Goal: Communication & Community: Answer question/provide support

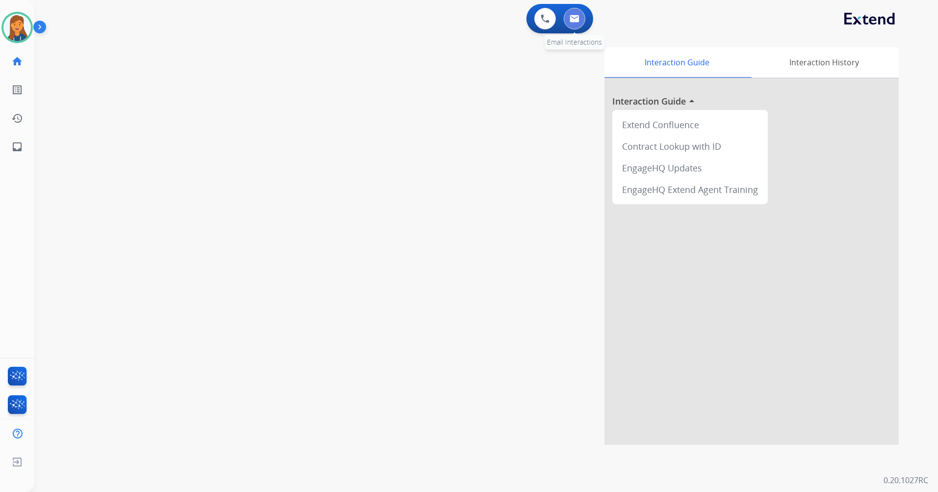
click at [576, 28] on button at bounding box center [575, 19] width 22 height 22
select select "**********"
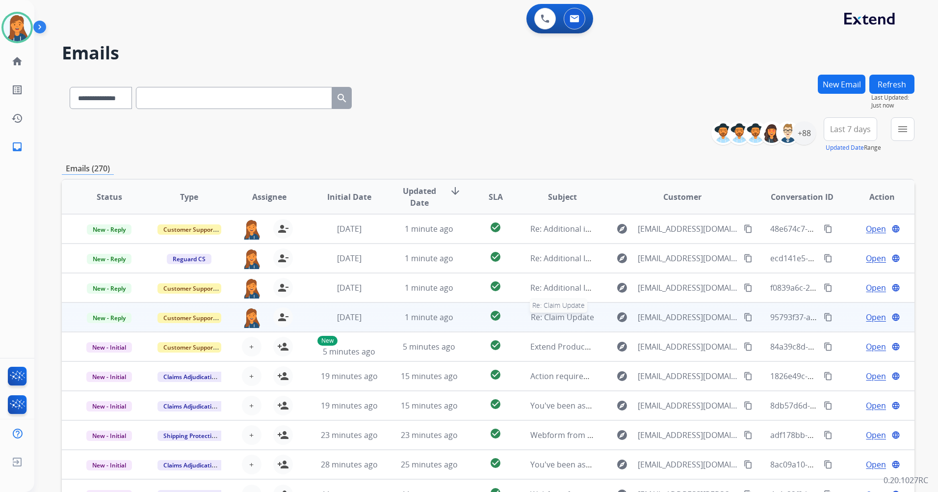
click at [560, 319] on span "Re: Claim Update" at bounding box center [562, 317] width 63 height 11
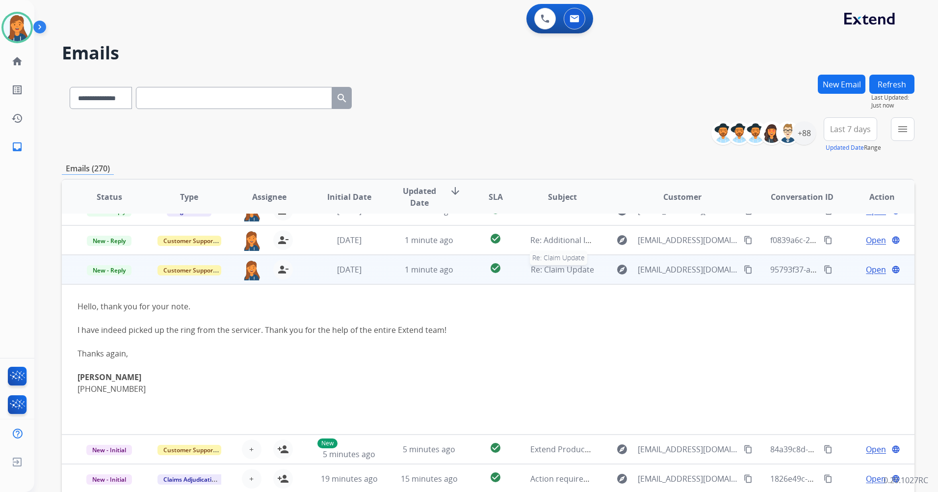
scroll to position [88, 0]
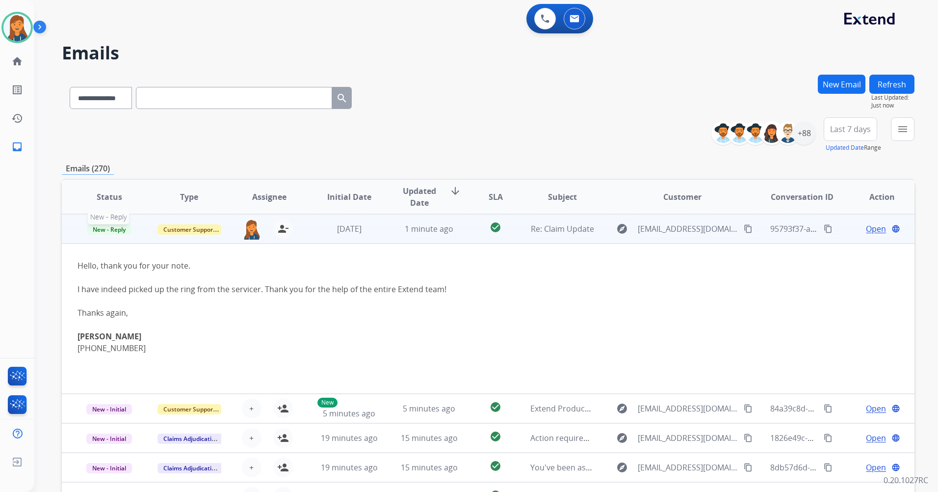
click at [108, 231] on span "New - Reply" at bounding box center [109, 229] width 45 height 10
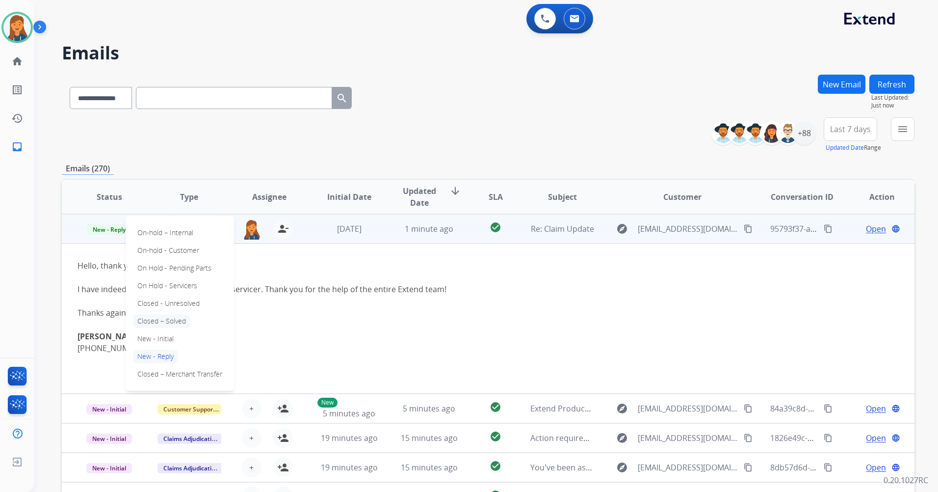
click at [152, 316] on p "Closed – Solved" at bounding box center [162, 321] width 56 height 14
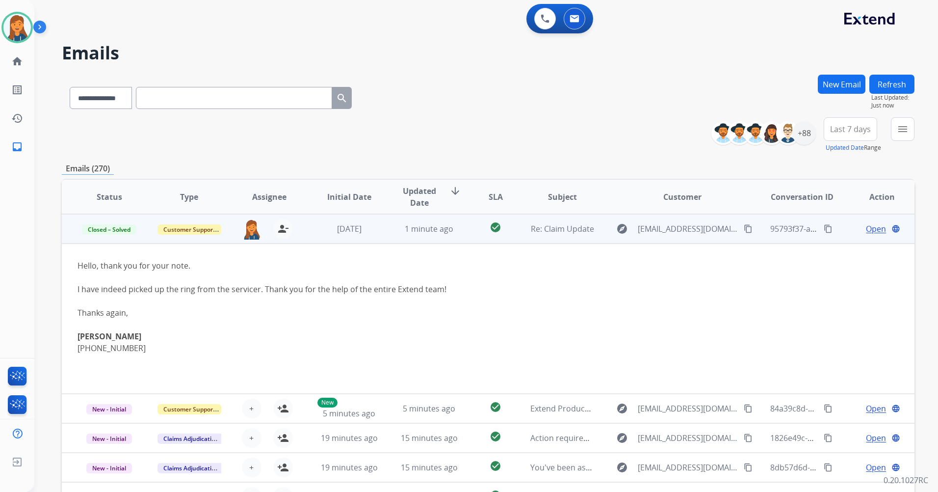
click at [866, 231] on span "Open" at bounding box center [876, 229] width 20 height 12
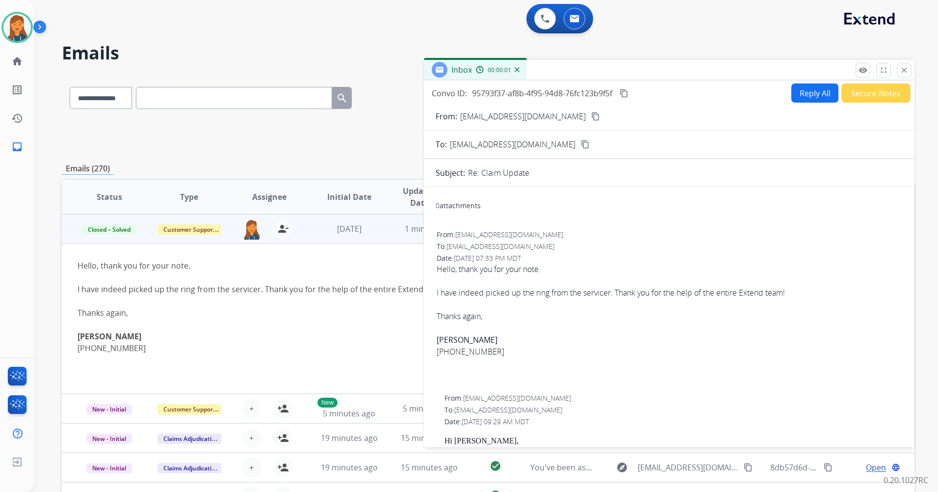
click at [872, 97] on button "Secure Notes" at bounding box center [876, 92] width 69 height 19
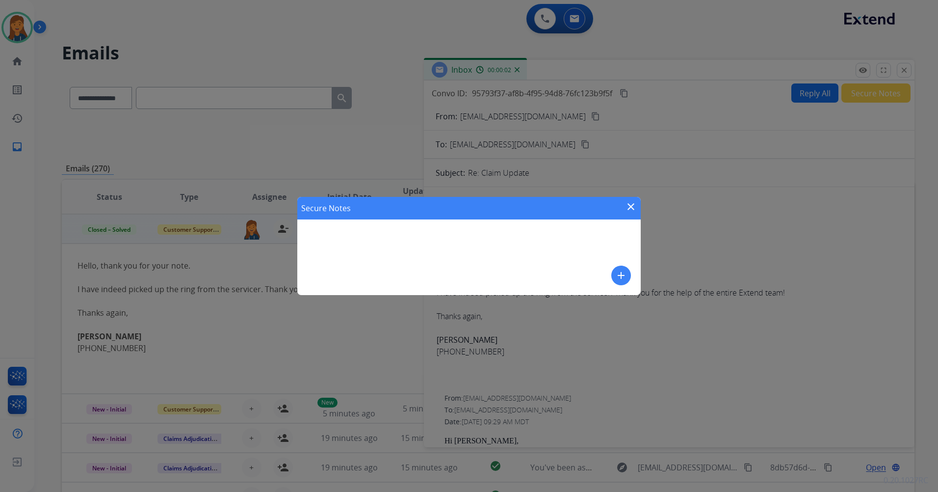
click at [619, 271] on mat-icon "add" at bounding box center [621, 275] width 12 height 12
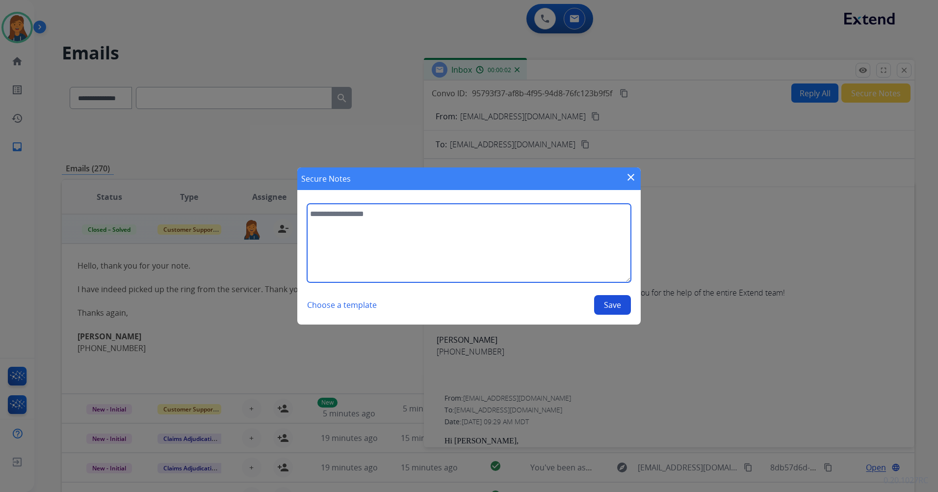
click at [413, 224] on textarea at bounding box center [469, 243] width 324 height 79
type textarea "**********"
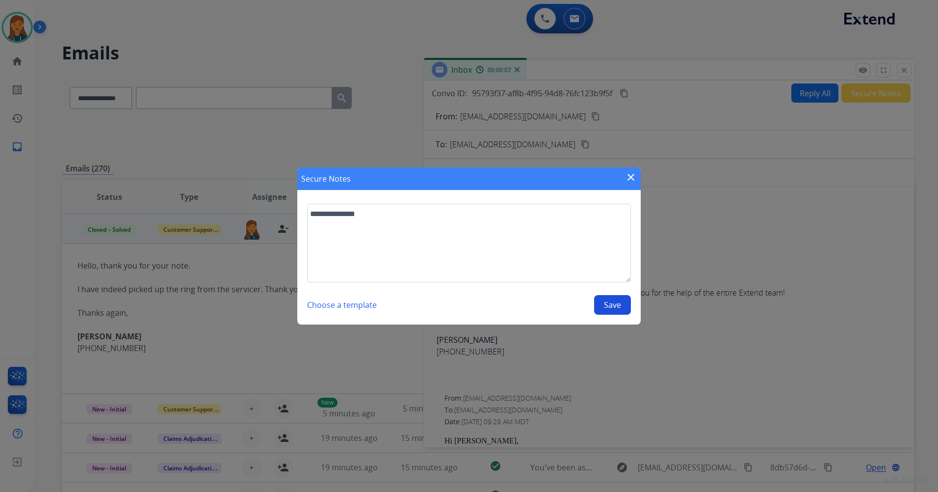
click at [615, 308] on button "Save" at bounding box center [612, 305] width 37 height 20
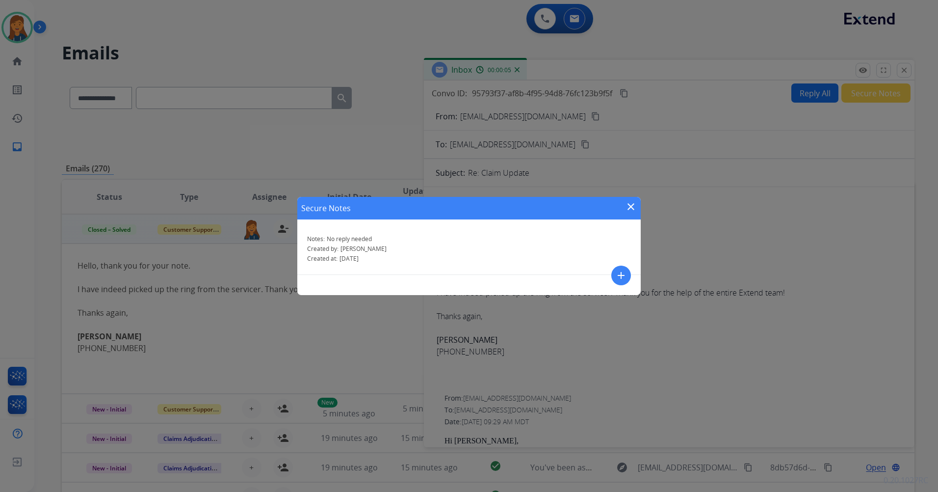
click at [629, 209] on mat-icon "close" at bounding box center [631, 207] width 12 height 12
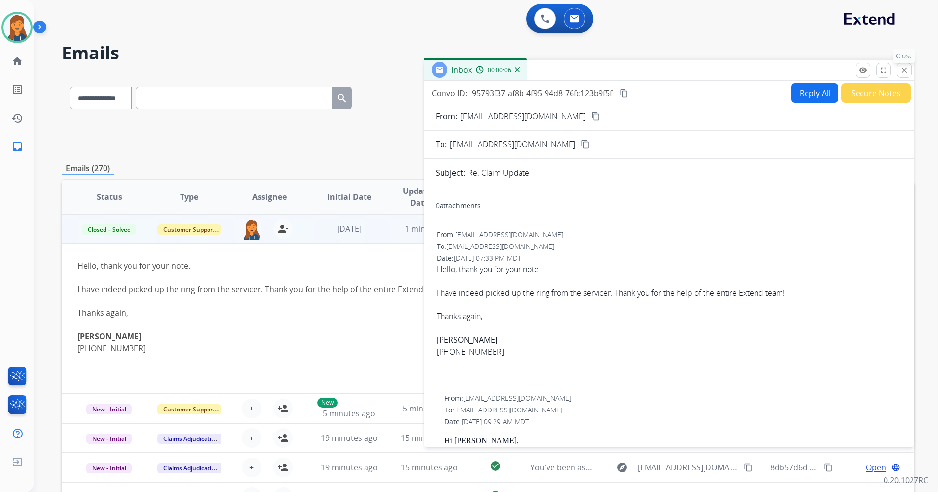
click at [903, 66] on mat-icon "close" at bounding box center [904, 70] width 9 height 9
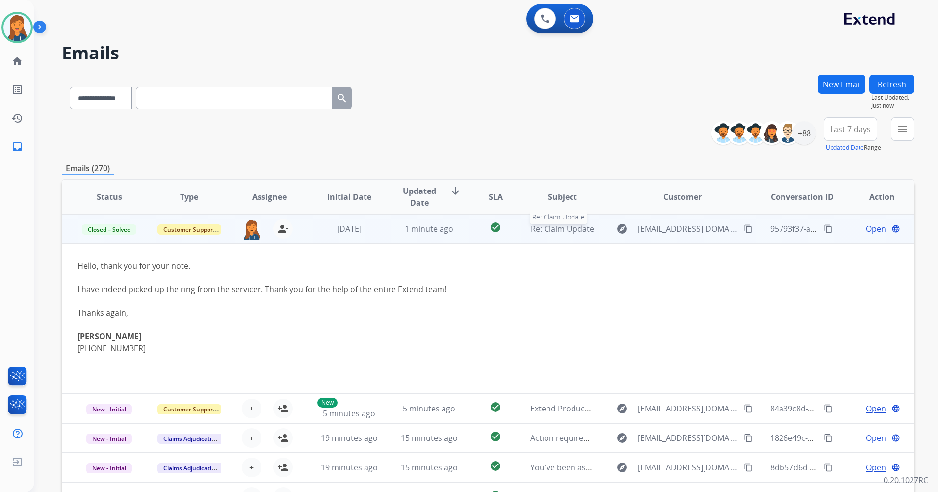
click at [548, 227] on span "Re: Claim Update" at bounding box center [562, 228] width 63 height 11
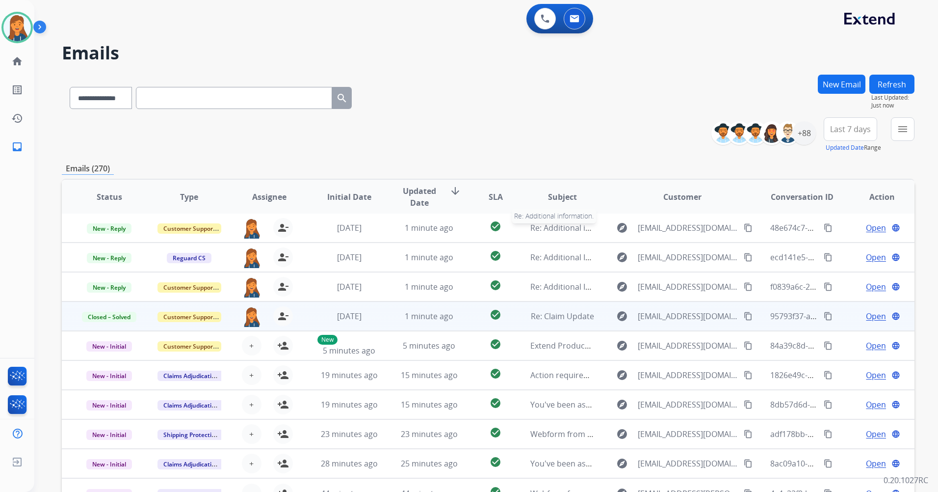
scroll to position [1, 0]
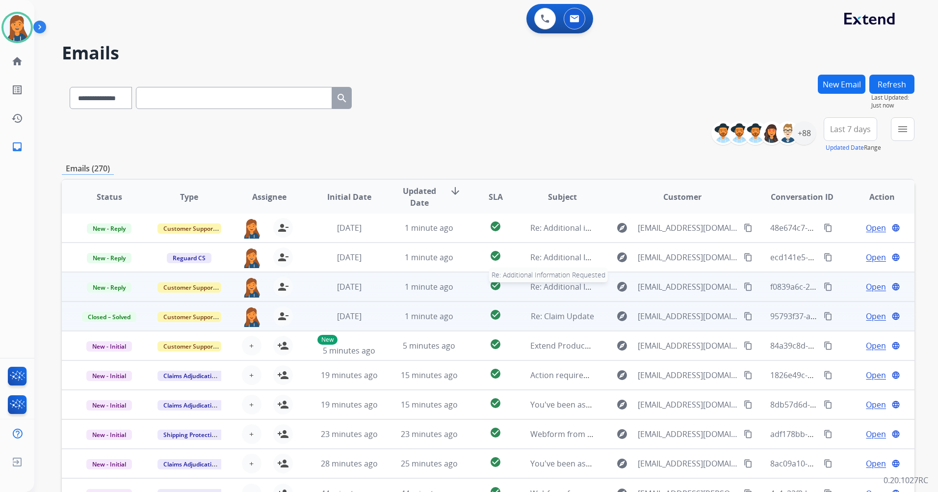
click at [553, 285] on span "Re: Additional Information Requested" at bounding box center [600, 286] width 139 height 11
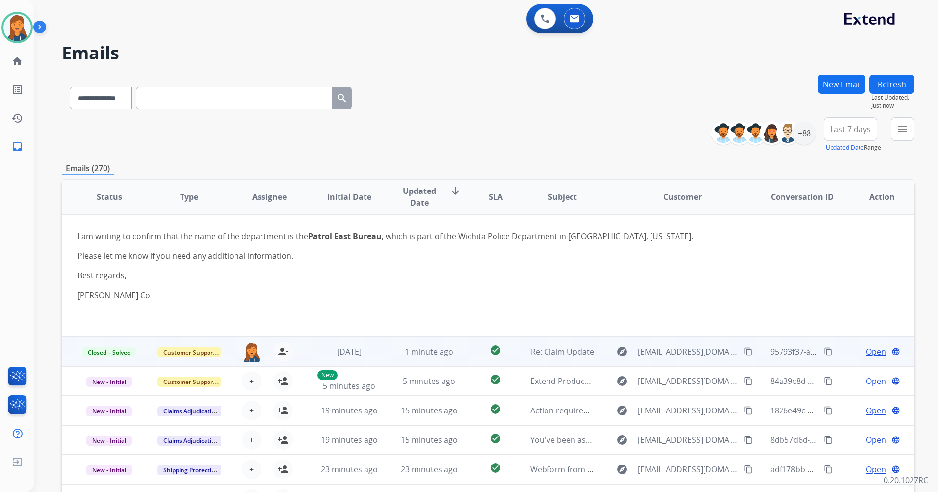
scroll to position [59, 0]
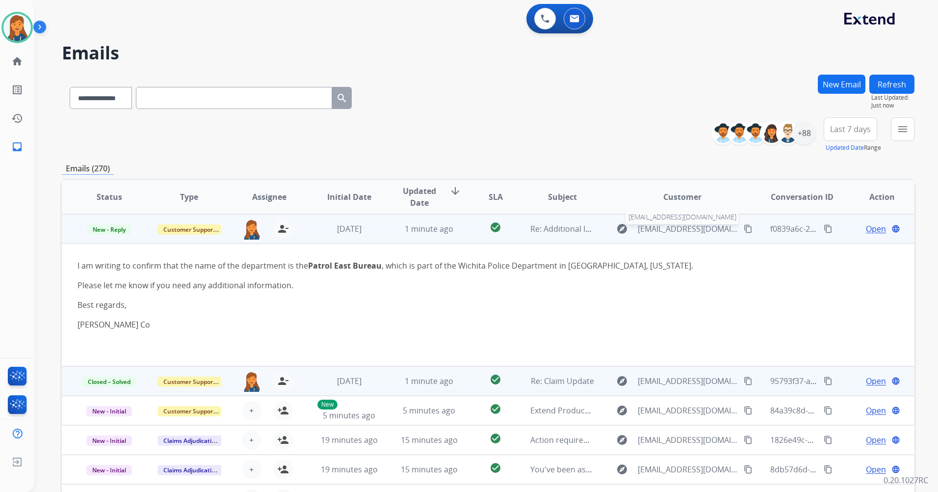
click at [682, 226] on span "xkelvin.co100@gmail.com" at bounding box center [688, 229] width 101 height 12
type input "**********"
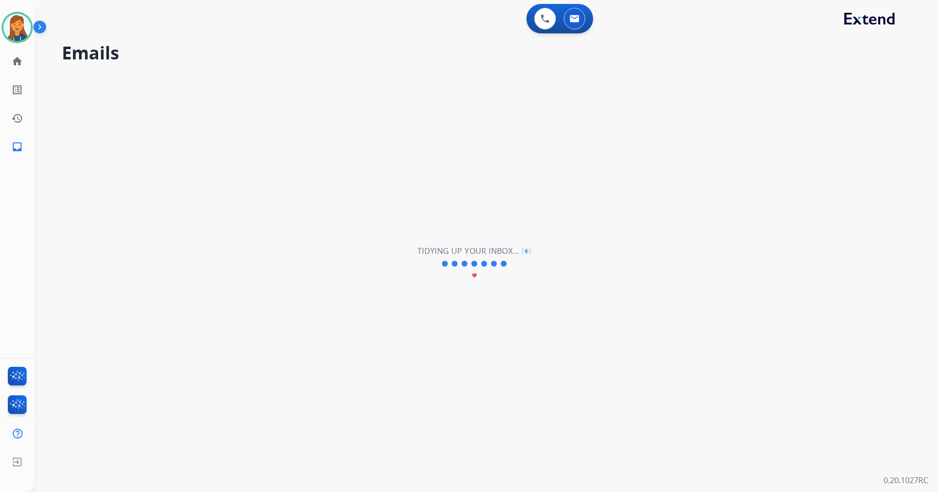
scroll to position [2, 0]
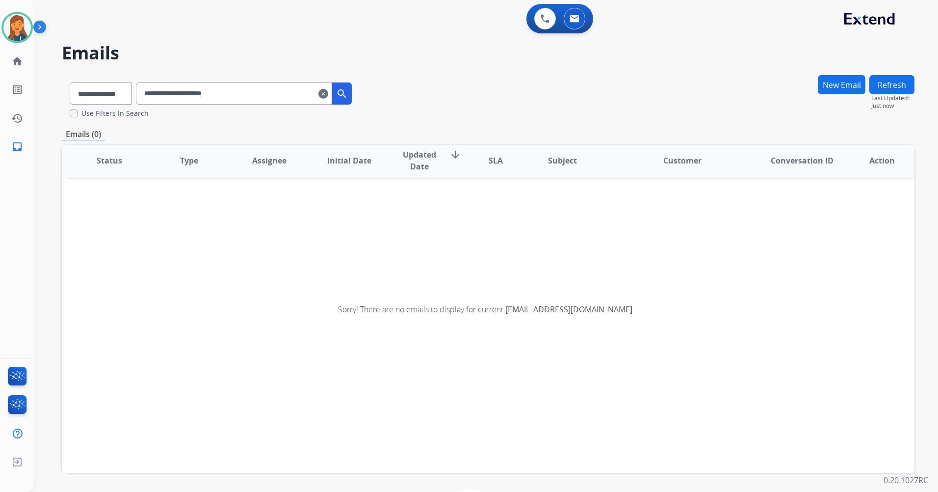
click at [332, 102] on input "**********" at bounding box center [234, 93] width 196 height 22
click at [328, 99] on mat-icon "clear" at bounding box center [324, 94] width 10 height 12
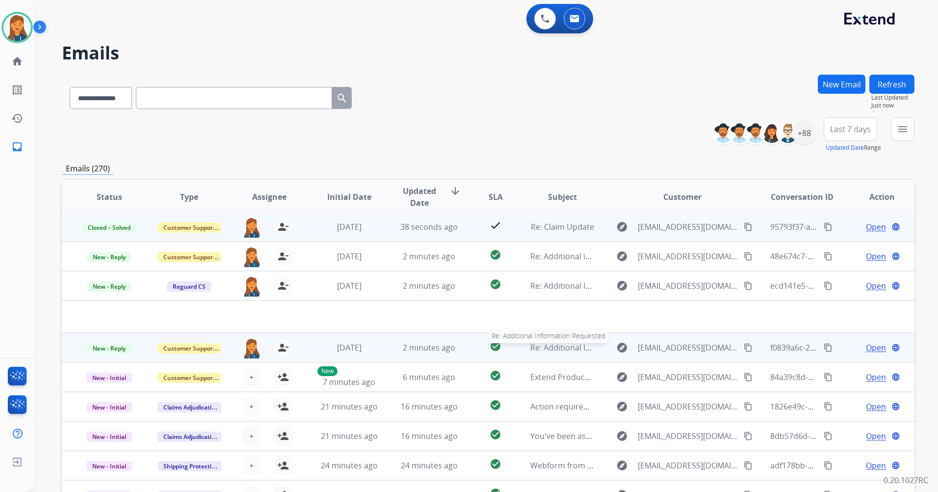
click at [552, 349] on span "Re: Additional Information Requested" at bounding box center [600, 347] width 139 height 11
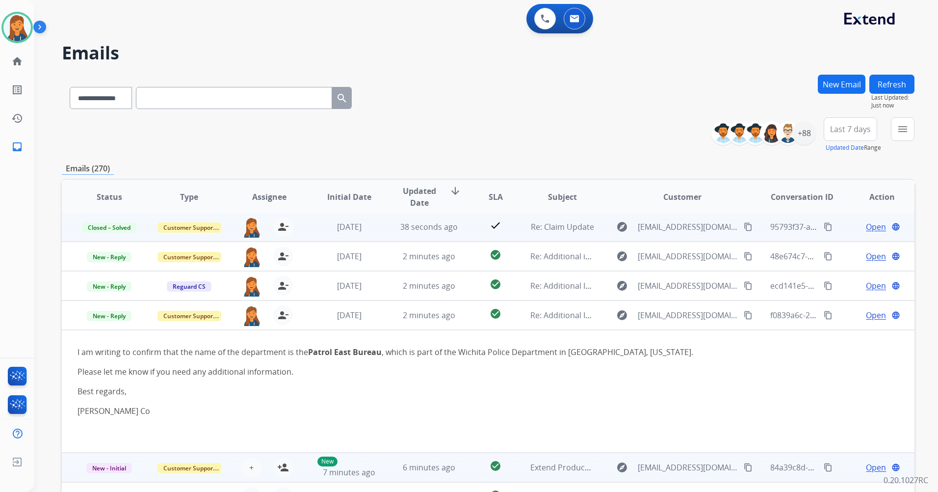
scroll to position [88, 0]
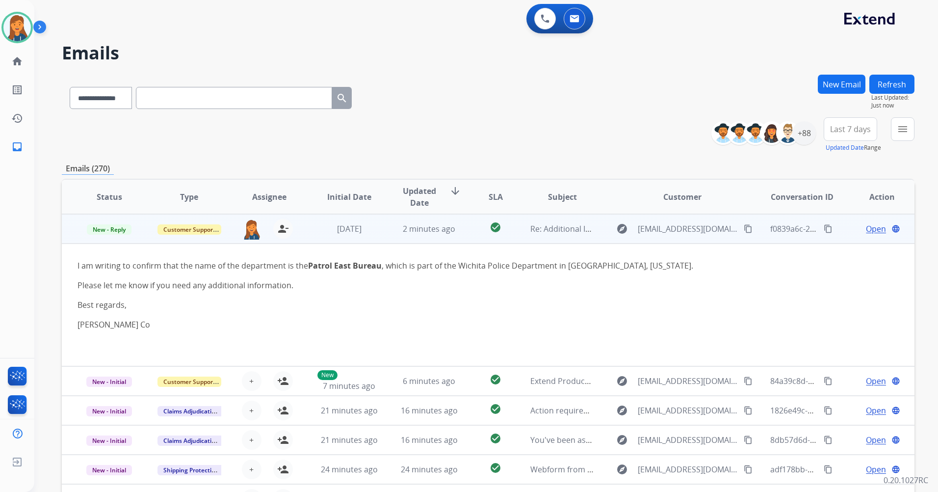
click at [870, 229] on span "Open" at bounding box center [876, 229] width 20 height 12
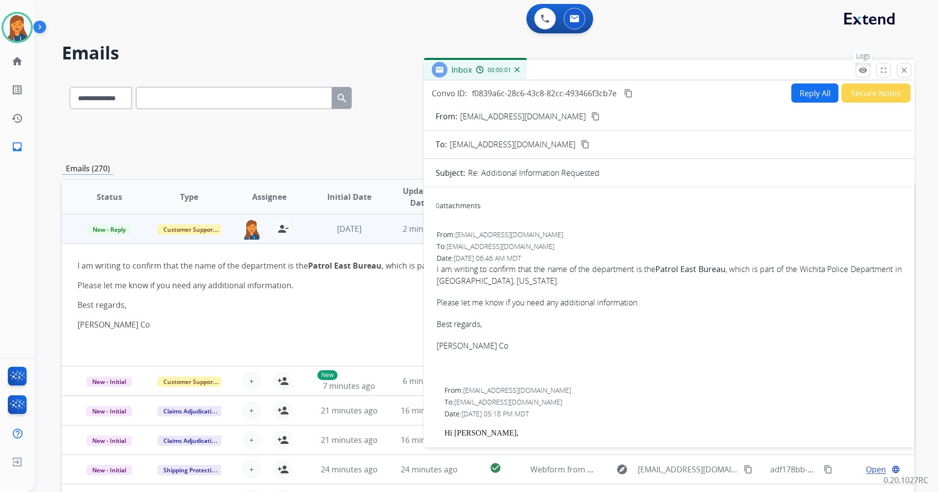
click at [860, 71] on mat-icon "remove_red_eye" at bounding box center [863, 70] width 9 height 9
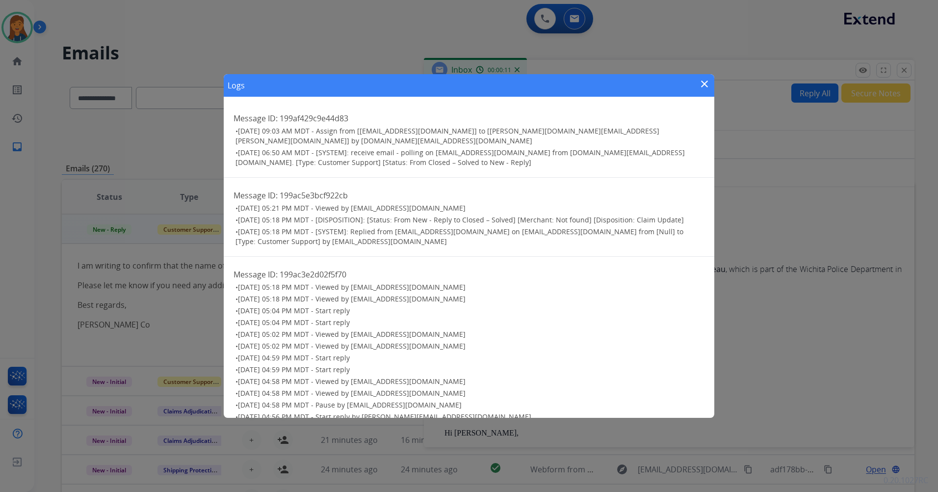
click at [705, 81] on mat-icon "close" at bounding box center [705, 84] width 12 height 12
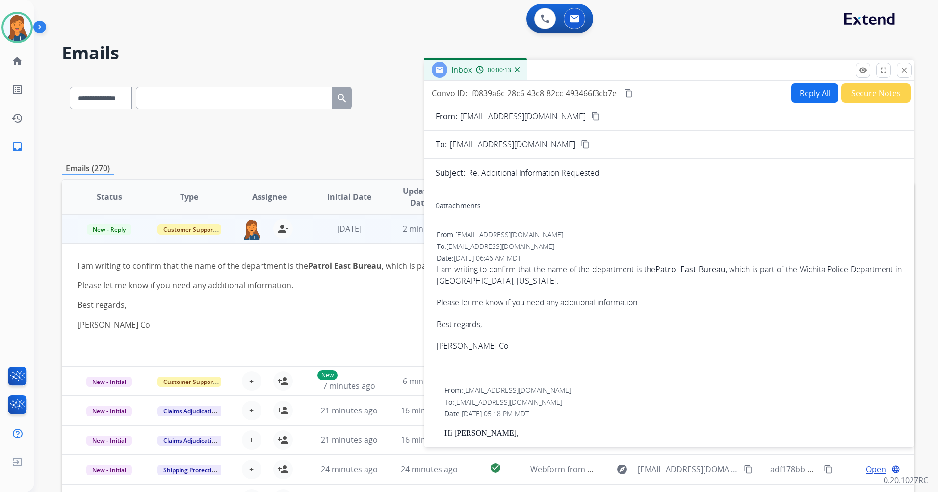
click at [591, 120] on mat-icon "content_copy" at bounding box center [595, 116] width 9 height 9
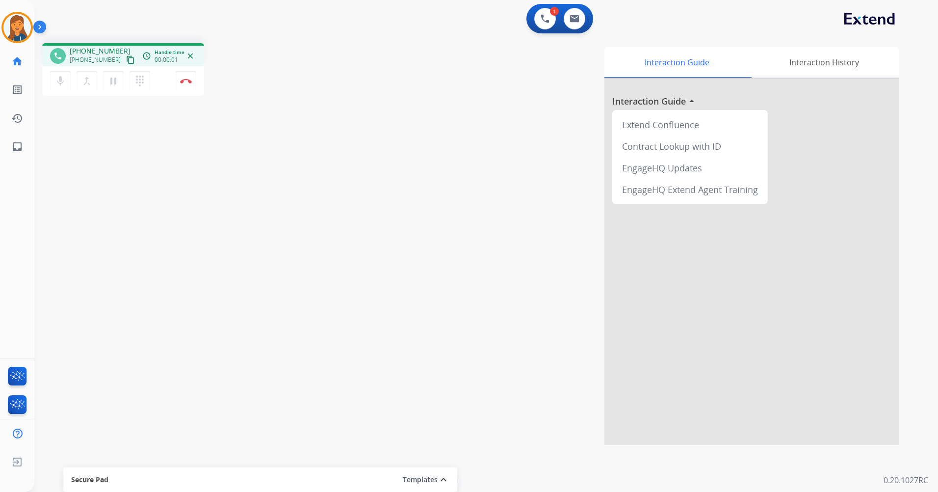
click at [126, 61] on mat-icon "content_copy" at bounding box center [130, 59] width 9 height 9
click at [184, 81] on img at bounding box center [186, 81] width 12 height 5
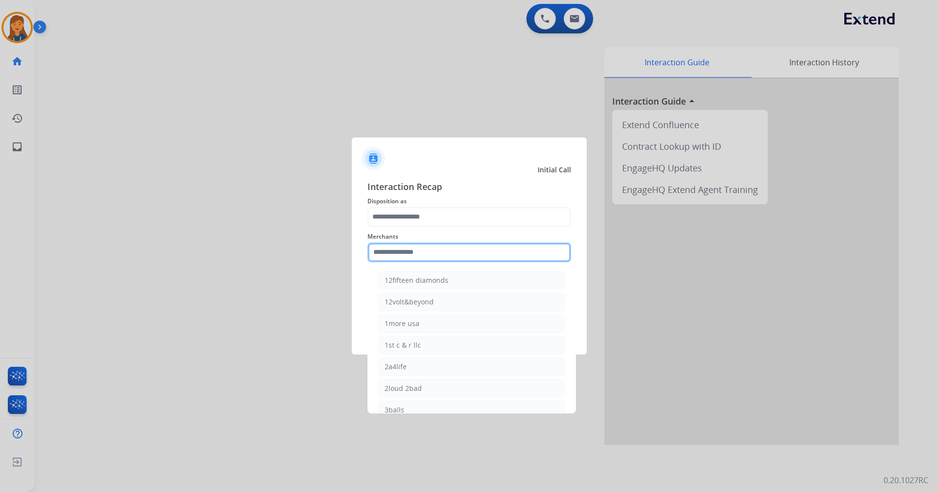
click at [429, 256] on input "text" at bounding box center [470, 252] width 204 height 20
click at [417, 302] on div "Ashley furniture" at bounding box center [411, 302] width 53 height 10
type input "**********"
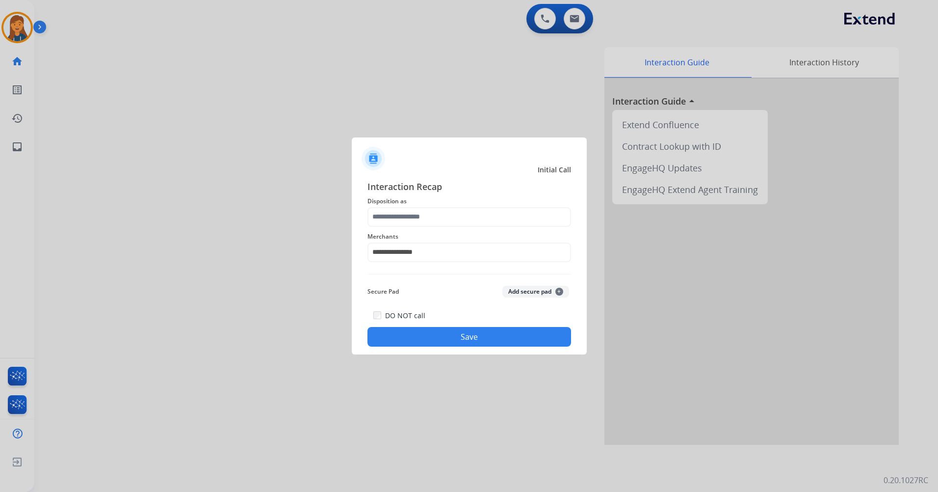
drag, startPoint x: 398, startPoint y: 194, endPoint x: 381, endPoint y: 240, distance: 48.9
click at [398, 193] on span "Interaction Recap" at bounding box center [470, 188] width 204 height 16
drag, startPoint x: 381, startPoint y: 240, endPoint x: 385, endPoint y: 213, distance: 27.2
click at [381, 238] on span "Merchants" at bounding box center [470, 237] width 204 height 12
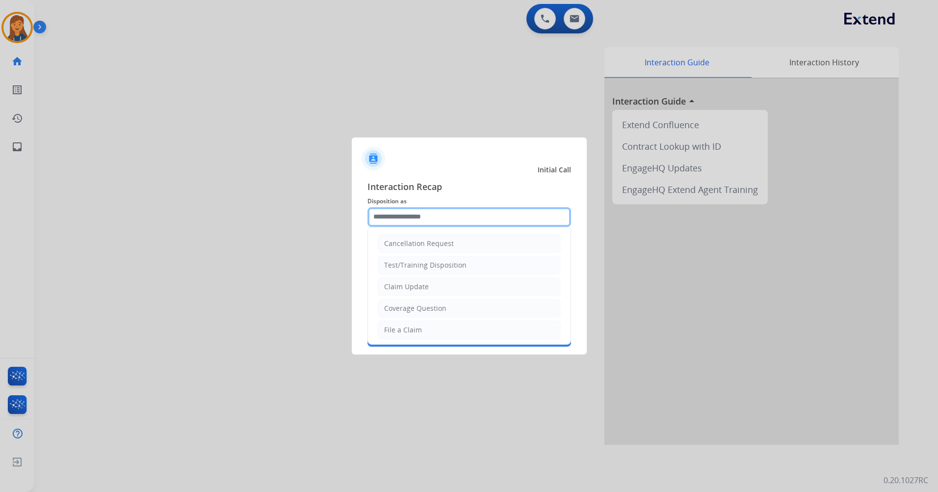
click at [385, 213] on input "text" at bounding box center [470, 217] width 204 height 20
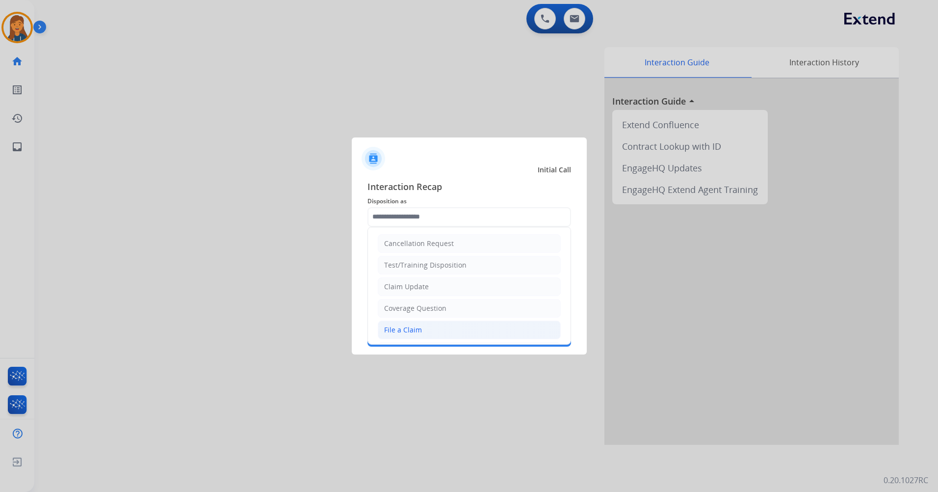
click at [418, 328] on div "File a Claim" at bounding box center [403, 330] width 38 height 10
type input "**********"
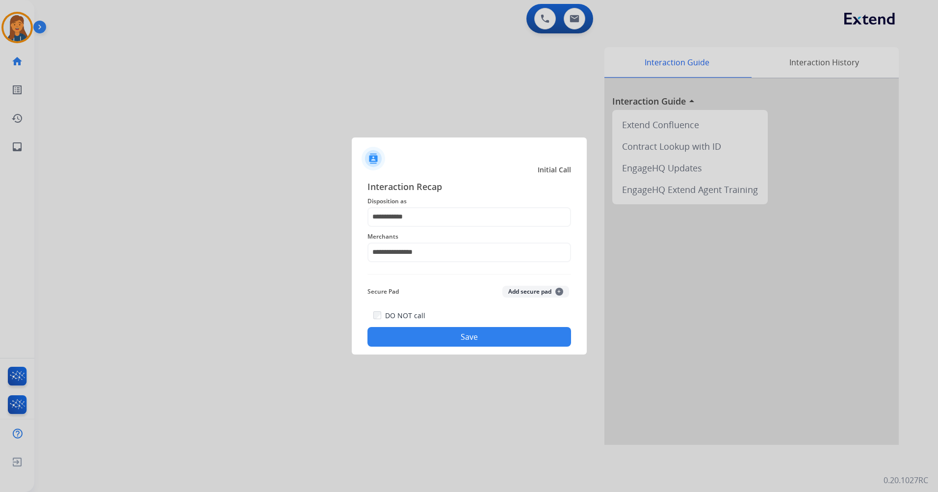
click at [439, 345] on button "Save" at bounding box center [470, 337] width 204 height 20
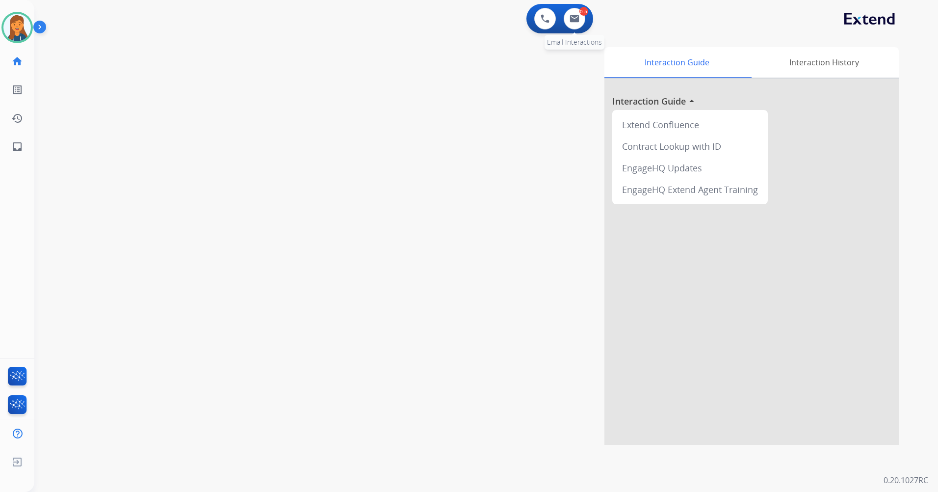
click at [584, 14] on div "0.5" at bounding box center [584, 11] width 9 height 9
click at [576, 14] on button at bounding box center [575, 19] width 22 height 22
select select "**********"
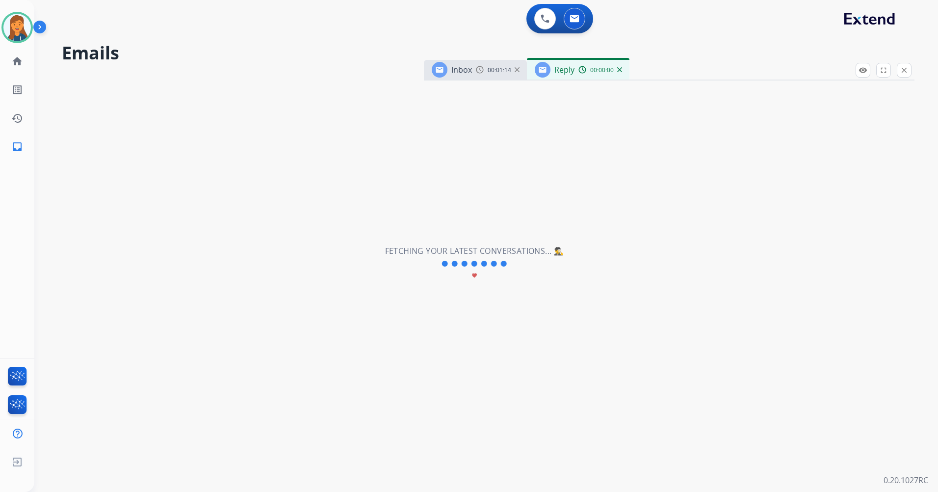
select select "**********"
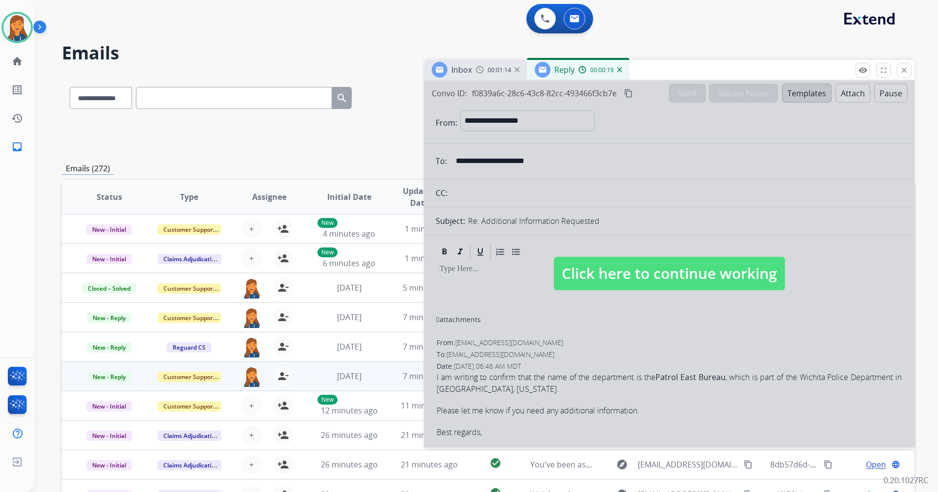
click at [592, 282] on span "Click here to continue working" at bounding box center [669, 273] width 231 height 33
select select
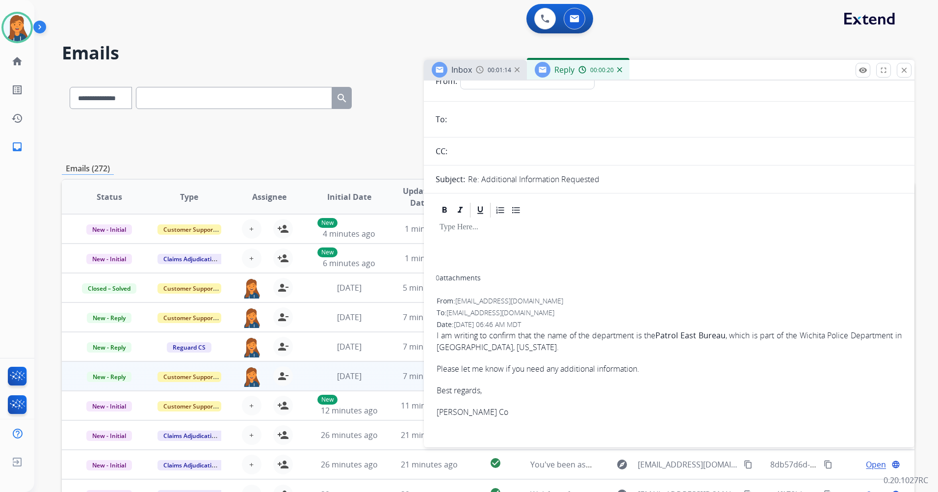
scroll to position [98, 0]
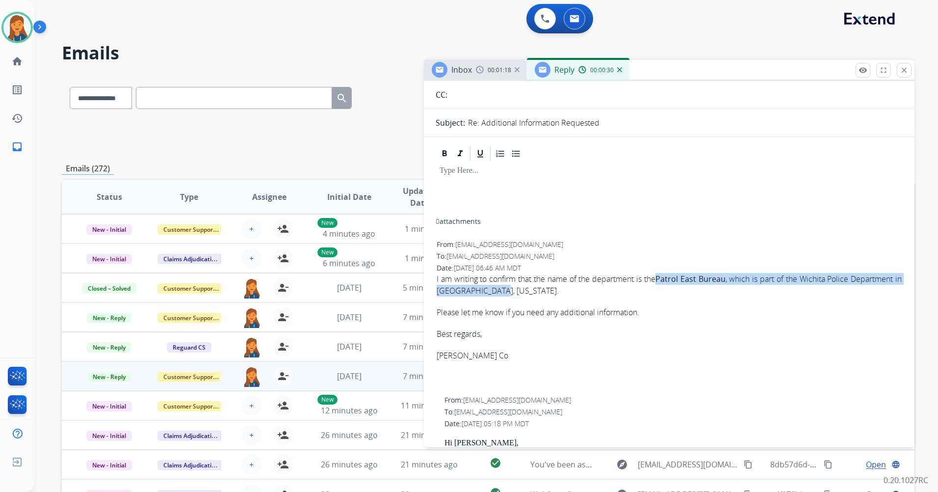
drag, startPoint x: 658, startPoint y: 275, endPoint x: 503, endPoint y: 293, distance: 156.6
click at [503, 293] on p "I am writing to confirm that the name of the department is the Patrol East Bure…" at bounding box center [669, 285] width 465 height 24
copy p "Patrol East Bureau , which is part of the Wichita Police Department in Wichita,…"
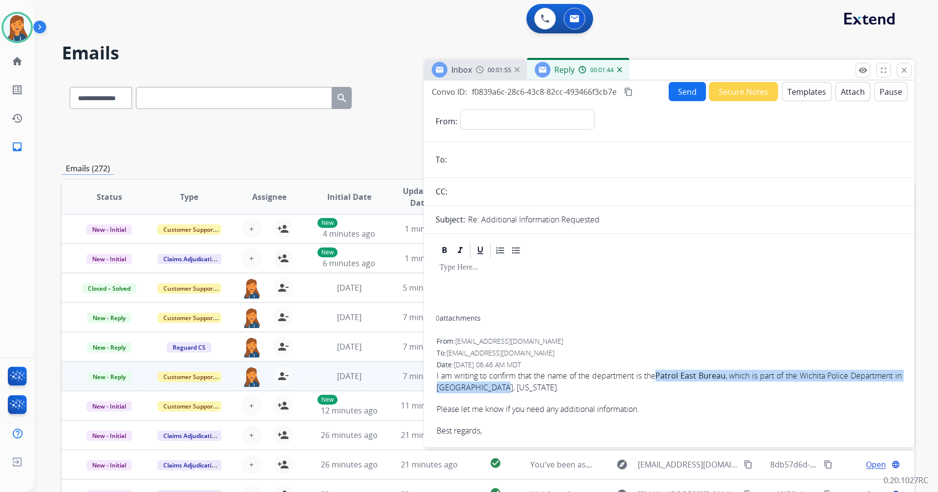
scroll to position [0, 0]
click at [631, 95] on mat-icon "content_copy" at bounding box center [628, 93] width 9 height 9
click at [621, 72] on img at bounding box center [619, 69] width 5 height 5
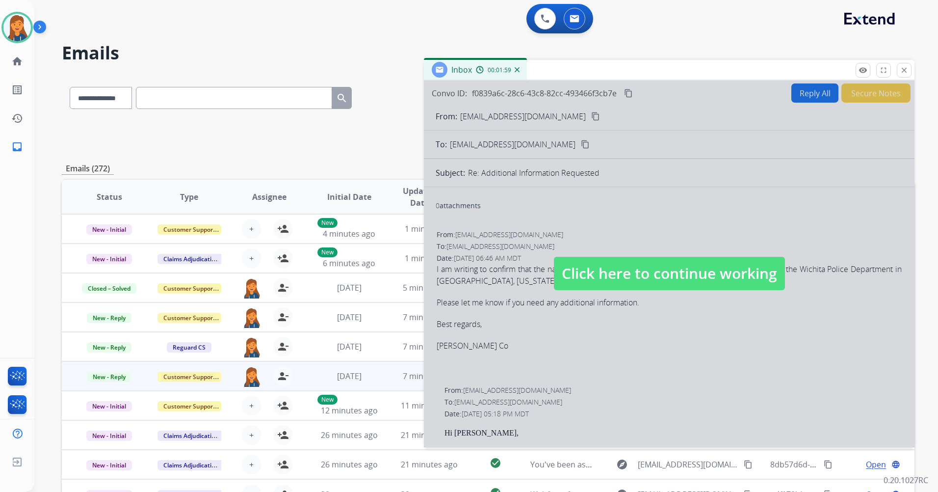
drag, startPoint x: 631, startPoint y: 279, endPoint x: 693, endPoint y: 213, distance: 90.6
click at [631, 278] on span "Click here to continue working" at bounding box center [669, 273] width 231 height 33
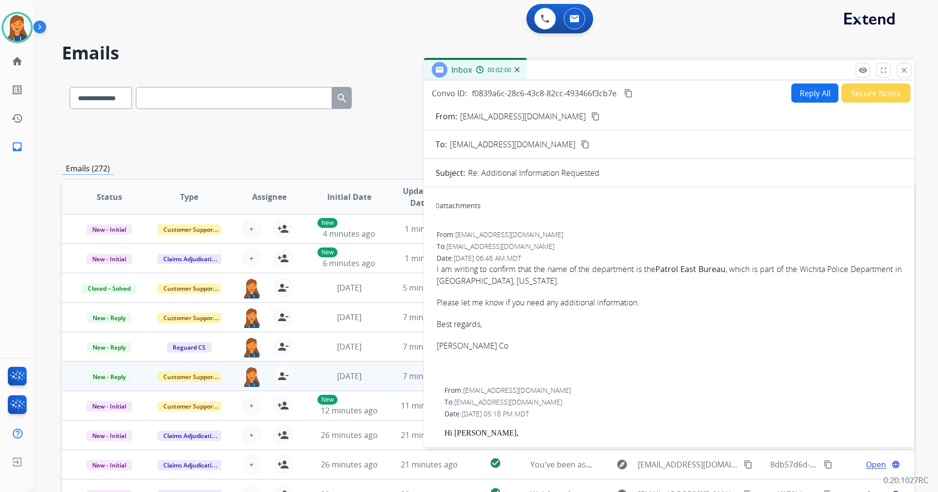
click at [798, 94] on button "Reply All" at bounding box center [815, 92] width 47 height 19
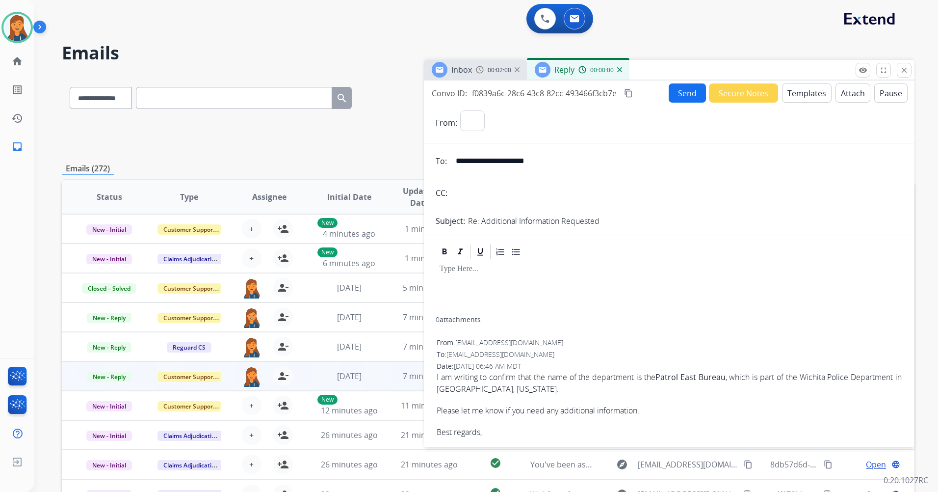
select select "**********"
click at [628, 91] on mat-icon "content_copy" at bounding box center [628, 93] width 9 height 9
click at [815, 89] on button "Templates" at bounding box center [807, 92] width 50 height 19
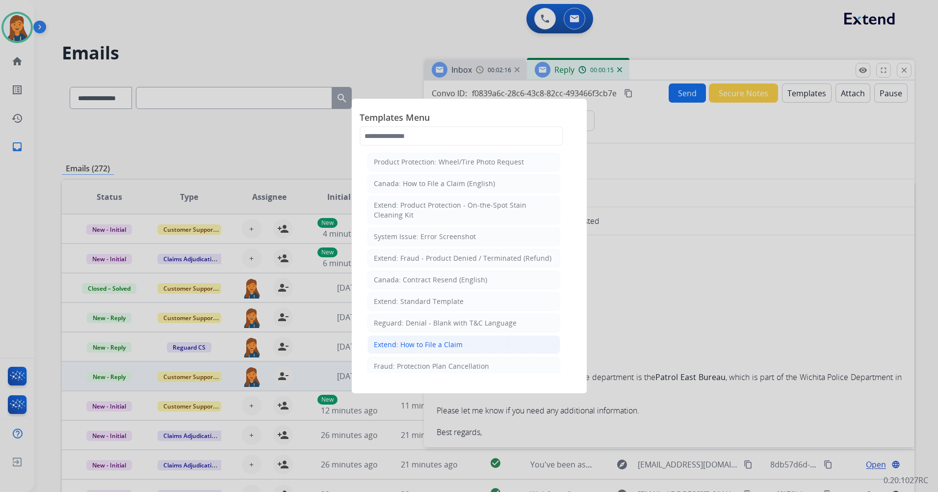
click at [404, 337] on li "Extend: How to File a Claim" at bounding box center [464, 344] width 193 height 19
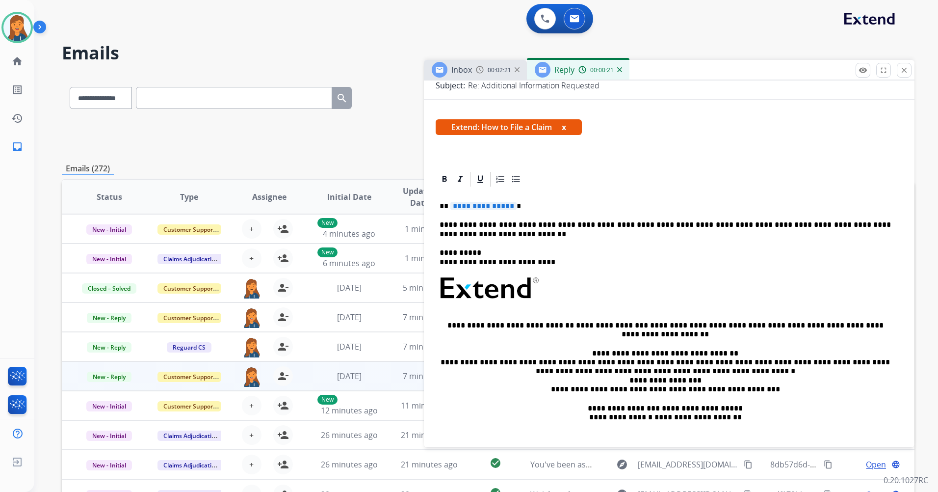
scroll to position [98, 0]
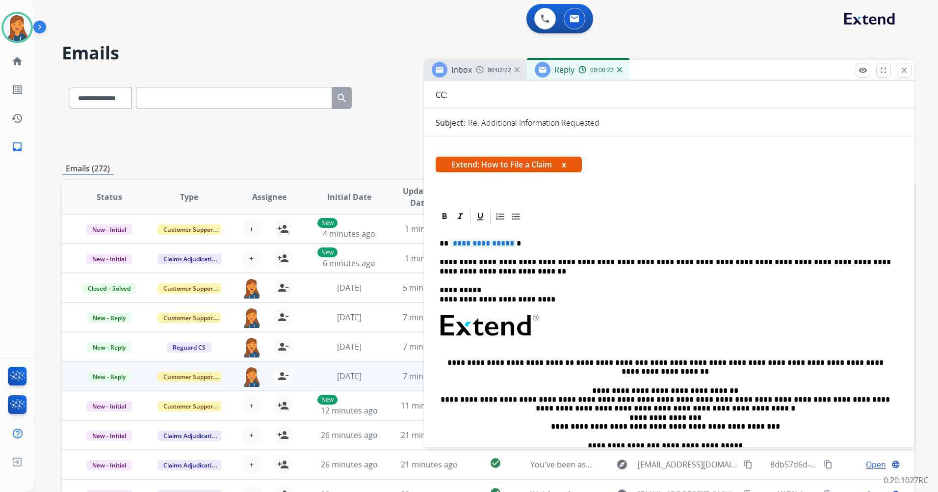
click at [477, 243] on span "**********" at bounding box center [484, 243] width 66 height 8
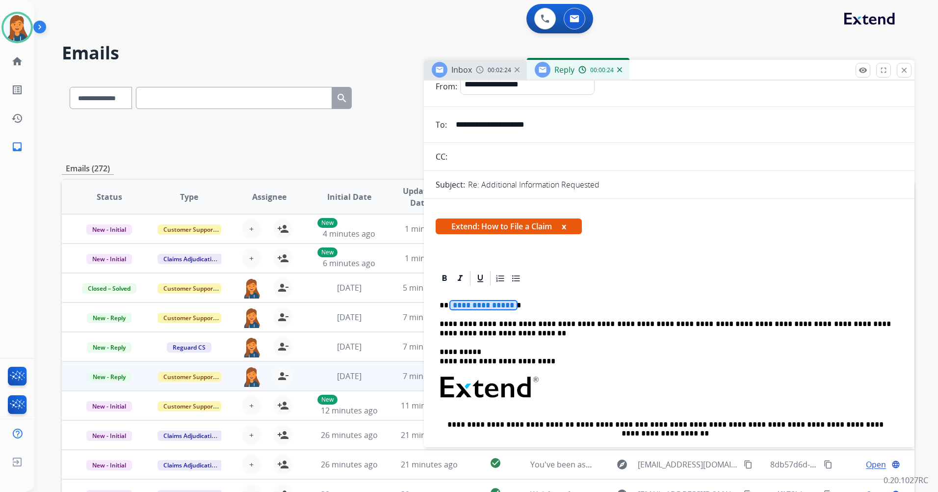
scroll to position [0, 0]
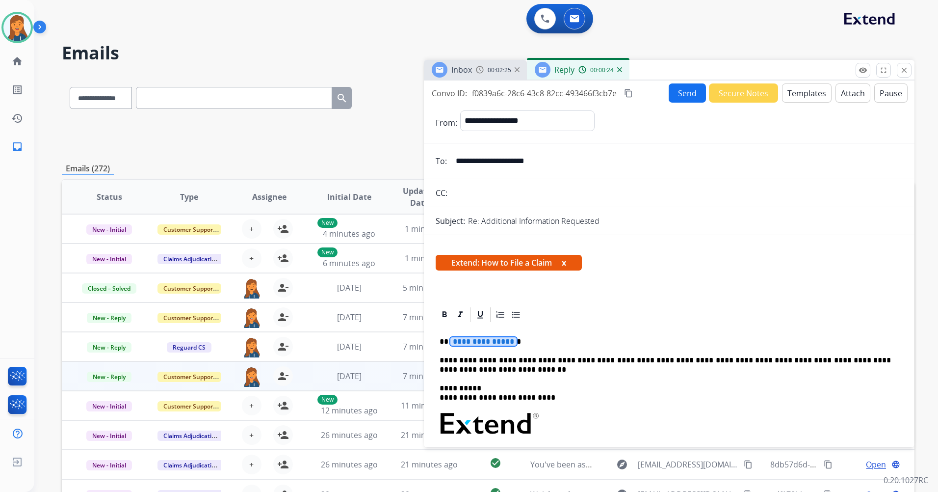
click at [802, 93] on button "Templates" at bounding box center [807, 92] width 50 height 19
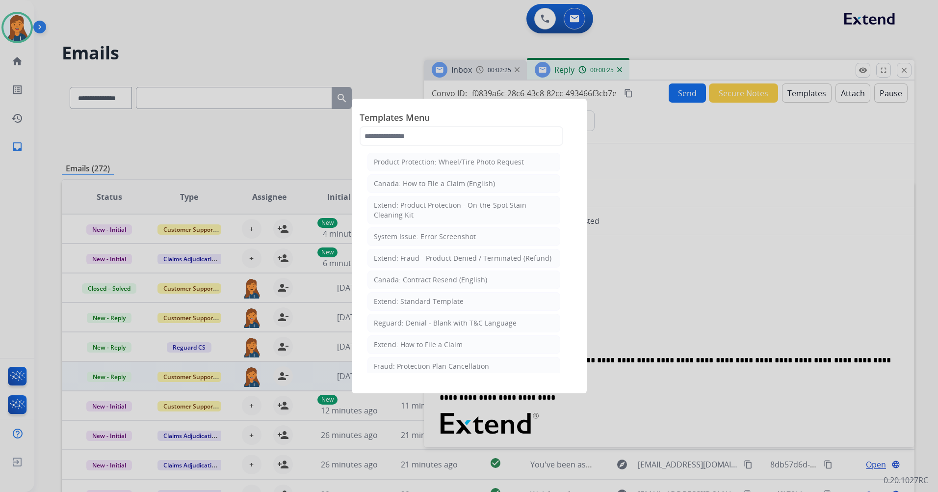
click at [508, 122] on span "Templates Menu" at bounding box center [469, 118] width 219 height 16
click at [501, 141] on input "text" at bounding box center [462, 136] width 204 height 20
click at [391, 304] on div "Extend: Standard Template" at bounding box center [419, 301] width 90 height 10
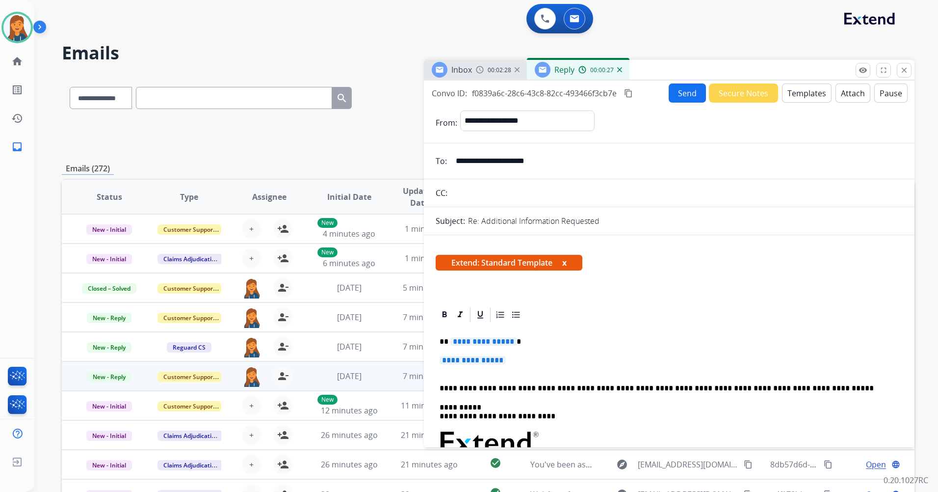
click at [483, 343] on span "**********" at bounding box center [484, 341] width 66 height 8
click at [473, 353] on div "**********" at bounding box center [669, 471] width 467 height 296
click at [476, 362] on span "**********" at bounding box center [473, 360] width 66 height 8
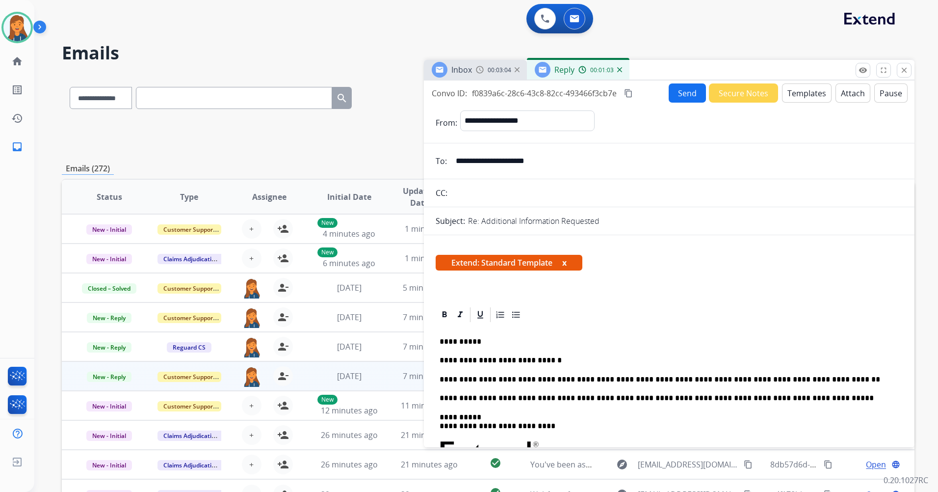
click at [674, 93] on button "Send" at bounding box center [687, 92] width 37 height 19
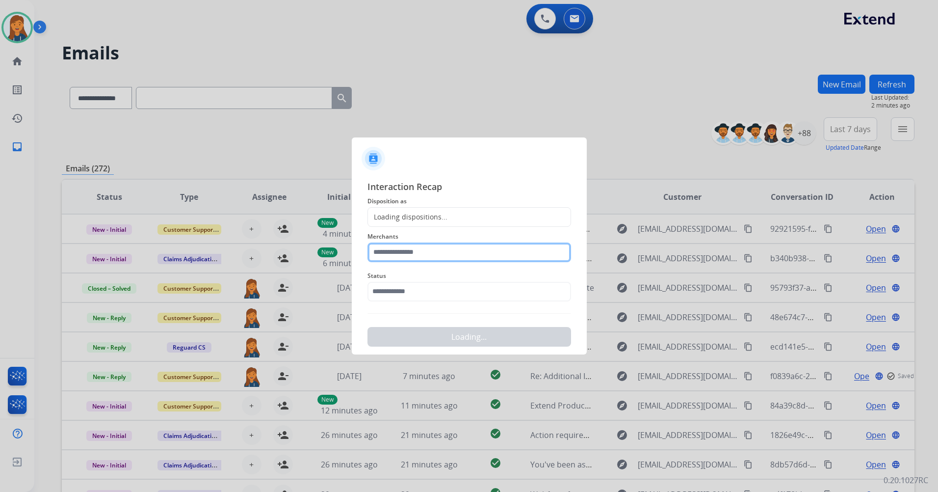
click at [441, 248] on input "text" at bounding box center [470, 252] width 204 height 20
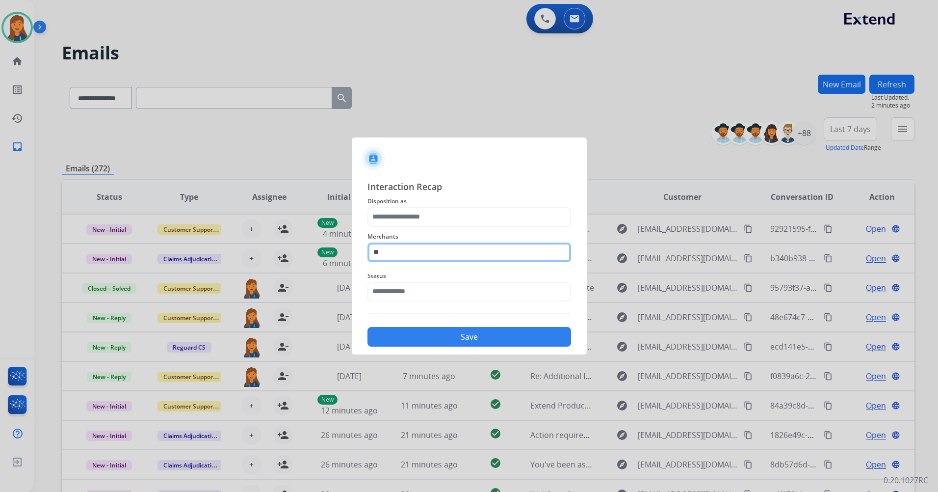
type input "*"
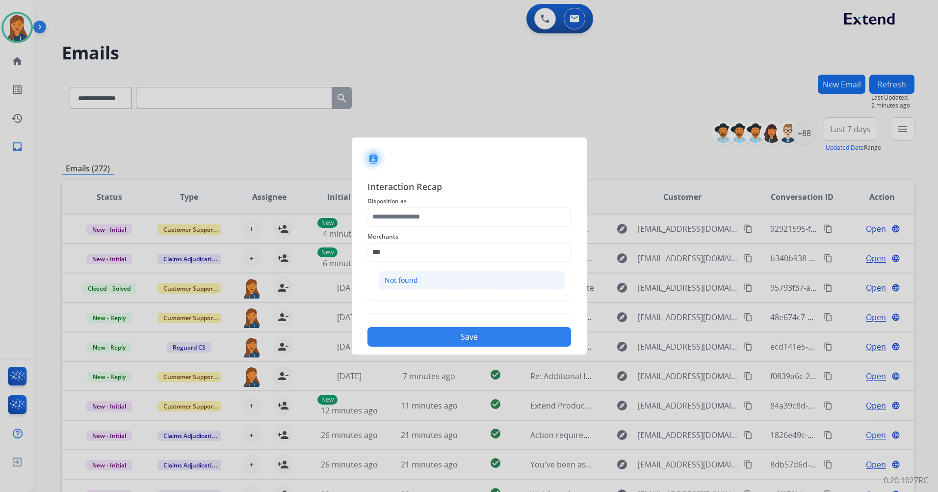
click at [410, 287] on li "Not found" at bounding box center [471, 280] width 187 height 19
type input "*********"
click at [401, 190] on span "Interaction Recap" at bounding box center [470, 188] width 204 height 16
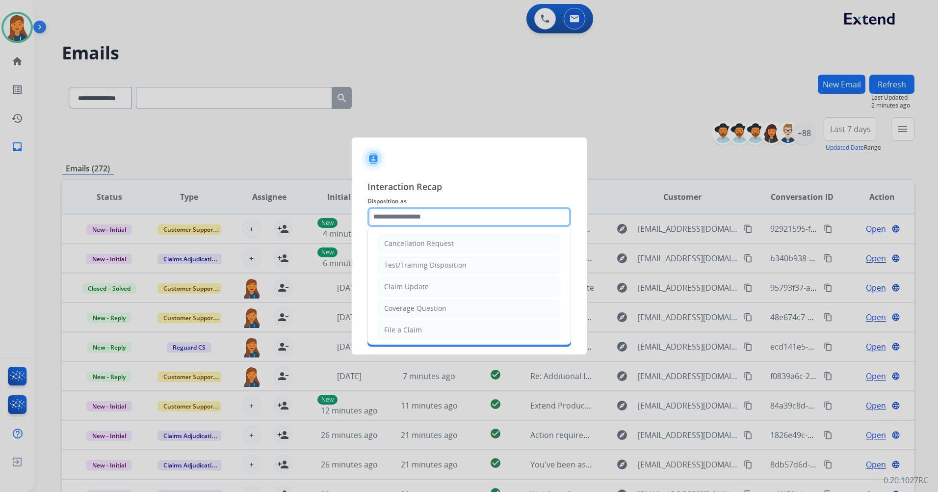
click at [397, 221] on input "text" at bounding box center [470, 217] width 204 height 20
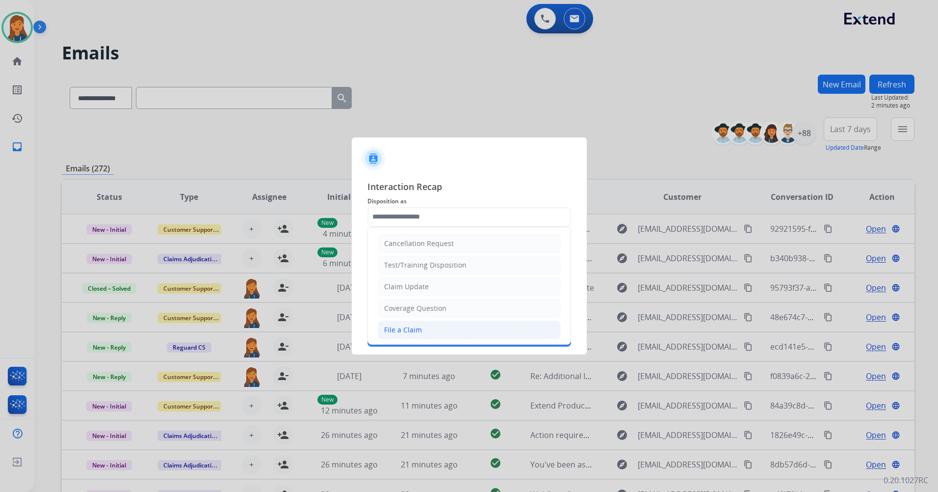
click at [403, 327] on div "File a Claim" at bounding box center [403, 330] width 38 height 10
type input "**********"
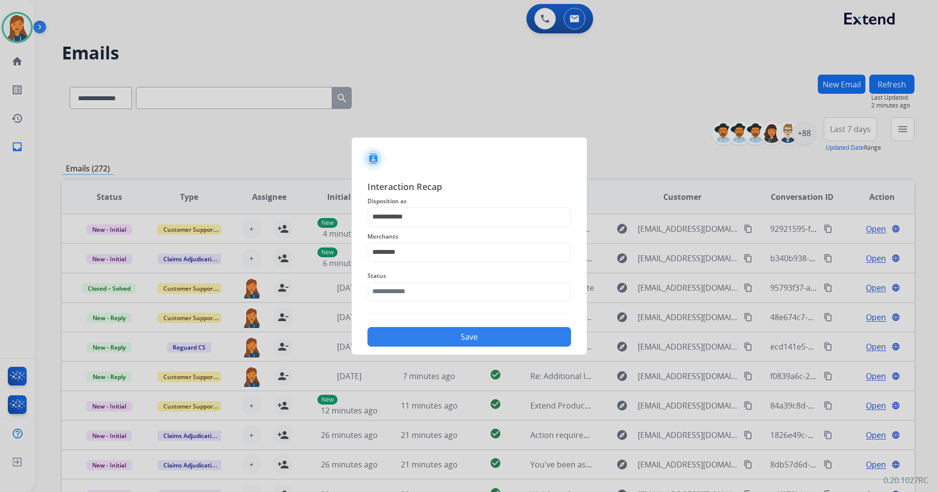
click at [404, 304] on div "Status" at bounding box center [470, 285] width 204 height 39
click at [405, 294] on input "text" at bounding box center [470, 292] width 204 height 20
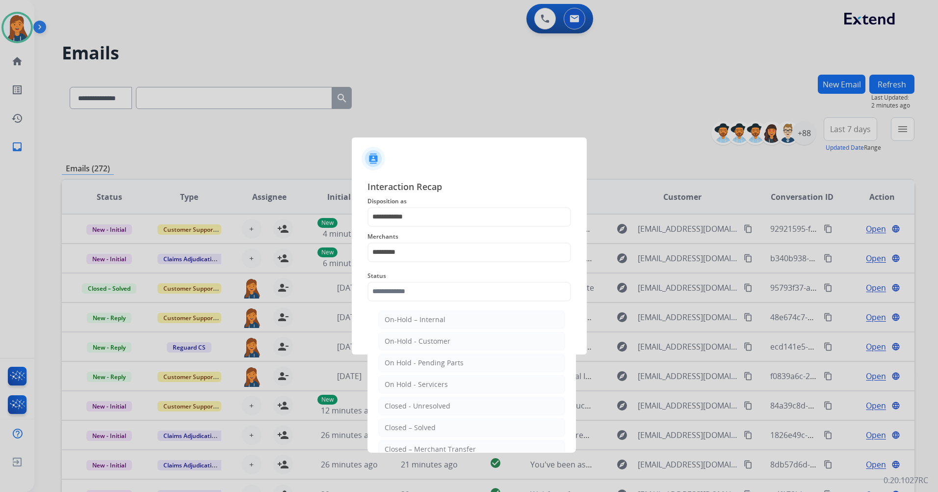
drag, startPoint x: 417, startPoint y: 428, endPoint x: 416, endPoint y: 407, distance: 21.6
click at [416, 429] on div "Closed – Solved" at bounding box center [410, 428] width 51 height 10
type input "**********"
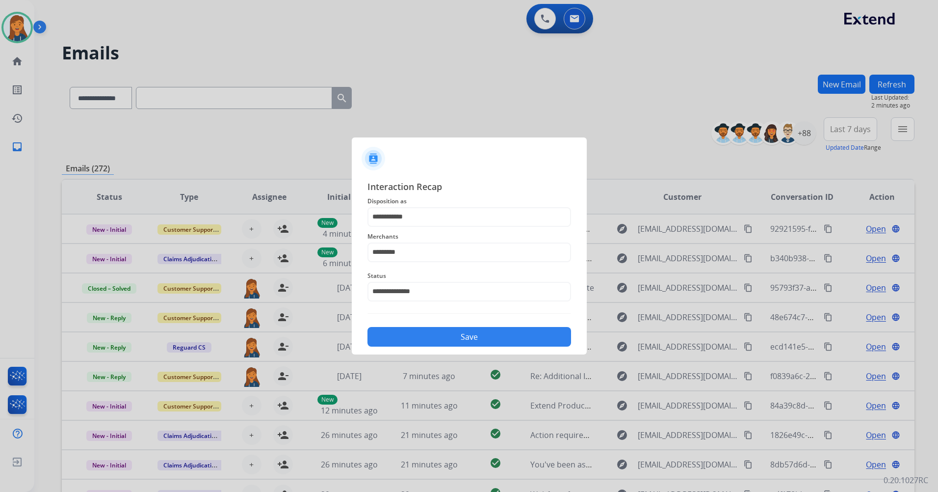
click at [427, 339] on button "Save" at bounding box center [470, 337] width 204 height 20
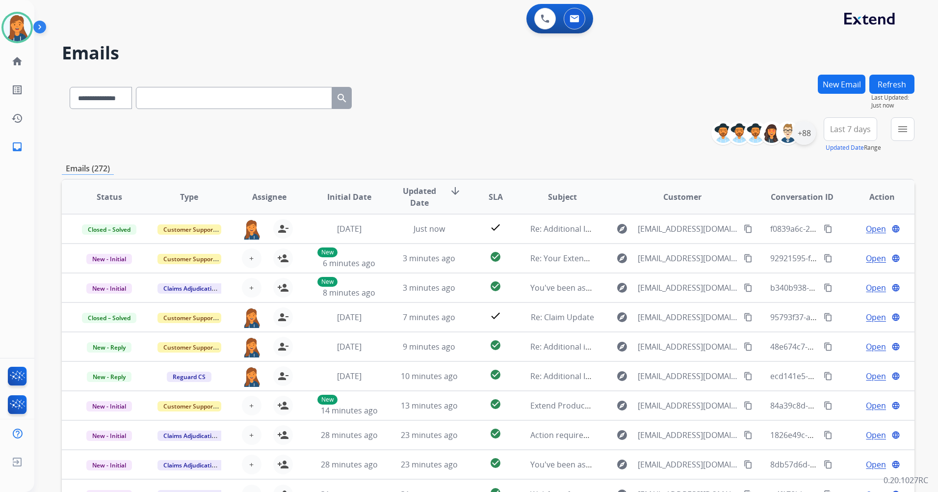
click at [806, 134] on div "+88" at bounding box center [805, 133] width 24 height 24
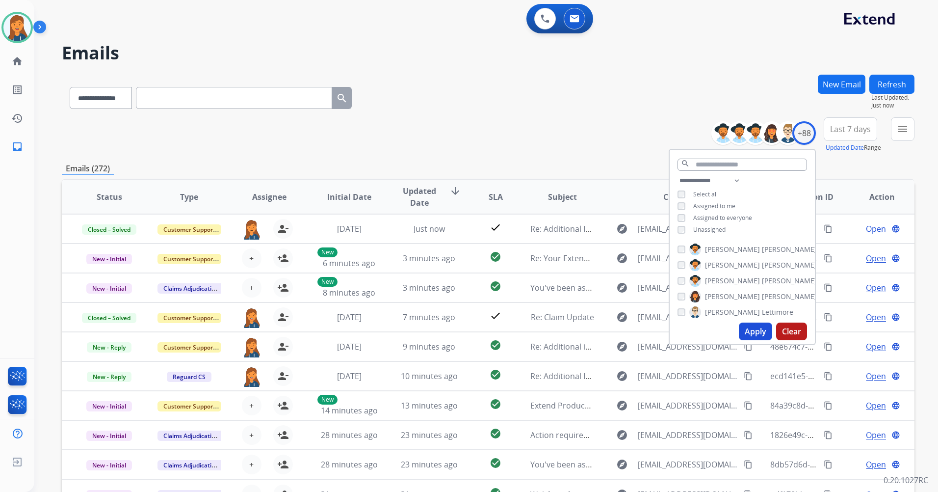
click at [683, 223] on div "**********" at bounding box center [742, 206] width 145 height 63
click at [746, 328] on button "Apply" at bounding box center [755, 331] width 33 height 18
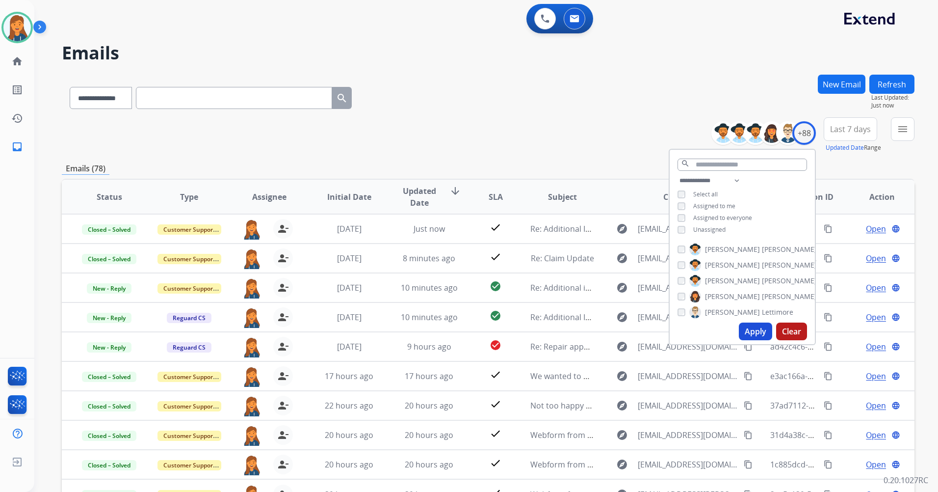
click at [529, 73] on div "**********" at bounding box center [474, 281] width 881 height 492
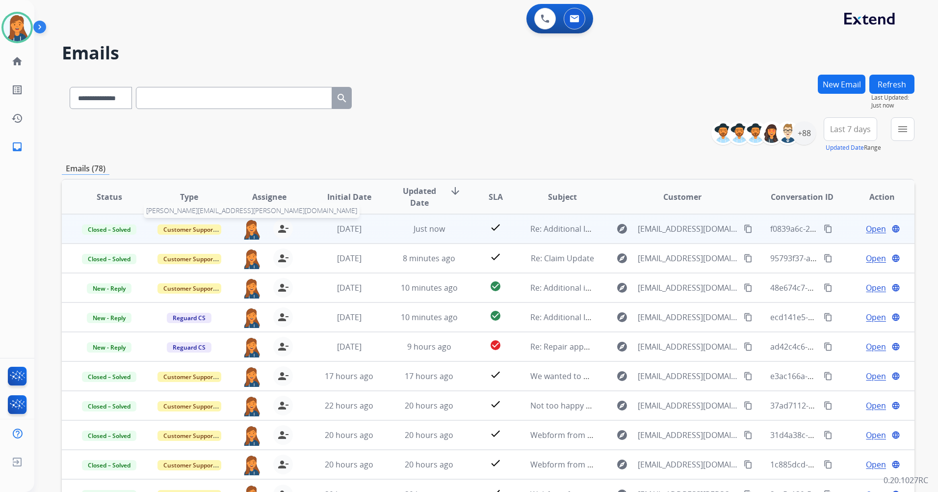
click at [253, 230] on img at bounding box center [252, 229] width 20 height 21
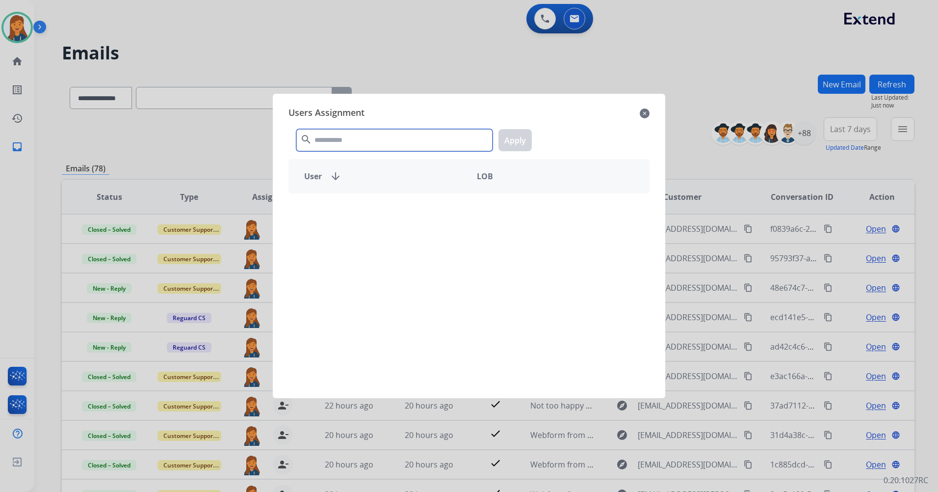
click at [332, 134] on input "text" at bounding box center [394, 140] width 196 height 22
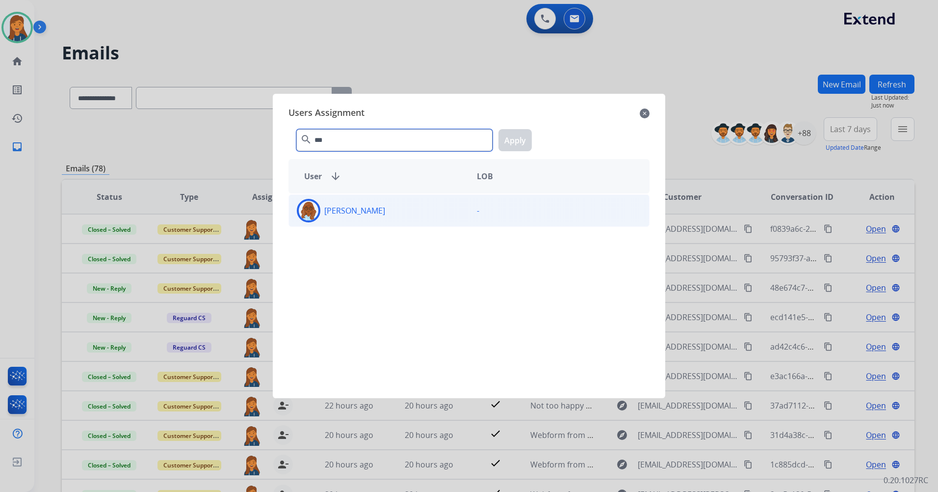
type input "***"
click at [354, 206] on p "Mya Hall" at bounding box center [354, 211] width 61 height 12
click at [518, 136] on button "Apply" at bounding box center [515, 140] width 33 height 22
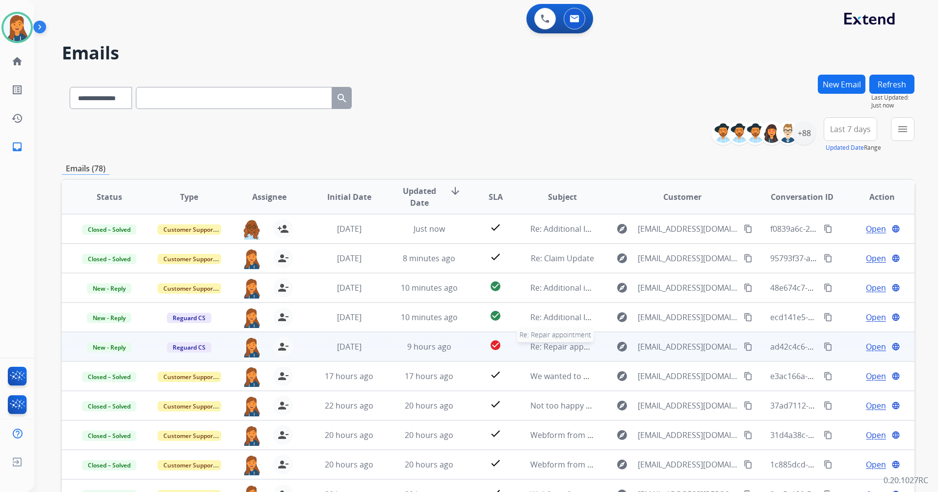
click at [548, 345] on span "Re: Repair appointment" at bounding box center [575, 346] width 88 height 11
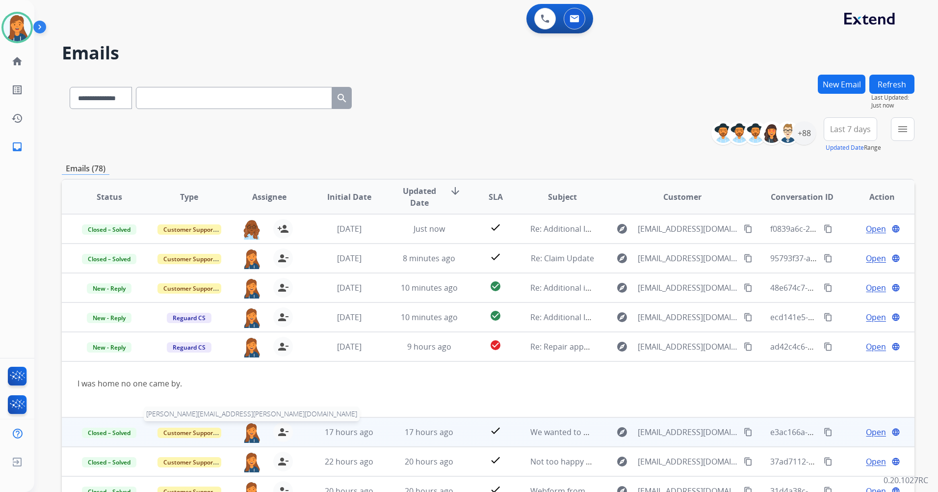
scroll to position [57, 0]
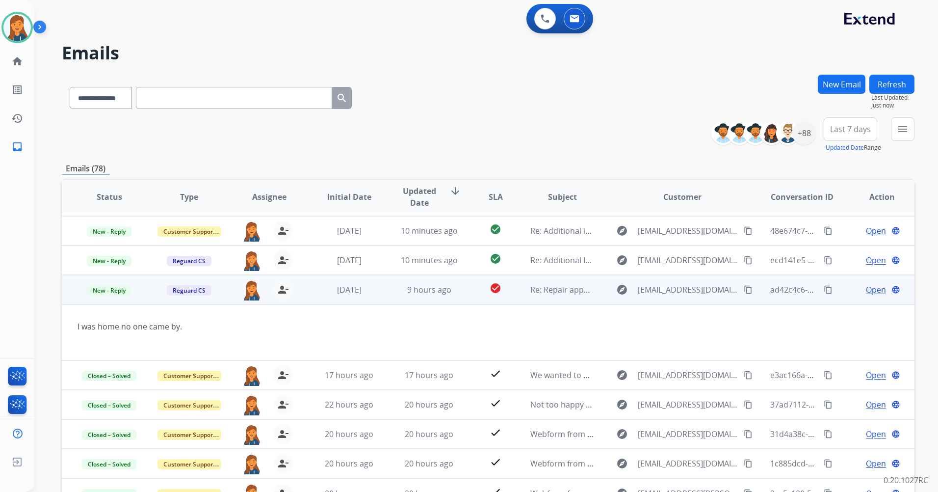
click at [744, 289] on mat-icon "content_copy" at bounding box center [748, 289] width 9 height 9
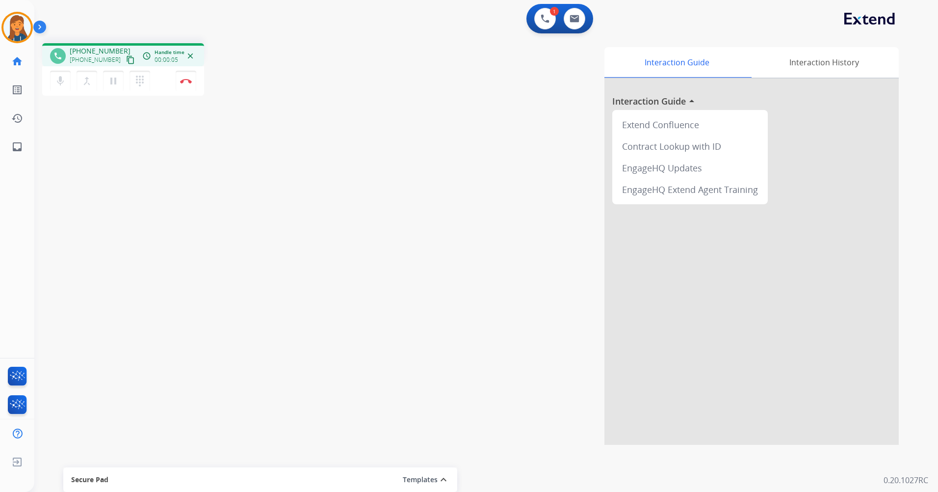
click at [126, 60] on mat-icon "content_copy" at bounding box center [130, 59] width 9 height 9
click at [181, 76] on button "Disconnect" at bounding box center [186, 81] width 21 height 21
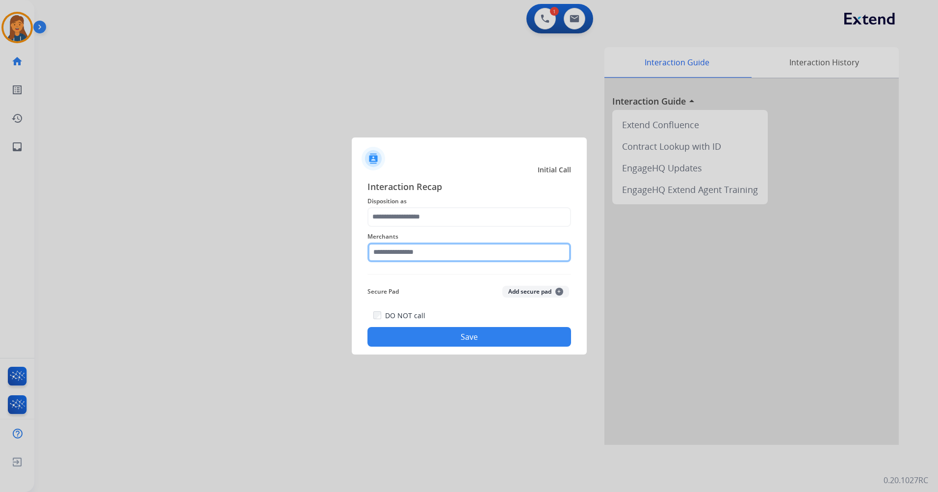
click at [419, 248] on input "text" at bounding box center [470, 252] width 204 height 20
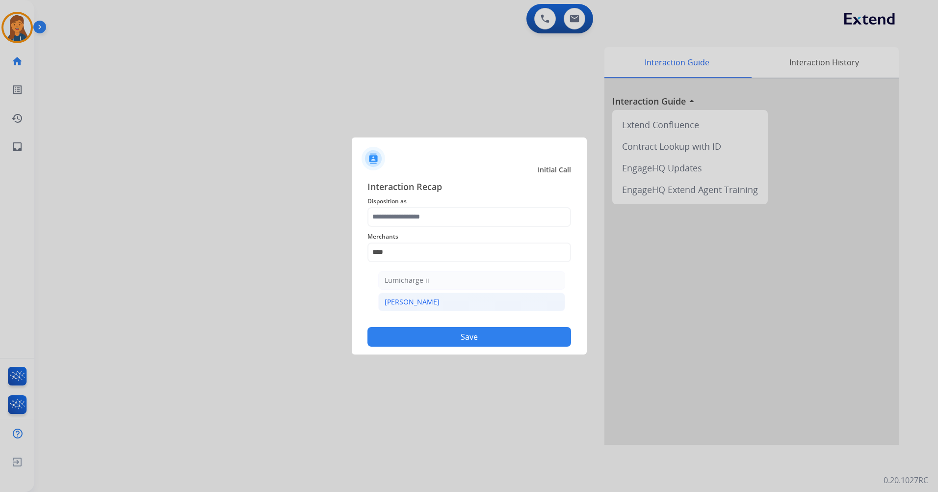
click at [403, 297] on li "Michaels" at bounding box center [471, 302] width 187 height 19
type input "********"
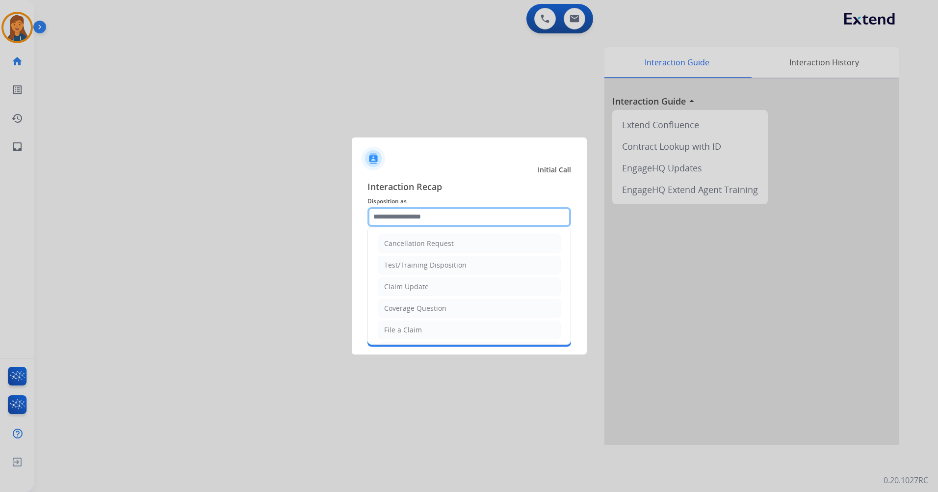
click at [402, 225] on input "text" at bounding box center [470, 217] width 204 height 20
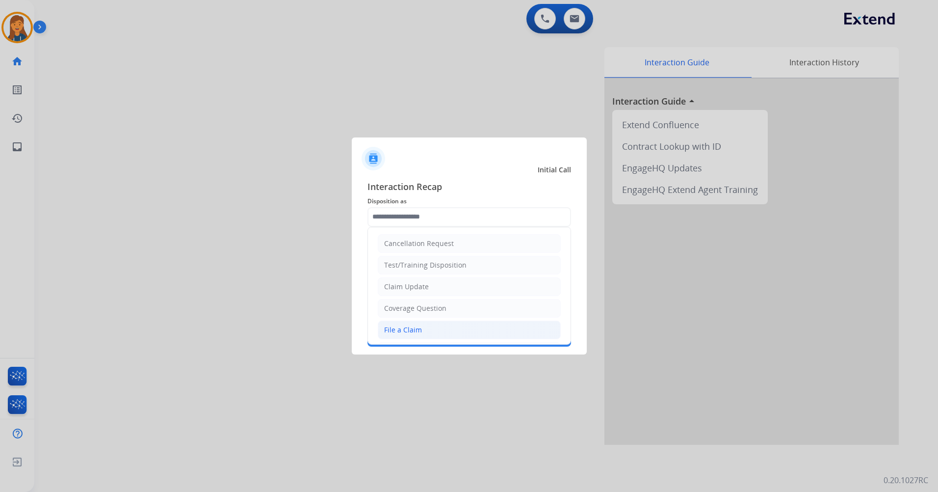
click at [400, 321] on li "File a Claim" at bounding box center [469, 330] width 183 height 19
type input "**********"
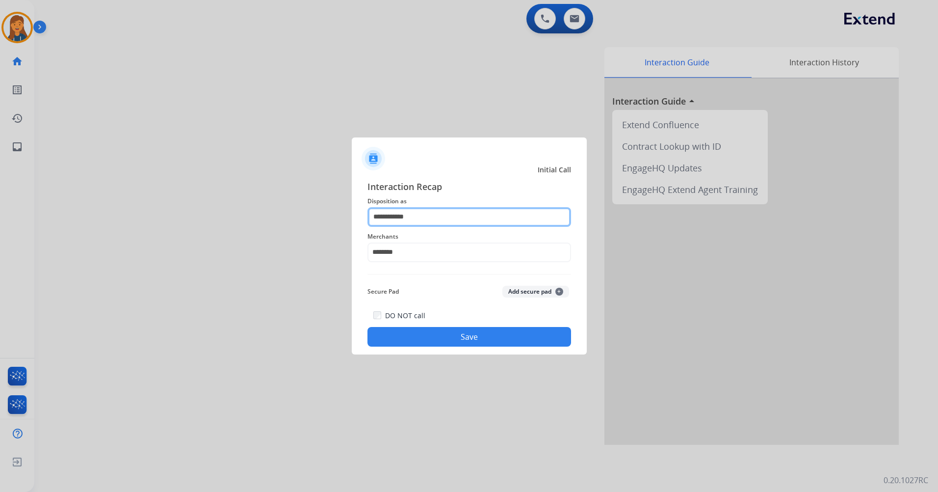
click at [436, 215] on input "**********" at bounding box center [470, 217] width 204 height 20
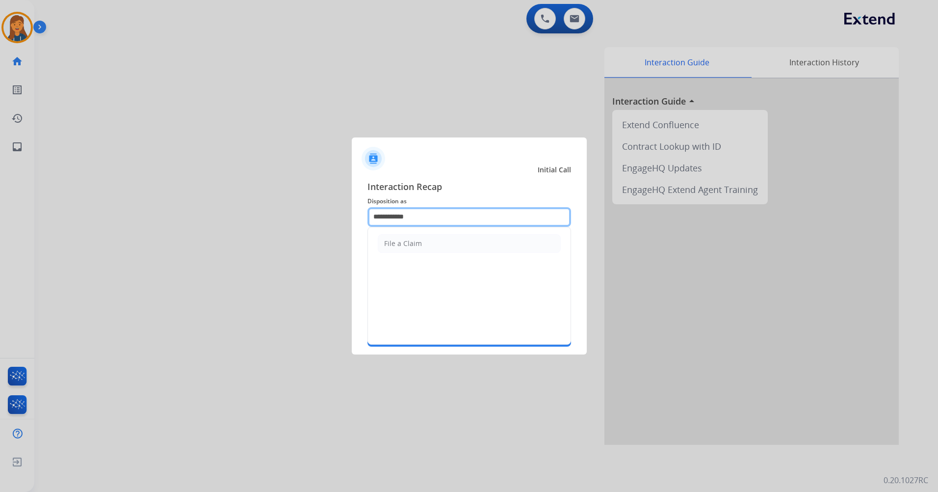
drag, startPoint x: 431, startPoint y: 219, endPoint x: 329, endPoint y: 193, distance: 106.0
click at [0, 193] on app-contact-recap-modal "**********" at bounding box center [0, 246] width 0 height 492
drag, startPoint x: 418, startPoint y: 246, endPoint x: 418, endPoint y: 258, distance: 12.3
click at [418, 246] on div "Coverage Question" at bounding box center [415, 244] width 62 height 10
type input "**********"
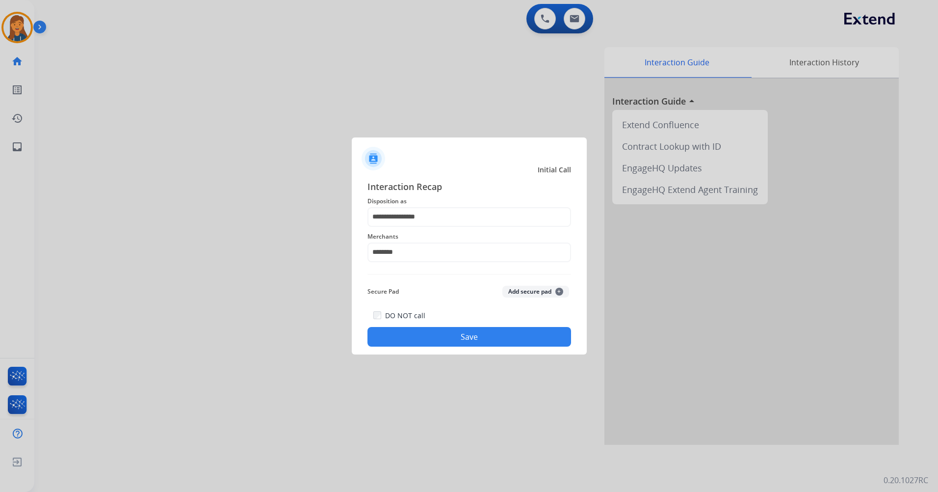
click at [428, 345] on button "Save" at bounding box center [470, 337] width 204 height 20
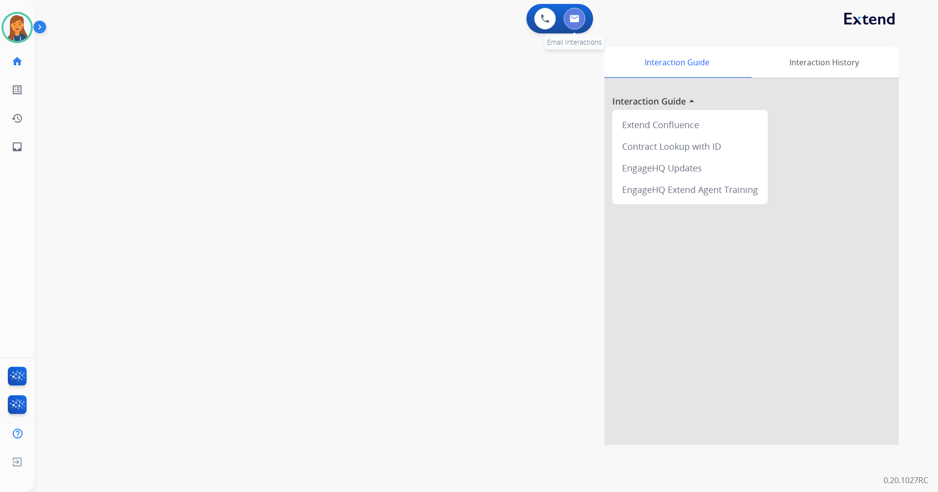
click at [574, 21] on img at bounding box center [575, 19] width 10 height 8
select select "**********"
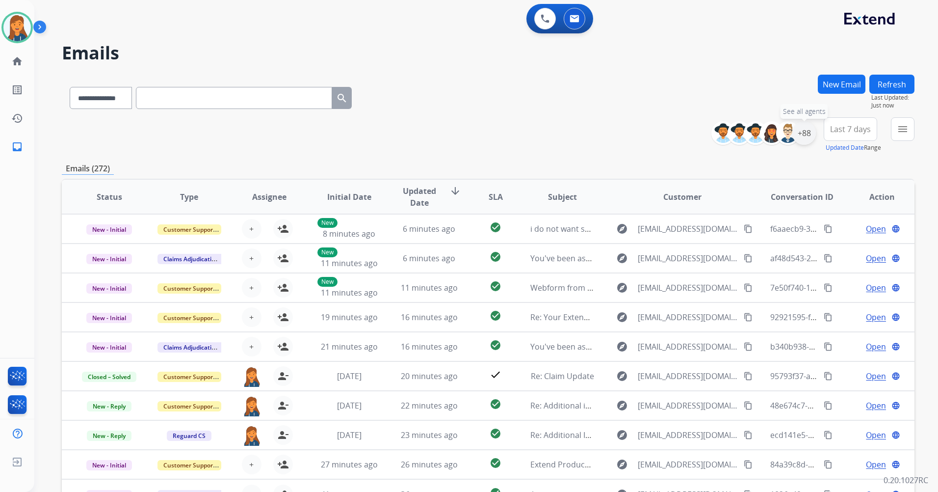
click at [806, 138] on div "+88" at bounding box center [805, 133] width 24 height 24
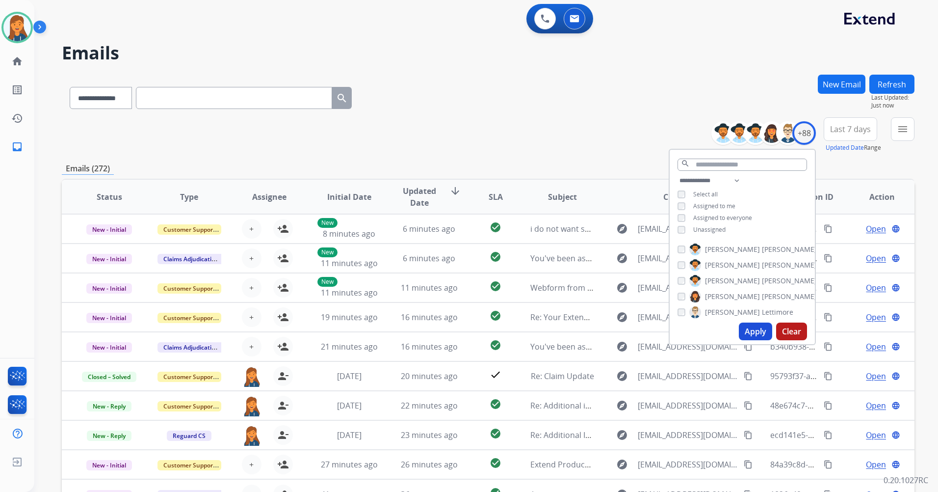
click at [752, 335] on button "Apply" at bounding box center [755, 331] width 33 height 18
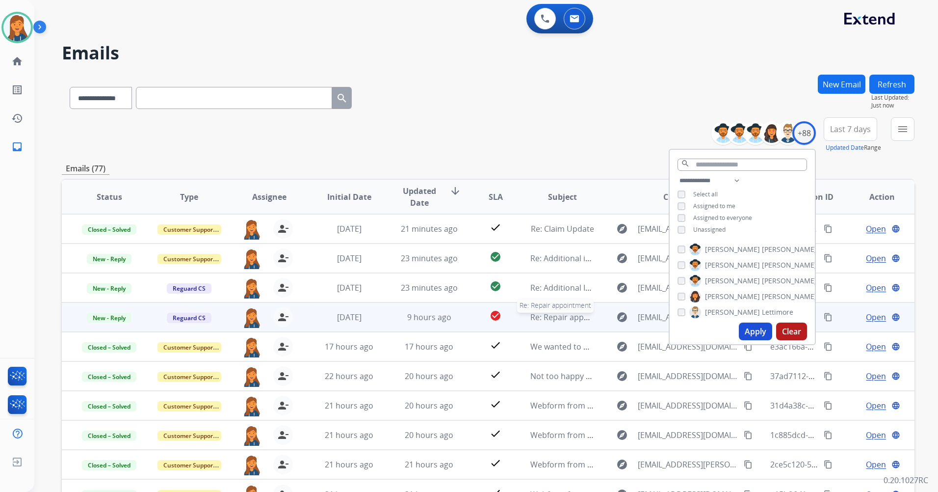
click at [565, 316] on span "Re: Repair appointment" at bounding box center [575, 317] width 88 height 11
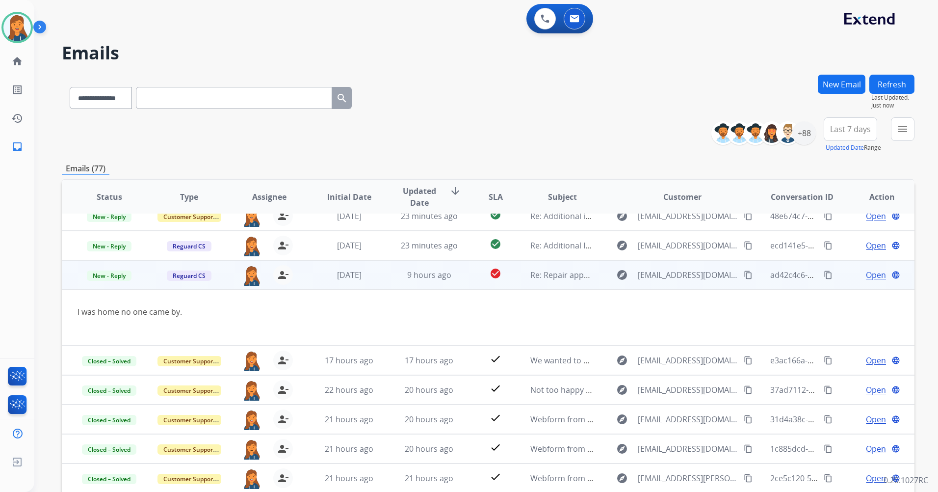
scroll to position [57, 0]
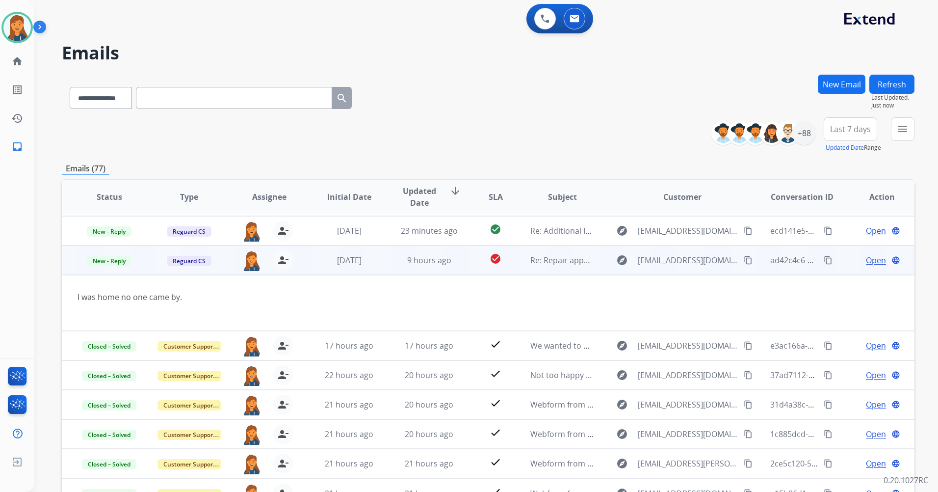
click at [875, 257] on span "Open" at bounding box center [876, 260] width 20 height 12
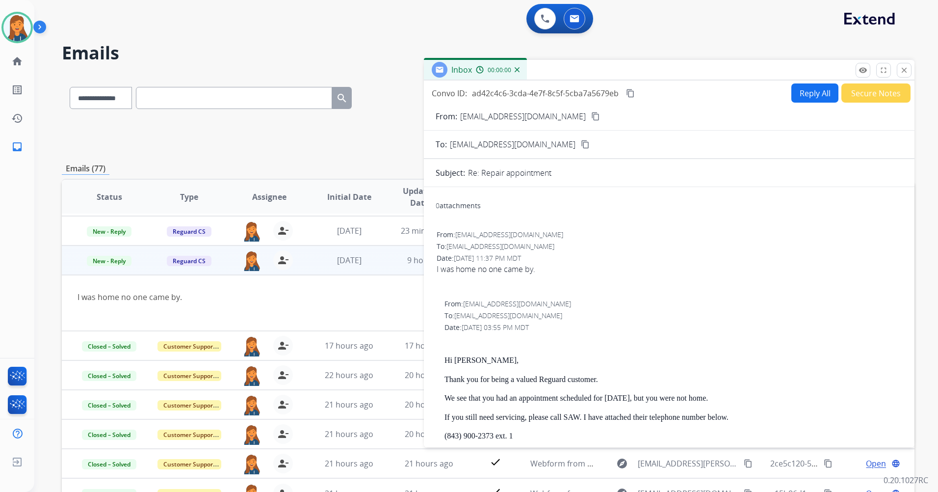
click at [810, 91] on button "Reply All" at bounding box center [815, 92] width 47 height 19
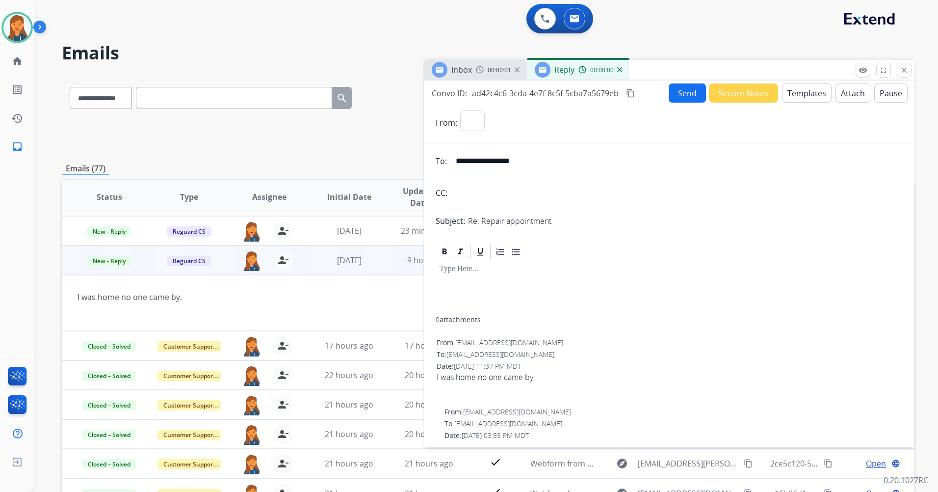
select select "**********"
click at [813, 85] on button "Templates" at bounding box center [807, 92] width 50 height 19
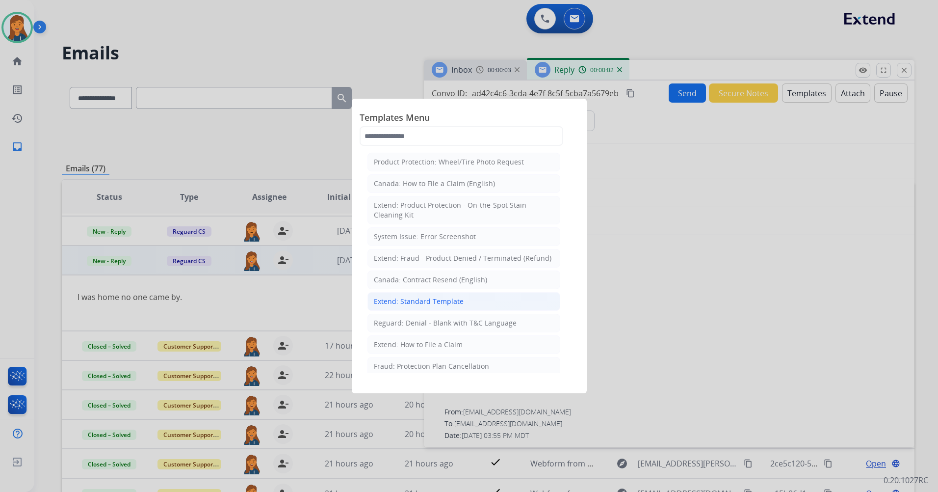
click at [406, 296] on div "Extend: Standard Template" at bounding box center [419, 301] width 90 height 10
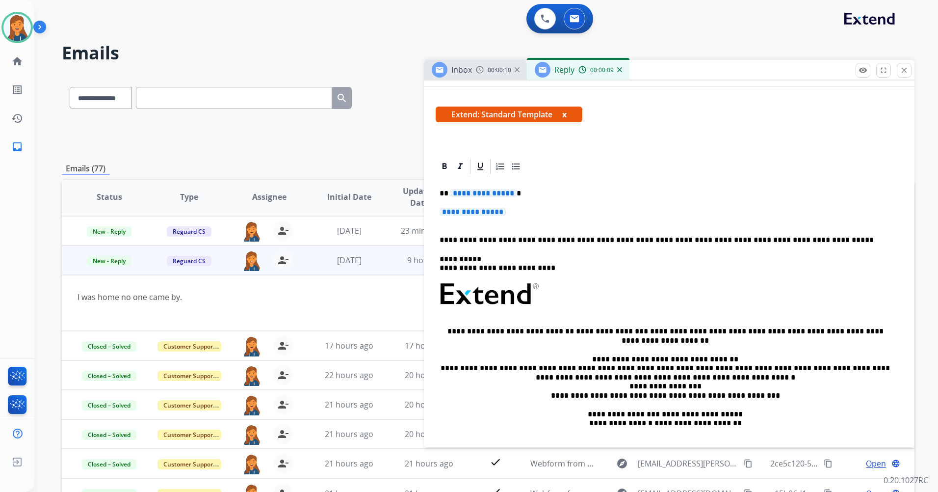
scroll to position [98, 0]
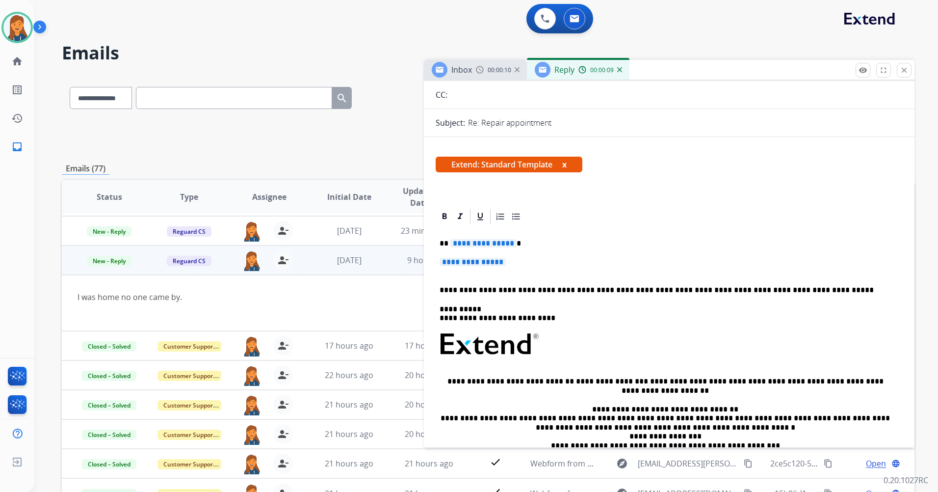
click at [484, 244] on span "**********" at bounding box center [484, 243] width 66 height 8
click at [482, 262] on span "**********" at bounding box center [473, 262] width 66 height 8
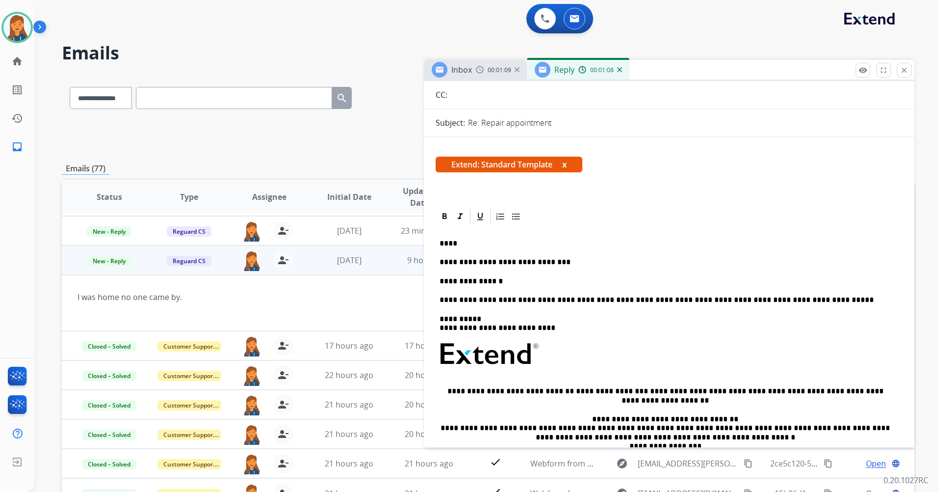
click at [492, 278] on p "**********" at bounding box center [666, 281] width 452 height 9
click at [560, 285] on p "**********" at bounding box center [666, 281] width 452 height 9
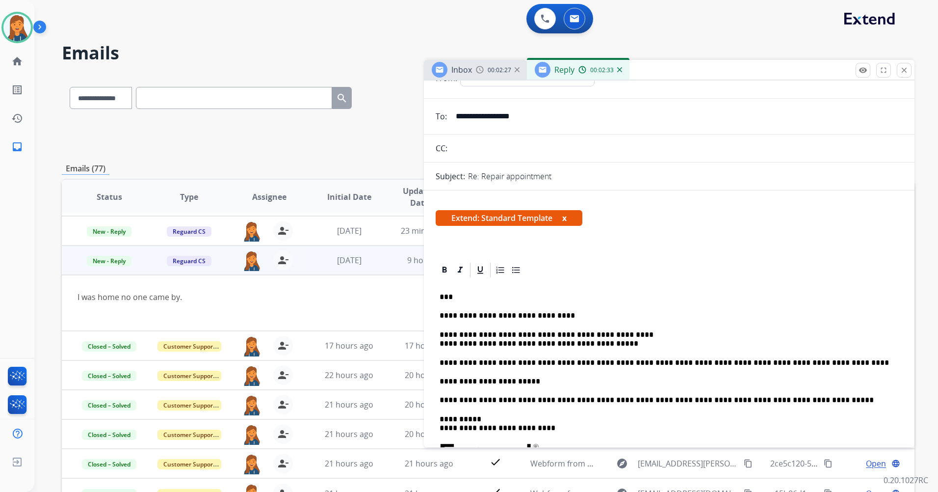
scroll to position [0, 0]
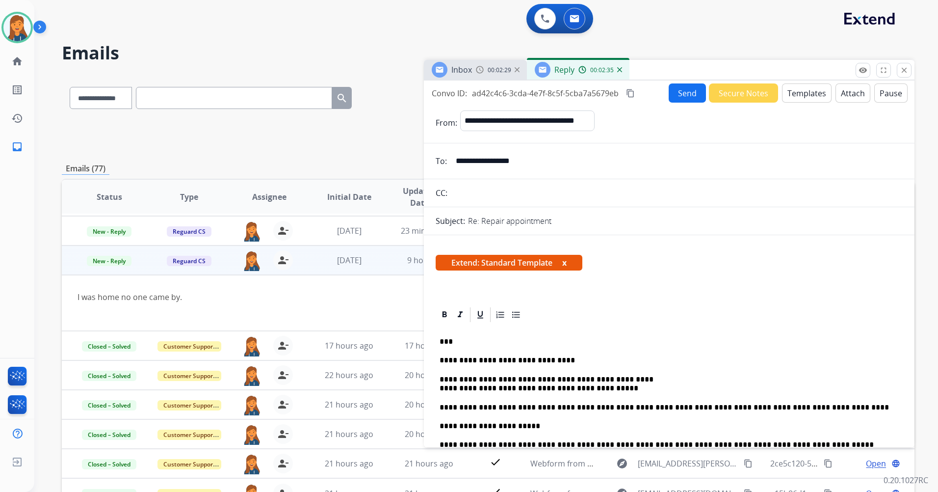
click at [691, 99] on button "Send" at bounding box center [687, 92] width 37 height 19
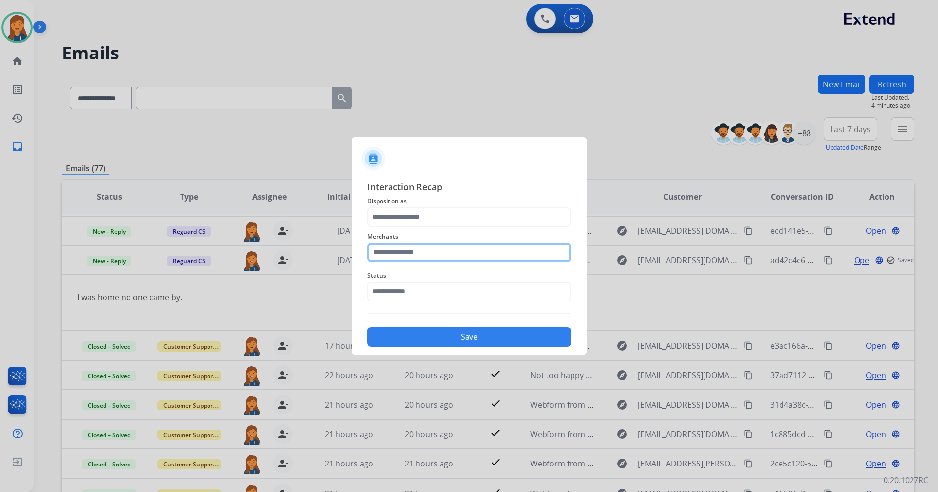
click at [403, 253] on input "text" at bounding box center [470, 252] width 204 height 20
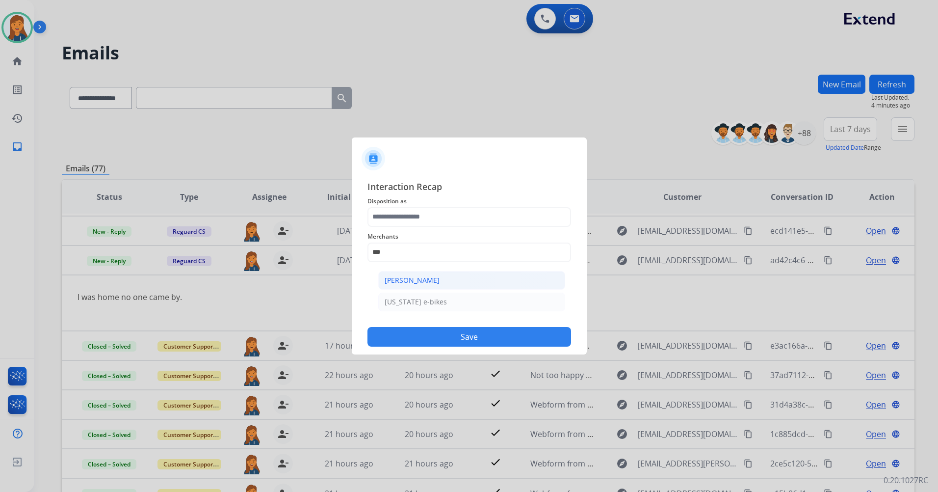
click at [394, 275] on div "Ashley - Reguard" at bounding box center [412, 280] width 55 height 10
type input "**********"
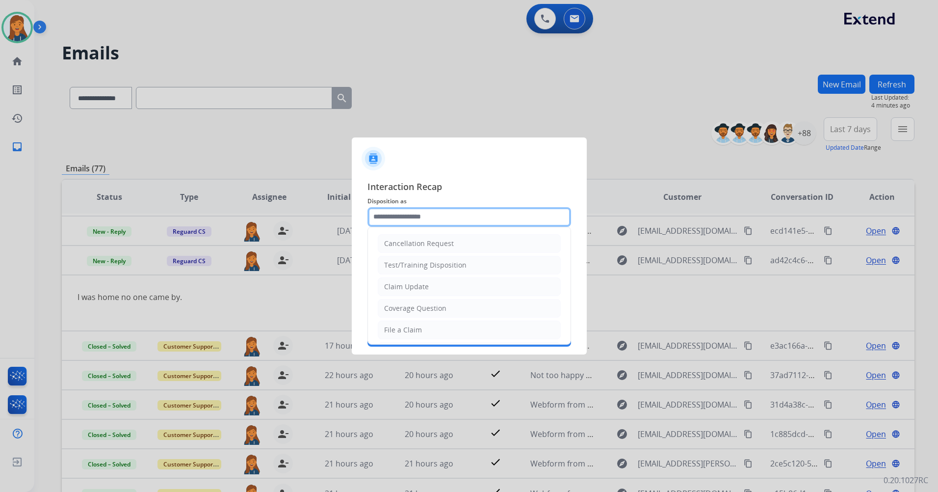
click at [395, 214] on input "text" at bounding box center [470, 217] width 204 height 20
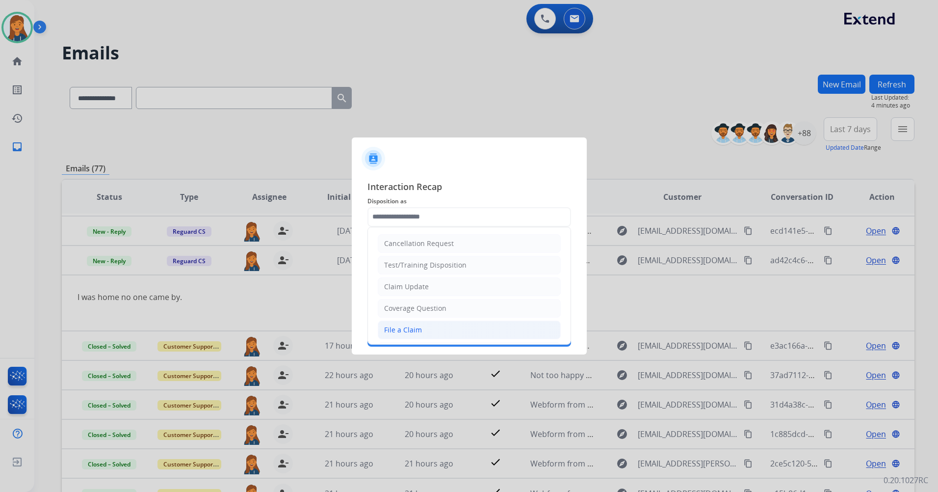
click at [390, 321] on li "File a Claim" at bounding box center [469, 330] width 183 height 19
type input "**********"
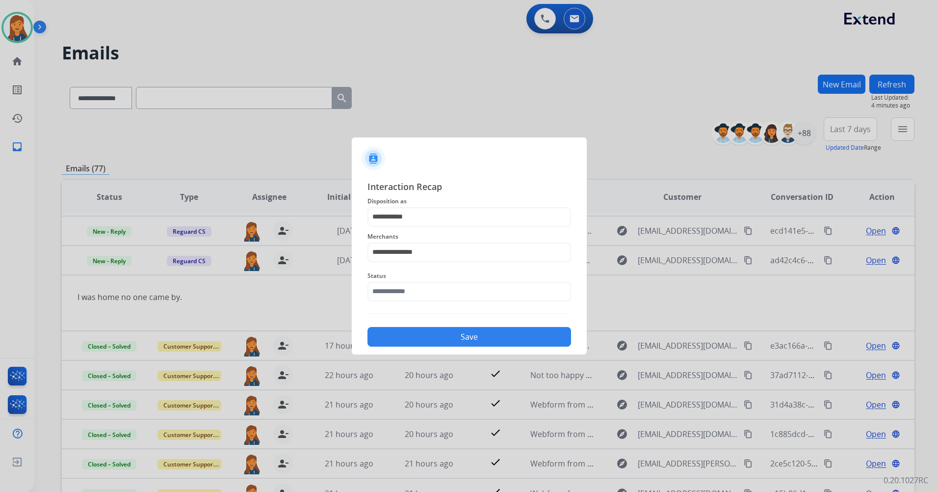
click at [392, 271] on span "Status" at bounding box center [470, 276] width 204 height 12
click at [393, 289] on input "text" at bounding box center [470, 292] width 204 height 20
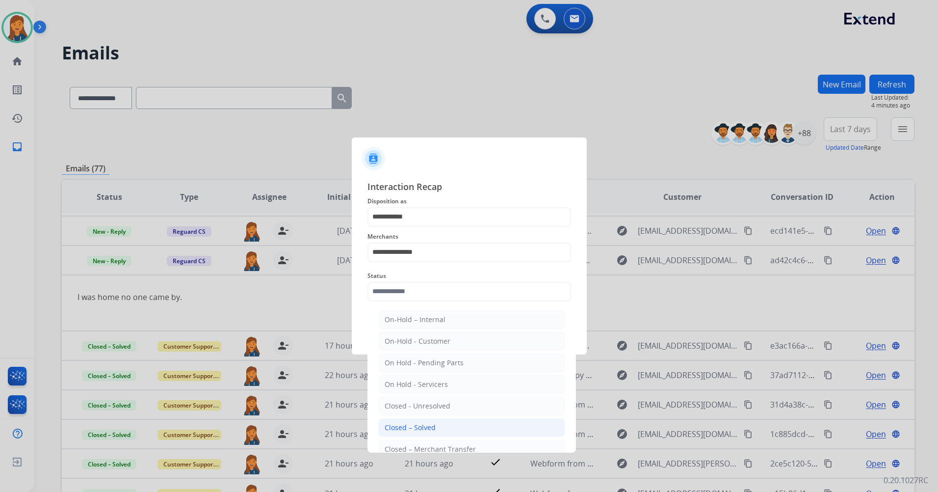
click at [406, 429] on div "Closed – Solved" at bounding box center [410, 428] width 51 height 10
type input "**********"
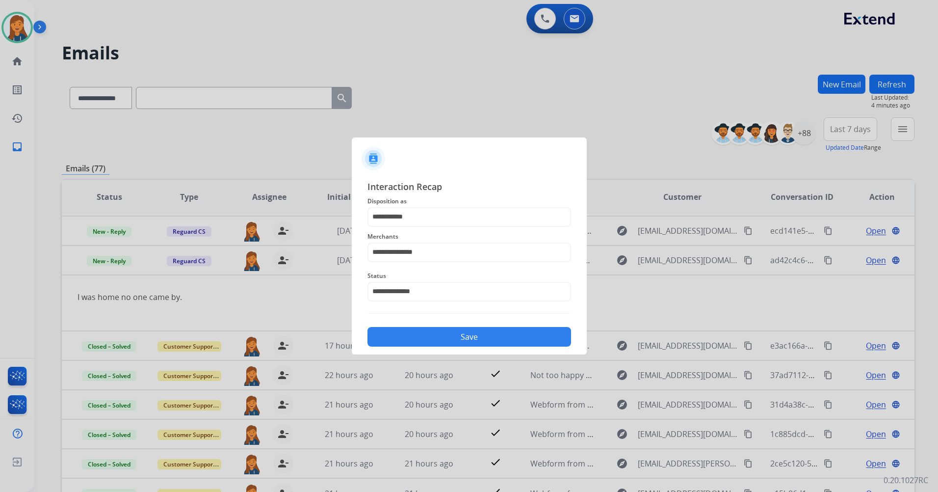
click at [414, 345] on button "Save" at bounding box center [470, 337] width 204 height 20
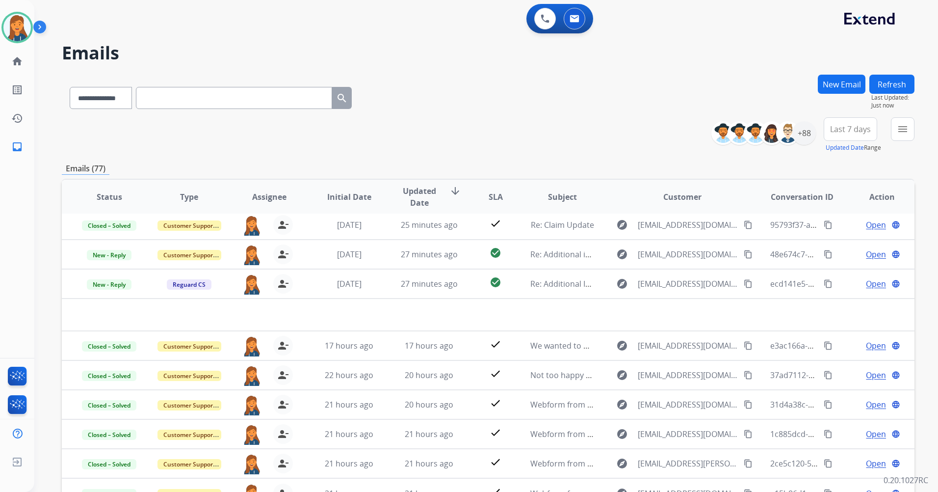
scroll to position [33, 0]
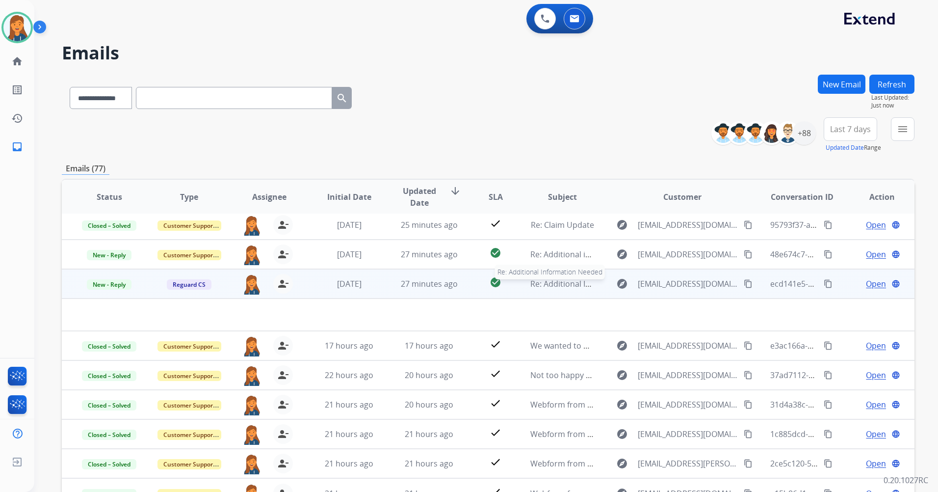
click at [558, 284] on span "Re: Additional Information Needed" at bounding box center [595, 283] width 128 height 11
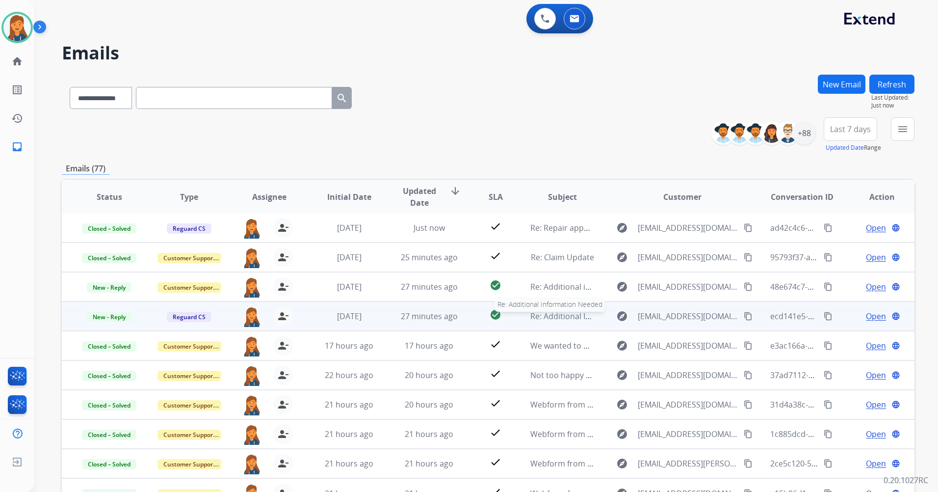
click at [546, 317] on span "Re: Additional Information Needed" at bounding box center [595, 316] width 128 height 11
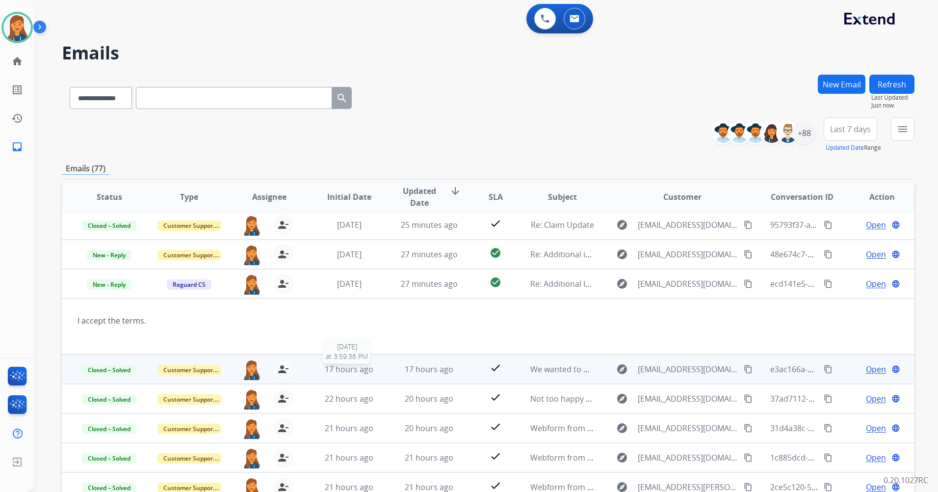
scroll to position [57, 0]
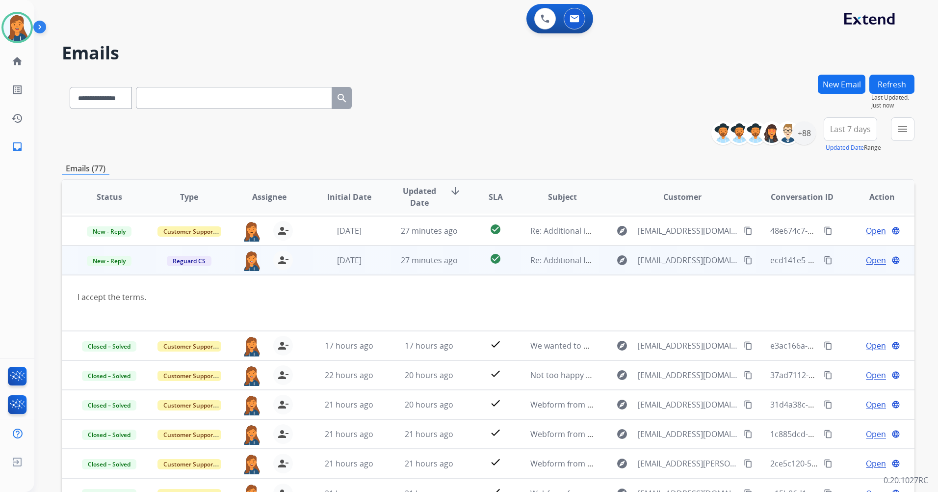
click at [874, 260] on span "Open" at bounding box center [876, 260] width 20 height 12
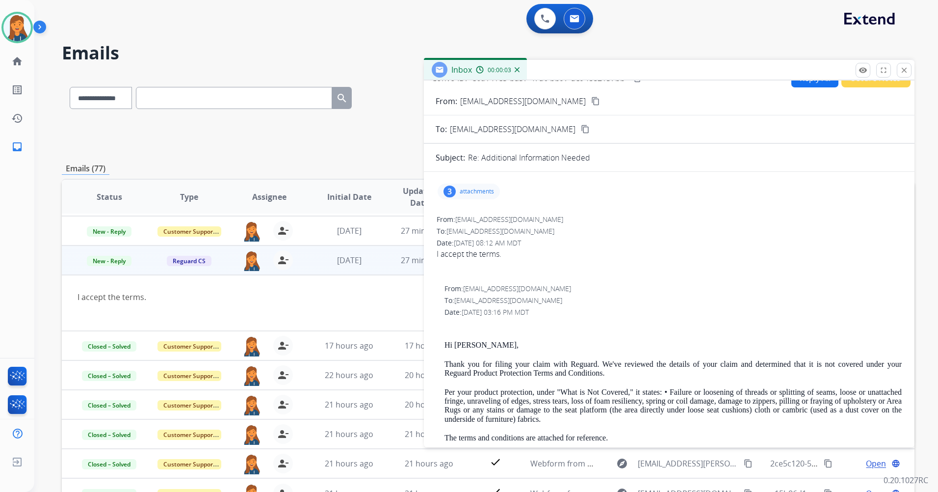
scroll to position [0, 0]
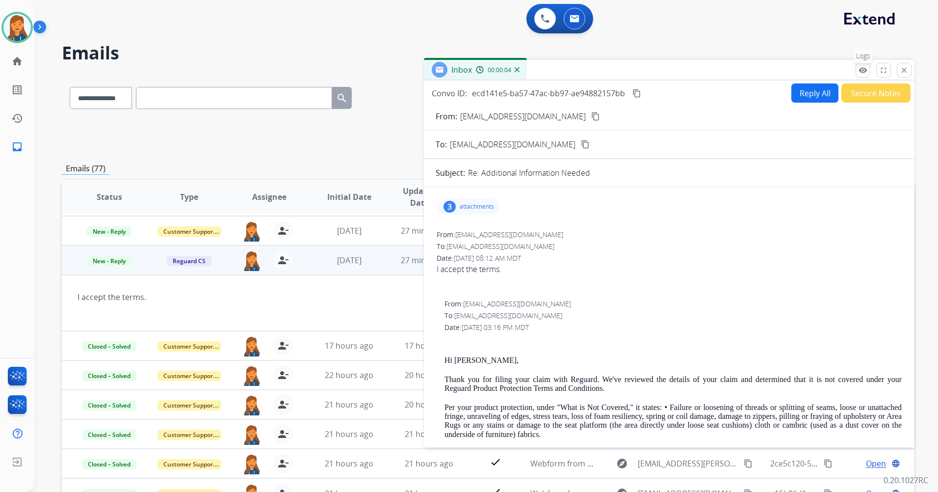
click at [859, 69] on mat-icon "remove_red_eye" at bounding box center [863, 70] width 9 height 9
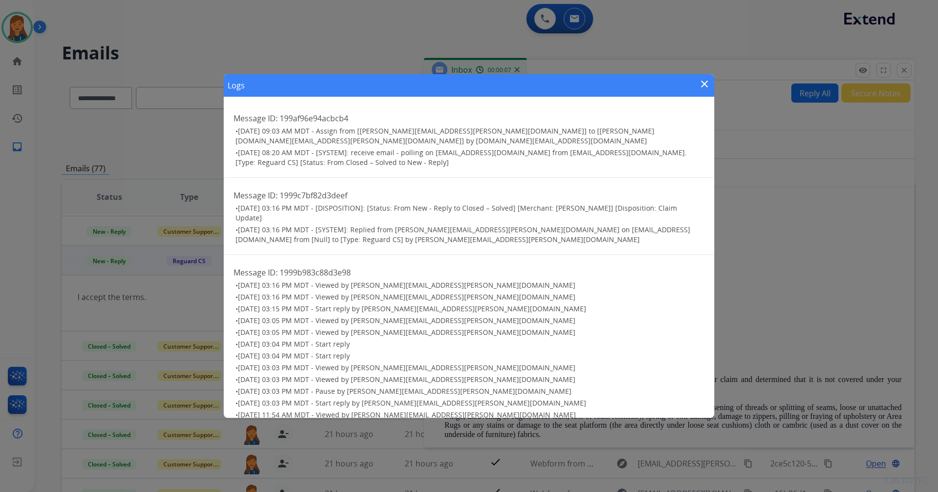
click at [704, 83] on mat-icon "close" at bounding box center [705, 84] width 12 height 12
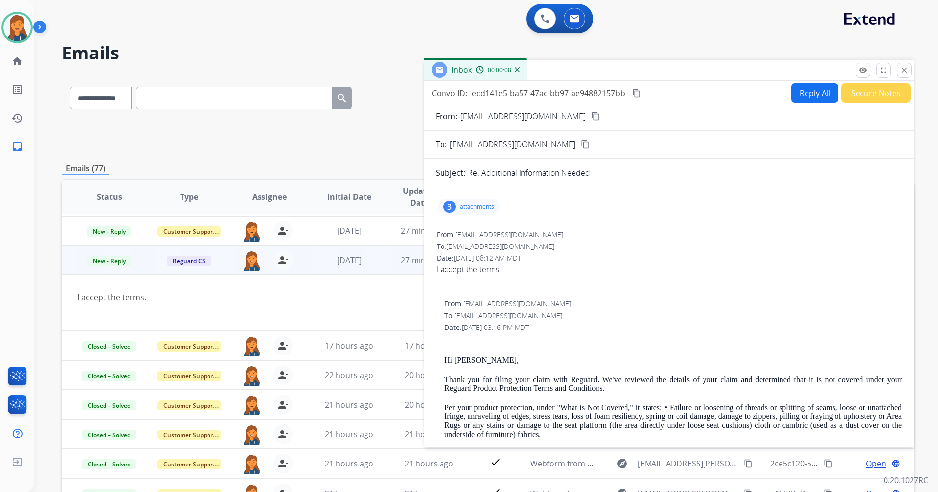
click at [908, 78] on div "Inbox 00:00:08" at bounding box center [669, 70] width 491 height 21
click at [904, 70] on mat-icon "close" at bounding box center [904, 70] width 9 height 9
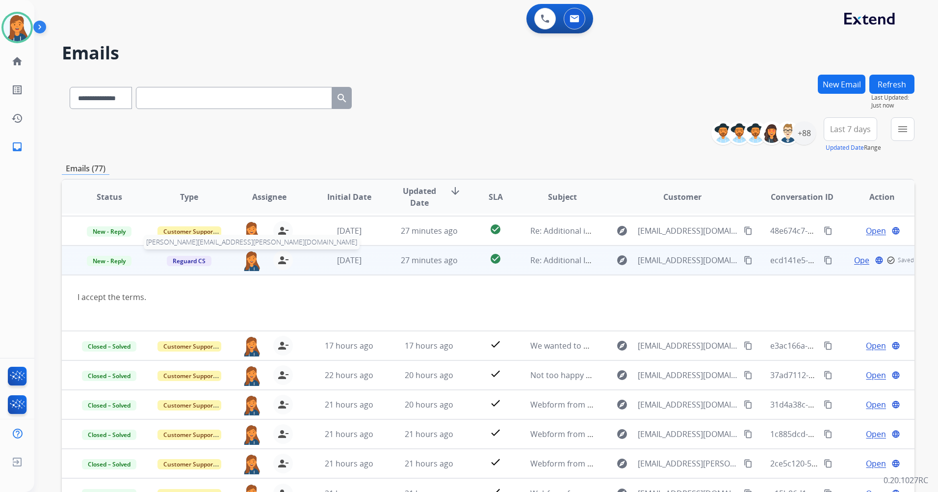
click at [250, 259] on img at bounding box center [252, 260] width 20 height 21
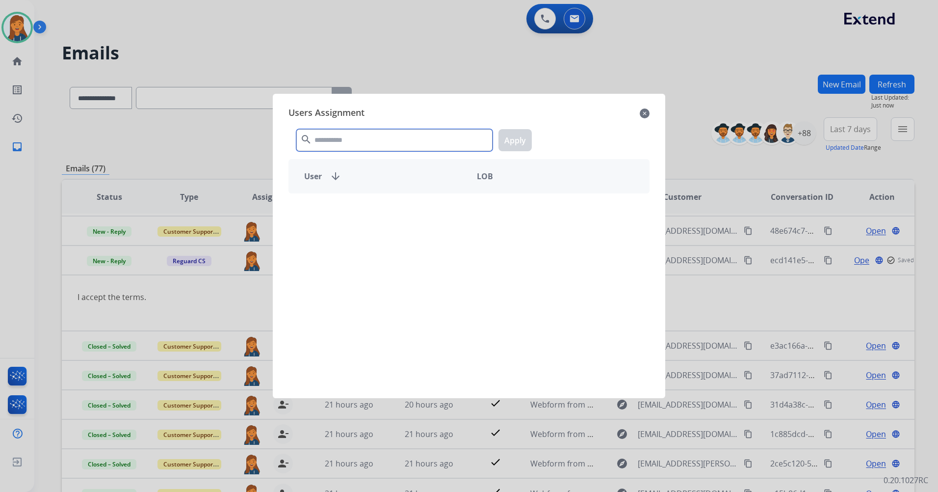
click at [339, 137] on input "text" at bounding box center [394, 140] width 196 height 22
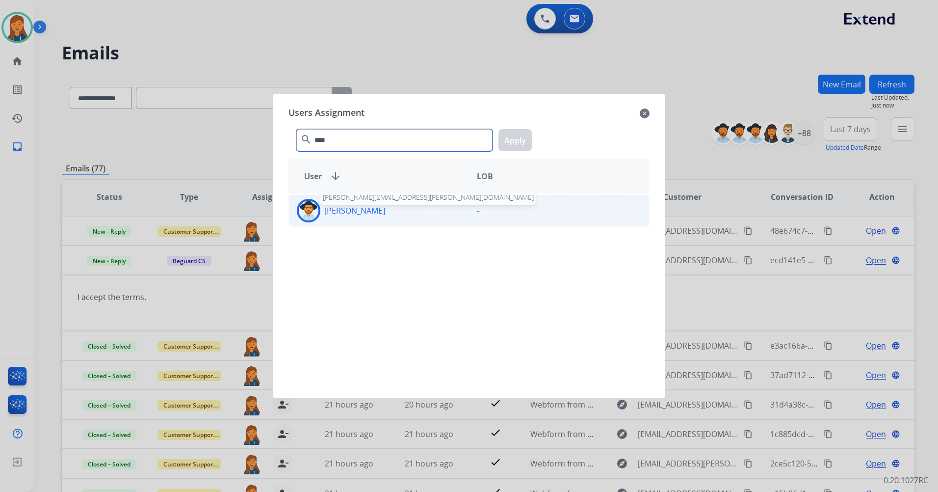
type input "****"
click at [351, 209] on p "Mary Winston" at bounding box center [354, 211] width 61 height 12
click at [521, 136] on button "Apply" at bounding box center [515, 140] width 33 height 22
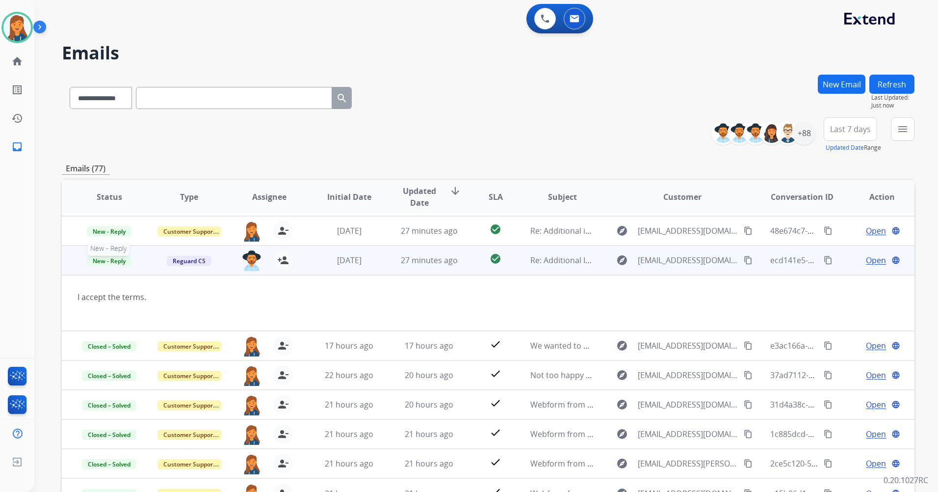
click at [100, 262] on span "New - Reply" at bounding box center [109, 261] width 45 height 10
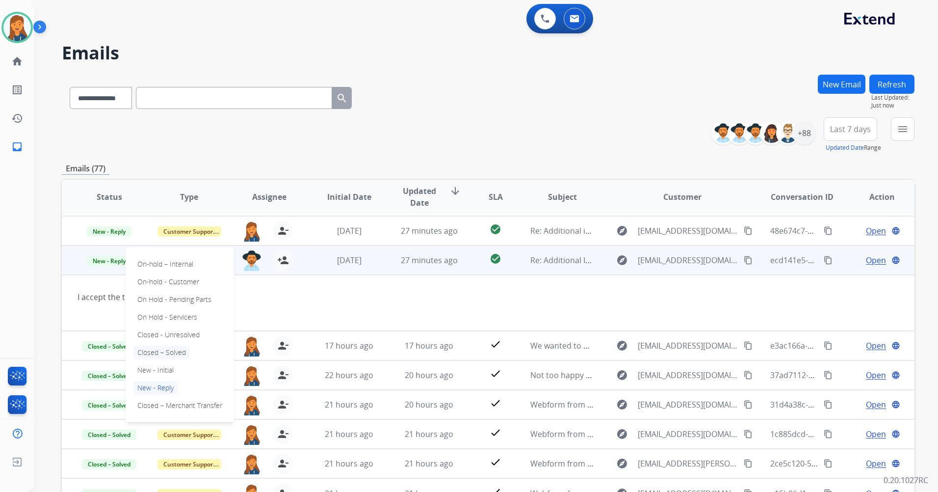
click at [153, 351] on p "Closed – Solved" at bounding box center [162, 353] width 56 height 14
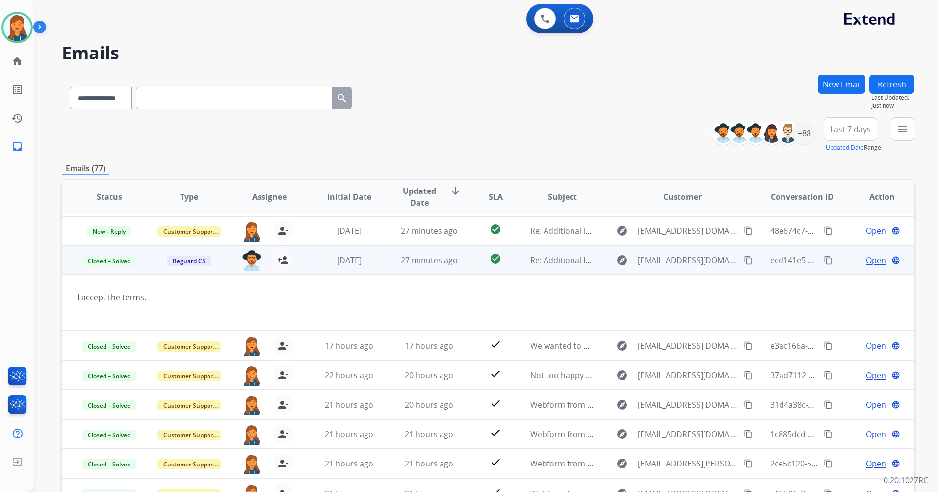
click at [870, 260] on span "Open" at bounding box center [876, 260] width 20 height 12
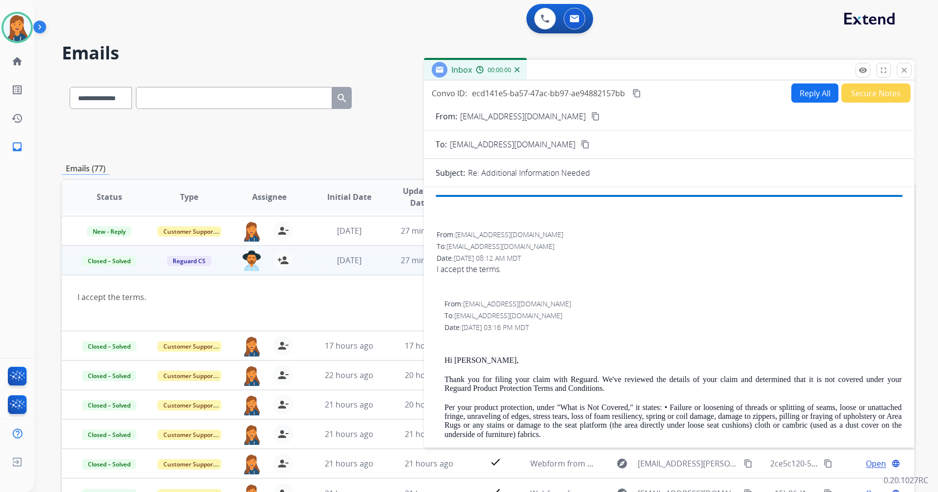
click at [877, 100] on button "Secure Notes" at bounding box center [876, 92] width 69 height 19
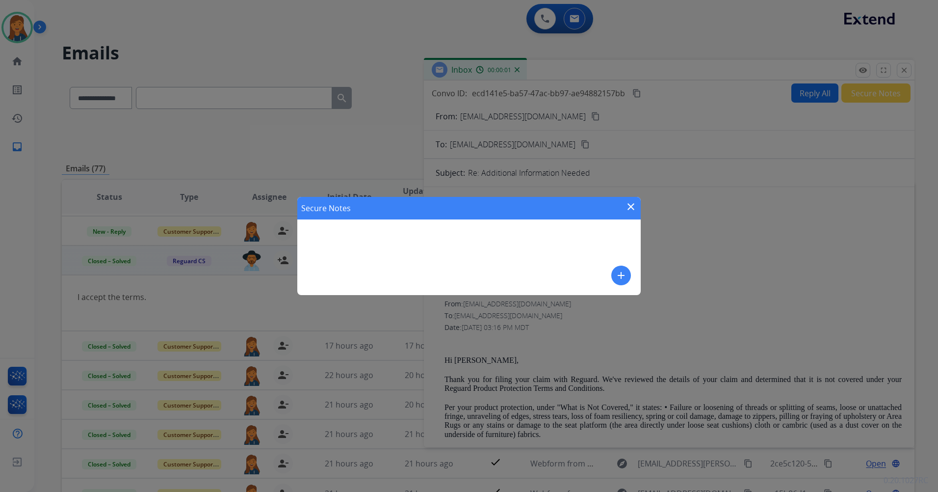
click at [608, 273] on div "Secure Notes close add" at bounding box center [469, 246] width 344 height 98
click at [616, 276] on mat-icon "add" at bounding box center [621, 275] width 12 height 12
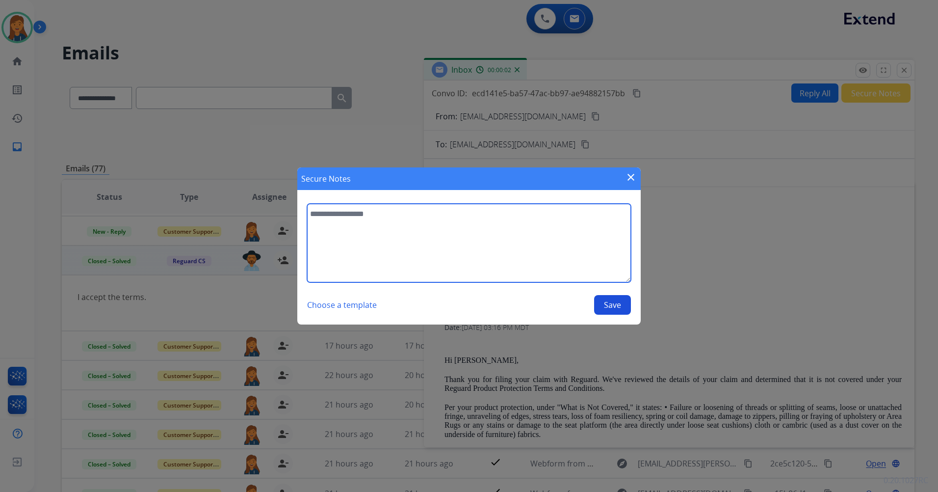
click at [498, 244] on textarea at bounding box center [469, 243] width 324 height 79
type textarea "**********"
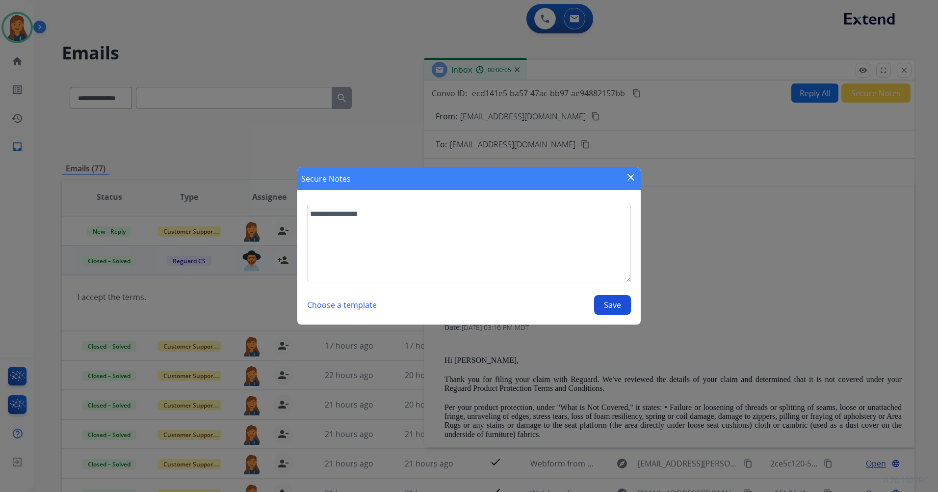
click at [615, 311] on button "Save" at bounding box center [612, 305] width 37 height 20
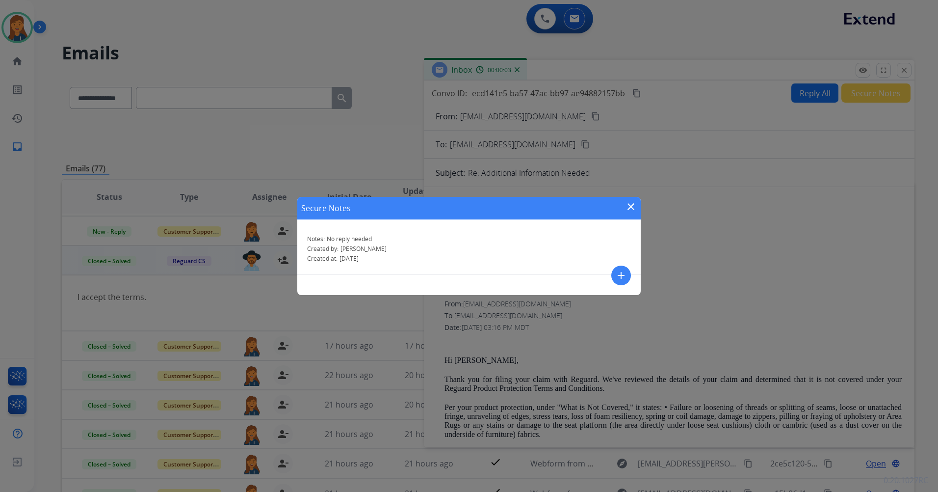
click at [637, 210] on div "Secure Notes close" at bounding box center [469, 208] width 344 height 23
click at [633, 211] on mat-icon "close" at bounding box center [631, 207] width 12 height 12
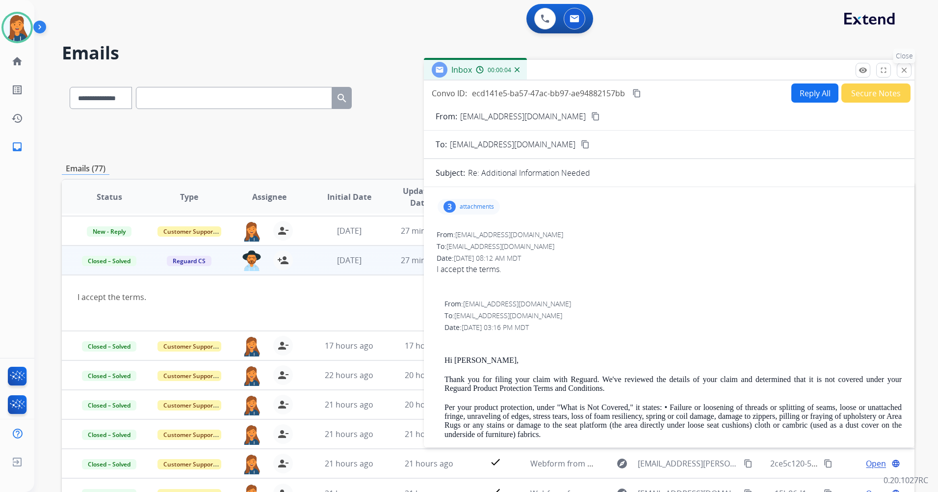
click at [903, 70] on mat-icon "close" at bounding box center [904, 70] width 9 height 9
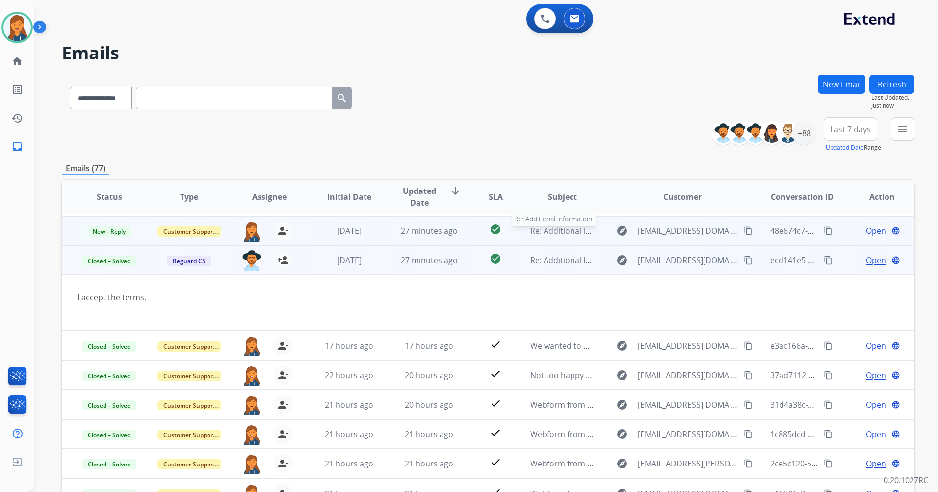
click at [565, 232] on span "Re: Additional information." at bounding box center [580, 230] width 99 height 11
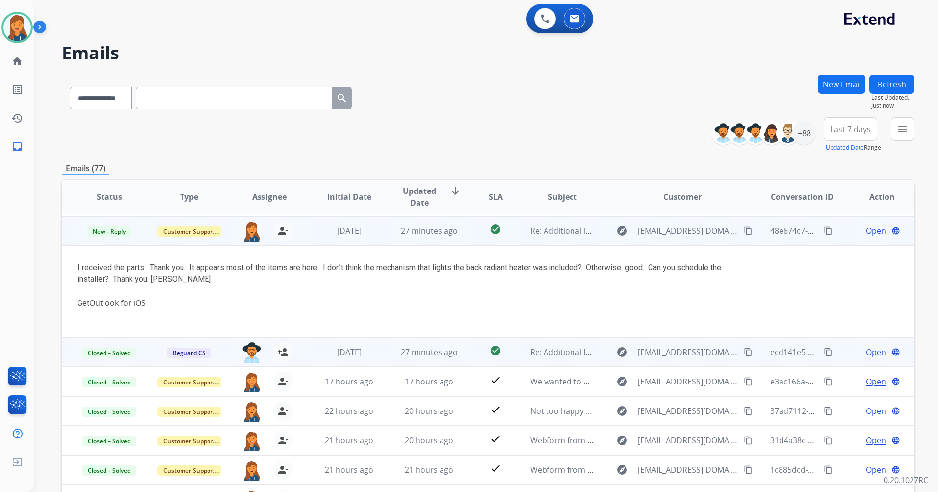
scroll to position [59, 0]
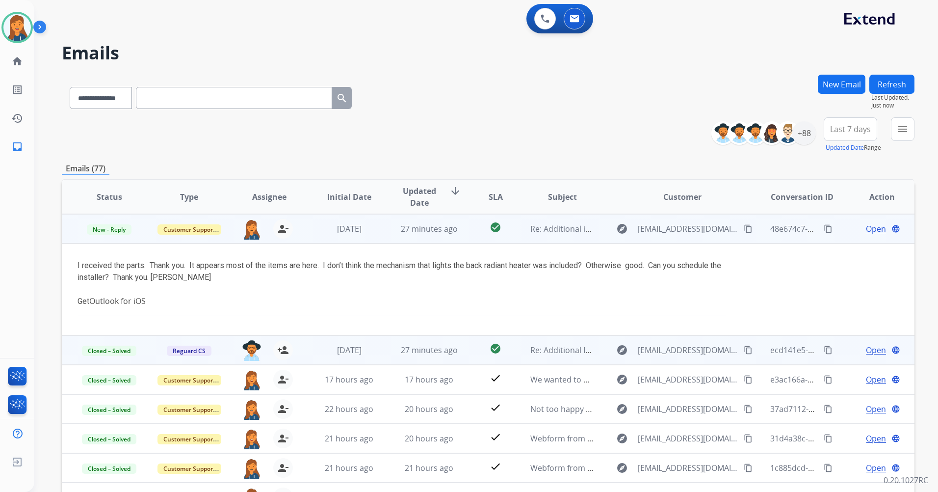
click at [873, 228] on span "Open" at bounding box center [876, 229] width 20 height 12
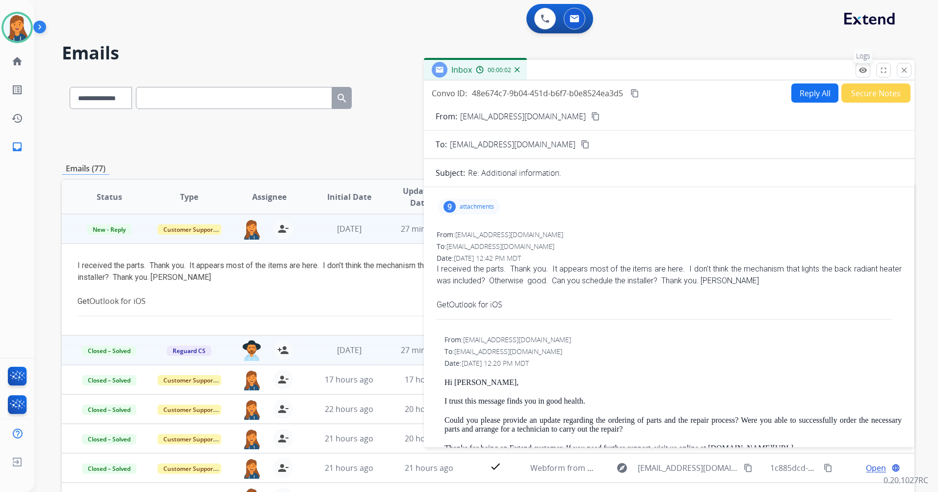
click at [864, 75] on button "remove_red_eye Logs" at bounding box center [863, 70] width 15 height 15
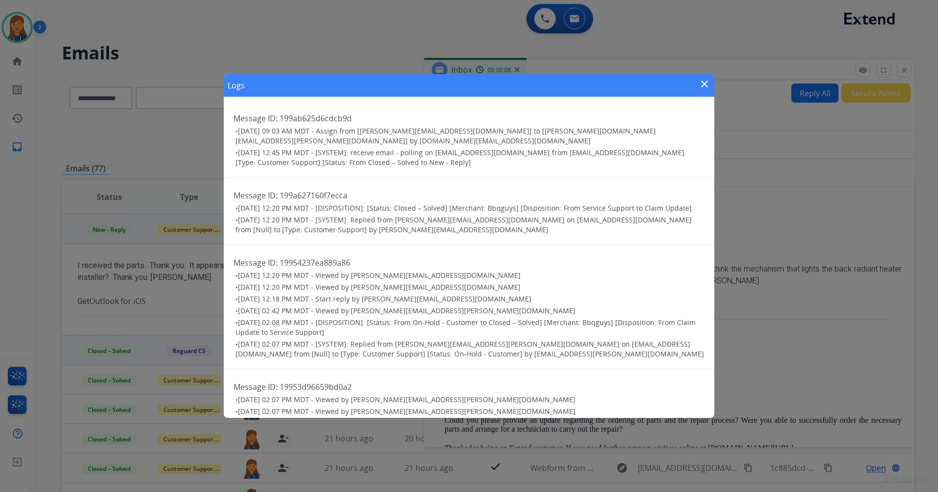
click at [709, 83] on mat-icon "close" at bounding box center [705, 84] width 12 height 12
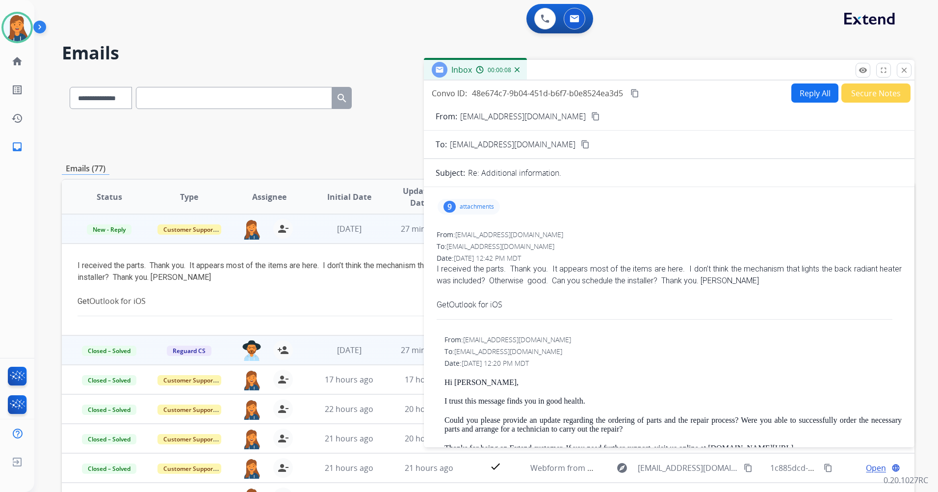
click at [591, 115] on mat-icon "content_copy" at bounding box center [595, 116] width 9 height 9
click at [9, 24] on img at bounding box center [16, 27] width 27 height 27
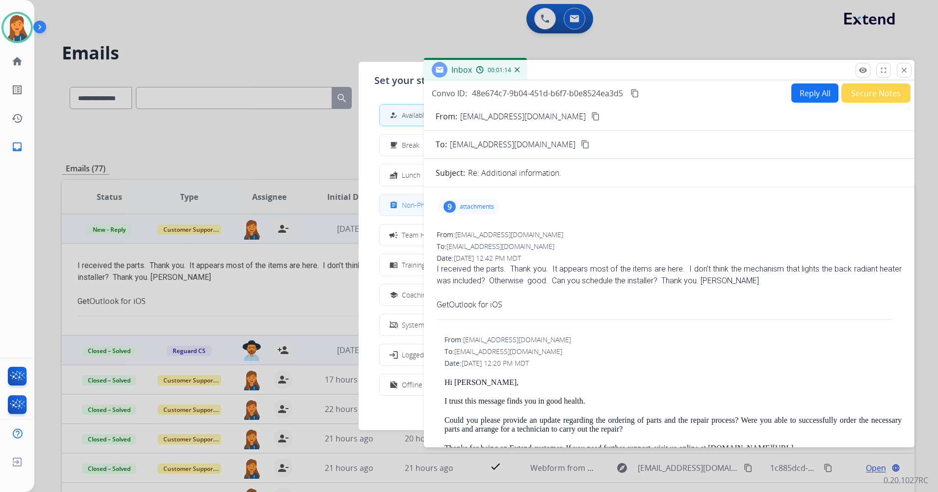
click at [403, 206] on div "assignment Non-Phone Queue" at bounding box center [424, 205] width 72 height 12
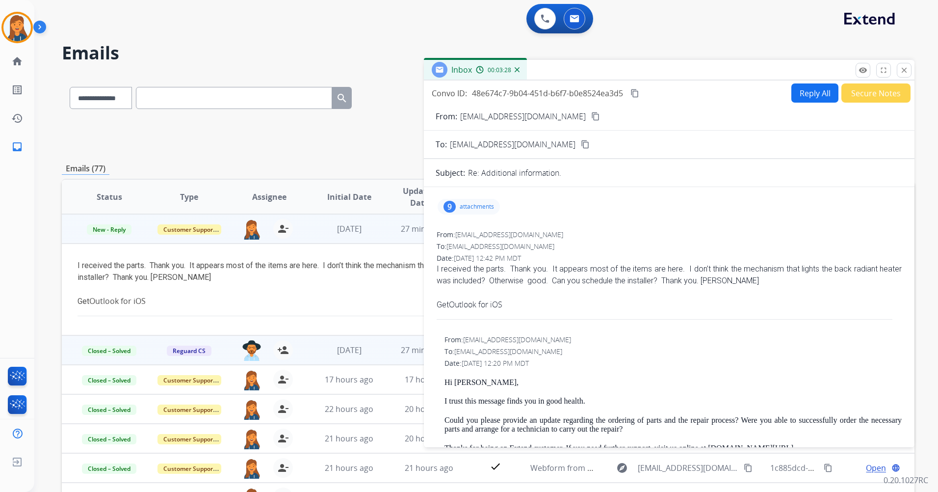
click at [640, 93] on mat-icon "content_copy" at bounding box center [635, 93] width 9 height 9
click at [798, 97] on button "Reply All" at bounding box center [815, 92] width 47 height 19
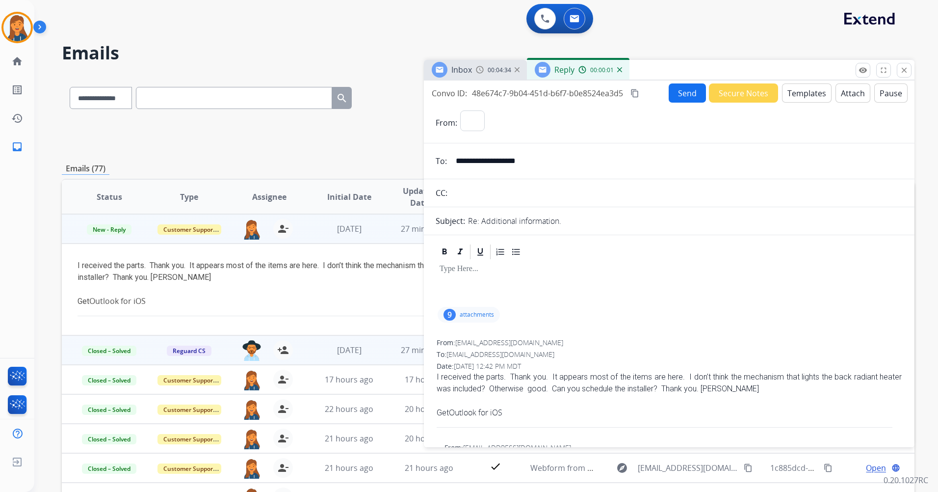
click at [805, 93] on button "Templates" at bounding box center [807, 92] width 50 height 19
select select "**********"
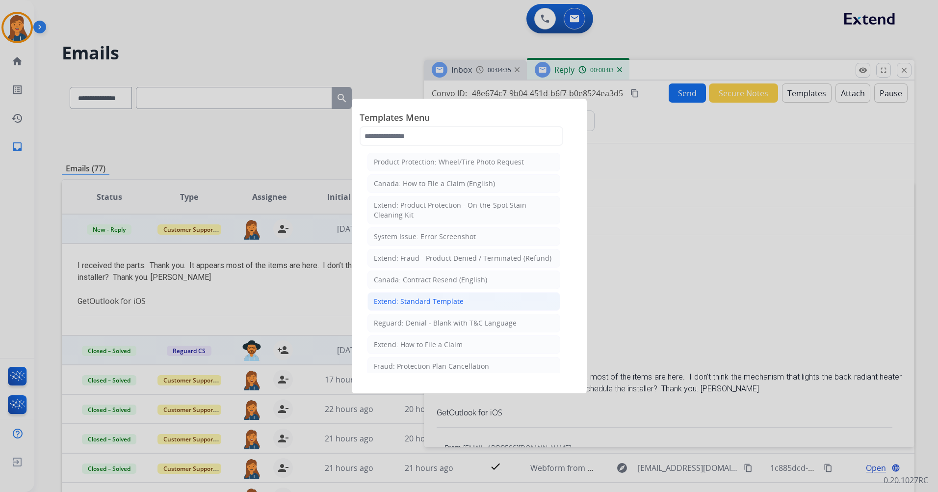
click at [404, 296] on li "Extend: Standard Template" at bounding box center [464, 301] width 193 height 19
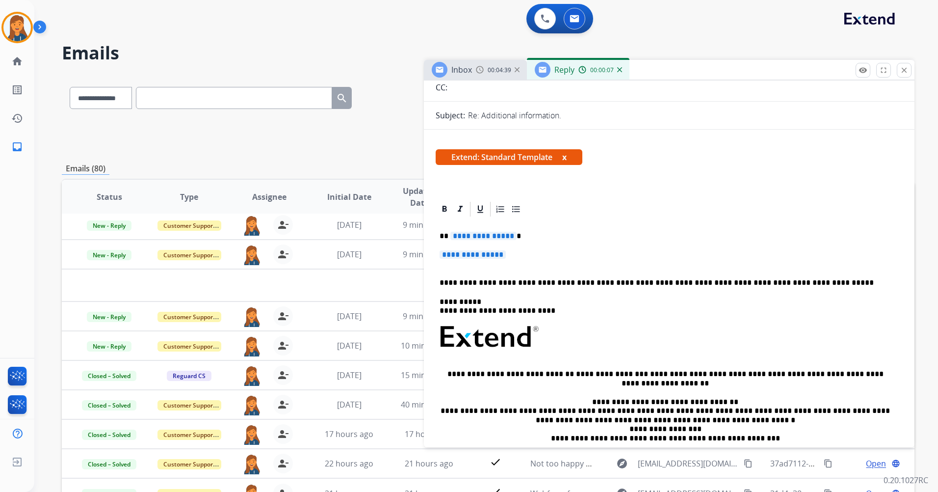
scroll to position [0, 0]
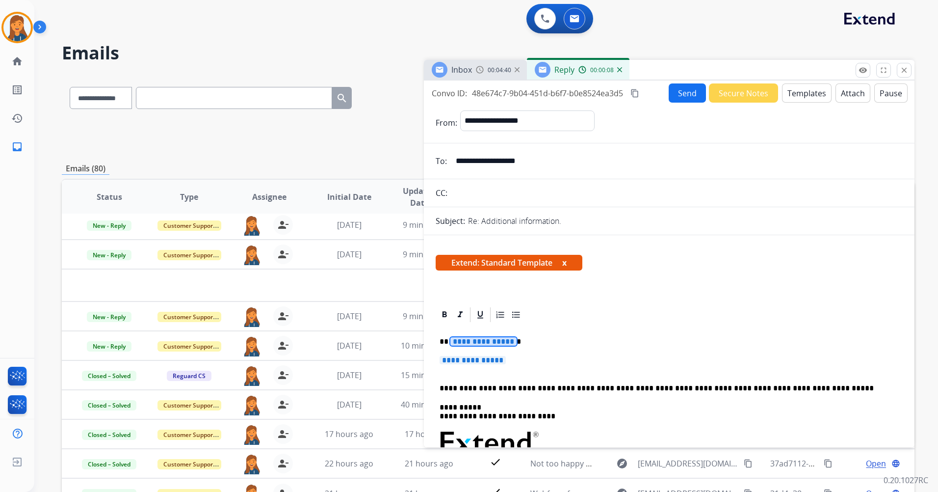
click at [475, 340] on span "**********" at bounding box center [484, 341] width 66 height 8
click at [491, 354] on div "**********" at bounding box center [669, 465] width 467 height 284
click at [488, 363] on span "**********" at bounding box center [473, 360] width 66 height 8
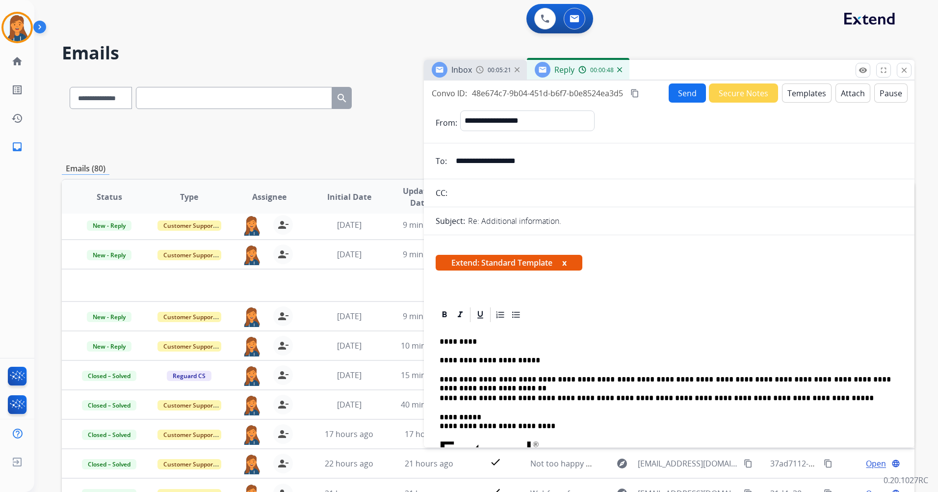
click at [673, 88] on button "Send" at bounding box center [687, 92] width 37 height 19
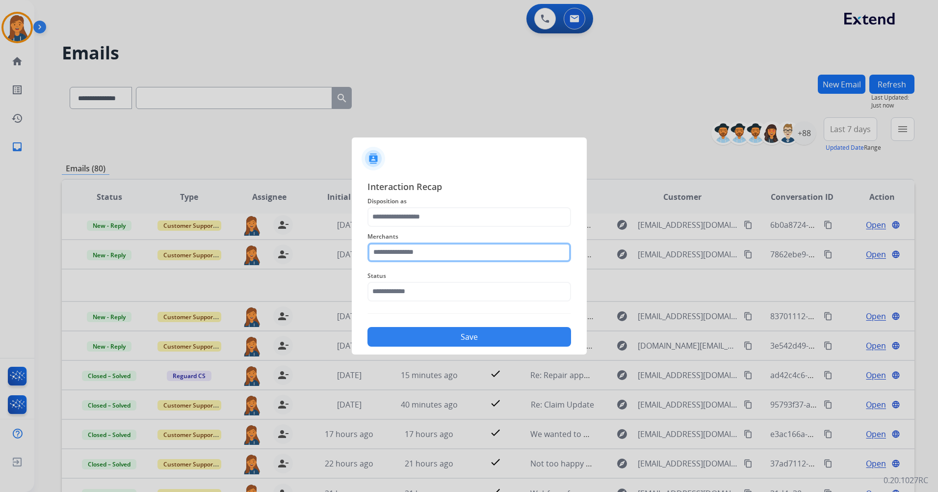
click at [423, 256] on input "text" at bounding box center [470, 252] width 204 height 20
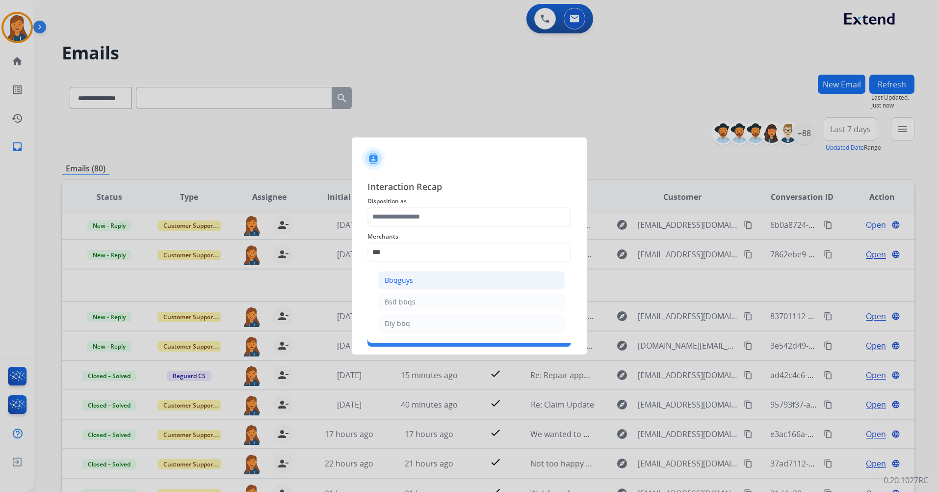
click at [420, 288] on li "Bbqguys" at bounding box center [471, 280] width 187 height 19
type input "*******"
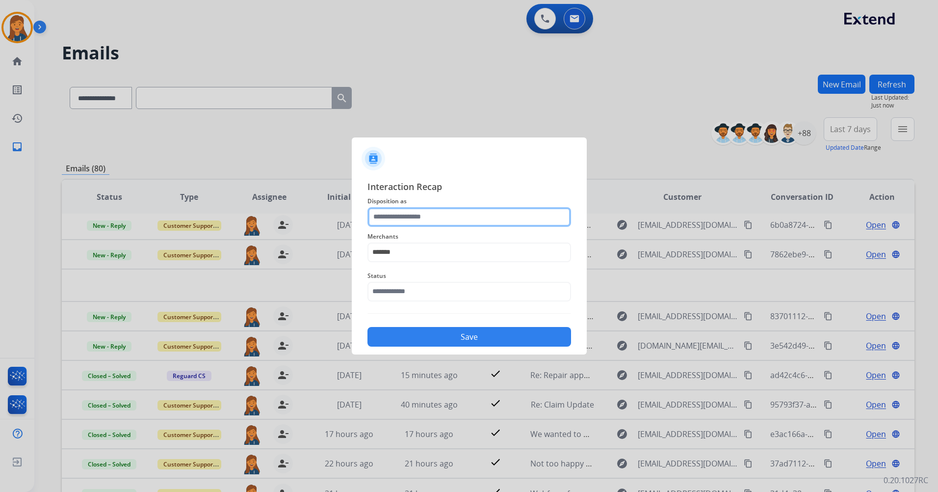
click at [406, 223] on input "text" at bounding box center [470, 217] width 204 height 20
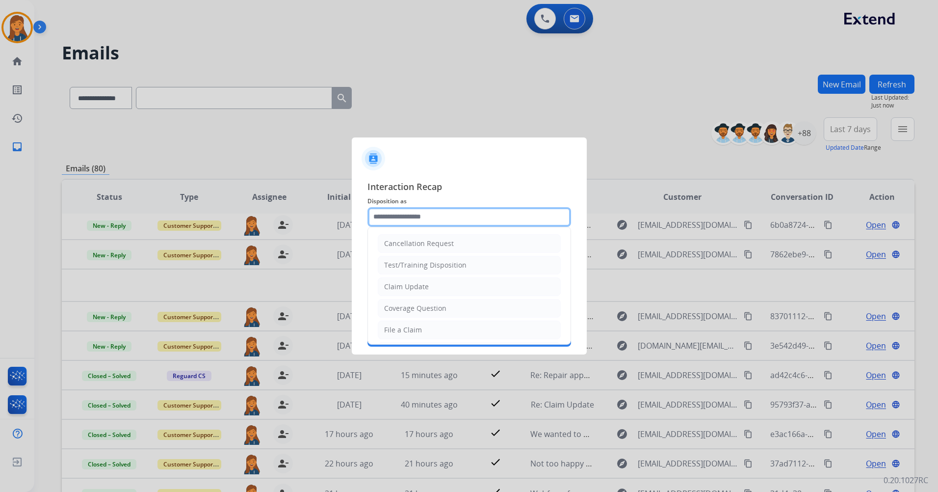
scroll to position [153, 0]
click at [394, 308] on div "Other" at bounding box center [393, 306] width 19 height 10
type input "*****"
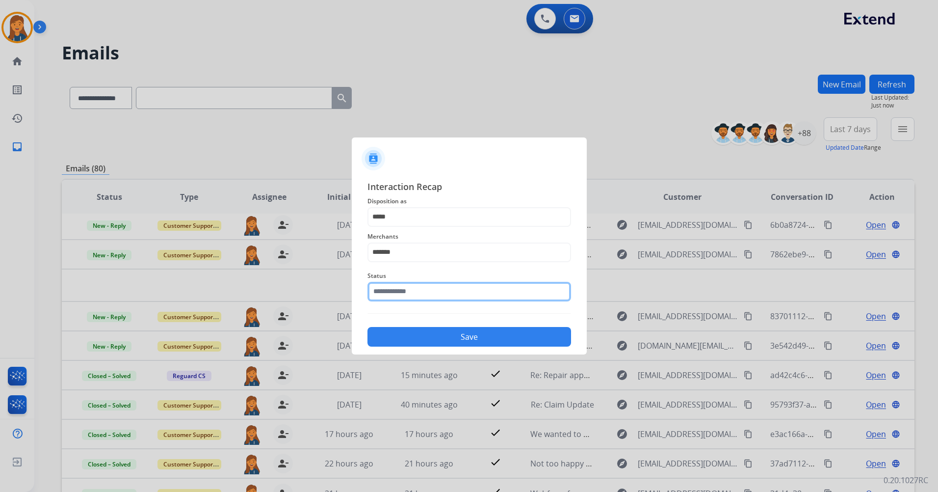
click at [394, 285] on input "text" at bounding box center [470, 292] width 204 height 20
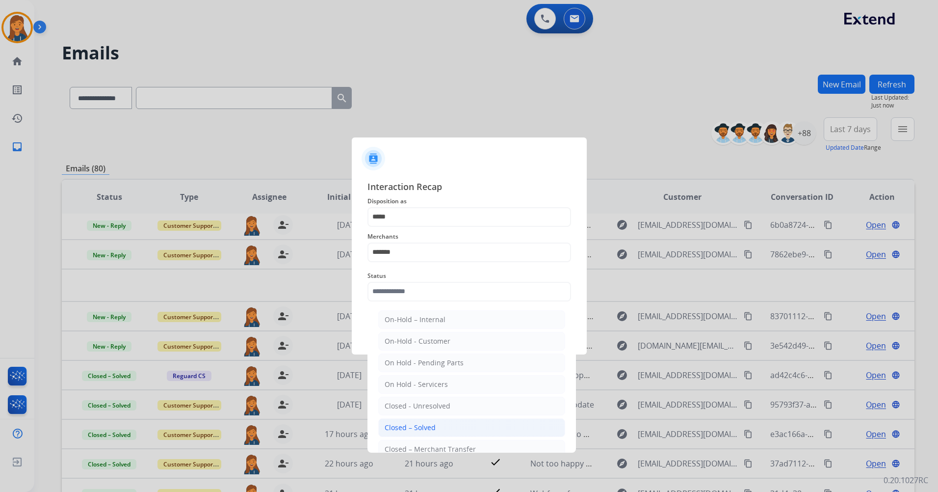
click at [406, 427] on div "Closed – Solved" at bounding box center [410, 428] width 51 height 10
type input "**********"
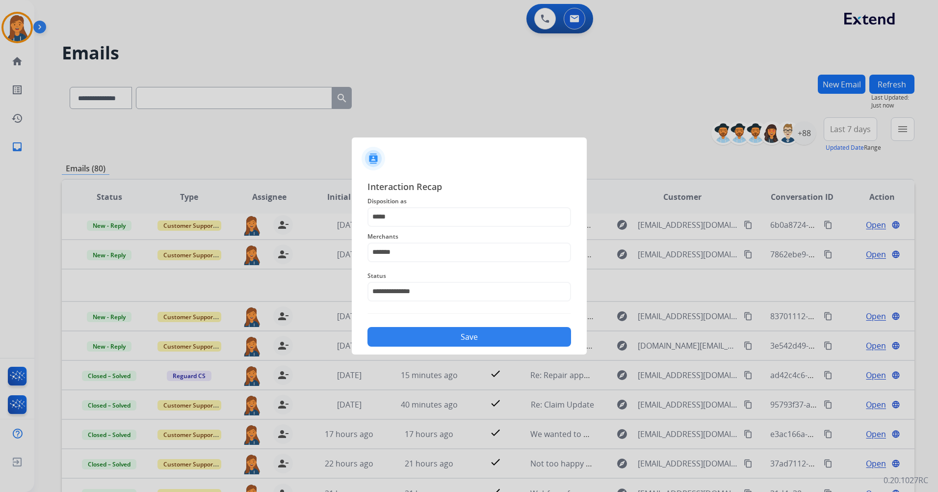
click at [405, 345] on button "Save" at bounding box center [470, 337] width 204 height 20
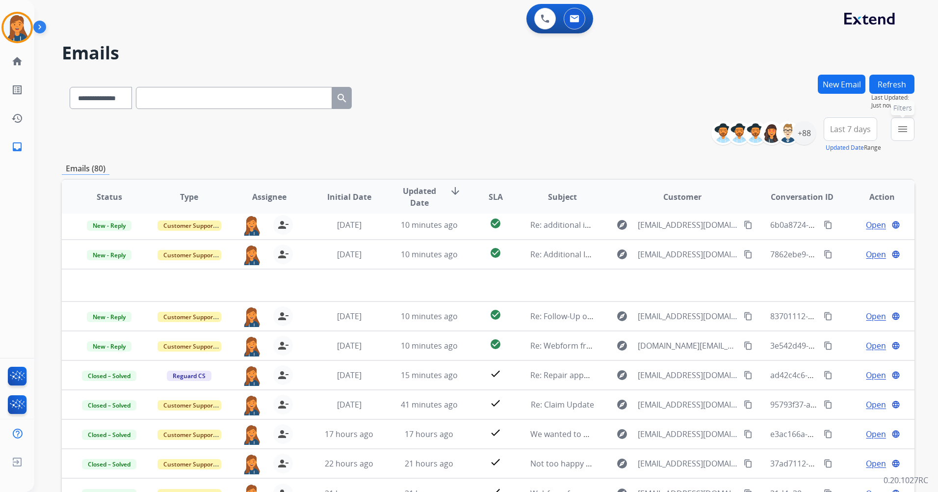
click at [903, 129] on mat-icon "menu" at bounding box center [903, 129] width 12 height 12
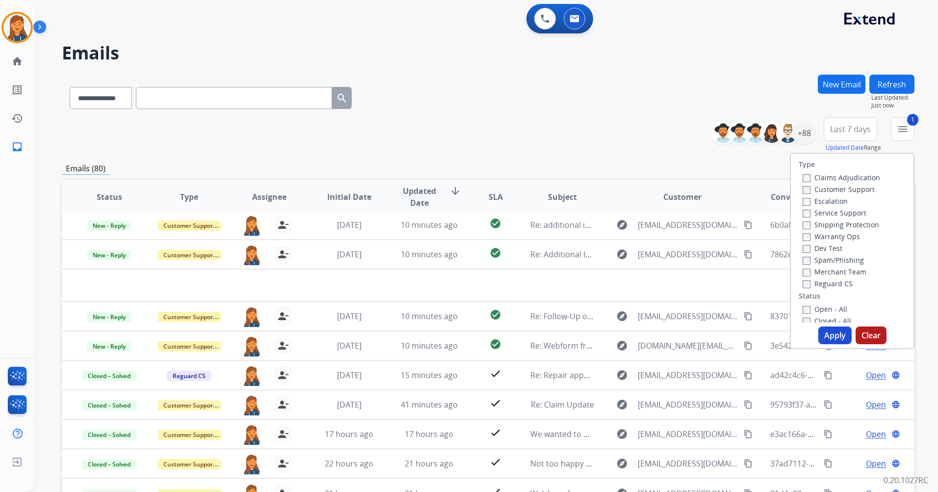
click at [827, 332] on button "Apply" at bounding box center [835, 335] width 33 height 18
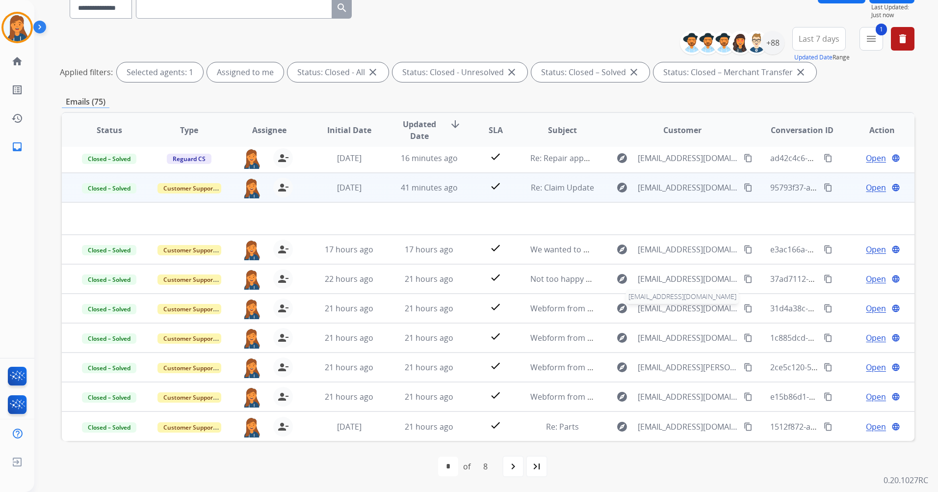
scroll to position [0, 0]
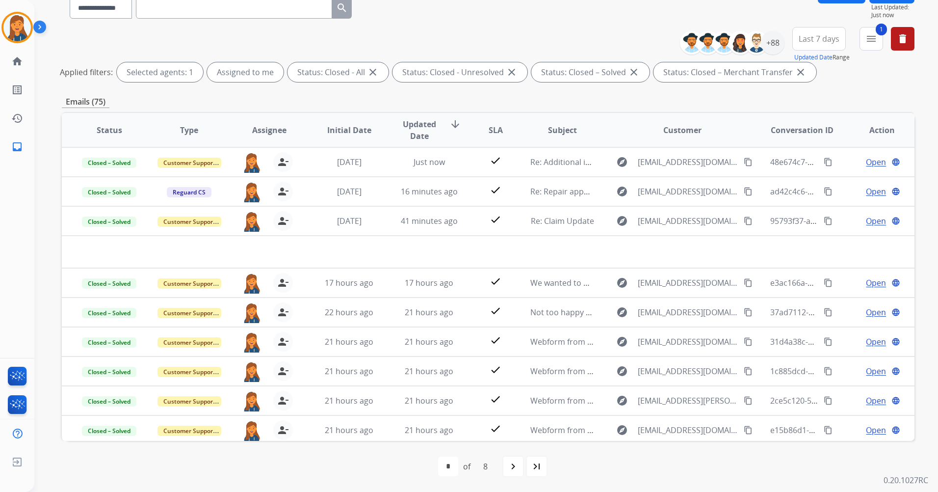
click at [214, 14] on input "text" at bounding box center [234, 8] width 196 height 22
paste input "**********"
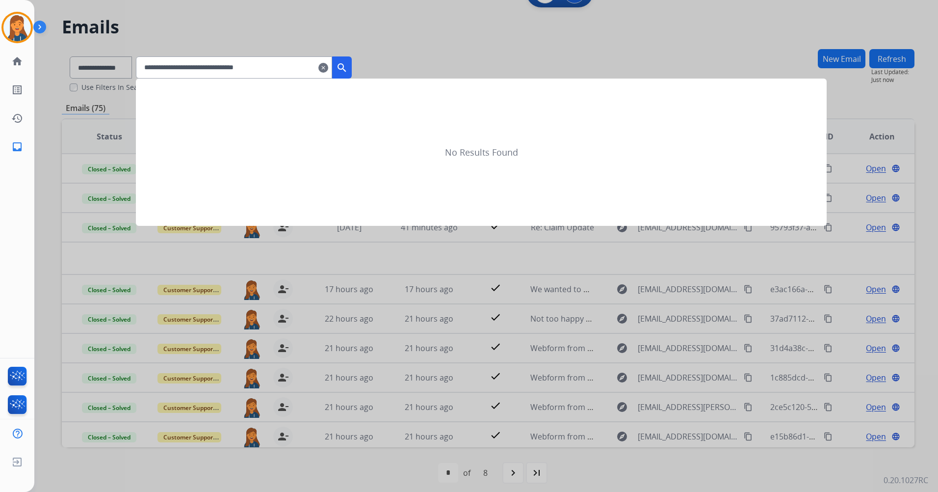
type input "**********"
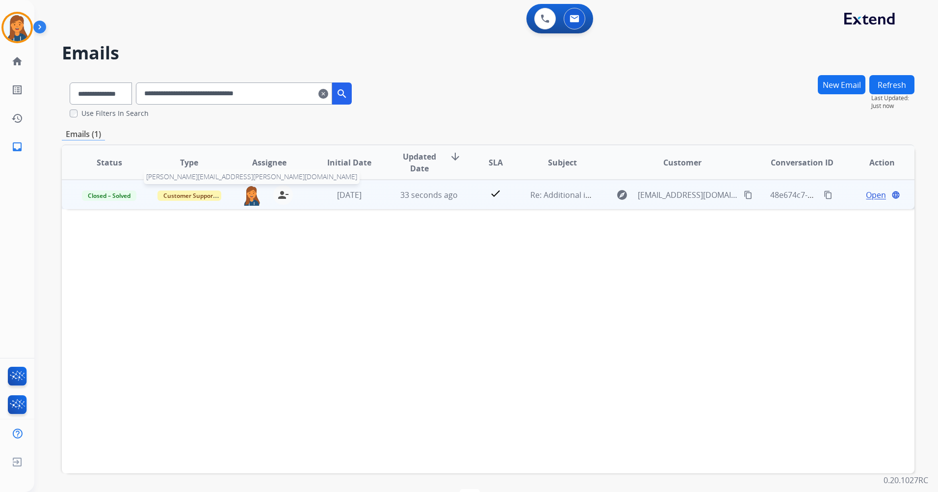
click at [255, 193] on img at bounding box center [252, 195] width 20 height 21
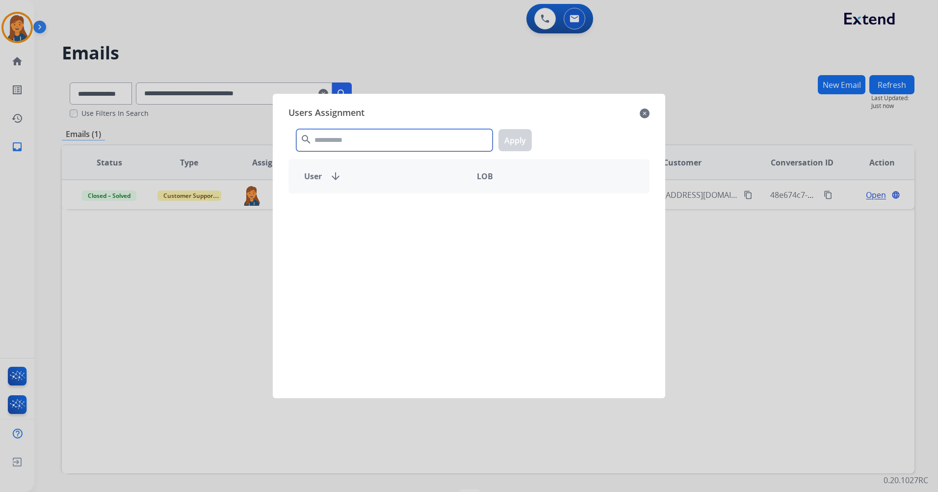
click at [380, 142] on input "text" at bounding box center [394, 140] width 196 height 22
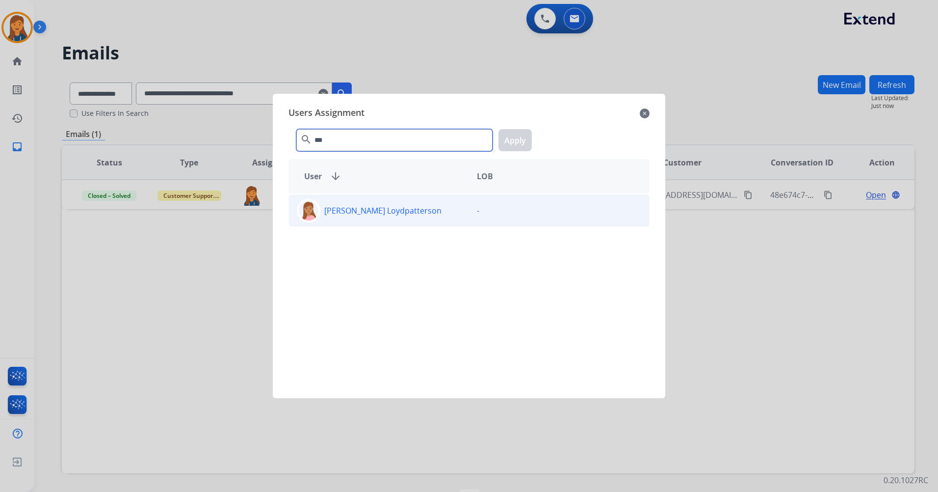
type input "***"
click at [371, 206] on p "Teala Loydpatterson" at bounding box center [382, 211] width 117 height 12
click at [528, 135] on button "Apply" at bounding box center [515, 140] width 33 height 22
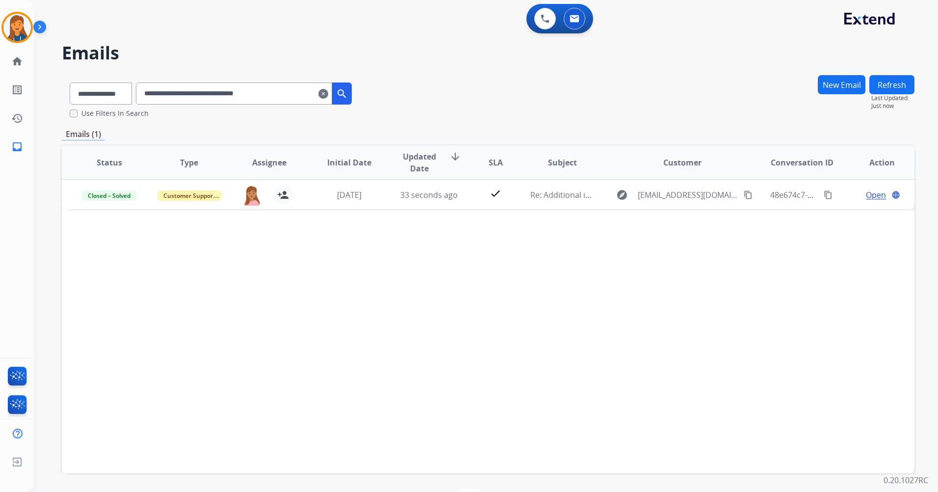
click at [328, 91] on mat-icon "clear" at bounding box center [324, 94] width 10 height 12
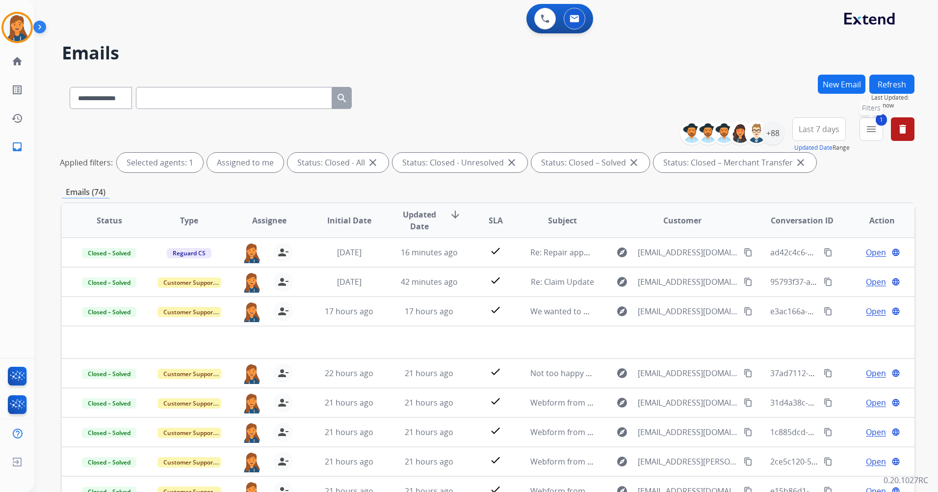
click at [866, 122] on button "1 menu Filters" at bounding box center [872, 129] width 24 height 24
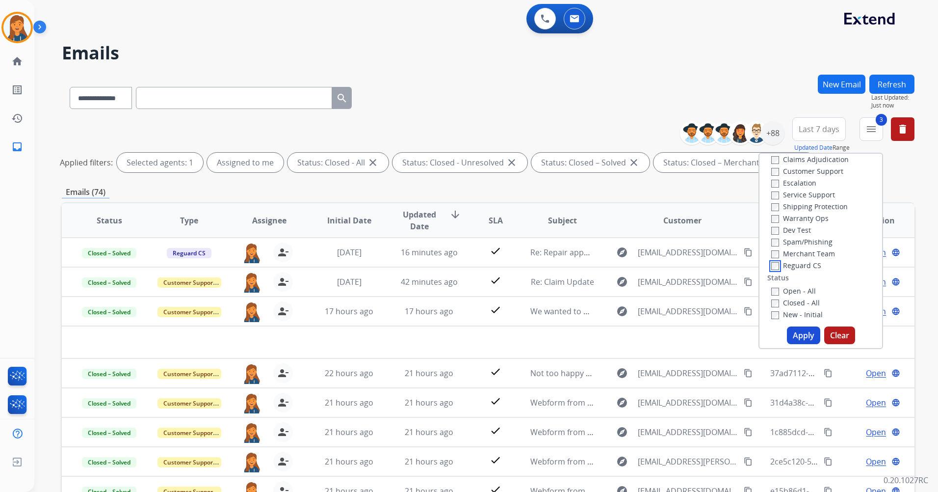
scroll to position [49, 0]
click at [813, 341] on button "Apply" at bounding box center [803, 335] width 33 height 18
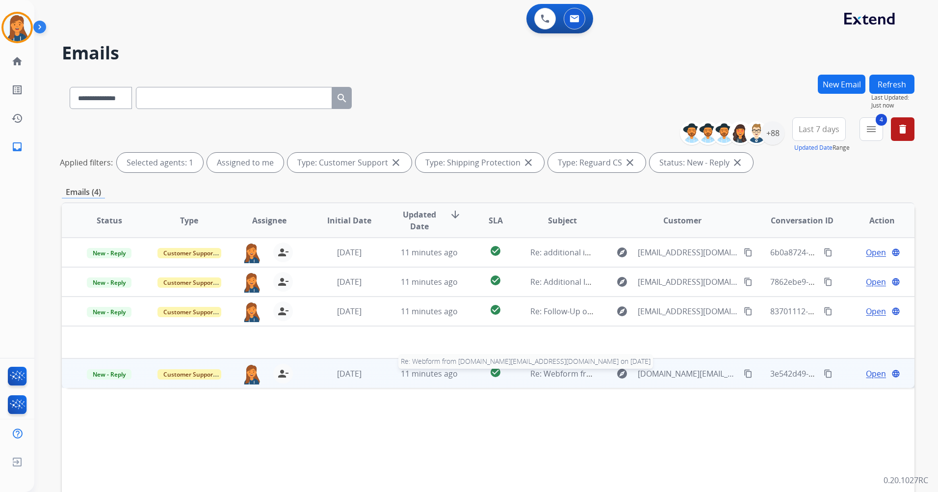
click at [570, 371] on span "Re: Webform from yanivh.top@gmail.com on 09/30/2025" at bounding box center [679, 373] width 297 height 11
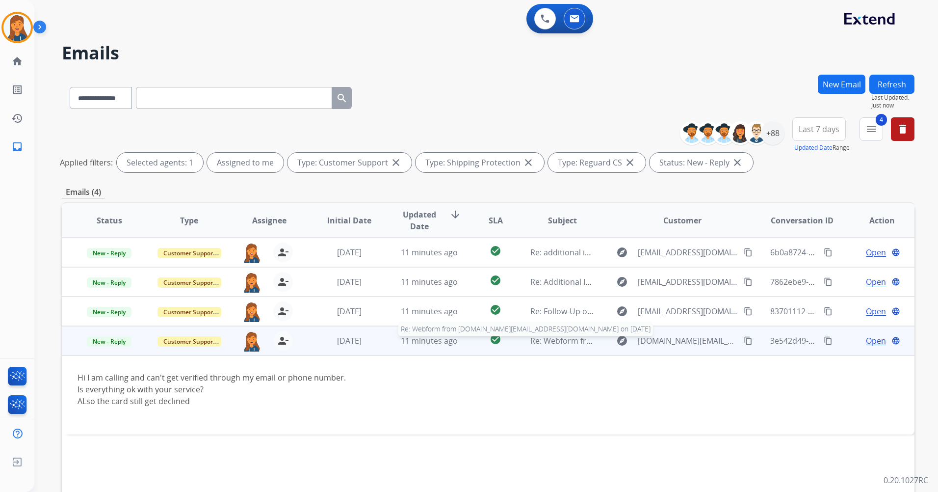
click at [535, 344] on span "Re: Webform from yanivh.top@gmail.com on 09/30/2025" at bounding box center [679, 340] width 297 height 11
click at [549, 340] on span "Re: Webform from yanivh.top@gmail.com on 09/30/2025" at bounding box center [679, 341] width 297 height 11
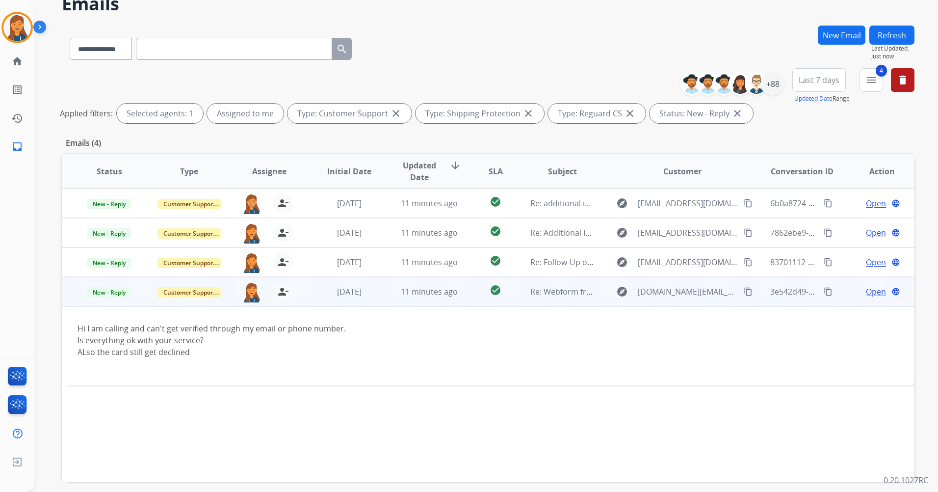
click at [868, 289] on span "Open" at bounding box center [876, 292] width 20 height 12
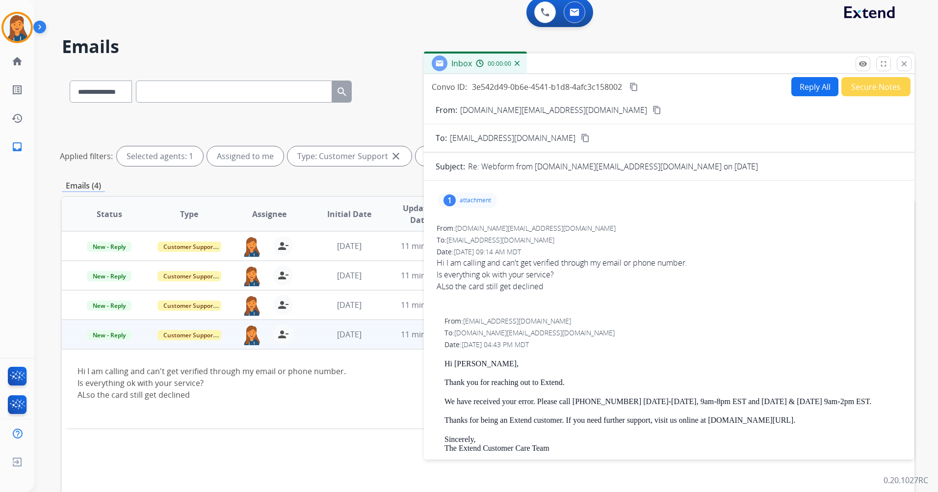
scroll to position [0, 0]
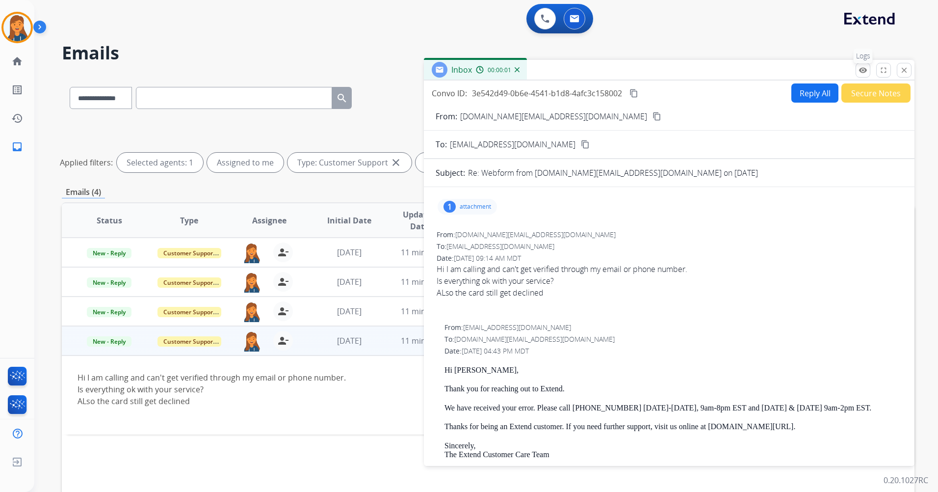
click at [863, 75] on button "remove_red_eye Logs" at bounding box center [863, 70] width 15 height 15
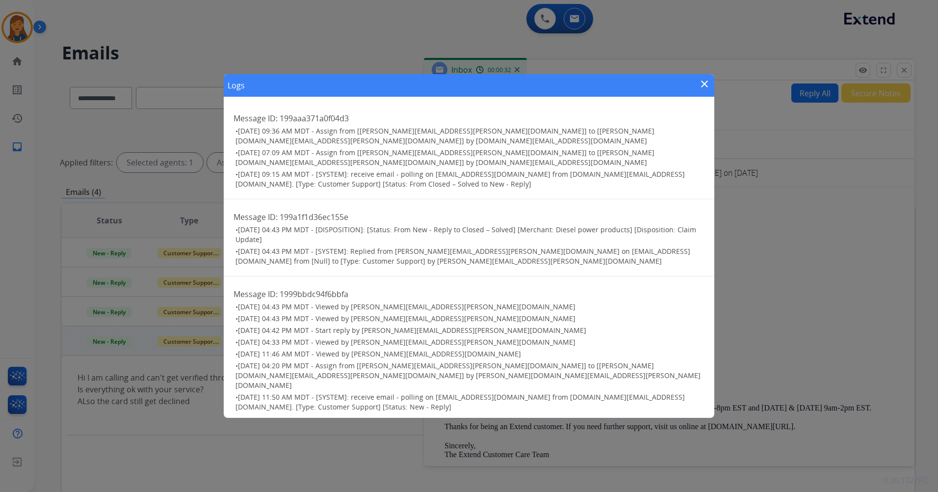
click at [706, 84] on mat-icon "close" at bounding box center [705, 84] width 12 height 12
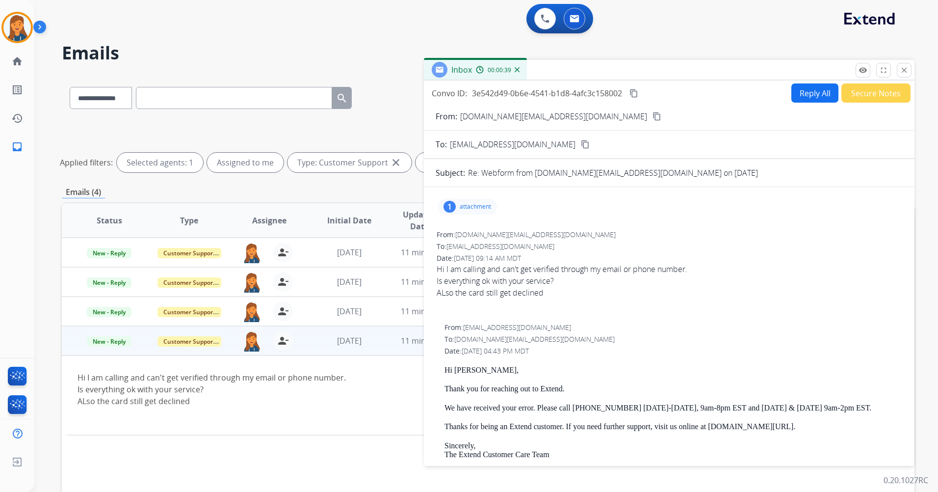
click at [653, 116] on mat-icon "content_copy" at bounding box center [657, 116] width 9 height 9
click at [822, 102] on button "Reply All" at bounding box center [815, 92] width 47 height 19
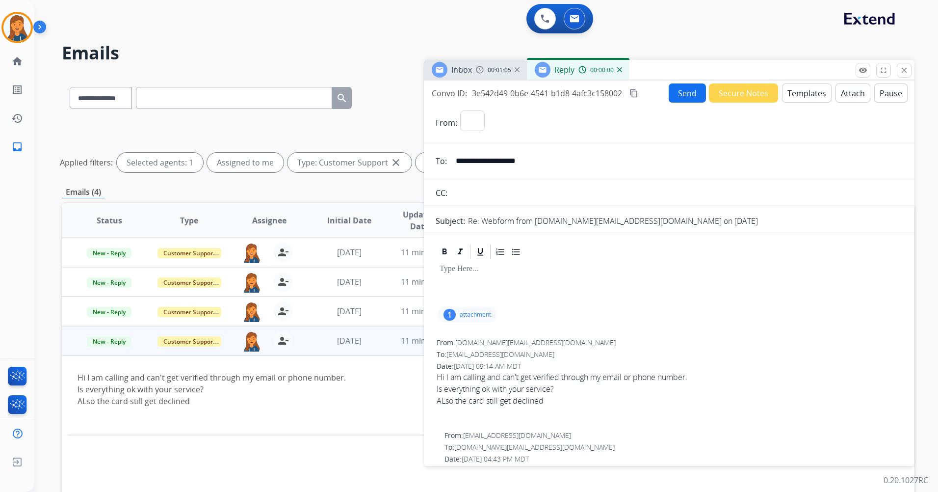
select select "**********"
click at [795, 87] on button "Templates" at bounding box center [807, 92] width 50 height 19
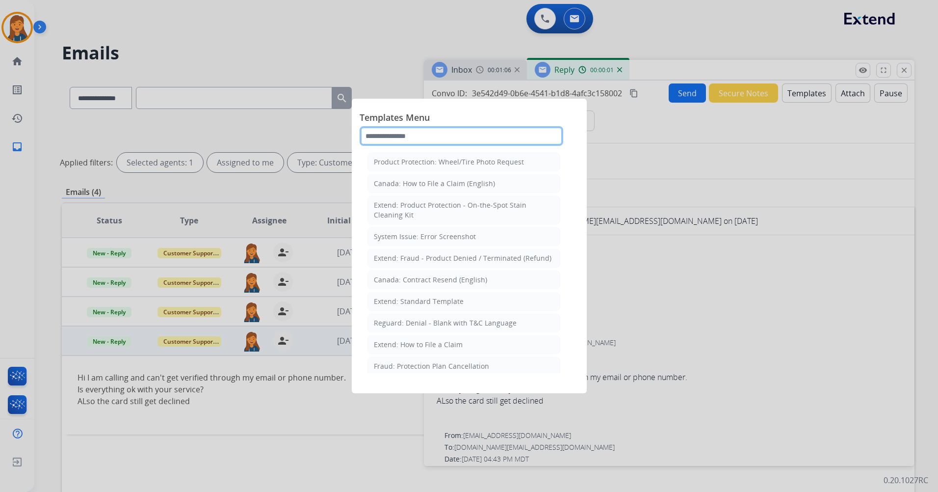
click at [432, 134] on input "text" at bounding box center [462, 136] width 204 height 20
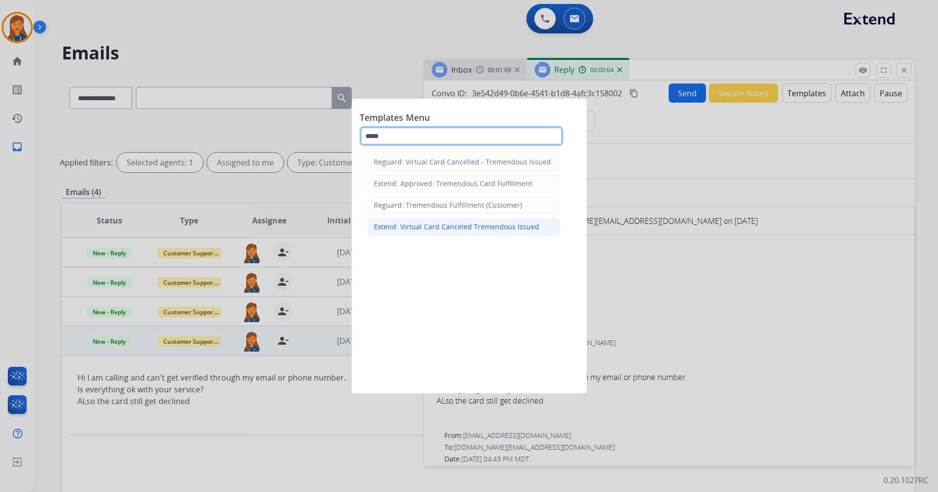
type input "*****"
click at [439, 229] on div "Extend: Virtual Card Canceled Tremendous Issued" at bounding box center [456, 227] width 165 height 10
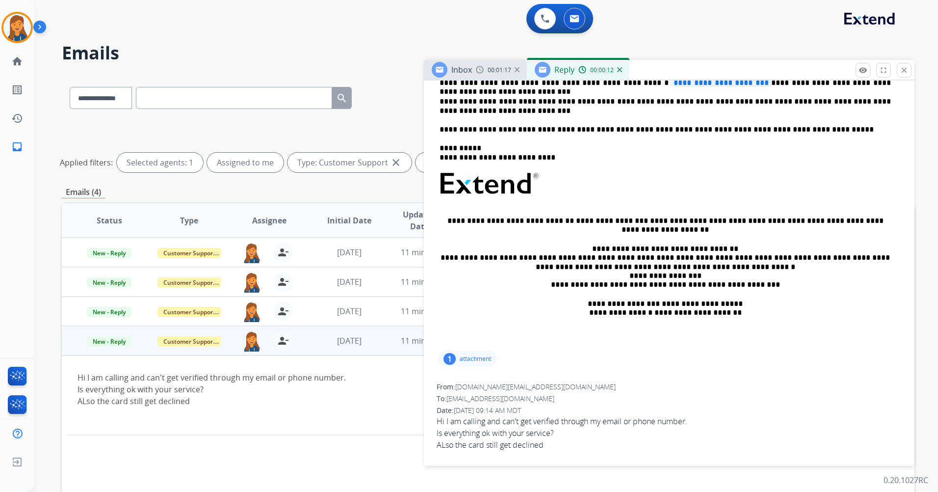
scroll to position [49, 0]
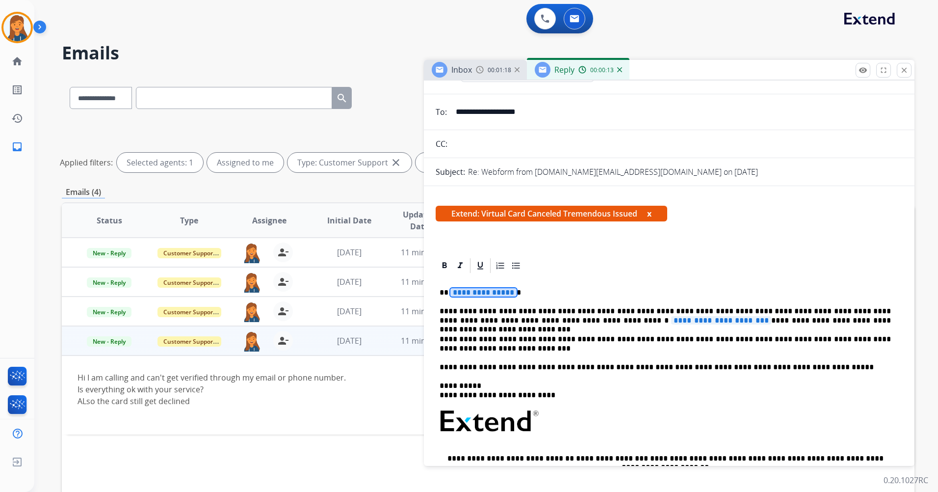
click at [466, 287] on div "**********" at bounding box center [669, 430] width 467 height 312
click at [671, 324] on span "**********" at bounding box center [721, 320] width 100 height 8
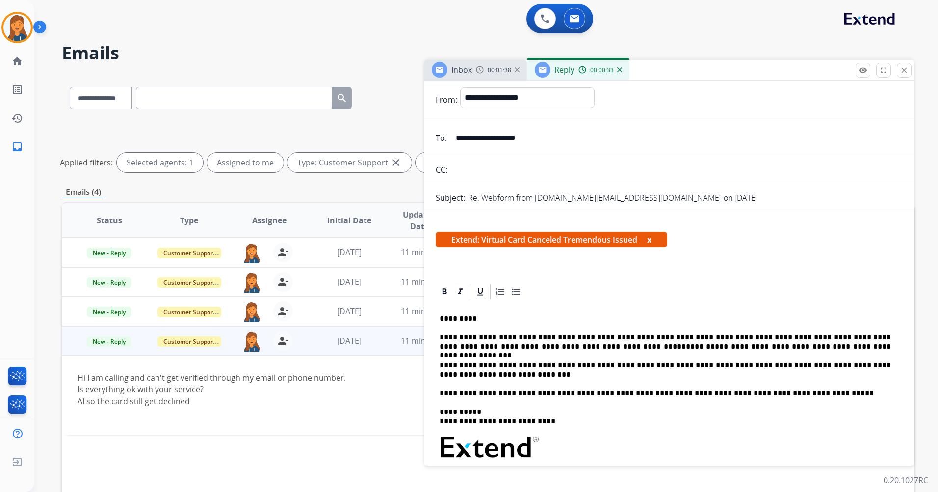
scroll to position [0, 0]
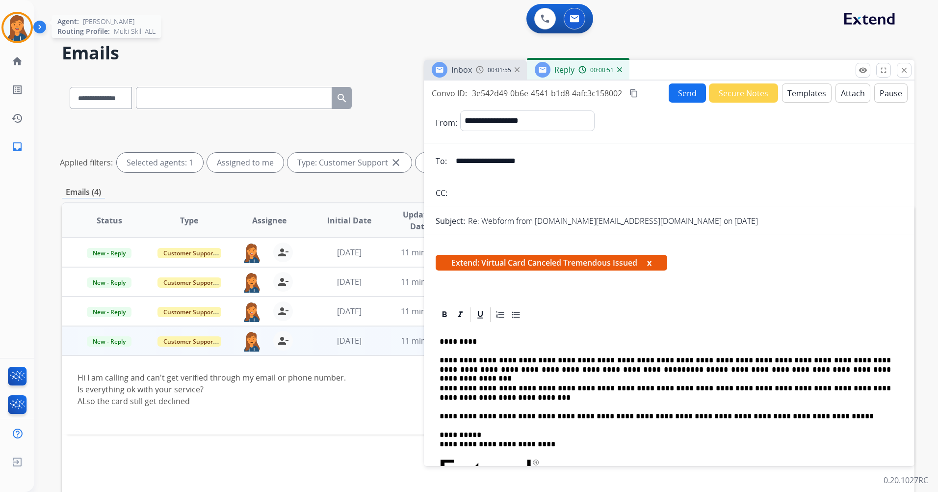
click at [26, 31] on img at bounding box center [16, 27] width 27 height 27
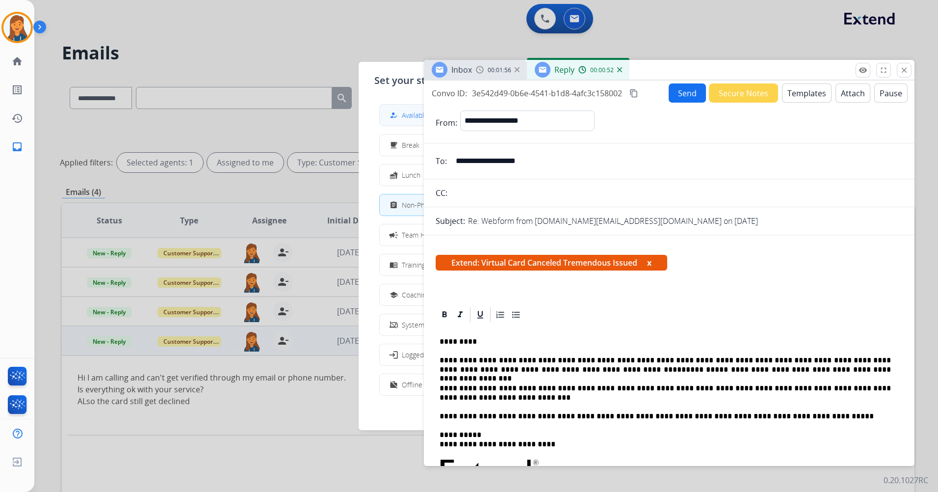
click at [400, 116] on div "how_to_reg" at bounding box center [395, 115] width 14 height 12
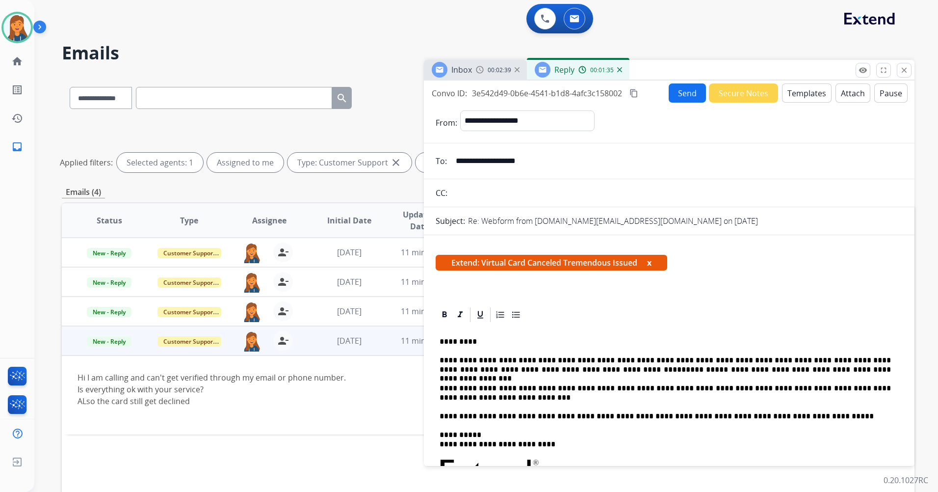
click at [476, 397] on p "**********" at bounding box center [666, 393] width 452 height 18
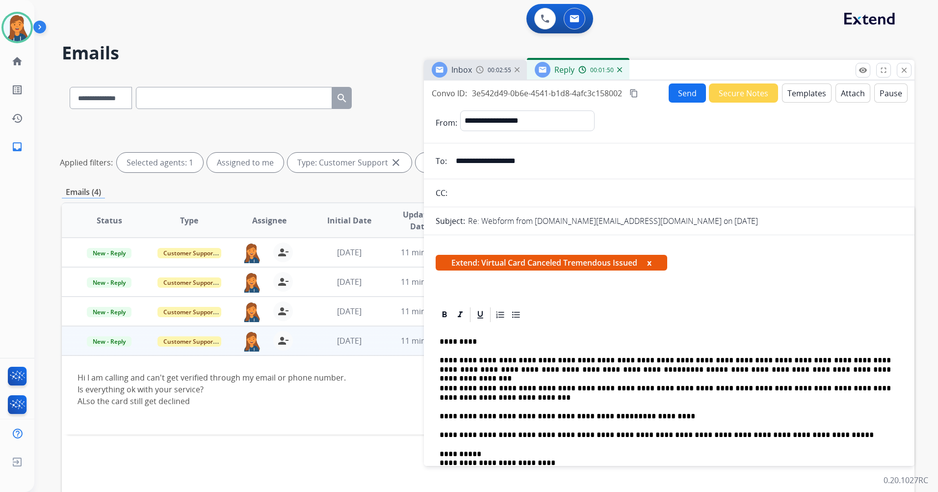
click at [584, 415] on p "**********" at bounding box center [666, 416] width 452 height 9
click at [681, 89] on button "Send" at bounding box center [687, 92] width 37 height 19
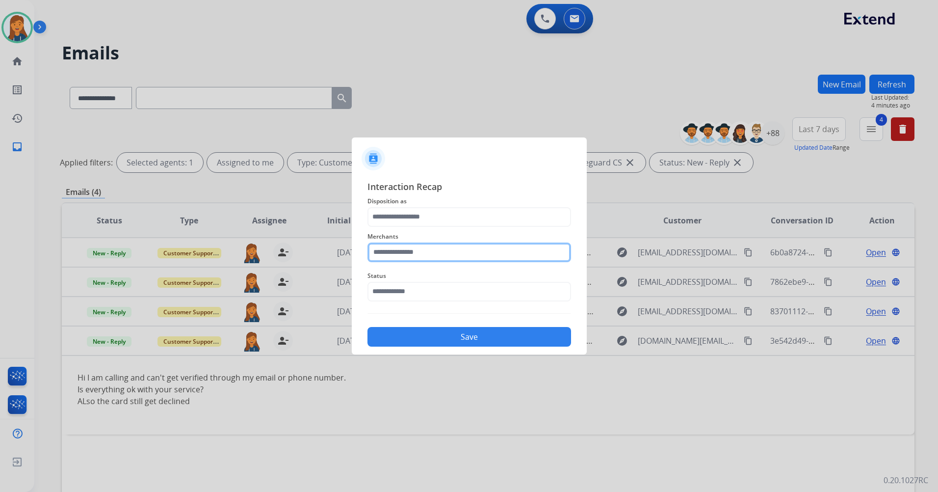
click at [449, 255] on input "text" at bounding box center [470, 252] width 204 height 20
drag, startPoint x: 428, startPoint y: 282, endPoint x: 440, endPoint y: 321, distance: 40.5
drag, startPoint x: 440, startPoint y: 321, endPoint x: 413, endPoint y: 257, distance: 68.6
click at [413, 257] on input "*****" at bounding box center [470, 252] width 204 height 20
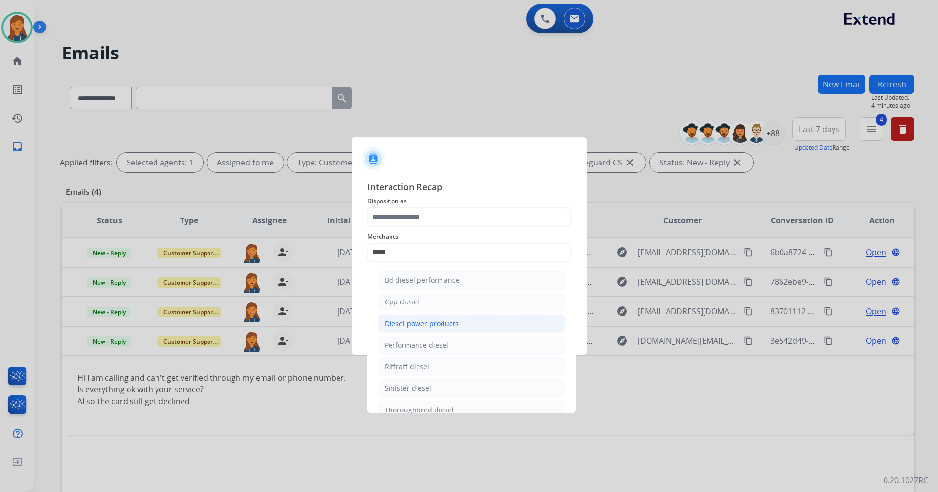
drag, startPoint x: 390, startPoint y: 325, endPoint x: 390, endPoint y: 8, distance: 317.1
click at [390, 324] on div "Diesel power products" at bounding box center [422, 324] width 74 height 10
type input "**********"
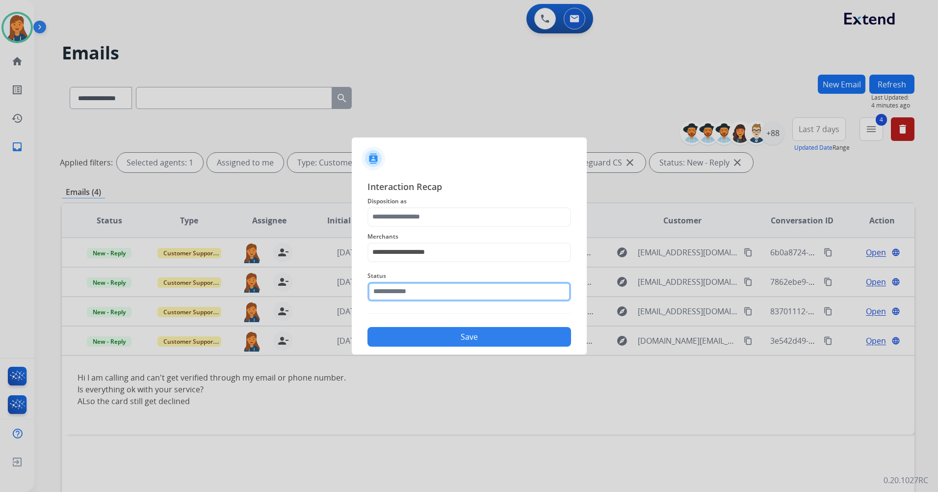
click at [398, 300] on input "text" at bounding box center [470, 292] width 204 height 20
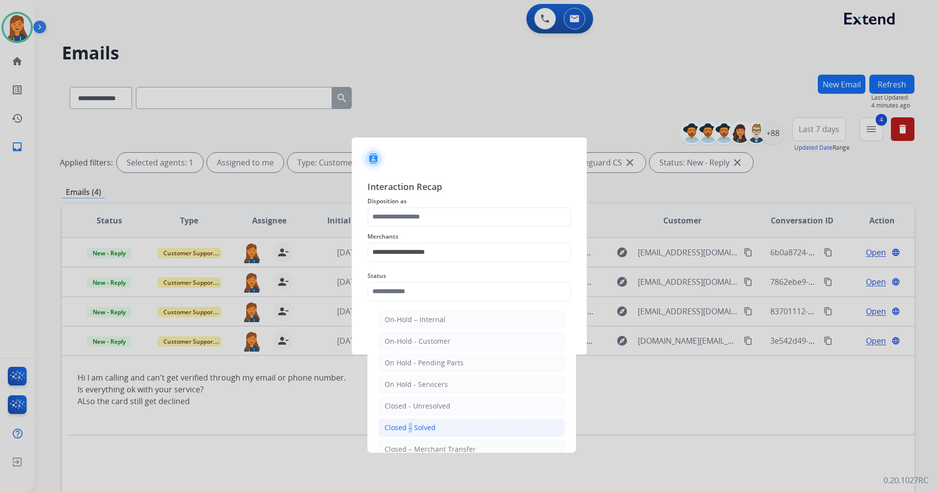
click at [408, 432] on li "Closed – Solved" at bounding box center [471, 427] width 187 height 19
type input "**********"
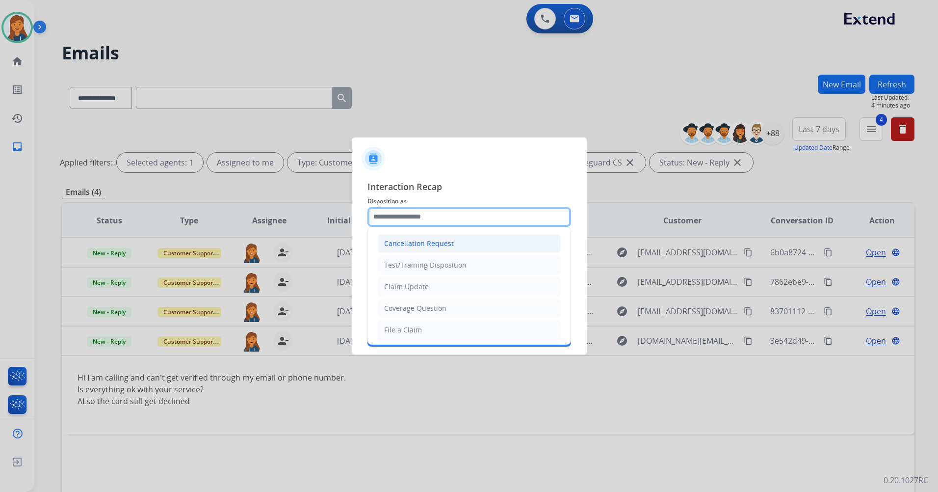
drag, startPoint x: 411, startPoint y: 221, endPoint x: 407, endPoint y: 248, distance: 27.2
click at [411, 220] on input "text" at bounding box center [470, 217] width 204 height 20
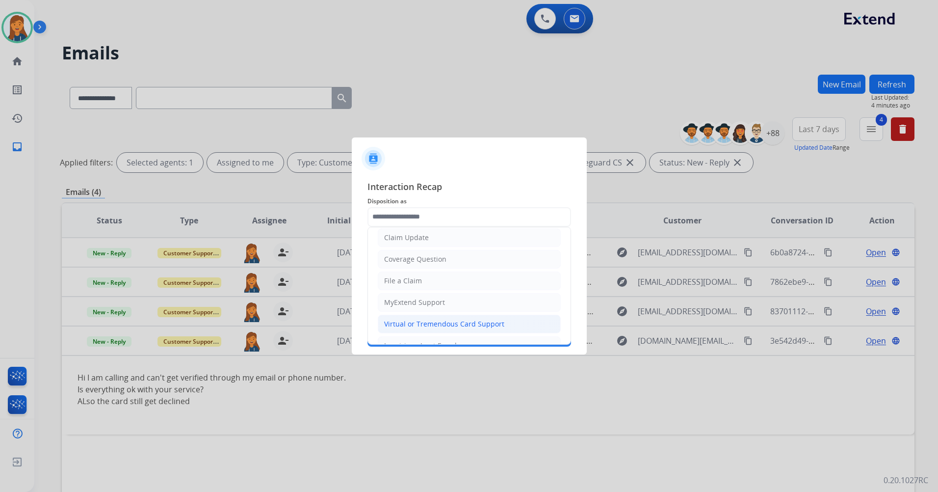
click at [406, 322] on div "Virtual or Tremendous Card Support" at bounding box center [444, 324] width 120 height 10
type input "**********"
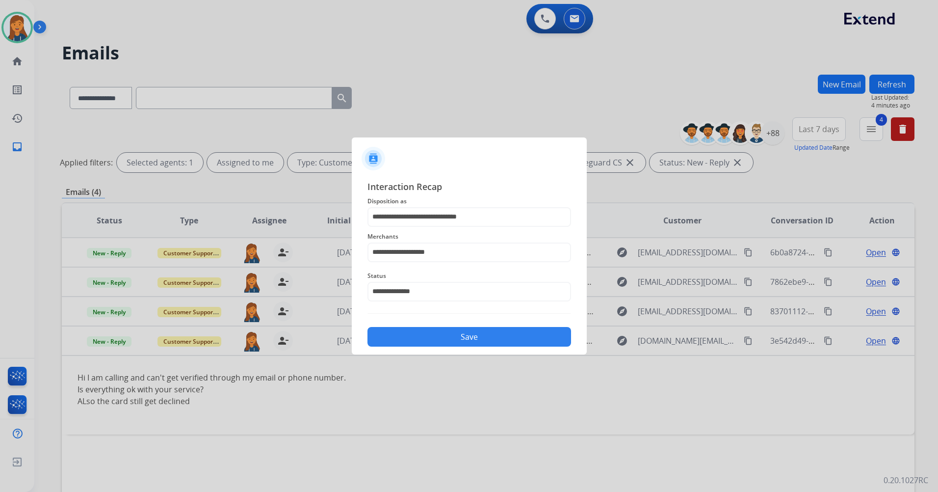
click at [435, 339] on button "Save" at bounding box center [470, 337] width 204 height 20
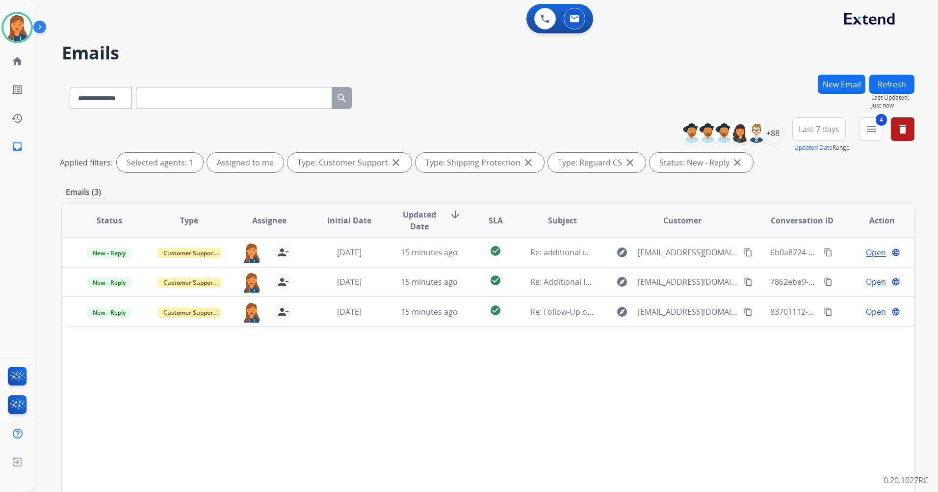
click at [882, 128] on button "4 menu" at bounding box center [872, 129] width 24 height 24
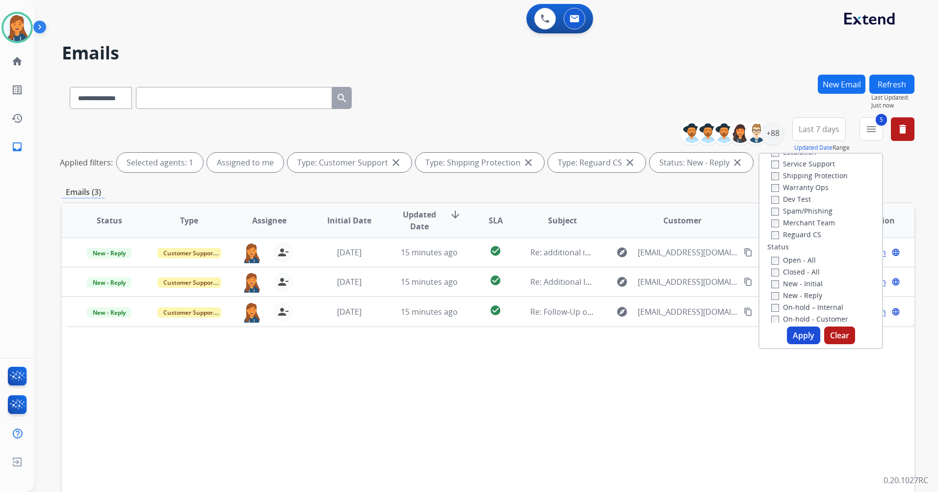
click at [797, 336] on button "Apply" at bounding box center [803, 335] width 33 height 18
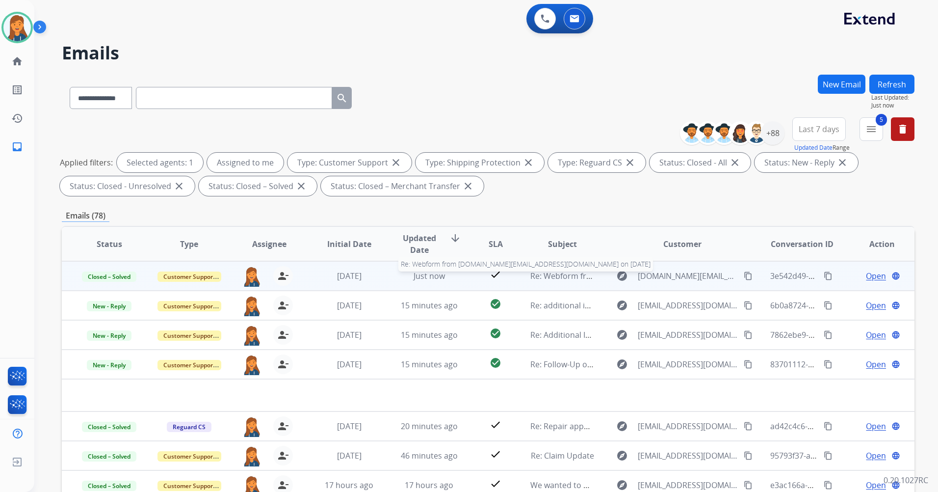
click at [569, 277] on span "Re: Webform from yanivh.top@gmail.com on 09/30/2025" at bounding box center [679, 275] width 297 height 11
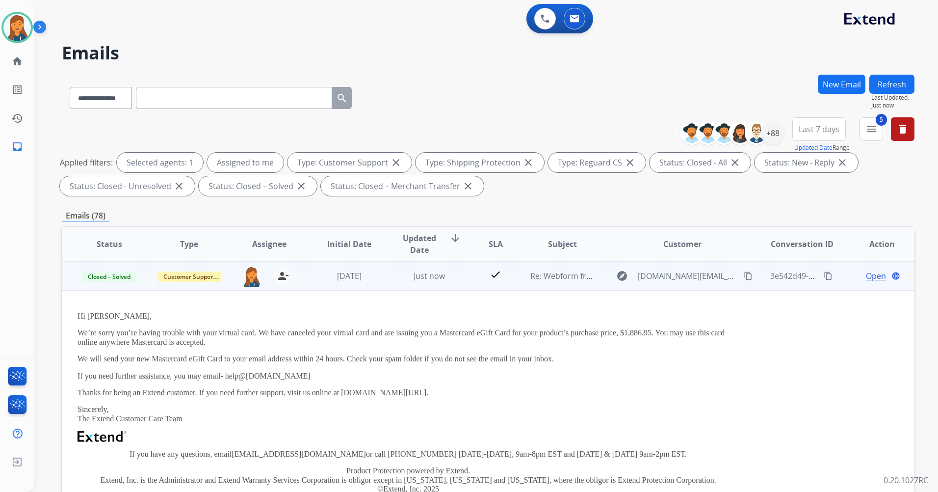
click at [875, 272] on span "Open" at bounding box center [876, 276] width 20 height 12
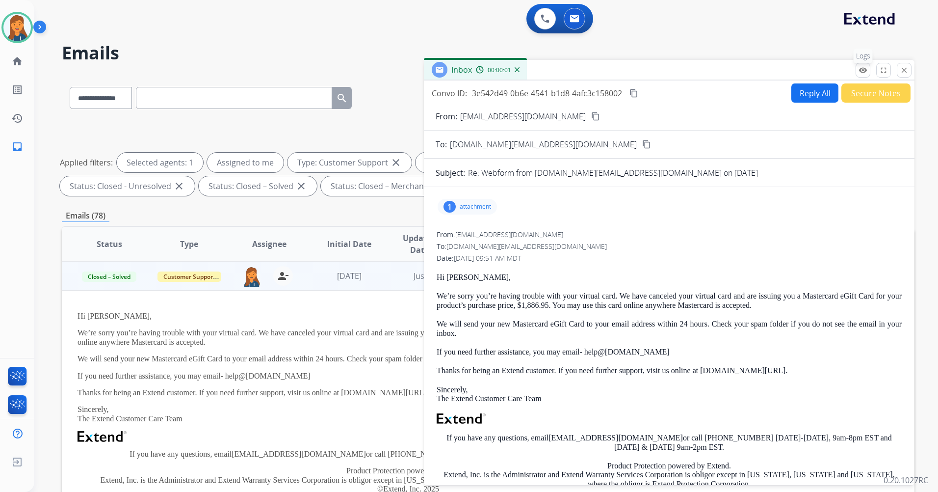
click at [858, 70] on button "remove_red_eye Logs" at bounding box center [863, 70] width 15 height 15
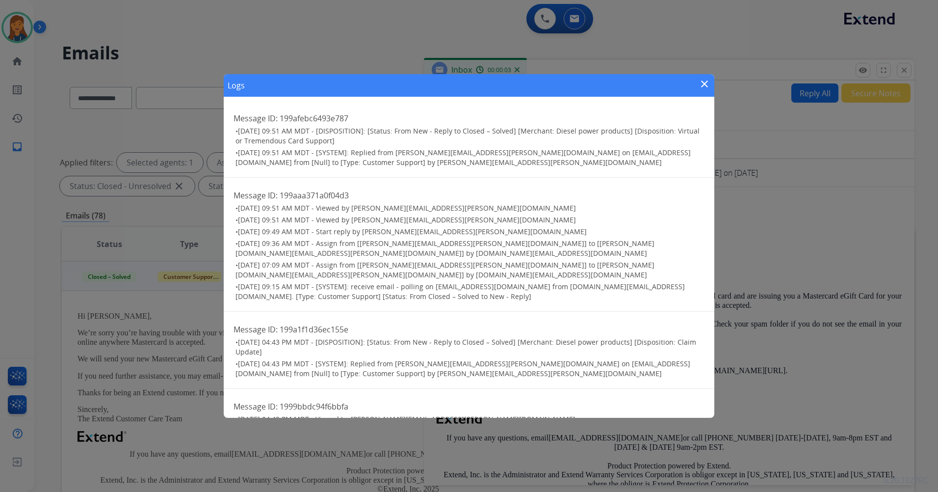
click at [706, 78] on div "Logs close" at bounding box center [469, 85] width 491 height 23
click at [705, 82] on mat-icon "close" at bounding box center [705, 84] width 12 height 12
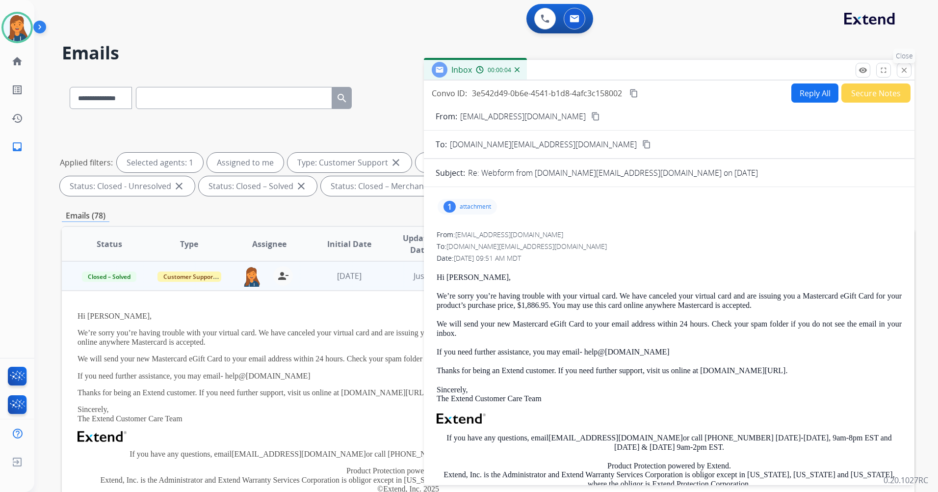
drag, startPoint x: 905, startPoint y: 67, endPoint x: 517, endPoint y: 133, distance: 393.8
click at [905, 68] on mat-icon "close" at bounding box center [904, 70] width 9 height 9
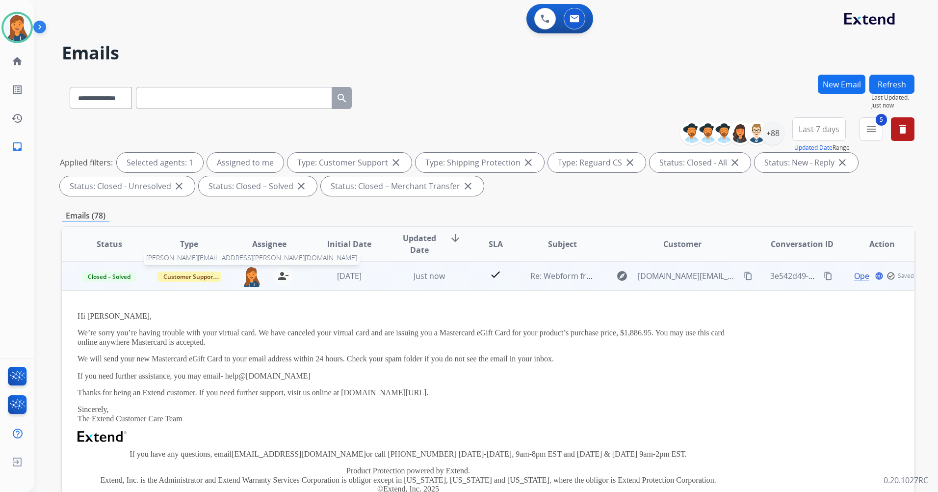
click at [250, 282] on img at bounding box center [252, 276] width 20 height 21
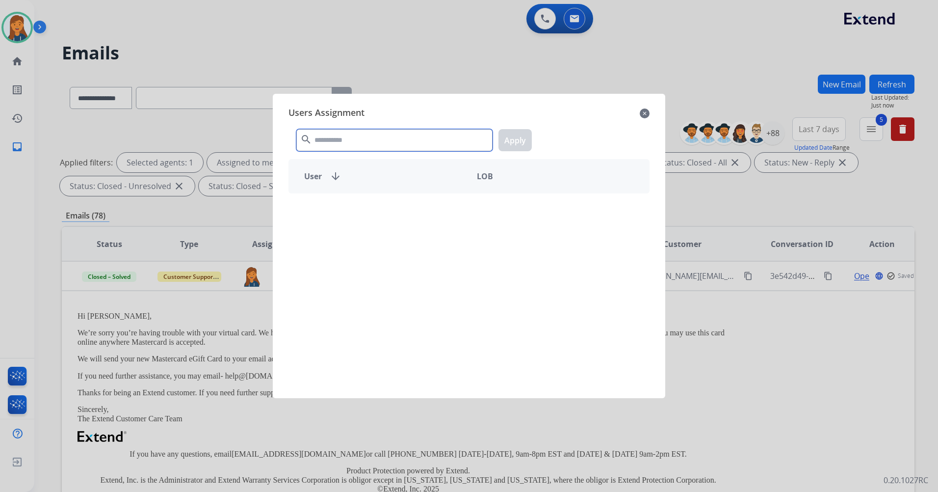
click at [387, 144] on input "text" at bounding box center [394, 140] width 196 height 22
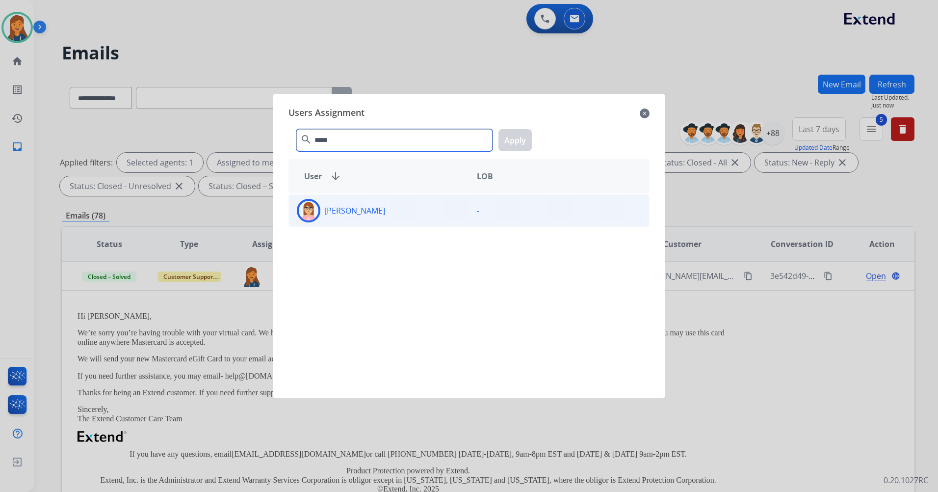
type input "*****"
click at [365, 201] on div "Edith Evans" at bounding box center [379, 211] width 180 height 24
click at [513, 144] on button "Apply" at bounding box center [515, 140] width 33 height 22
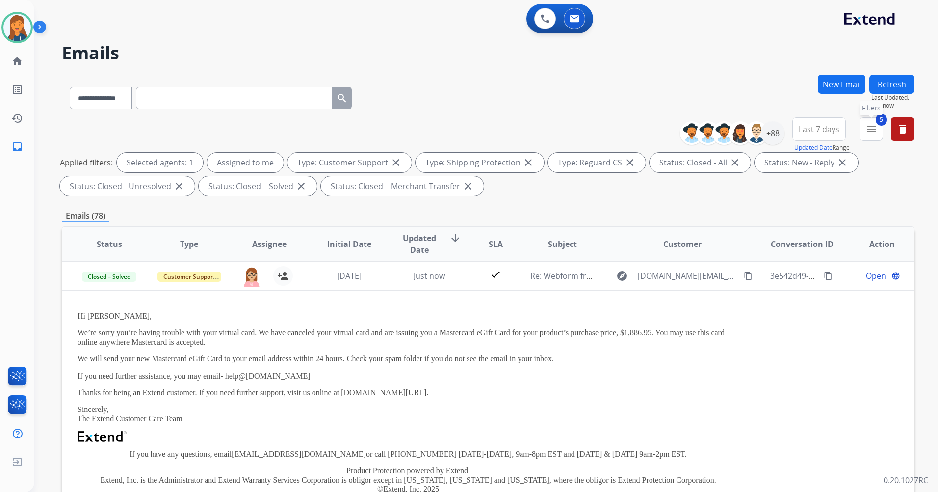
click at [867, 135] on button "5 menu Filters" at bounding box center [872, 129] width 24 height 24
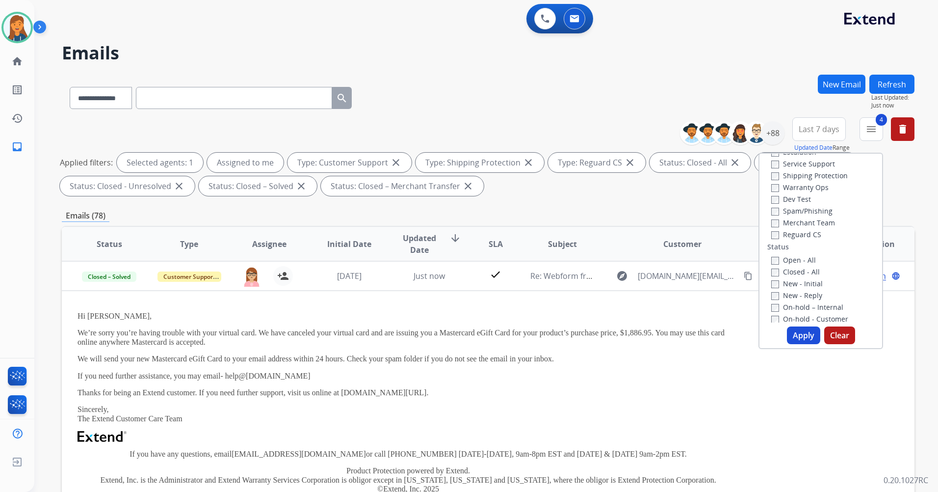
click at [800, 339] on button "Apply" at bounding box center [803, 335] width 33 height 18
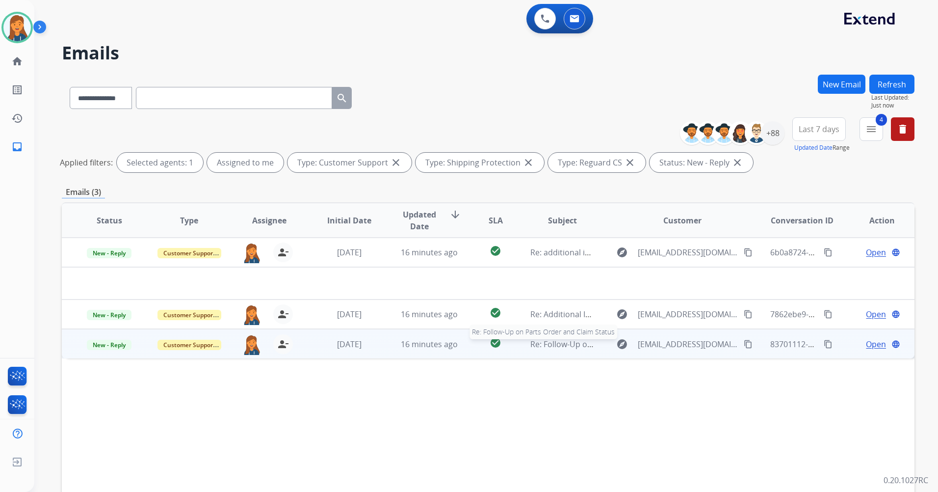
click at [560, 346] on span "Re: Follow-Up on Parts Order and Claim Status" at bounding box center [617, 344] width 172 height 11
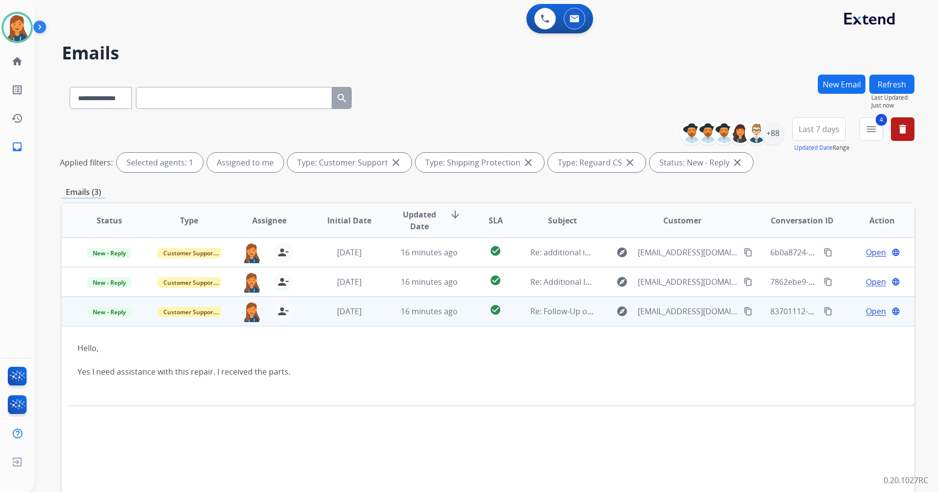
click at [866, 311] on span "Open" at bounding box center [876, 311] width 20 height 12
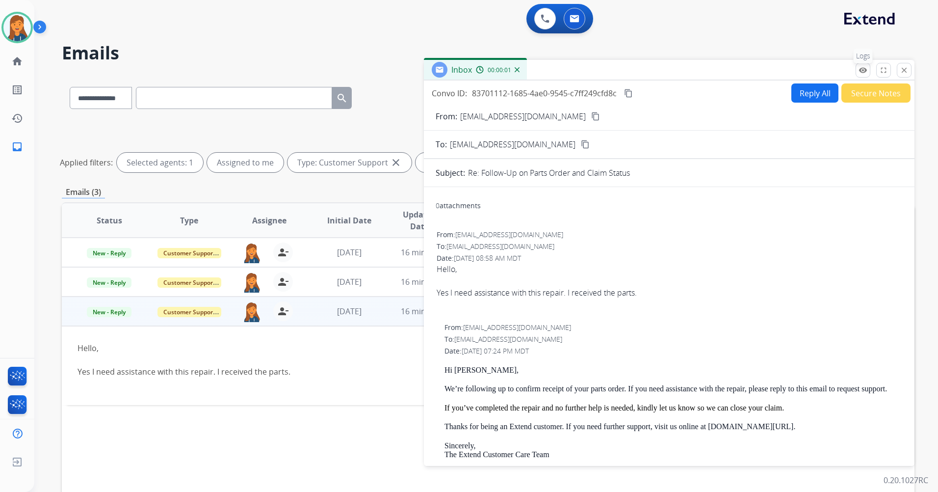
click at [860, 74] on mat-icon "remove_red_eye" at bounding box center [863, 70] width 9 height 9
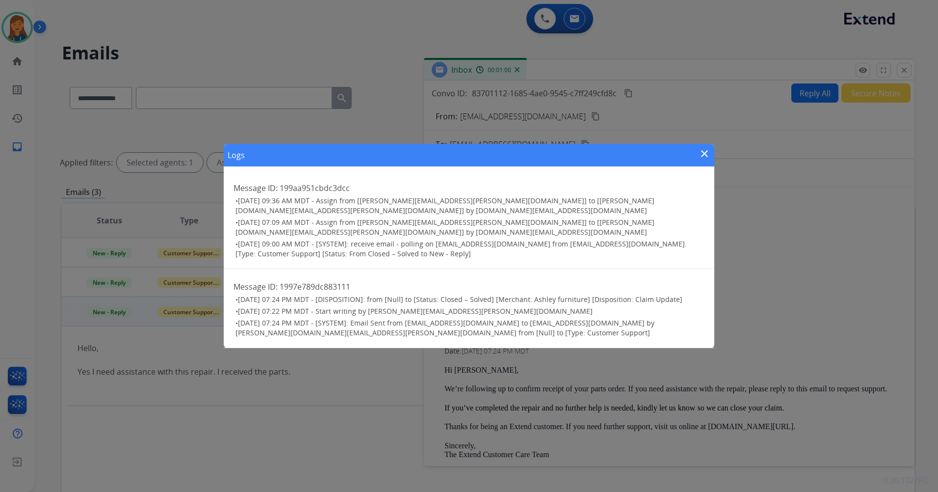
click at [708, 160] on mat-icon "close" at bounding box center [705, 154] width 12 height 12
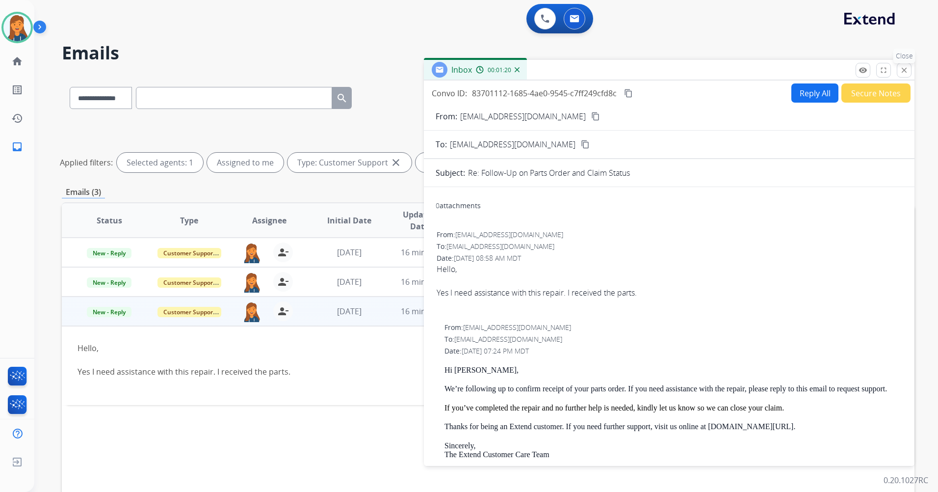
click at [900, 69] on button "close Close" at bounding box center [904, 70] width 15 height 15
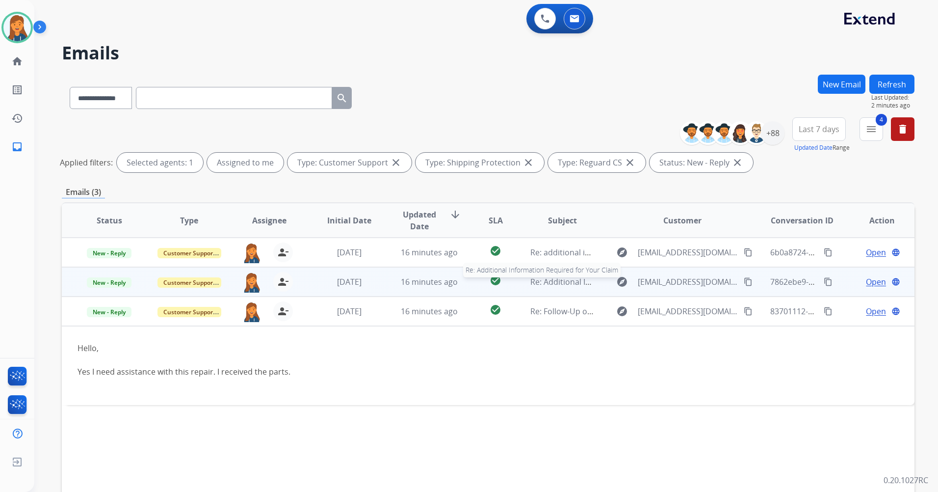
click at [568, 284] on span "Re: Additional Information Required for Your Claim" at bounding box center [625, 281] width 188 height 11
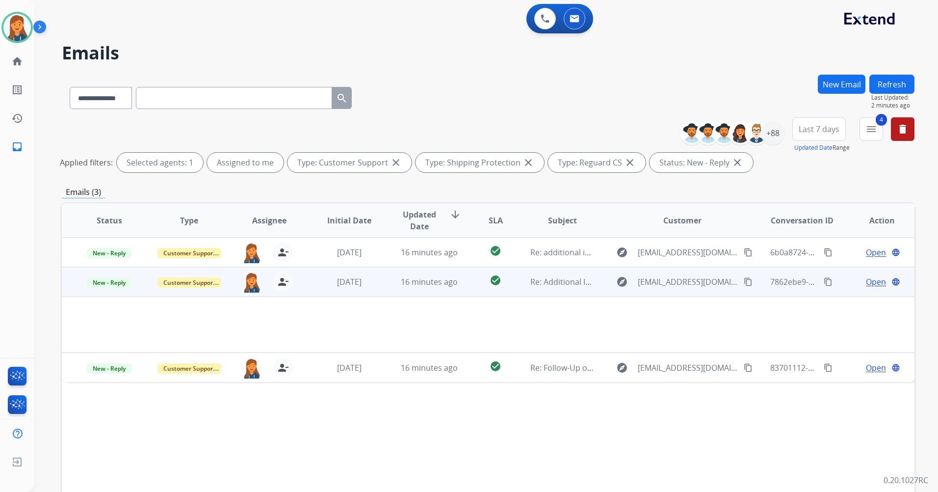
click at [870, 281] on span "Open" at bounding box center [876, 282] width 20 height 12
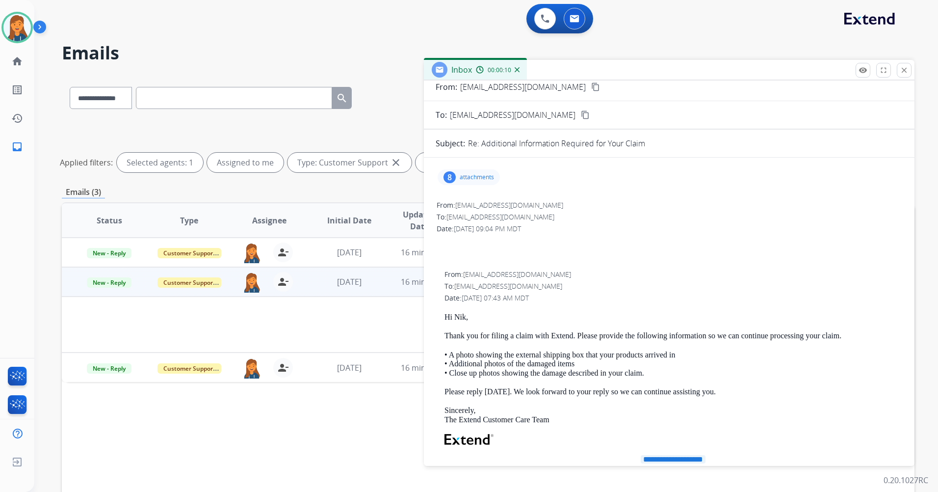
scroll to position [0, 0]
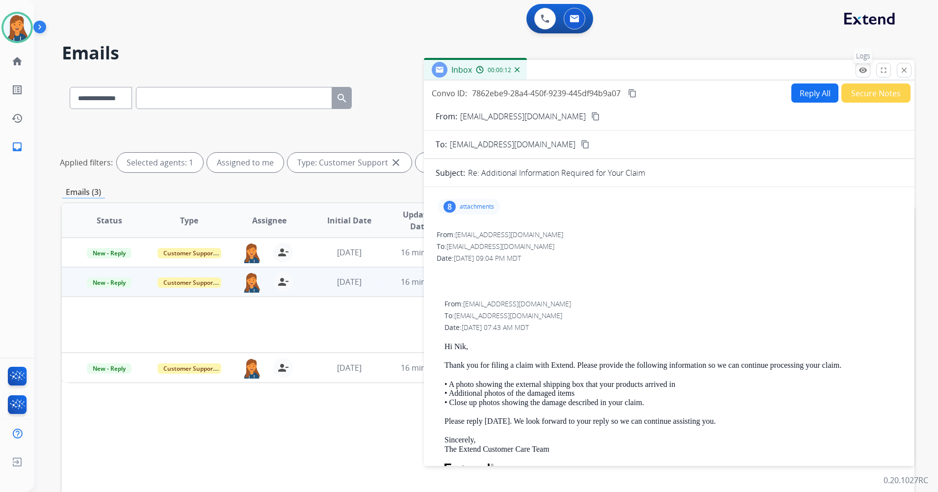
click at [865, 71] on mat-icon "remove_red_eye" at bounding box center [863, 70] width 9 height 9
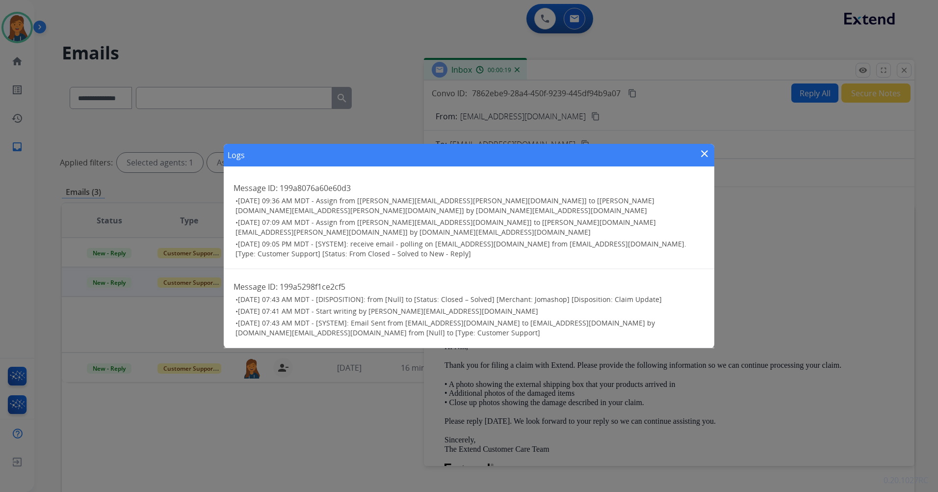
click at [705, 160] on mat-icon "close" at bounding box center [705, 154] width 12 height 12
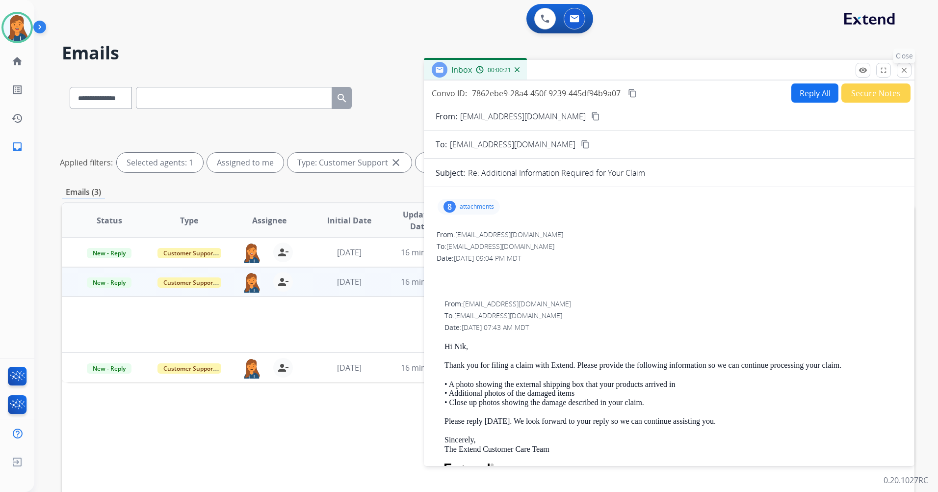
click at [906, 68] on mat-icon "close" at bounding box center [904, 70] width 9 height 9
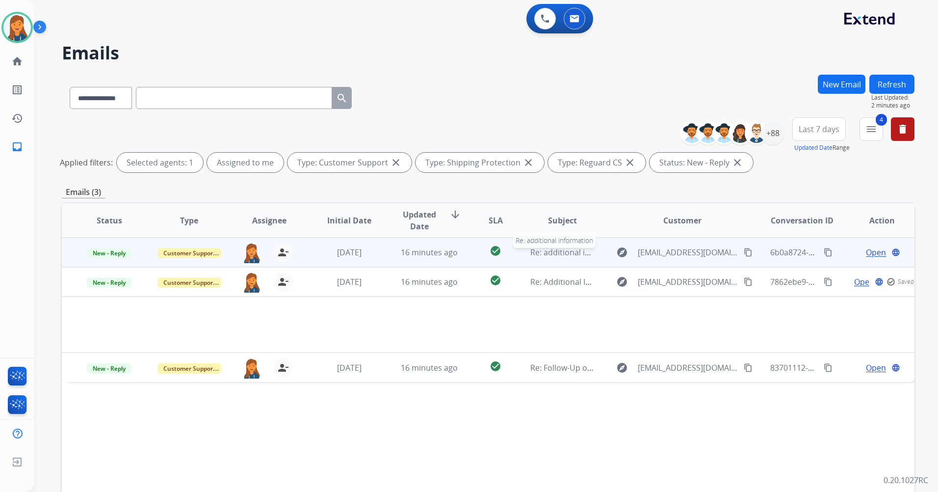
click at [558, 249] on span "Re: additional information" at bounding box center [579, 252] width 97 height 11
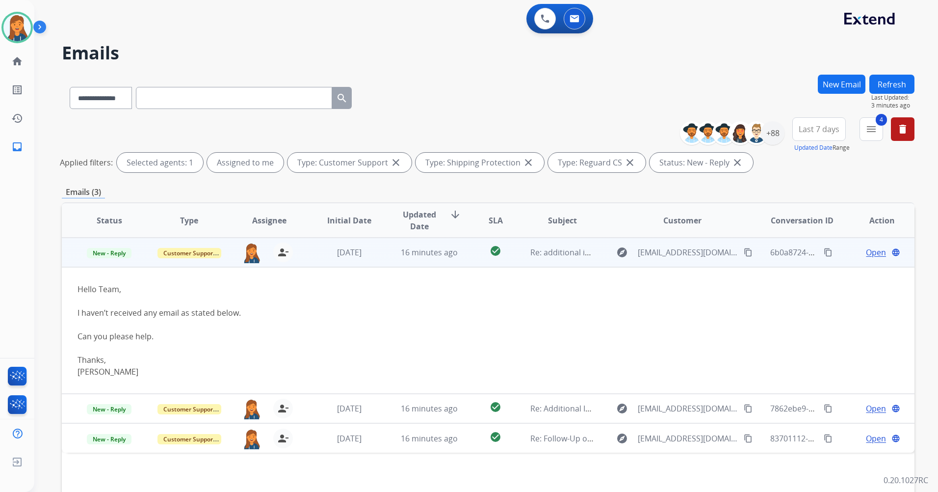
click at [875, 251] on span "Open" at bounding box center [876, 252] width 20 height 12
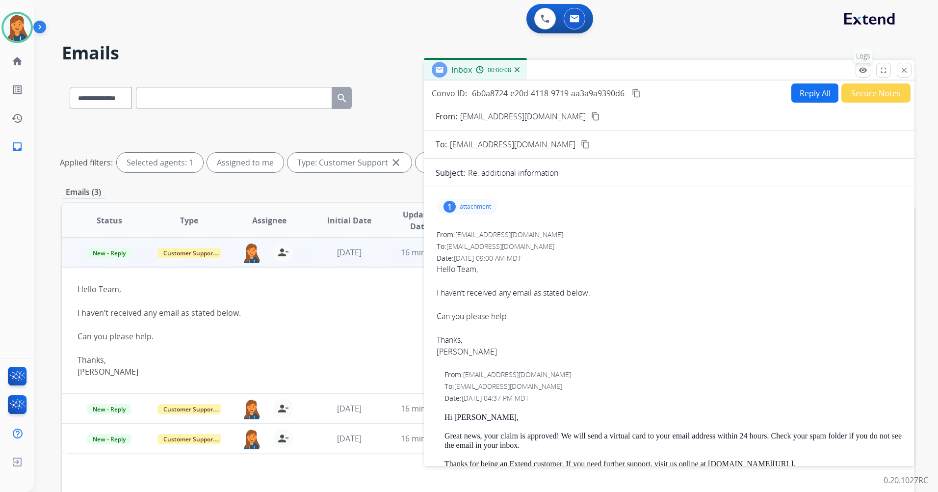
click at [870, 70] on button "remove_red_eye Logs" at bounding box center [863, 70] width 15 height 15
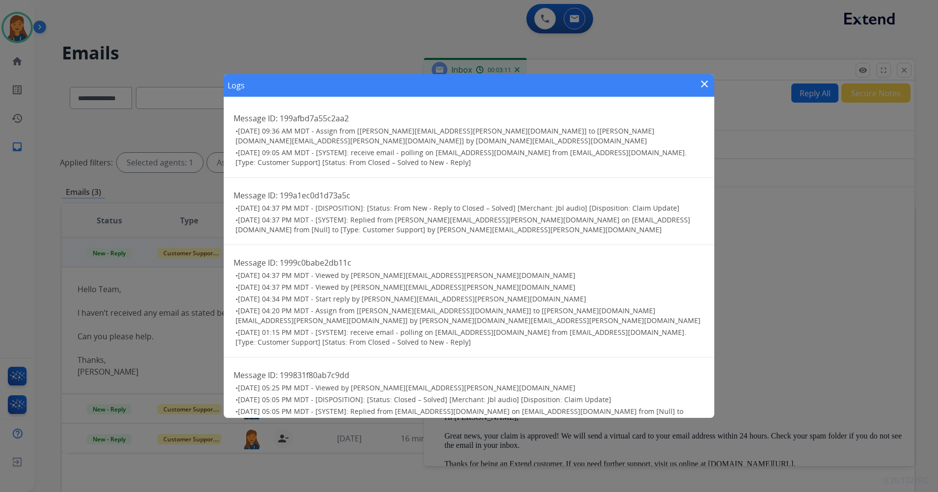
click at [704, 85] on mat-icon "close" at bounding box center [705, 84] width 12 height 12
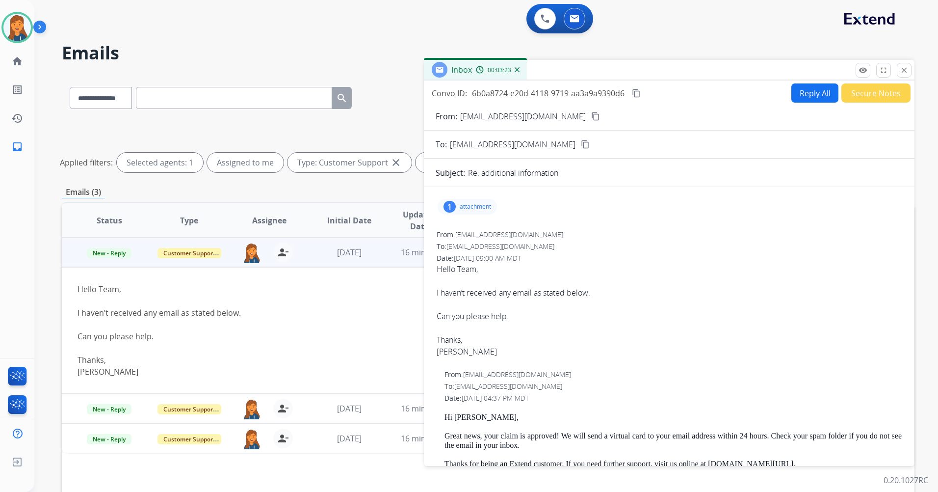
click at [591, 115] on mat-icon "content_copy" at bounding box center [595, 116] width 9 height 9
click at [796, 100] on button "Reply All" at bounding box center [815, 92] width 47 height 19
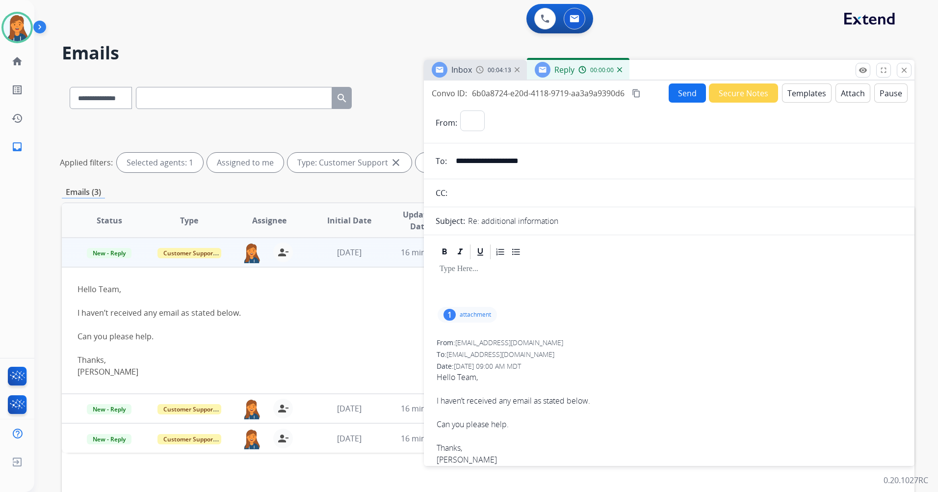
click at [803, 97] on button "Templates" at bounding box center [807, 92] width 50 height 19
select select "**********"
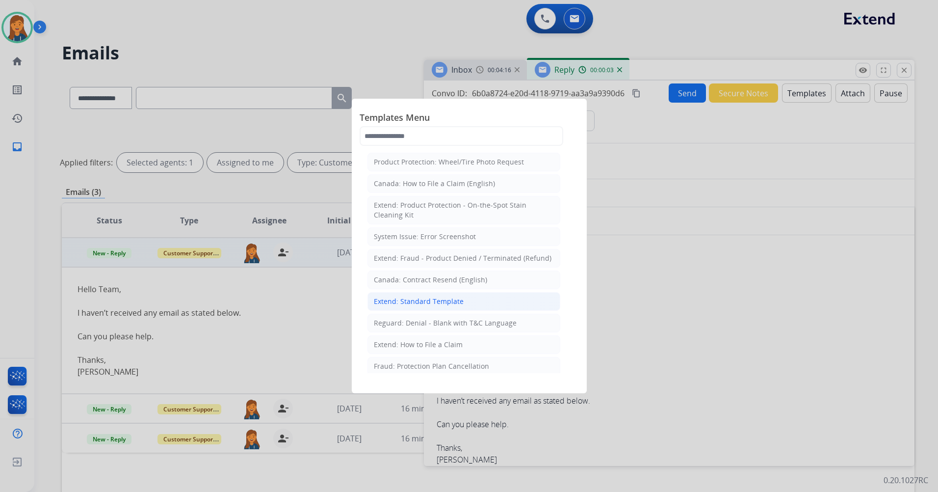
click at [394, 302] on div "Extend: Standard Template" at bounding box center [419, 301] width 90 height 10
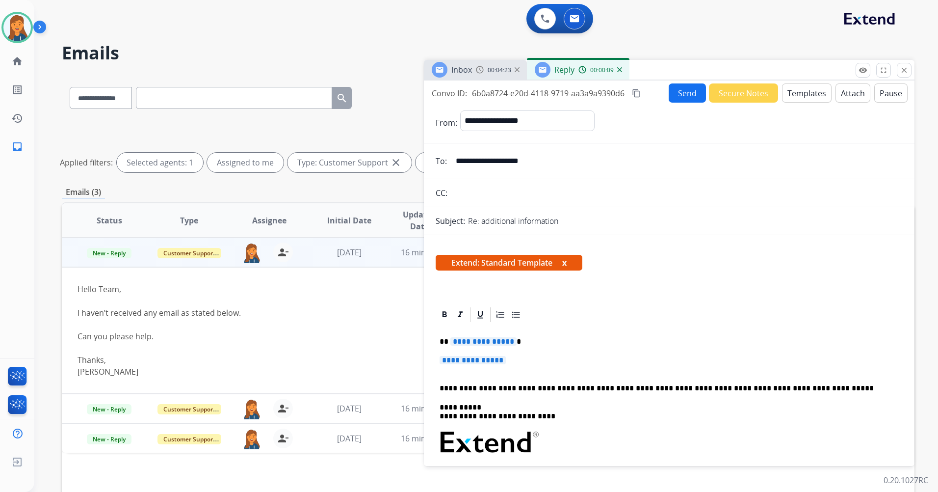
click at [477, 338] on span "**********" at bounding box center [484, 341] width 66 height 8
click at [497, 359] on span "**********" at bounding box center [473, 360] width 66 height 8
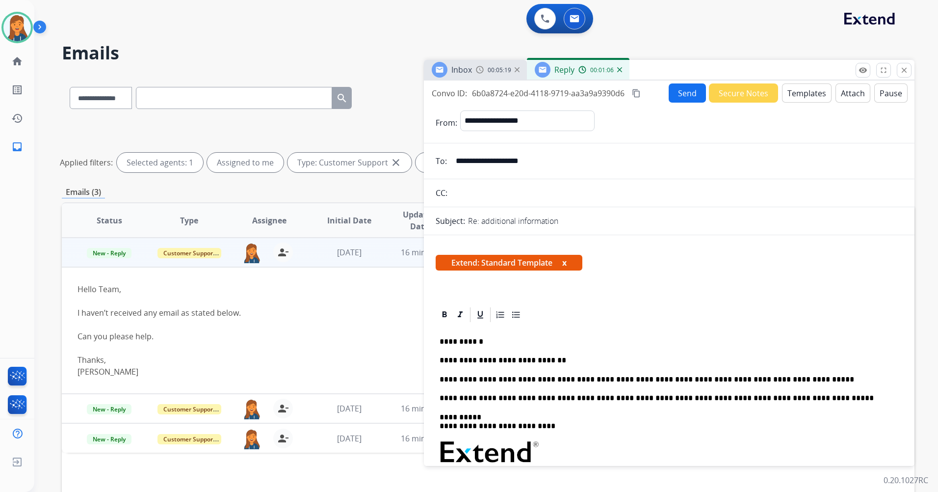
click at [688, 93] on button "Send" at bounding box center [687, 92] width 37 height 19
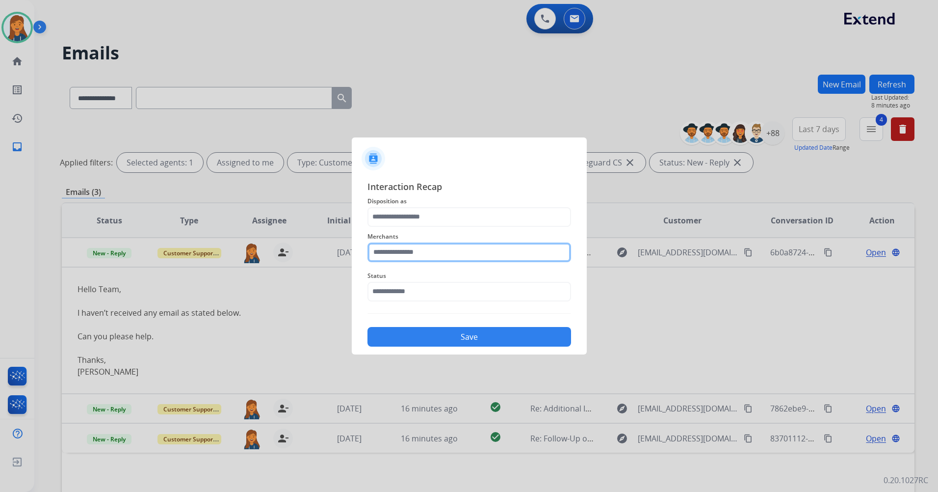
click at [392, 261] on input "text" at bounding box center [470, 252] width 204 height 20
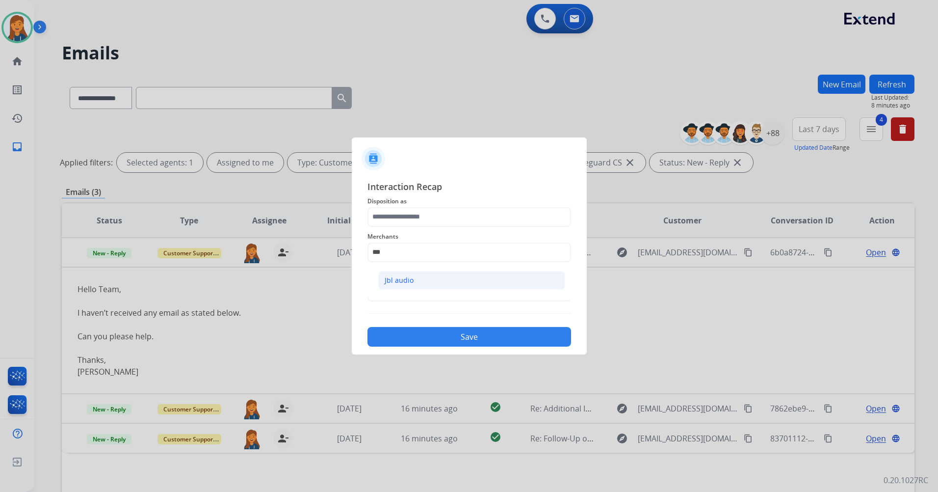
click at [384, 282] on li "Jbl audio" at bounding box center [471, 280] width 187 height 19
type input "*********"
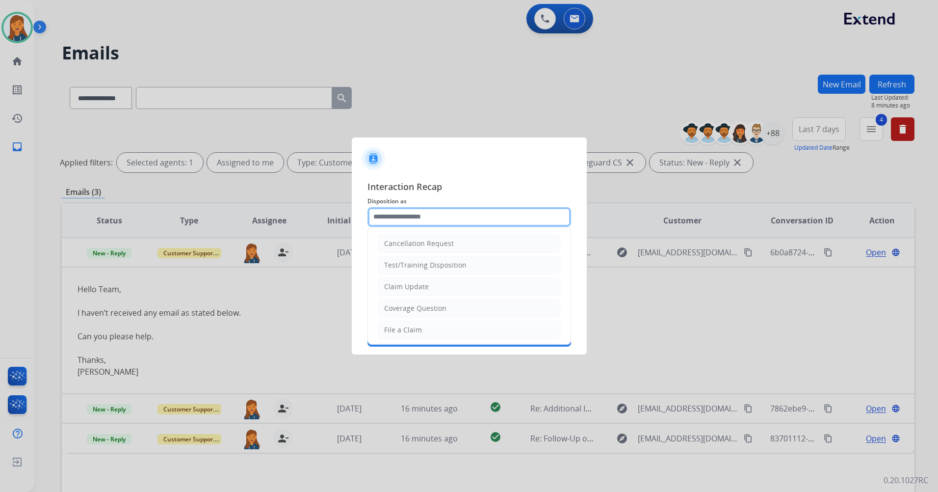
click at [403, 223] on input "text" at bounding box center [470, 217] width 204 height 20
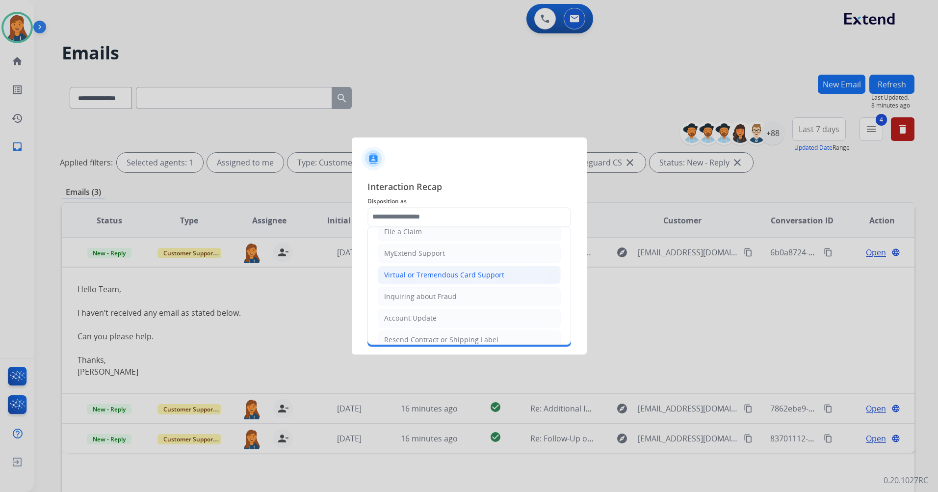
click at [415, 277] on div "Virtual or Tremendous Card Support" at bounding box center [444, 275] width 120 height 10
type input "**********"
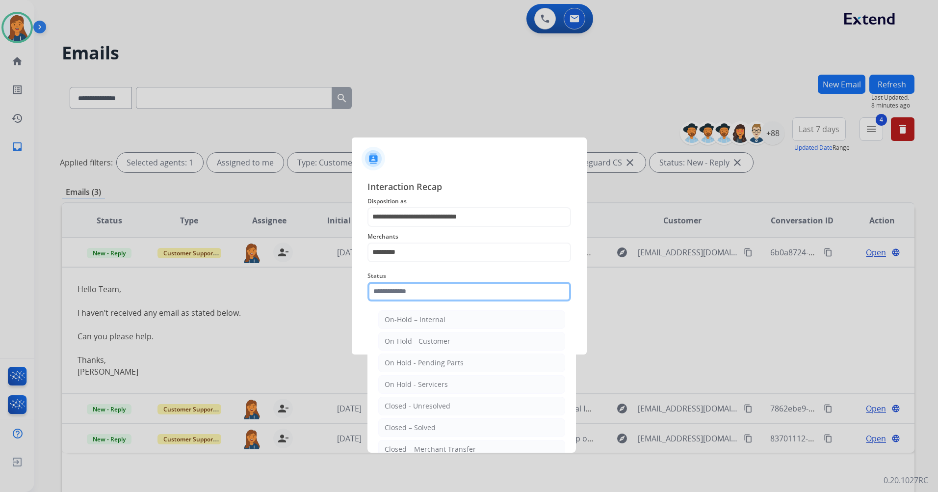
click at [422, 291] on input "text" at bounding box center [470, 292] width 204 height 20
click at [411, 421] on li "Closed – Solved" at bounding box center [471, 427] width 187 height 19
type input "**********"
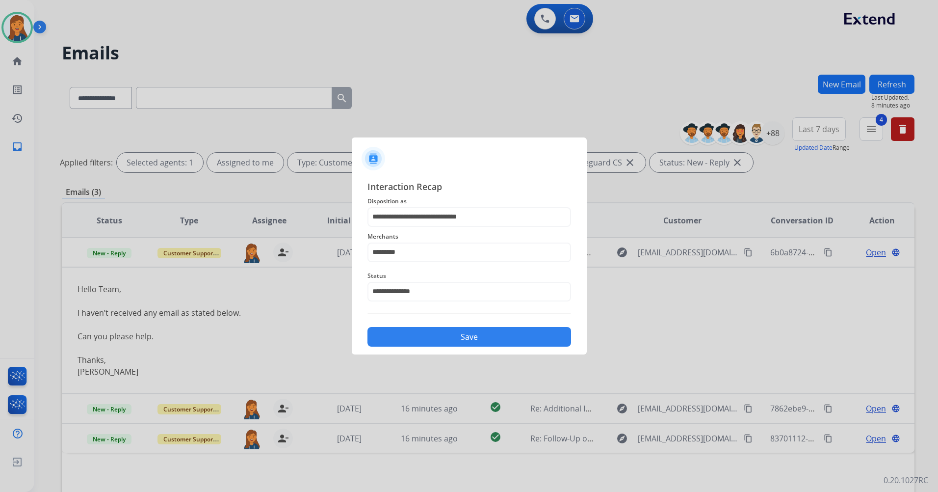
click at [410, 333] on button "Save" at bounding box center [470, 337] width 204 height 20
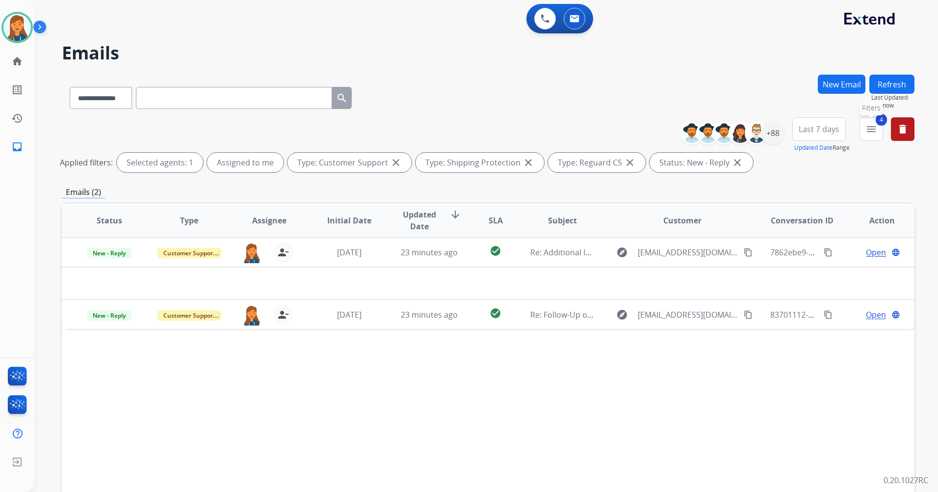
click at [867, 131] on mat-icon "menu" at bounding box center [872, 129] width 12 height 12
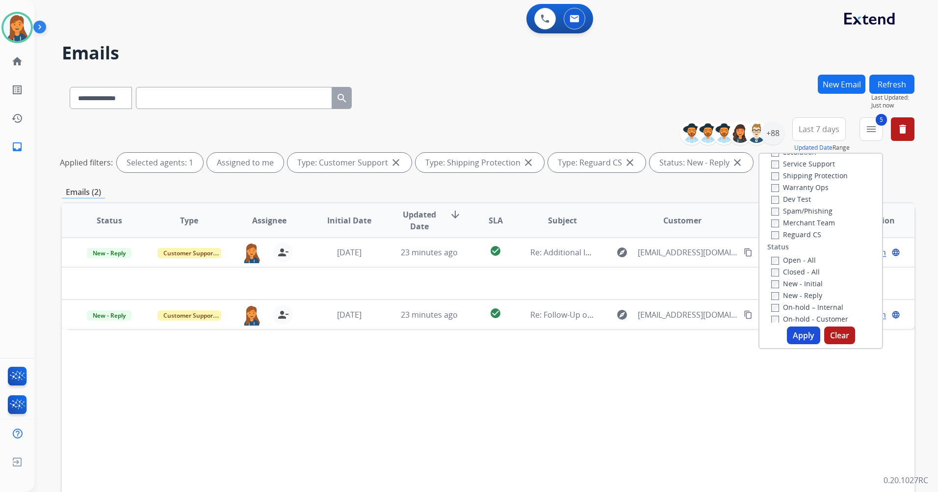
click at [799, 339] on button "Apply" at bounding box center [803, 335] width 33 height 18
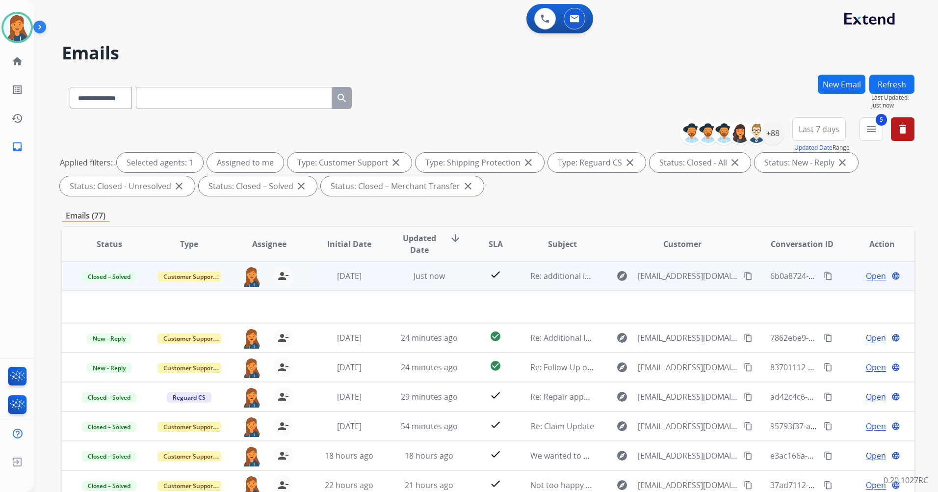
click at [824, 274] on mat-icon "content_copy" at bounding box center [828, 275] width 9 height 9
click at [244, 277] on img at bounding box center [252, 276] width 20 height 21
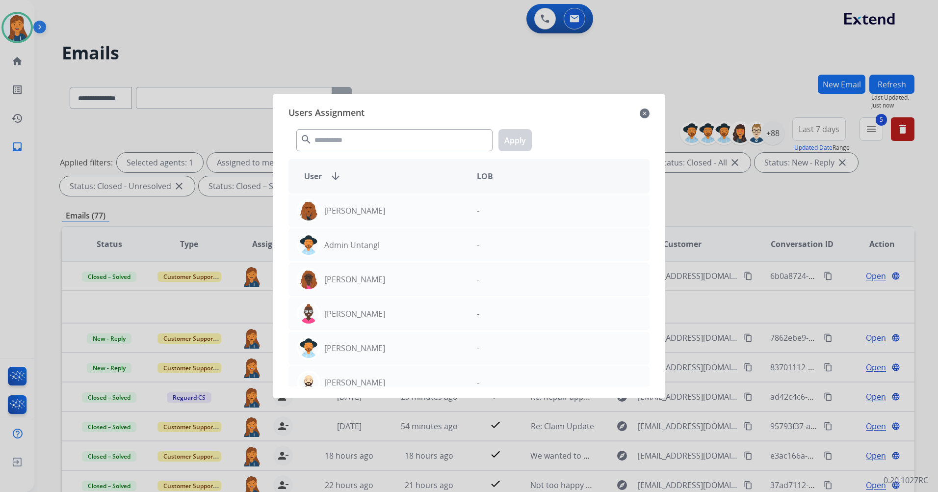
click at [648, 109] on mat-icon "close" at bounding box center [645, 113] width 10 height 12
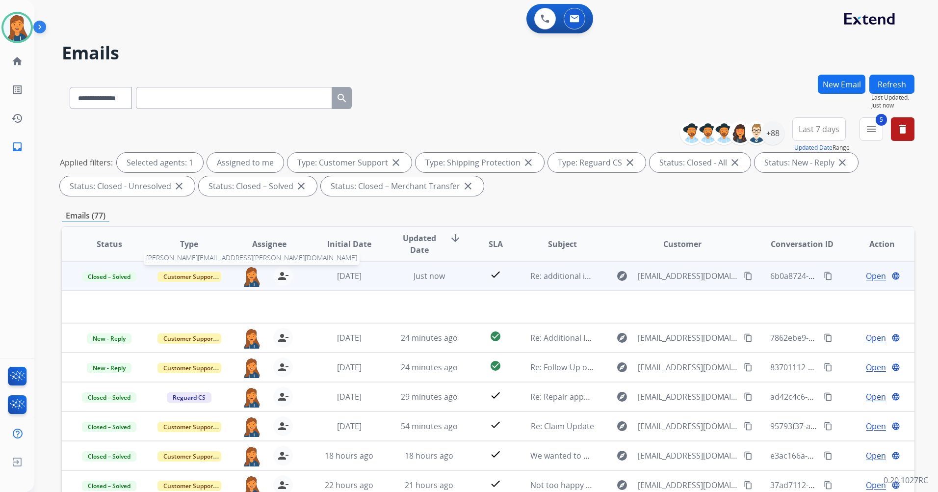
click at [248, 276] on img at bounding box center [252, 276] width 20 height 21
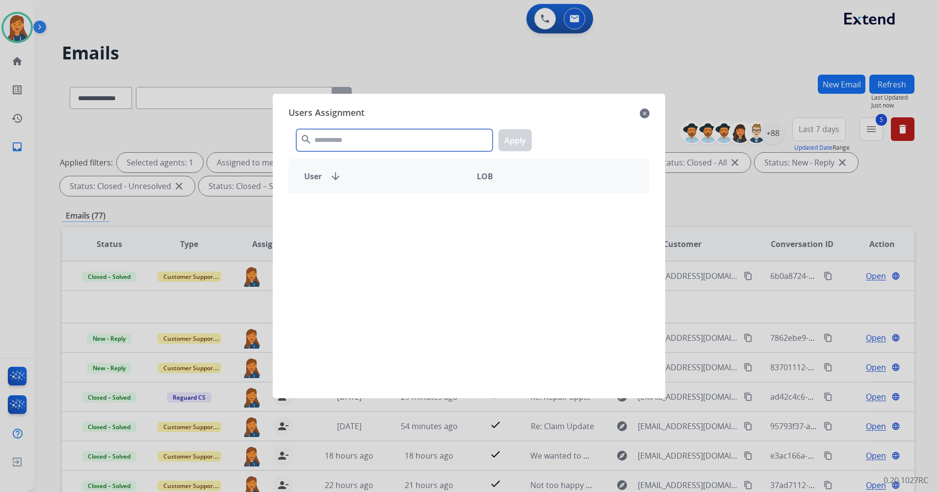
click at [353, 142] on input "text" at bounding box center [394, 140] width 196 height 22
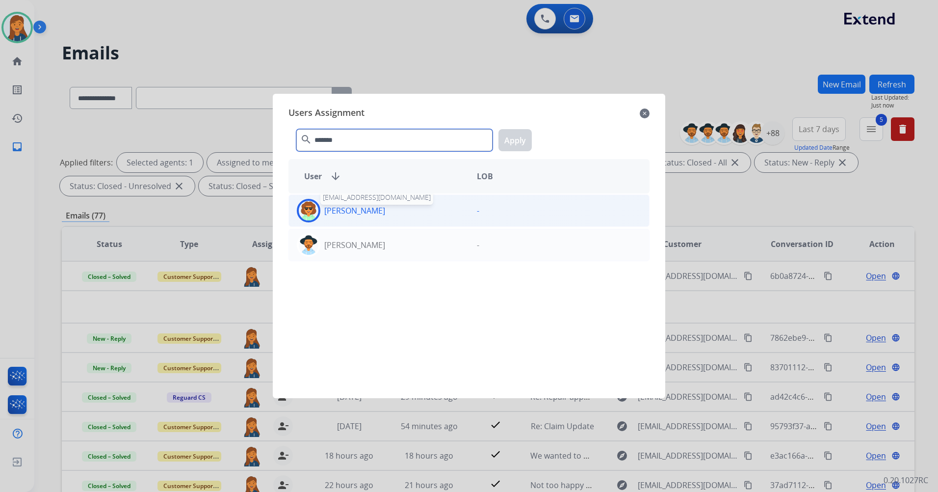
type input "*******"
click at [356, 215] on p "Lavonne Roberson" at bounding box center [354, 211] width 61 height 12
click at [518, 142] on button "Apply" at bounding box center [515, 140] width 33 height 22
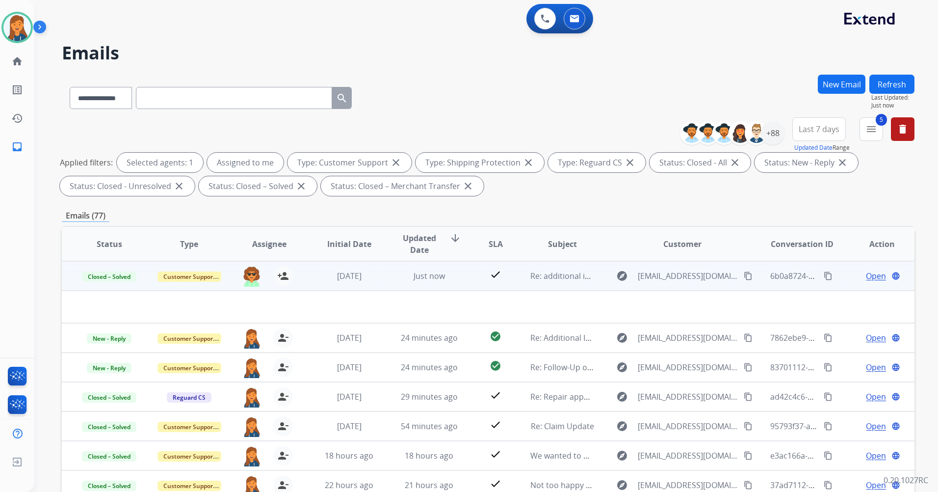
scroll to position [33, 0]
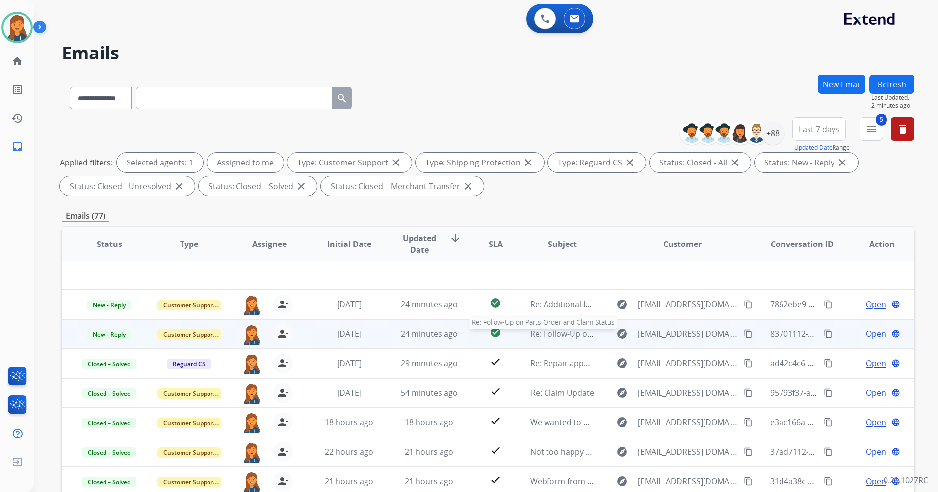
click at [551, 336] on span "Re: Follow-Up on Parts Order and Claim Status" at bounding box center [617, 333] width 172 height 11
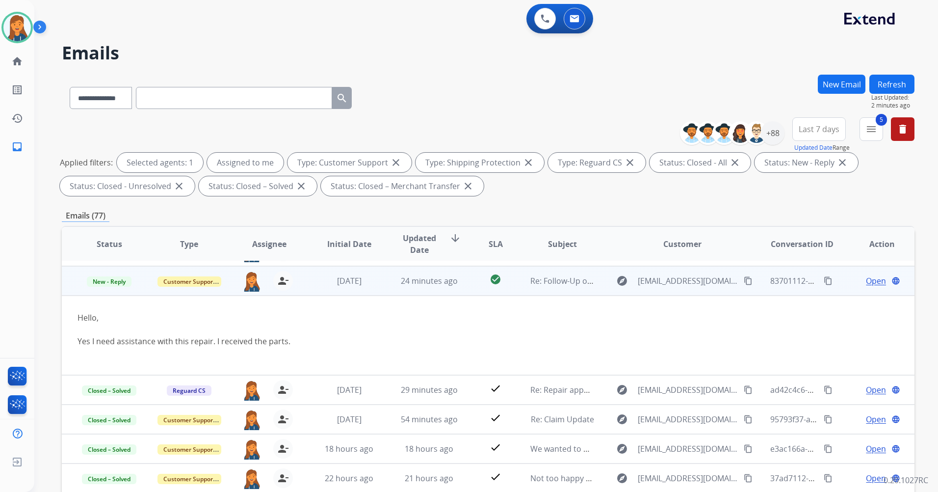
scroll to position [59, 0]
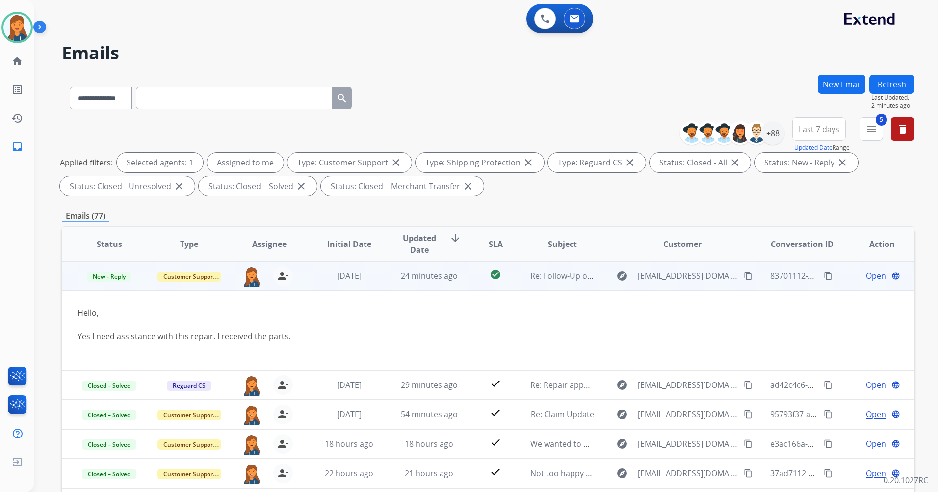
click at [866, 272] on span "Open" at bounding box center [876, 276] width 20 height 12
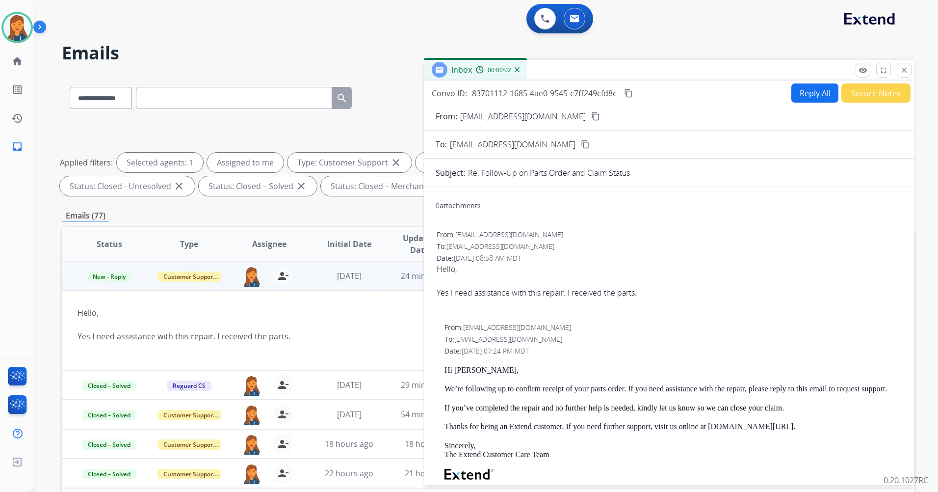
click at [591, 116] on mat-icon "content_copy" at bounding box center [595, 116] width 9 height 9
click at [170, 45] on h2 "Emails" at bounding box center [488, 53] width 853 height 20
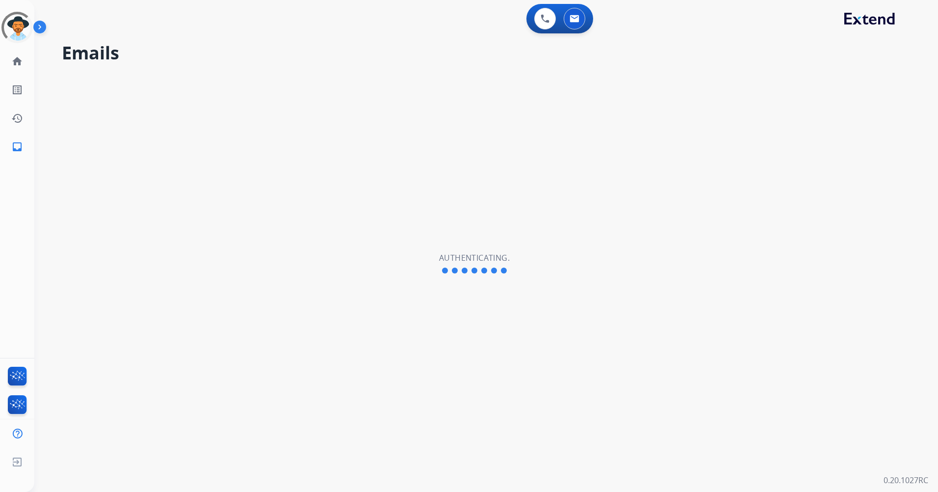
select select "**********"
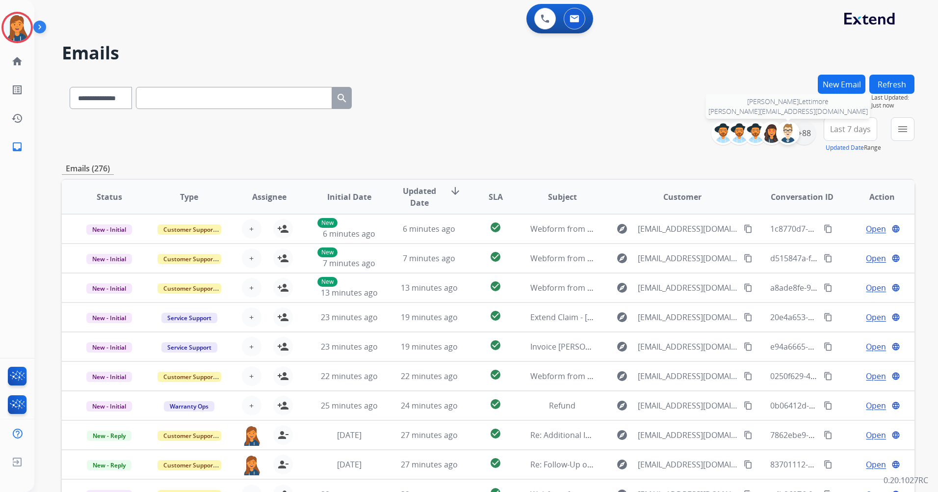
click at [795, 139] on div at bounding box center [788, 133] width 24 height 24
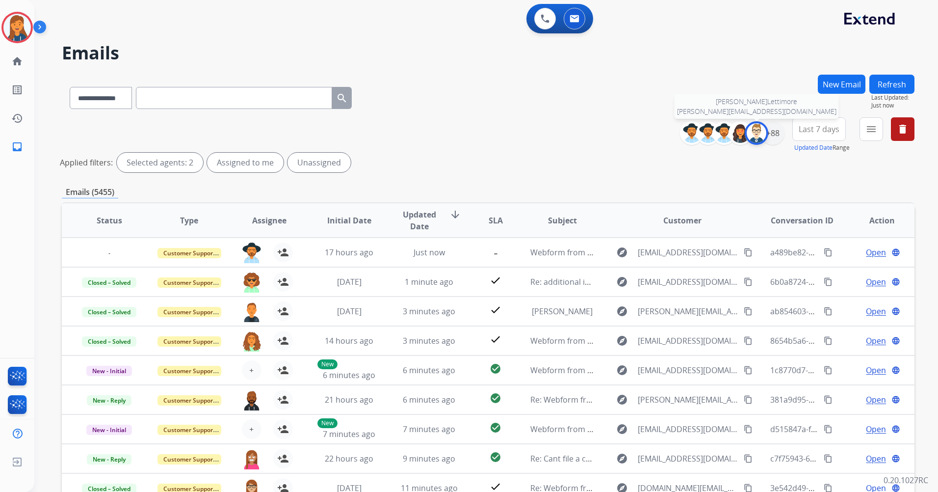
click at [758, 130] on img at bounding box center [757, 133] width 20 height 20
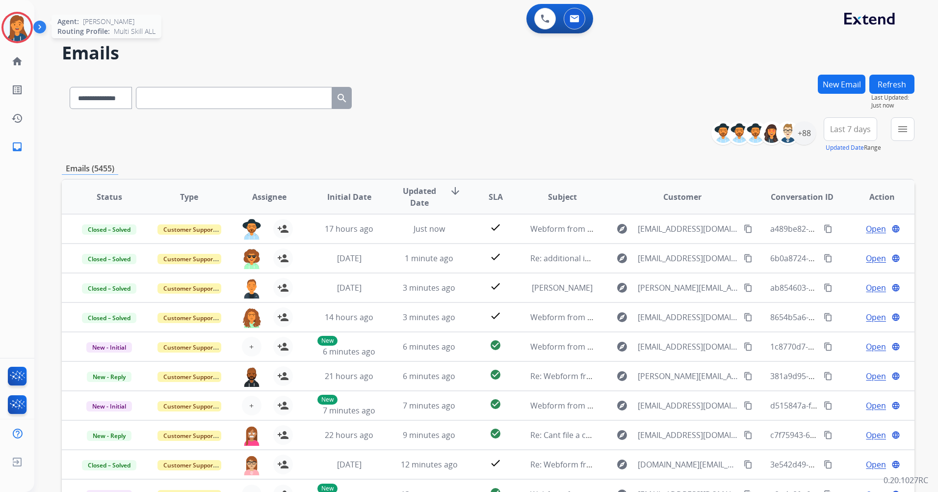
click at [14, 27] on img at bounding box center [16, 27] width 27 height 27
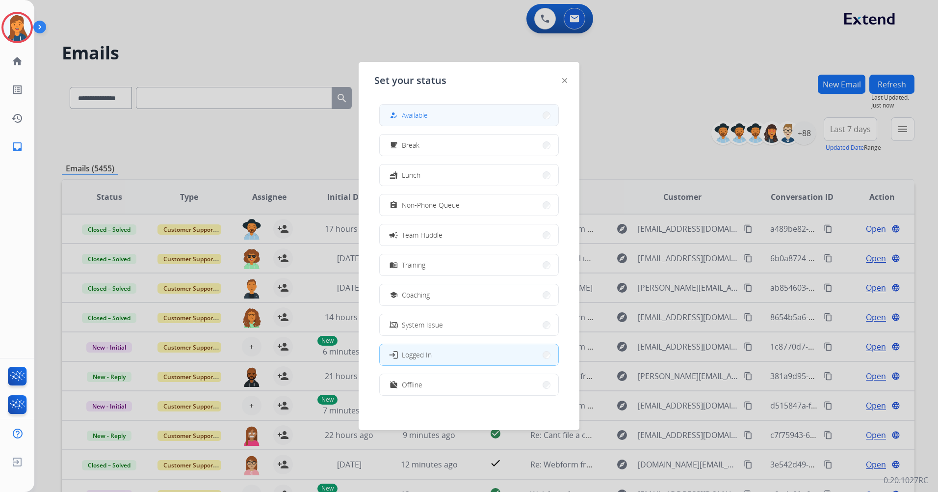
click at [407, 117] on span "Available" at bounding box center [415, 115] width 26 height 10
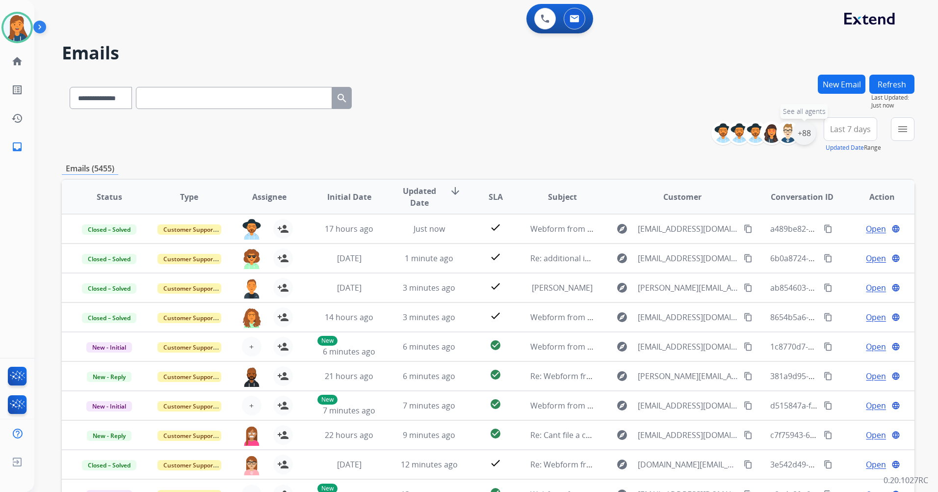
click at [807, 133] on div "+88" at bounding box center [805, 133] width 24 height 24
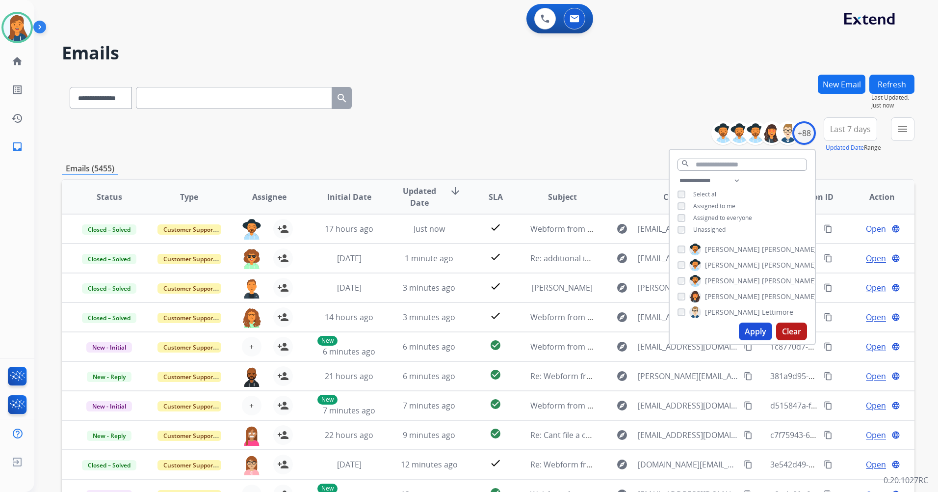
click at [757, 327] on button "Apply" at bounding box center [755, 331] width 33 height 18
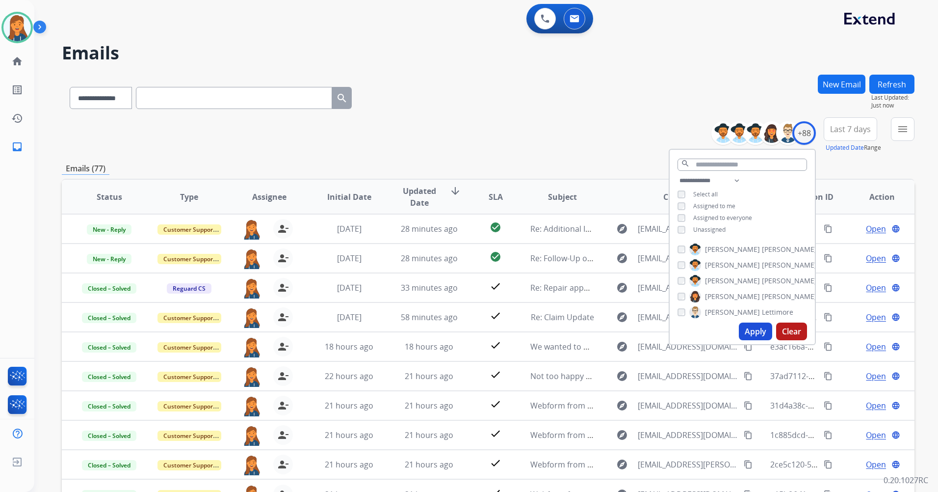
click at [461, 150] on div "**********" at bounding box center [488, 134] width 853 height 35
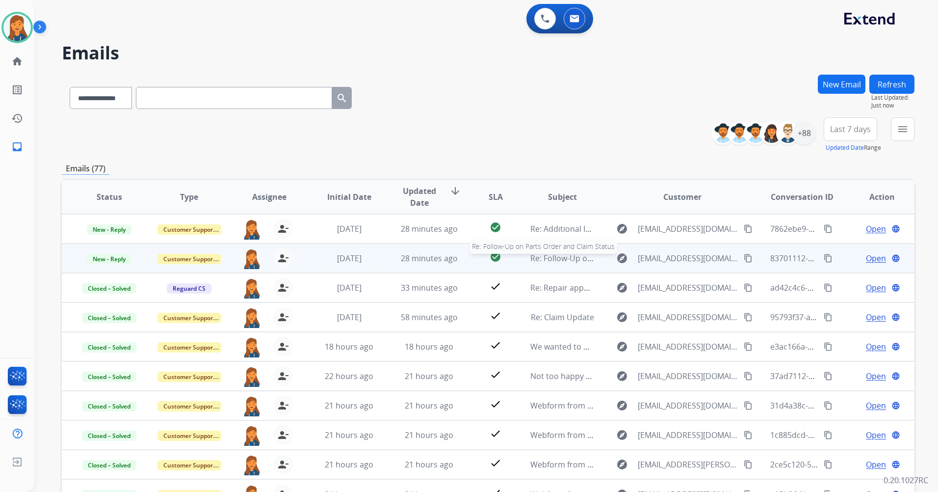
click at [549, 259] on span "Re: Follow-Up on Parts Order and Claim Status" at bounding box center [617, 258] width 172 height 11
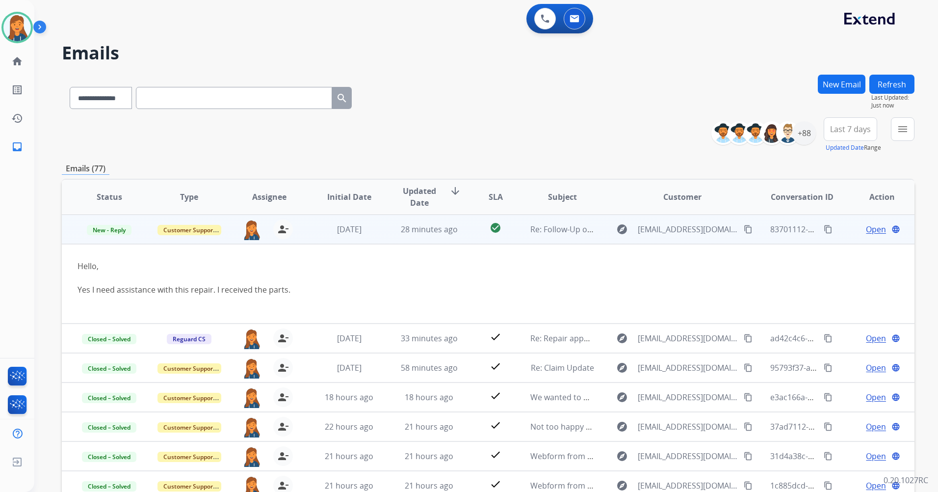
scroll to position [29, 0]
click at [744, 230] on mat-icon "content_copy" at bounding box center [748, 228] width 9 height 9
click at [866, 231] on span "Open" at bounding box center [876, 229] width 20 height 12
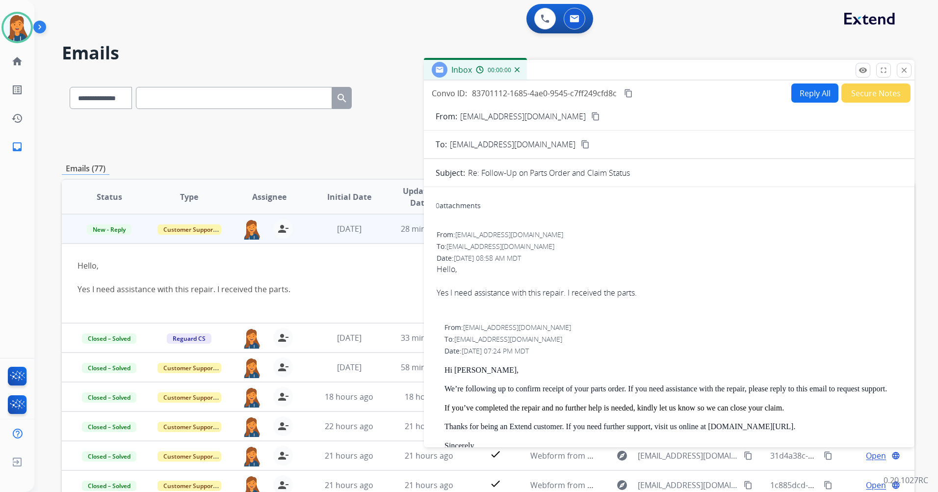
click at [806, 82] on div "Convo ID: 83701112-1685-4ae0-9545-c7ff249cfd8c content_copy Reply All Secure No…" at bounding box center [669, 261] width 491 height 363
click at [807, 92] on button "Reply All" at bounding box center [815, 92] width 47 height 19
select select "**********"
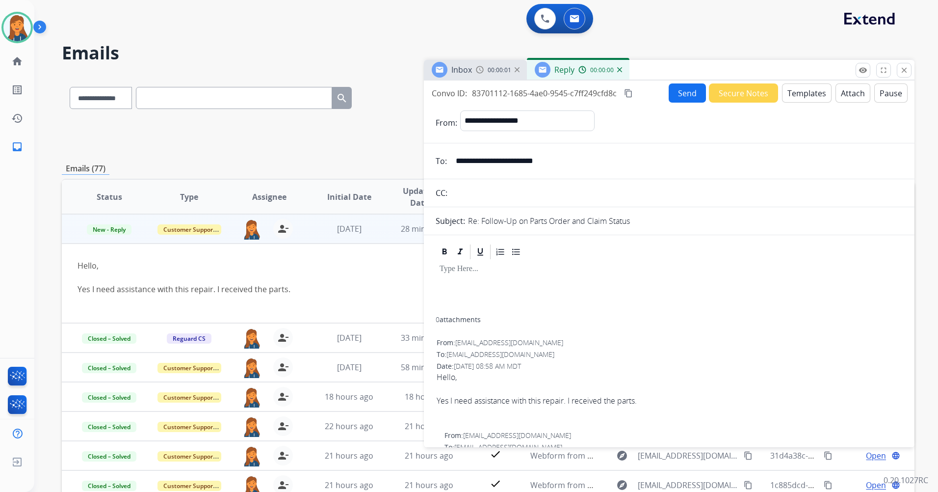
click at [812, 93] on button "Templates" at bounding box center [807, 92] width 50 height 19
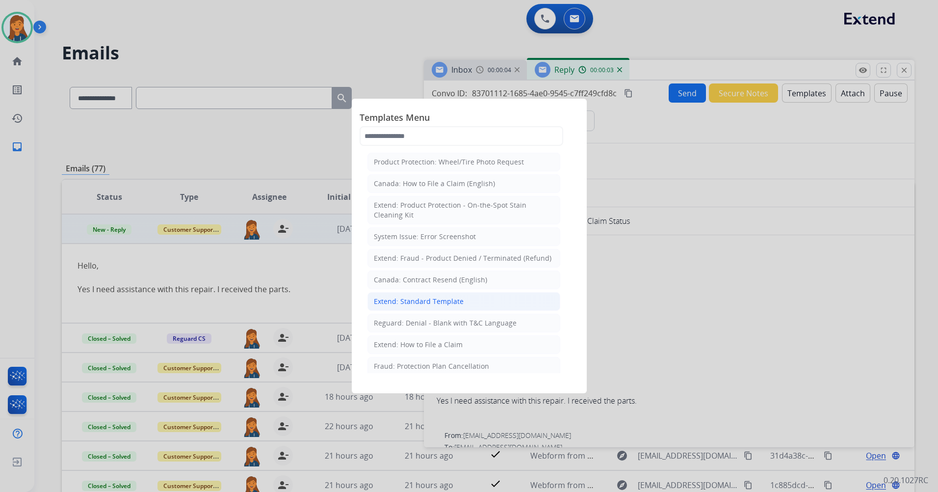
click at [405, 298] on div "Extend: Standard Template" at bounding box center [419, 301] width 90 height 10
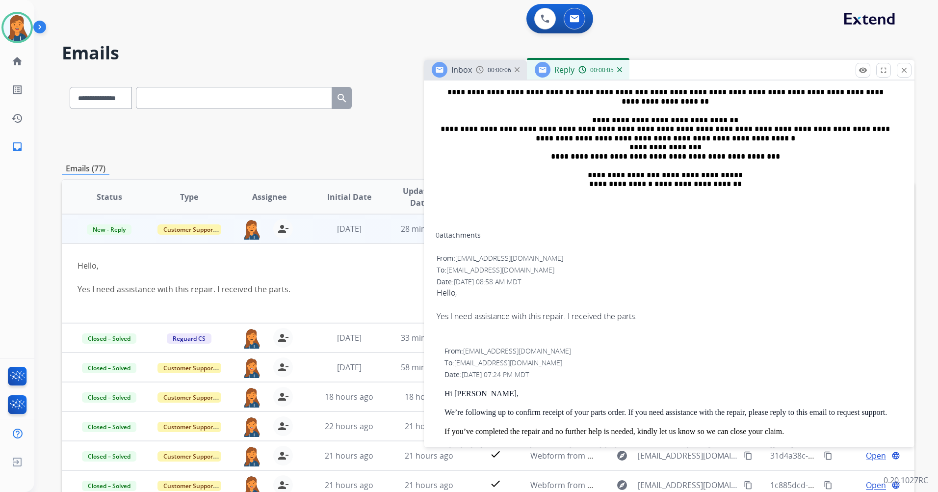
scroll to position [193, 0]
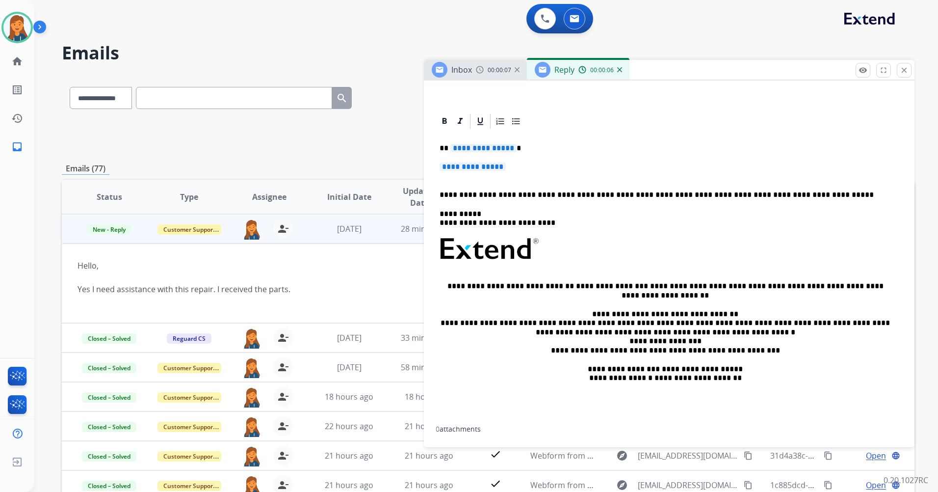
click at [463, 147] on span "**********" at bounding box center [484, 148] width 66 height 8
click at [497, 166] on span "**********" at bounding box center [473, 166] width 66 height 8
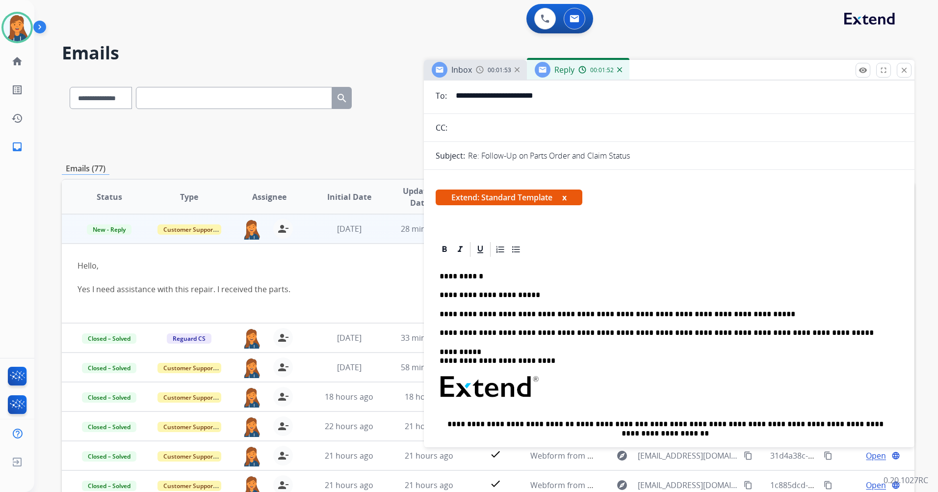
scroll to position [0, 0]
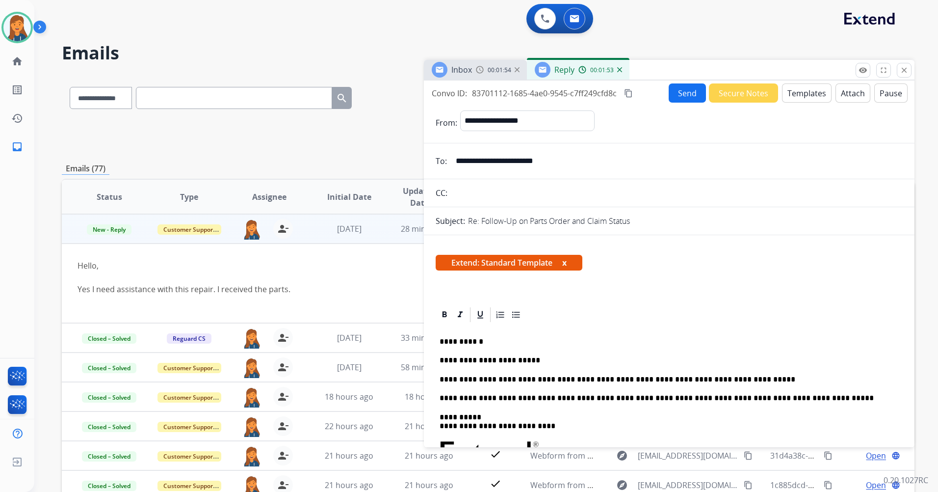
click at [629, 94] on mat-icon "content_copy" at bounding box center [628, 93] width 9 height 9
drag, startPoint x: 678, startPoint y: 93, endPoint x: 570, endPoint y: 45, distance: 118.2
click at [678, 93] on button "Send" at bounding box center [687, 92] width 37 height 19
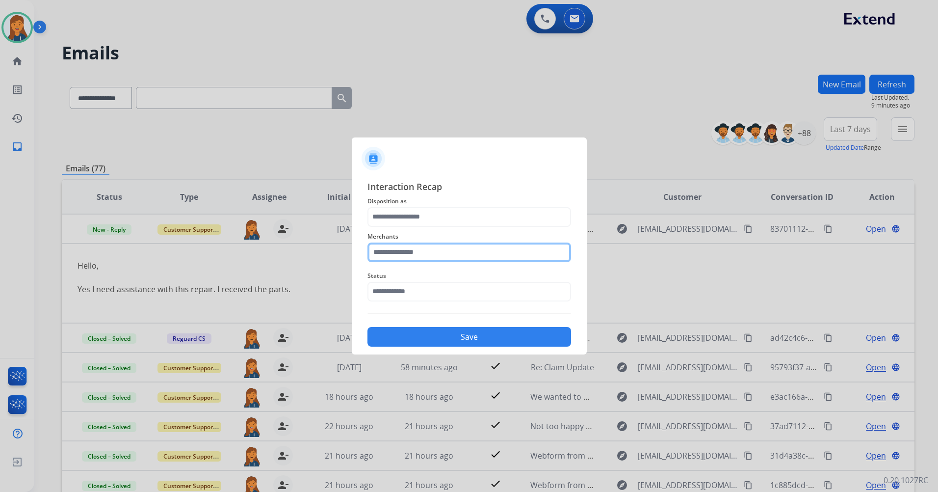
click at [400, 252] on input "text" at bounding box center [470, 252] width 204 height 20
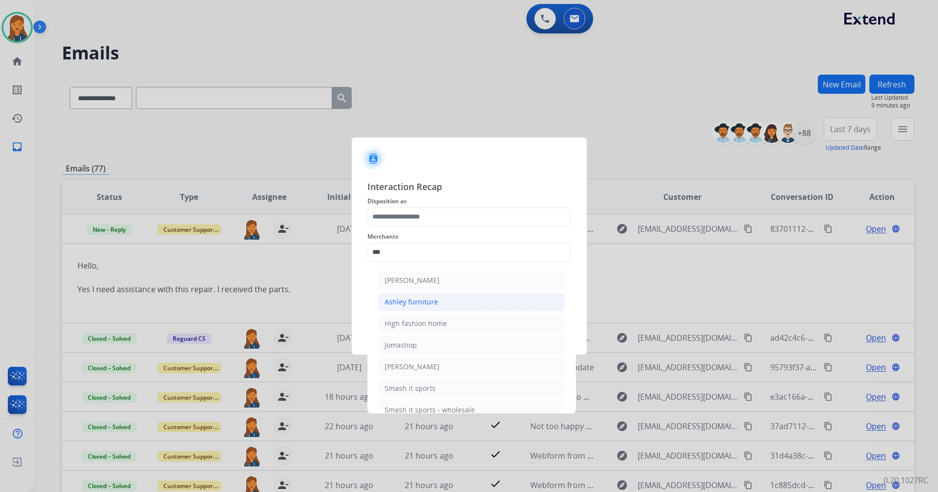
click at [405, 294] on li "Ashley furniture" at bounding box center [471, 302] width 187 height 19
type input "**********"
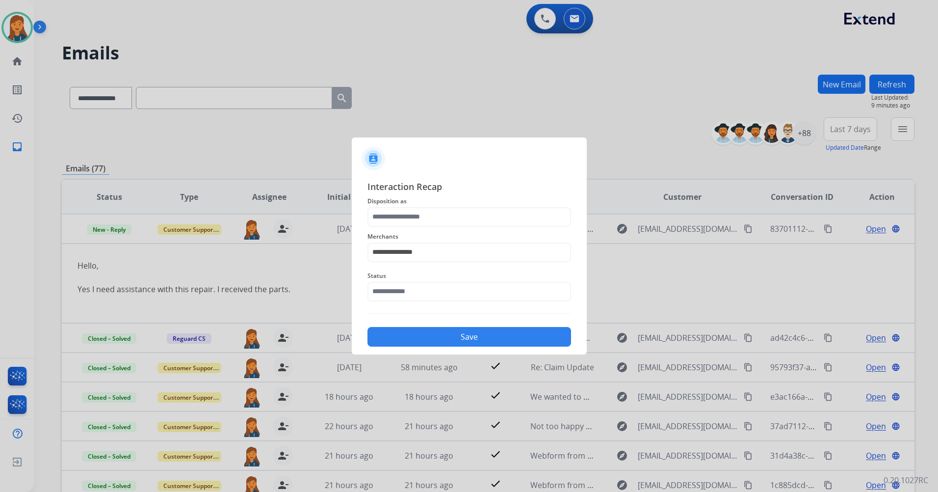
click at [387, 240] on span "Merchants" at bounding box center [470, 237] width 204 height 12
click at [386, 224] on input "text" at bounding box center [470, 217] width 204 height 20
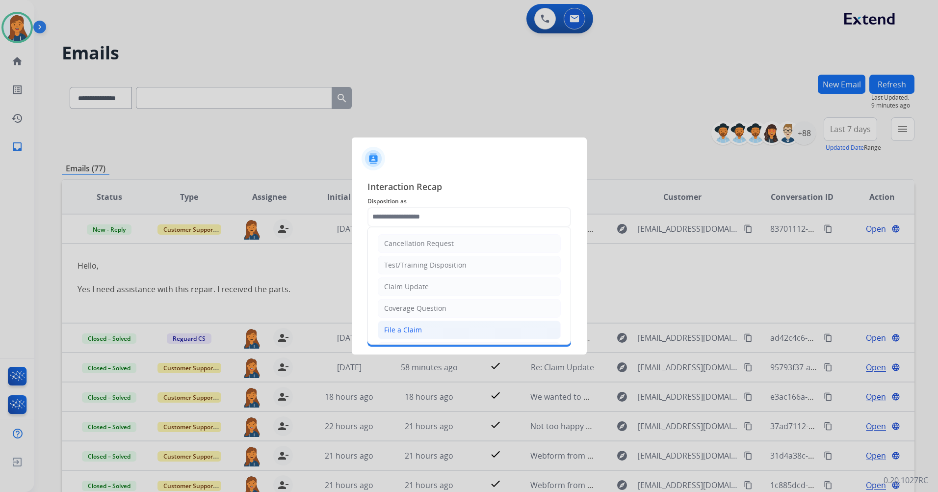
click at [398, 330] on div "File a Claim" at bounding box center [403, 330] width 38 height 10
type input "**********"
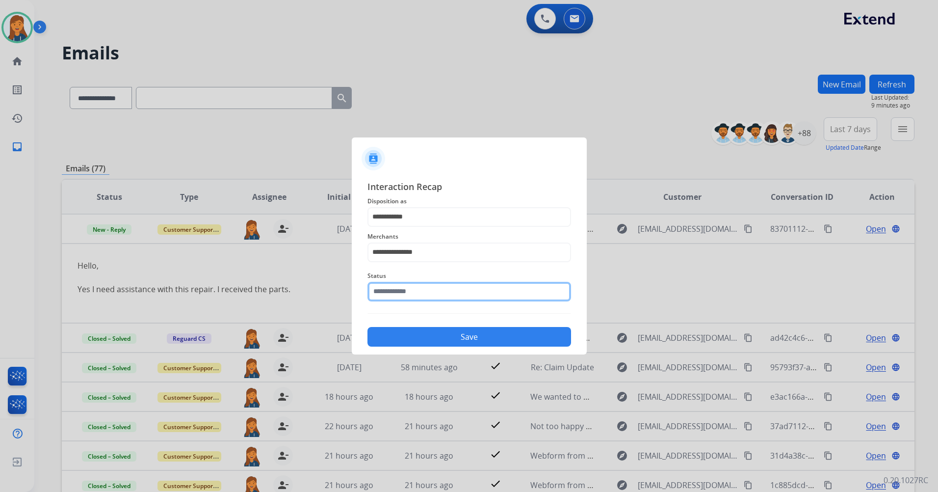
click at [392, 293] on input "text" at bounding box center [470, 292] width 204 height 20
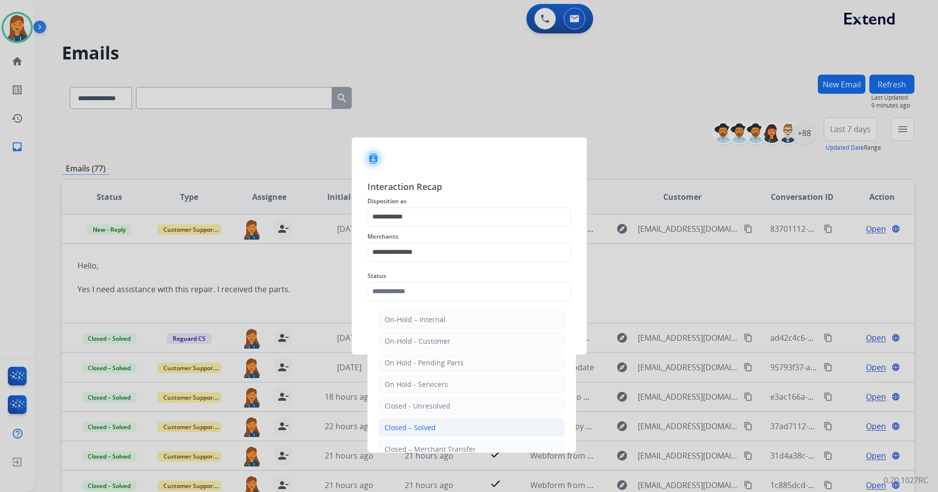
click at [405, 423] on div "Closed – Solved" at bounding box center [410, 428] width 51 height 10
type input "**********"
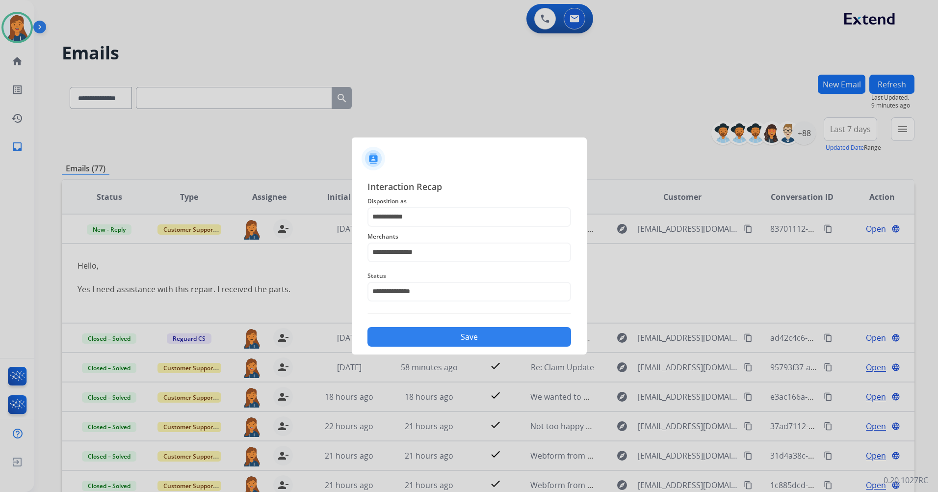
click at [403, 336] on button "Save" at bounding box center [470, 337] width 204 height 20
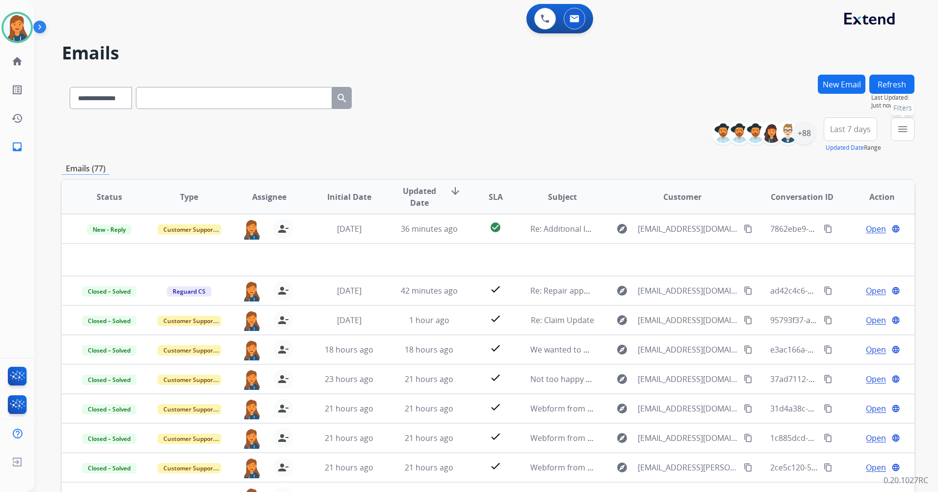
click at [899, 128] on mat-icon "menu" at bounding box center [903, 129] width 12 height 12
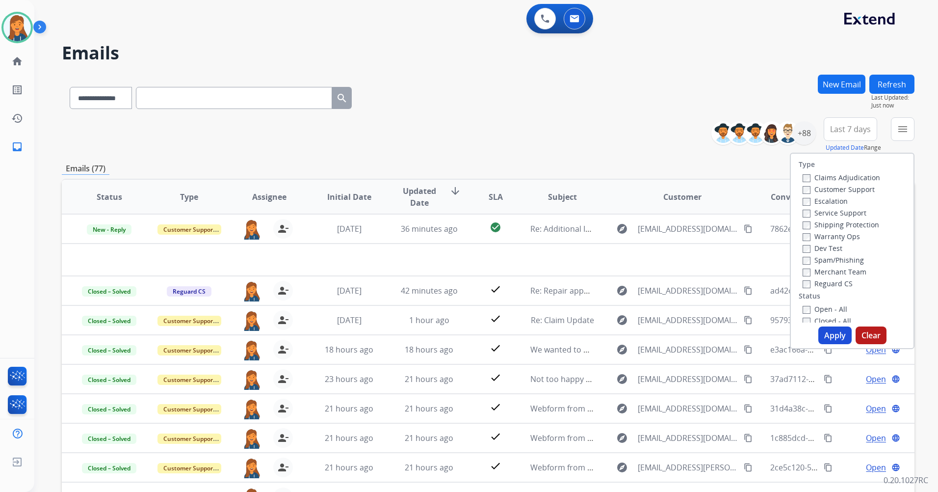
click at [802, 322] on div "Type Claims Adjudication Customer Support Escalation Service Support Shipping P…" at bounding box center [852, 251] width 125 height 196
click at [805, 317] on label "Closed - All" at bounding box center [827, 320] width 49 height 9
click at [857, 339] on button "Clear" at bounding box center [871, 335] width 31 height 18
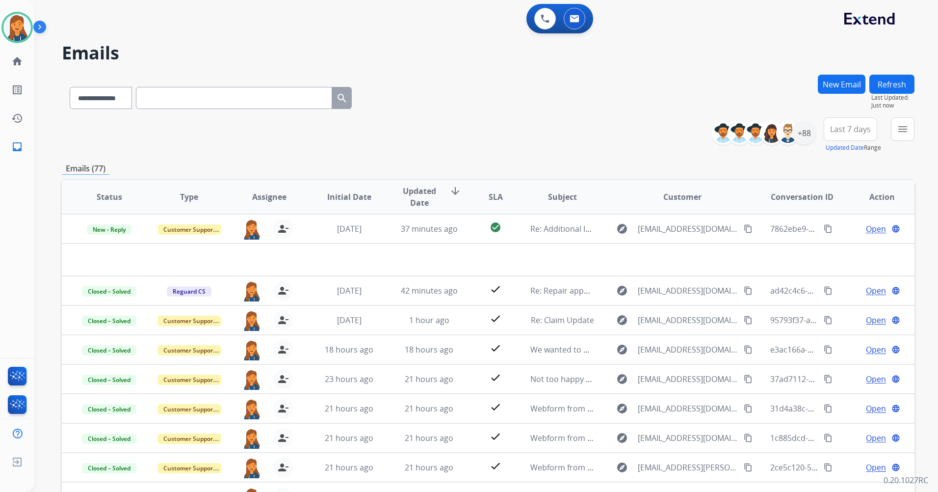
drag, startPoint x: 893, startPoint y: 130, endPoint x: 894, endPoint y: 136, distance: 6.5
click at [893, 130] on button "menu" at bounding box center [903, 129] width 24 height 24
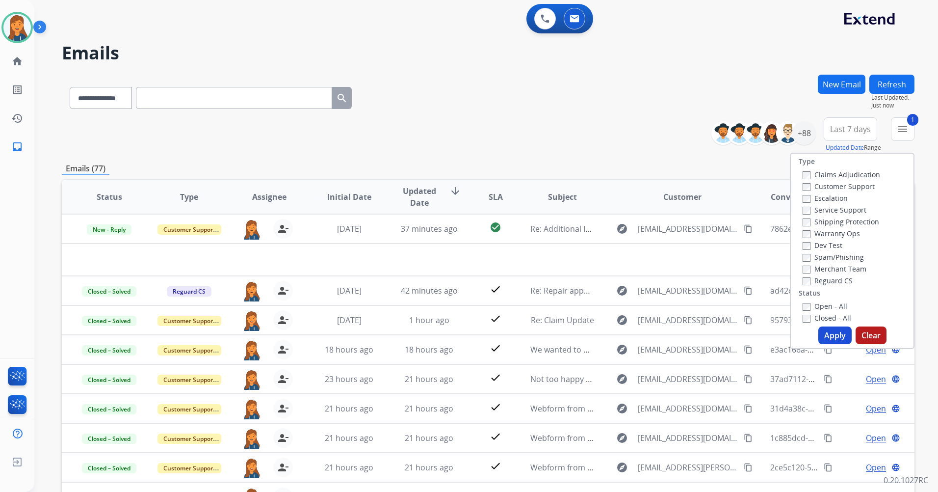
click at [825, 333] on button "Apply" at bounding box center [835, 335] width 33 height 18
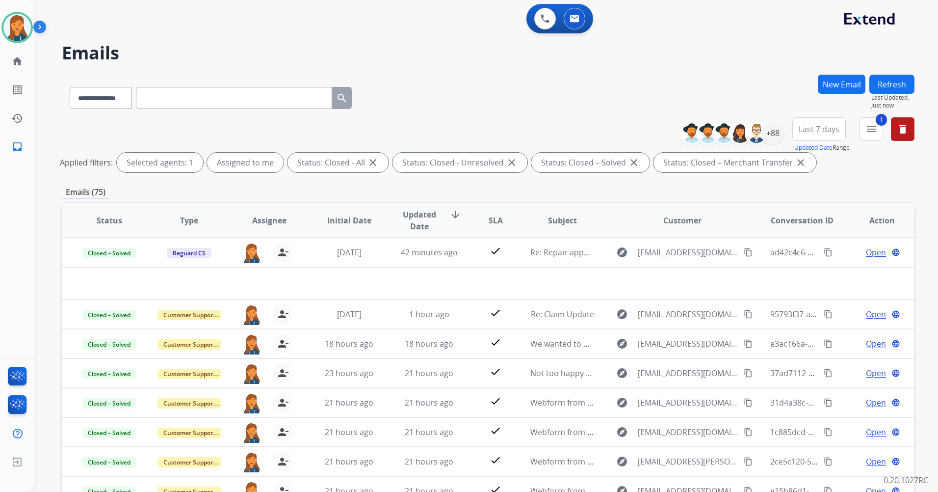
click at [277, 96] on input "text" at bounding box center [234, 98] width 196 height 22
paste input "**********"
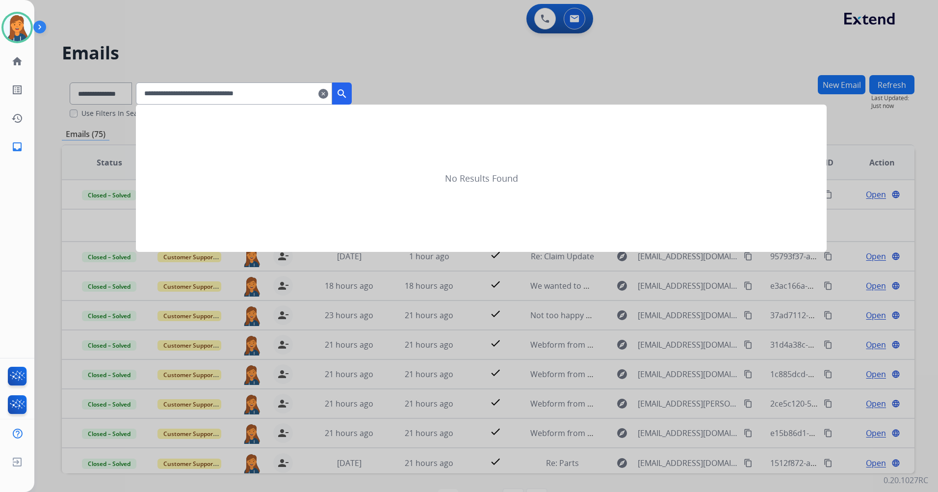
type input "**********"
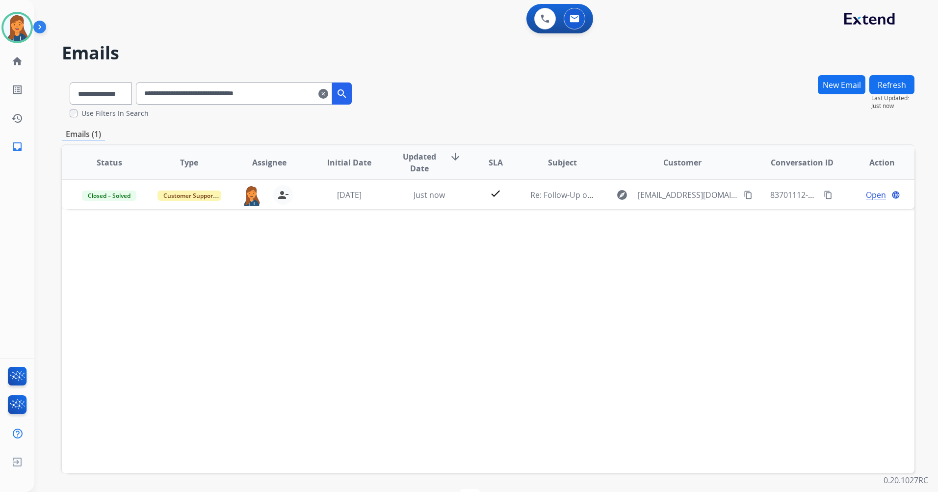
scroll to position [0, 0]
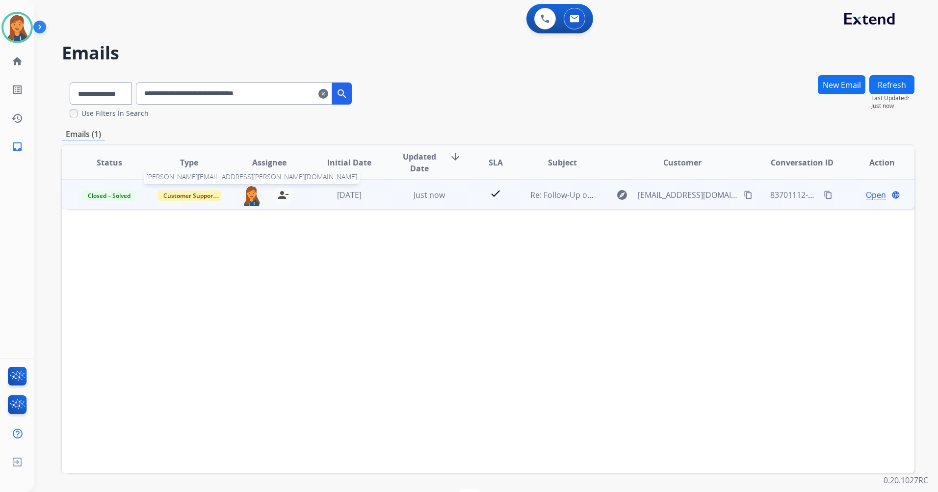
click at [247, 198] on img at bounding box center [252, 195] width 20 height 21
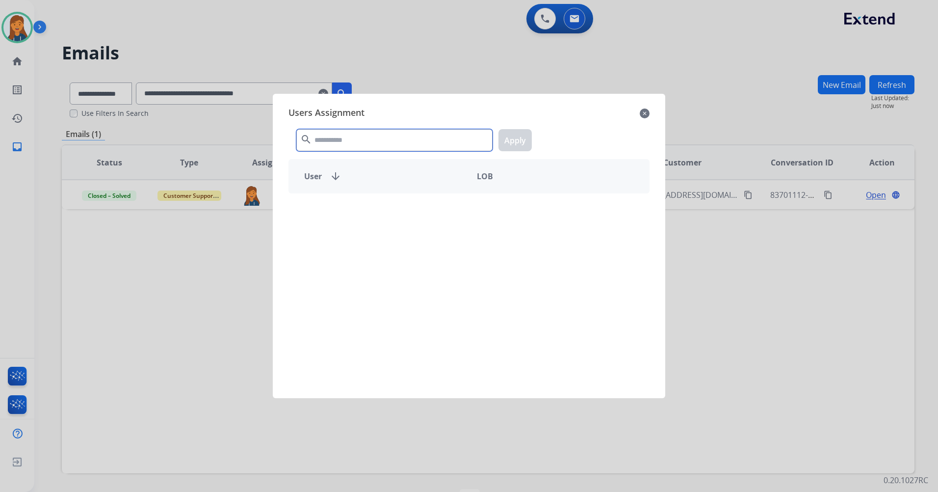
click at [330, 141] on input "text" at bounding box center [394, 140] width 196 height 22
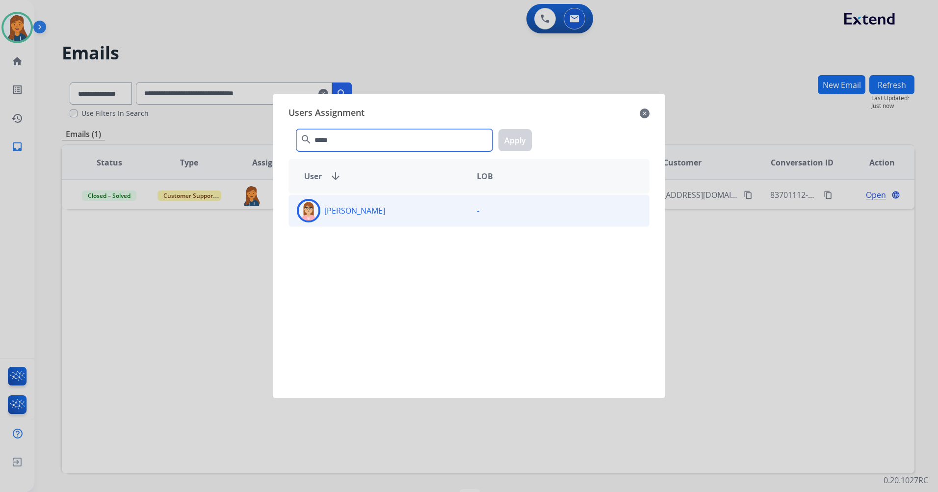
type input "*****"
click at [318, 220] on div "Edith Evans" at bounding box center [379, 211] width 180 height 24
drag, startPoint x: 495, startPoint y: 144, endPoint x: 503, endPoint y: 145, distance: 8.0
click at [503, 145] on div "***** search Apply" at bounding box center [469, 138] width 361 height 34
drag, startPoint x: 503, startPoint y: 145, endPoint x: 508, endPoint y: 147, distance: 5.3
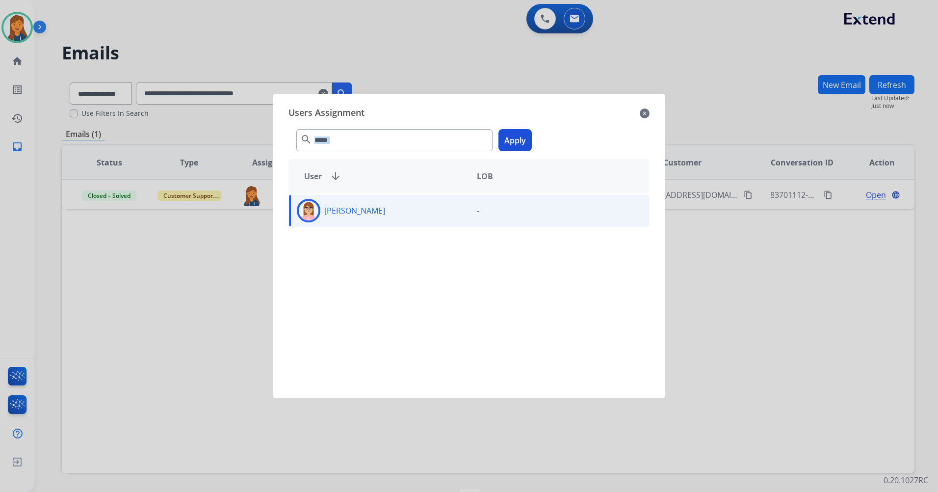
click at [508, 147] on button "Apply" at bounding box center [515, 140] width 33 height 22
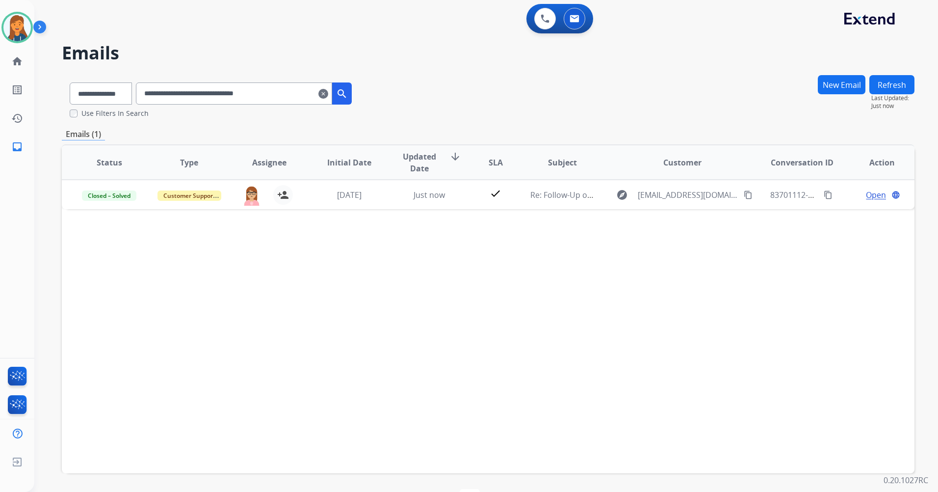
click at [328, 93] on mat-icon "clear" at bounding box center [324, 94] width 10 height 12
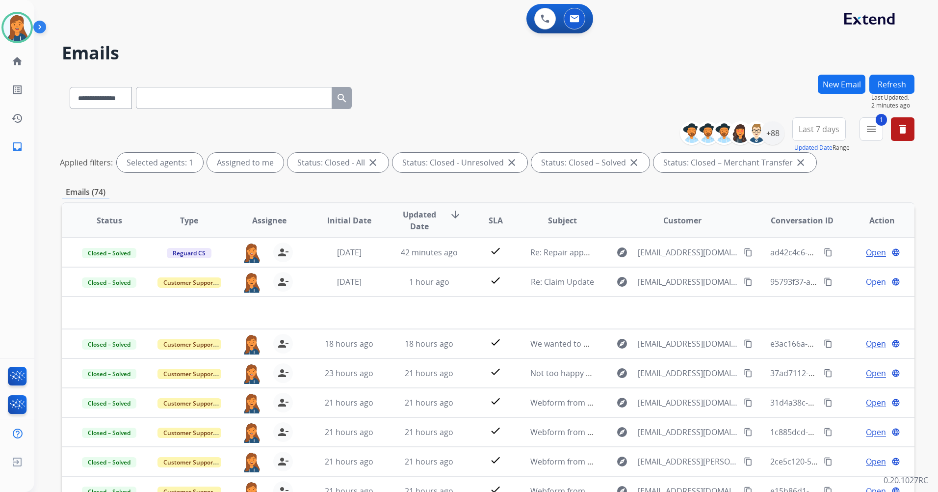
click at [414, 123] on div "**********" at bounding box center [488, 146] width 853 height 59
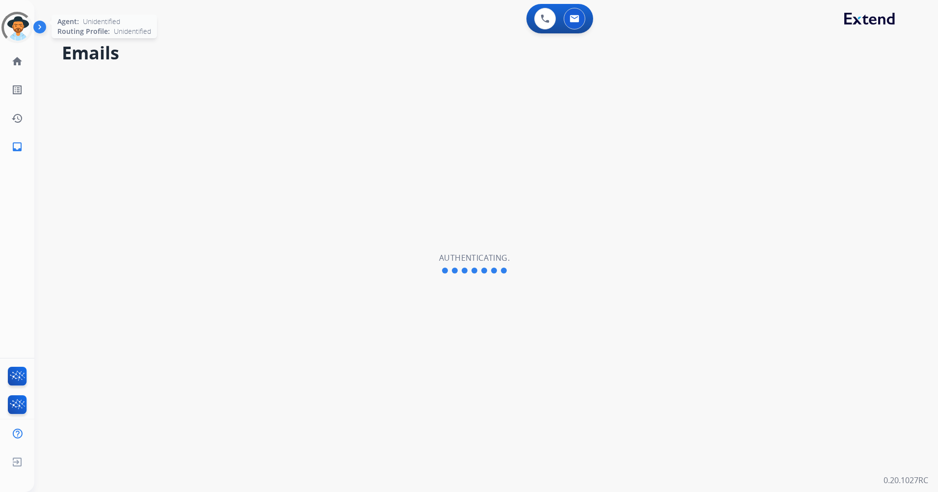
select select "**********"
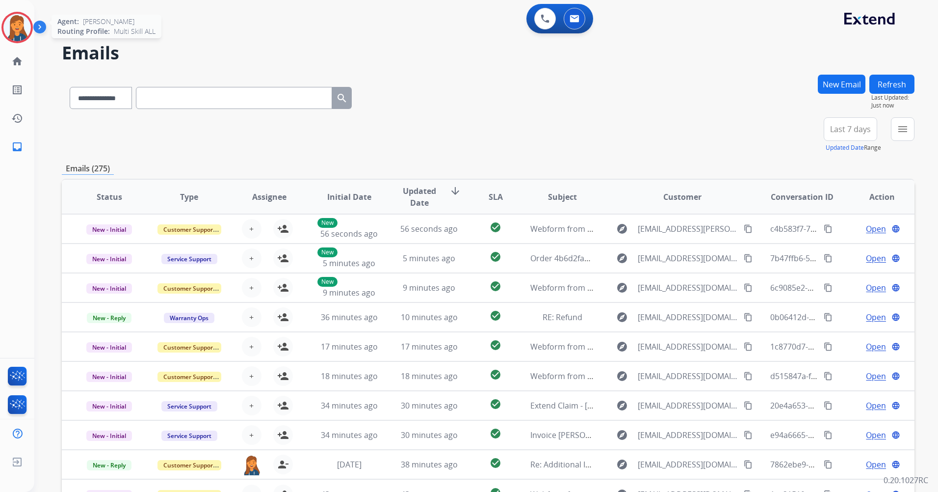
drag, startPoint x: 16, startPoint y: 26, endPoint x: 28, endPoint y: 31, distance: 13.4
click at [15, 25] on img at bounding box center [16, 27] width 27 height 27
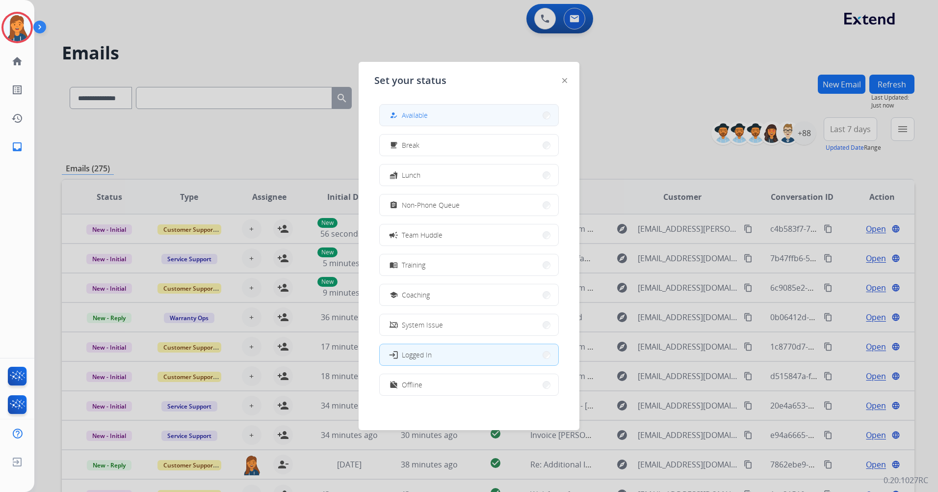
click at [434, 113] on button "how_to_reg Available" at bounding box center [469, 115] width 179 height 21
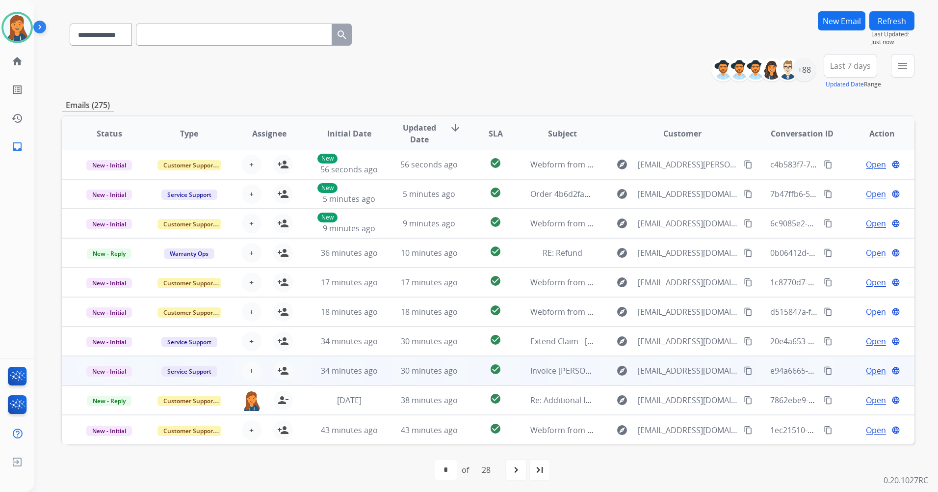
scroll to position [67, 0]
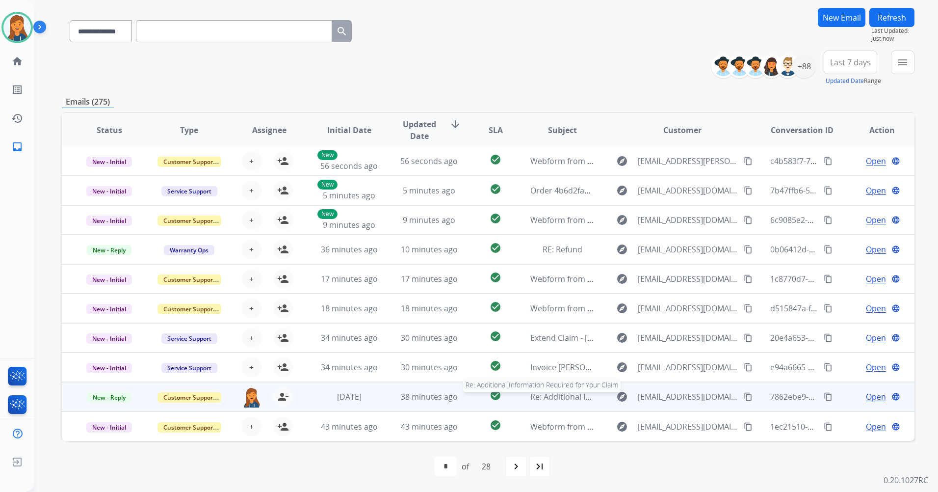
click at [556, 401] on span "Re: Additional Information Required for Your Claim" at bounding box center [625, 396] width 188 height 11
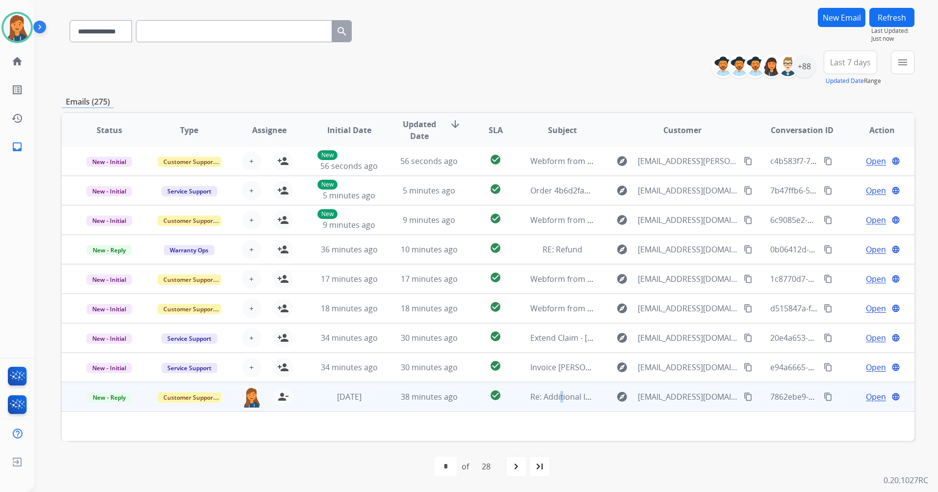
scroll to position [57, 0]
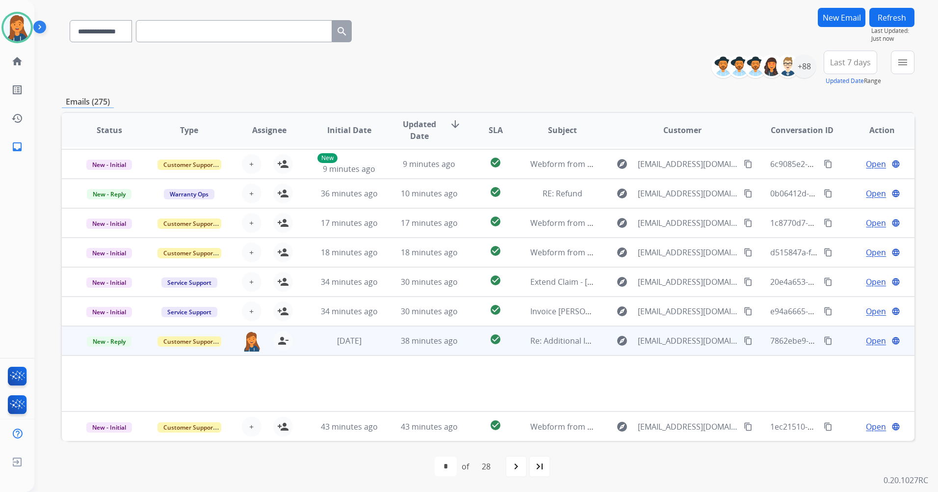
click at [866, 340] on span "Open" at bounding box center [876, 341] width 20 height 12
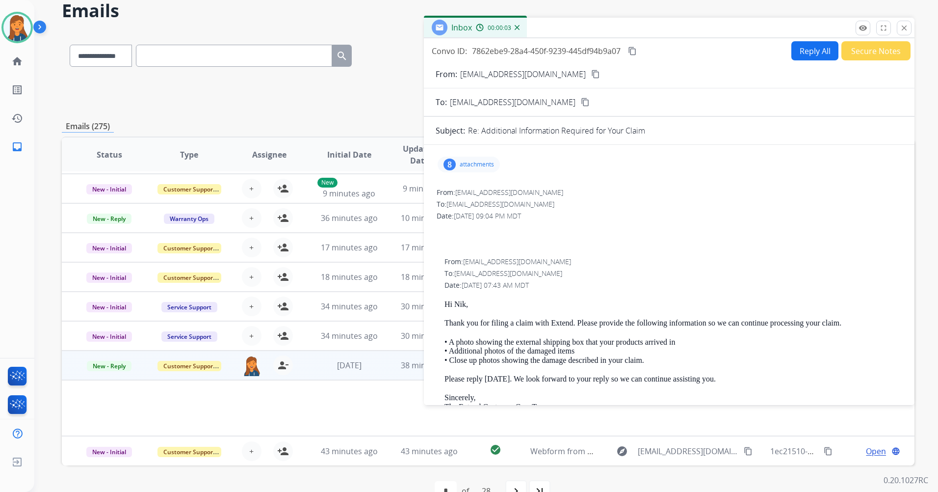
scroll to position [0, 0]
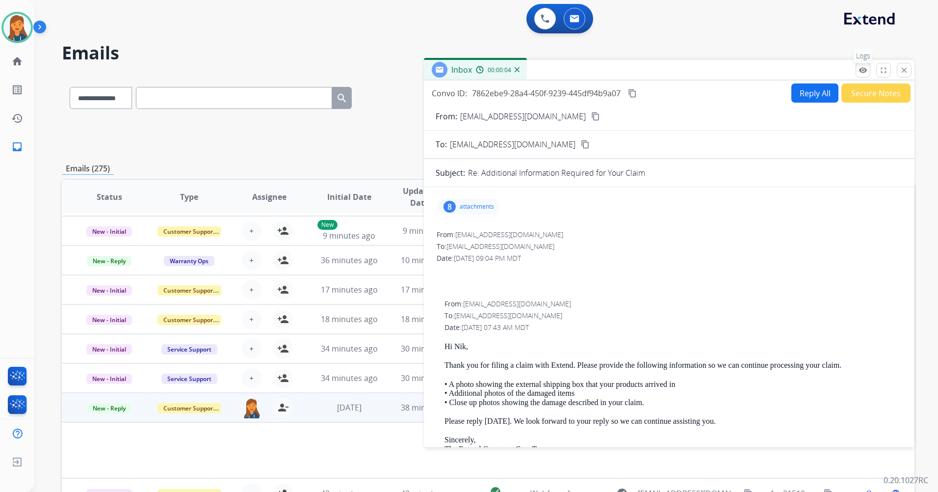
click at [863, 70] on mat-icon "remove_red_eye" at bounding box center [863, 70] width 9 height 9
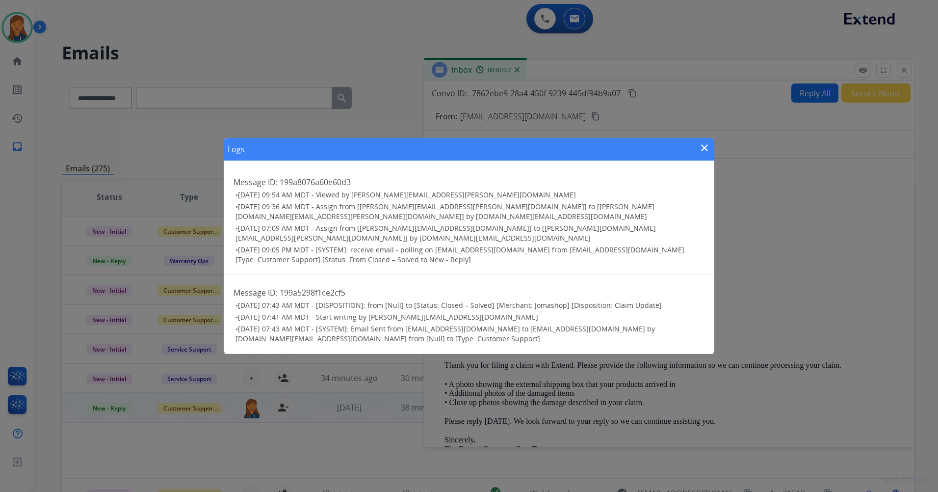
click at [701, 154] on mat-icon "close" at bounding box center [705, 148] width 12 height 12
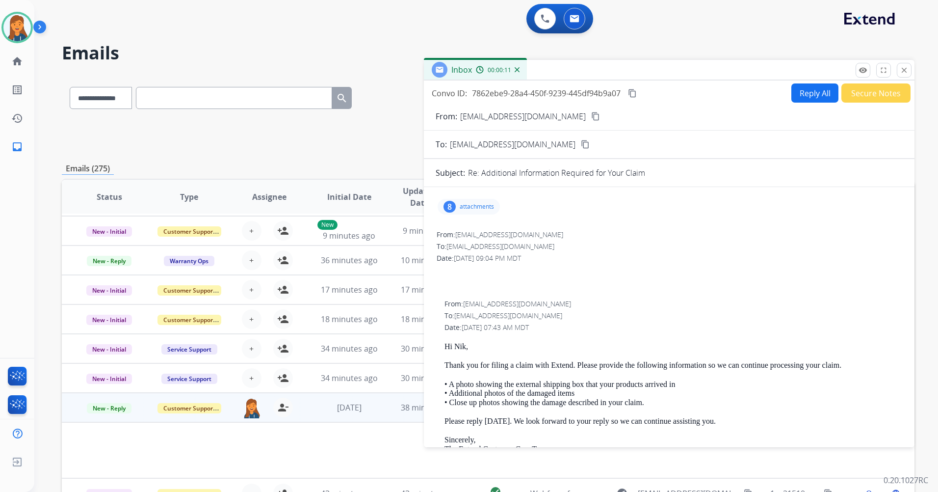
click at [591, 116] on mat-icon "content_copy" at bounding box center [595, 116] width 9 height 9
click at [475, 204] on p "attachments" at bounding box center [477, 207] width 34 height 8
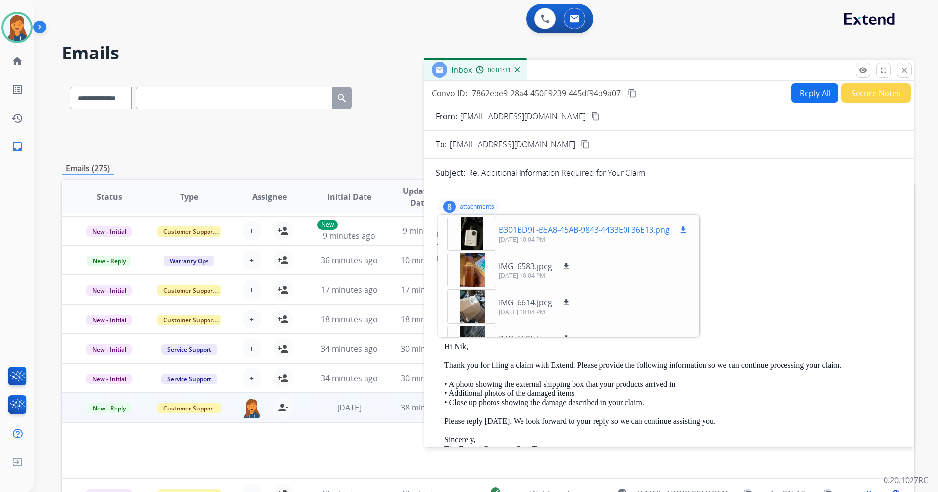
click at [478, 237] on div at bounding box center [472, 233] width 49 height 34
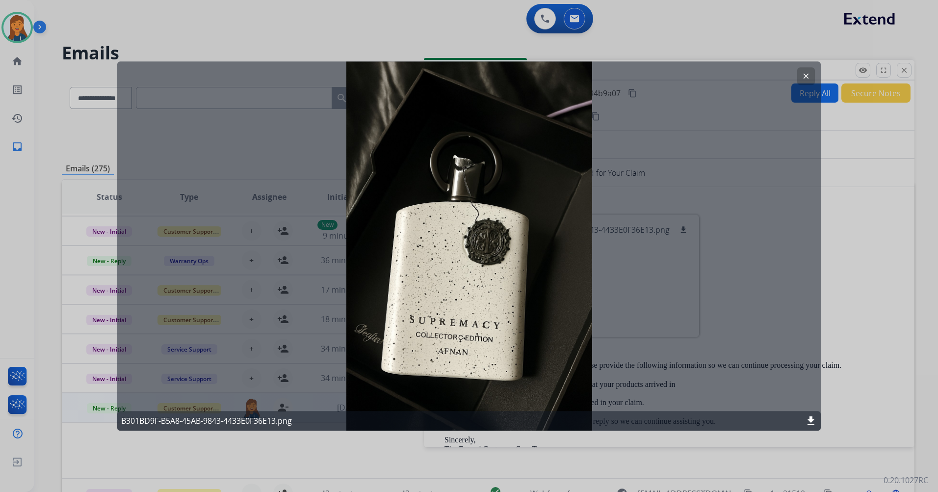
click at [808, 75] on mat-icon "clear" at bounding box center [806, 76] width 9 height 9
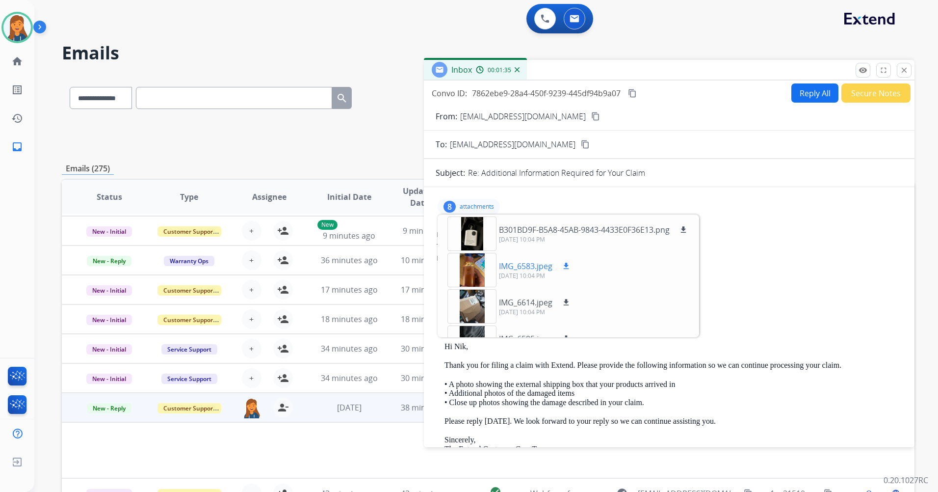
click at [475, 272] on div at bounding box center [472, 270] width 49 height 34
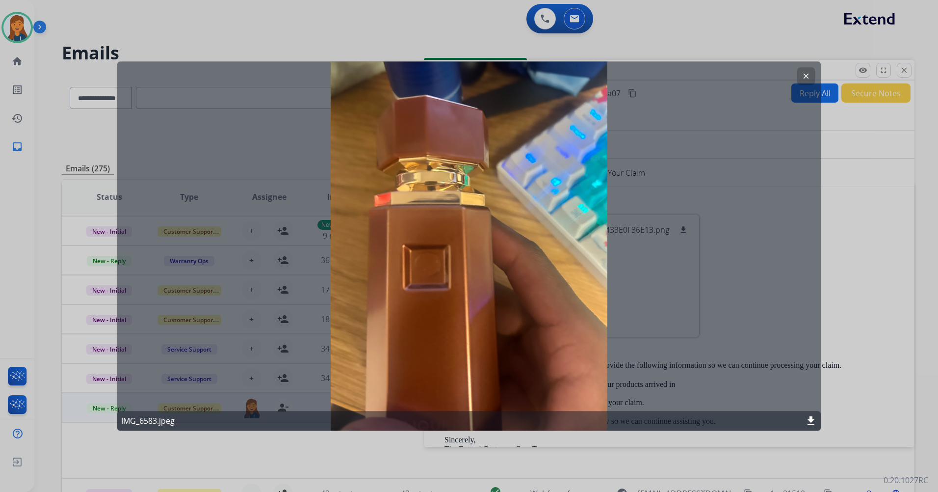
click at [807, 72] on mat-icon "clear" at bounding box center [806, 76] width 9 height 9
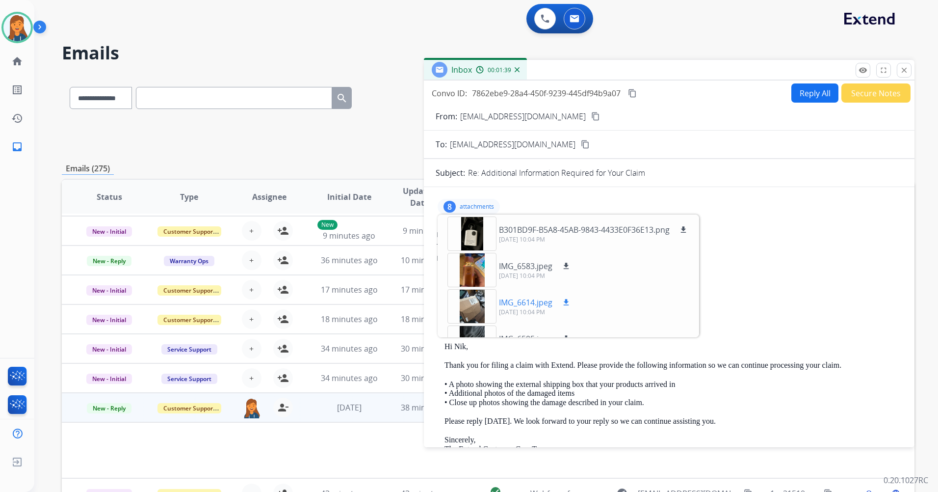
click at [475, 305] on div at bounding box center [472, 306] width 49 height 34
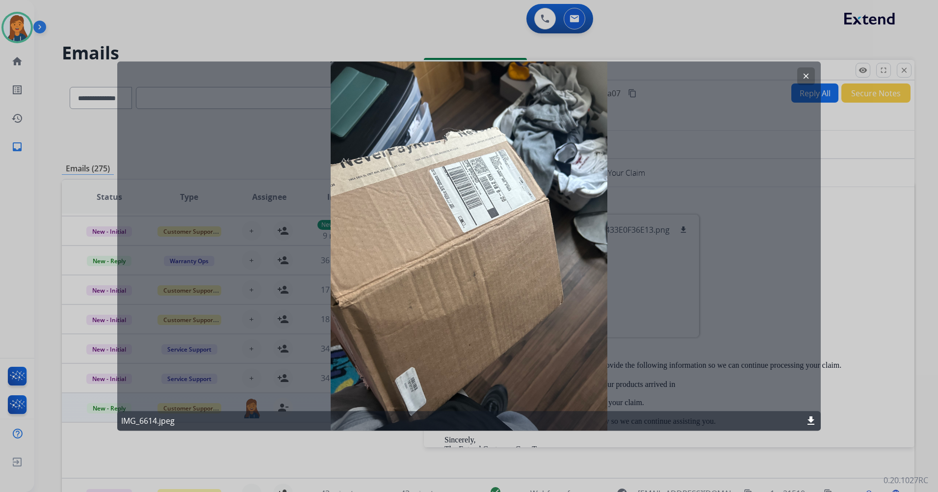
click at [803, 76] on mat-icon "clear" at bounding box center [806, 76] width 9 height 9
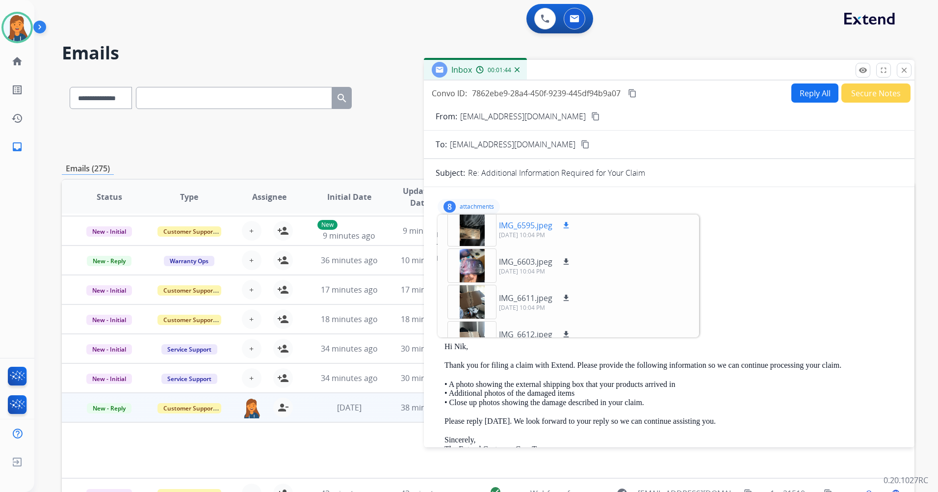
scroll to position [98, 0]
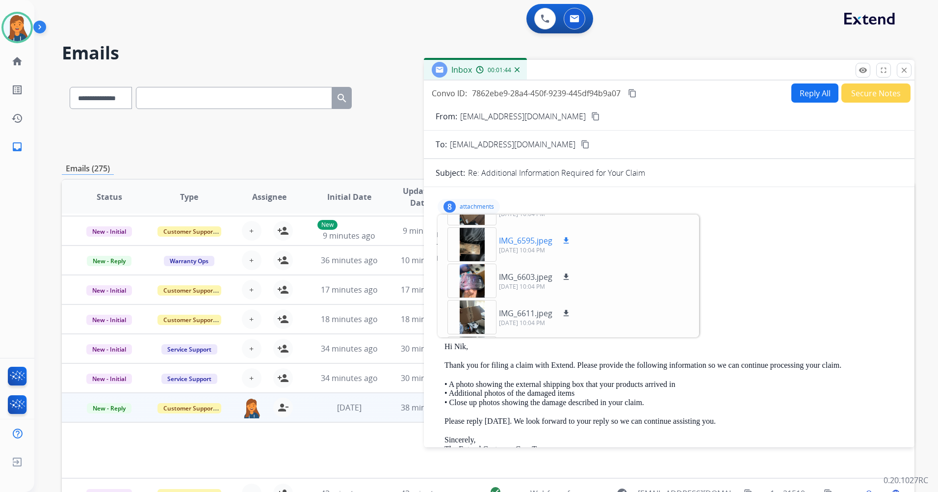
click at [472, 246] on div at bounding box center [472, 244] width 49 height 34
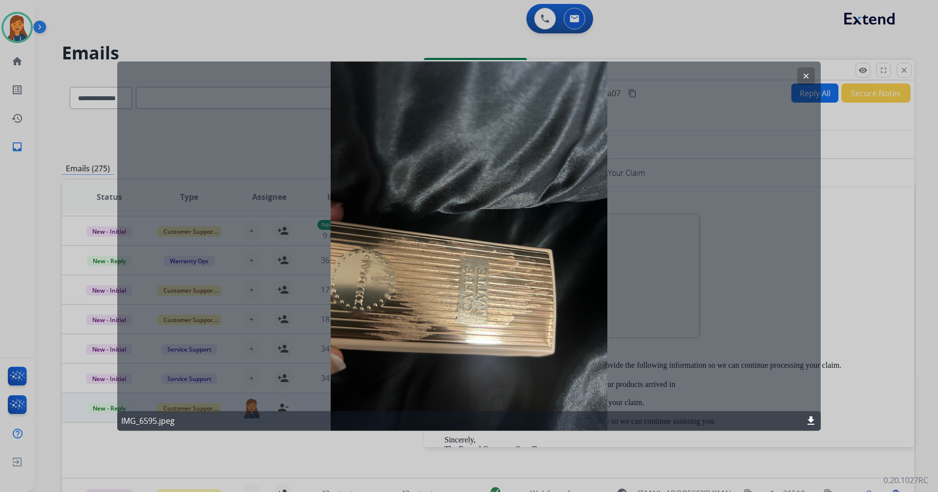
click at [802, 75] on button "clear" at bounding box center [807, 76] width 18 height 18
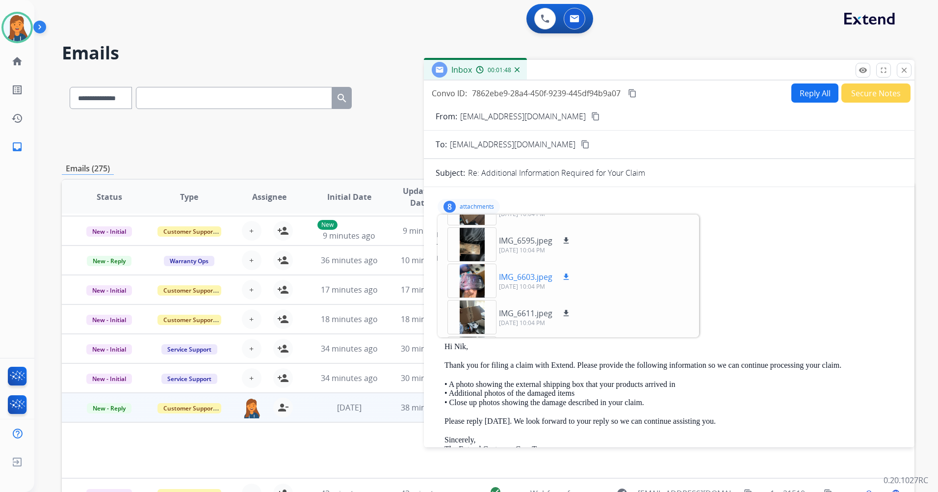
click at [477, 271] on div at bounding box center [472, 281] width 49 height 34
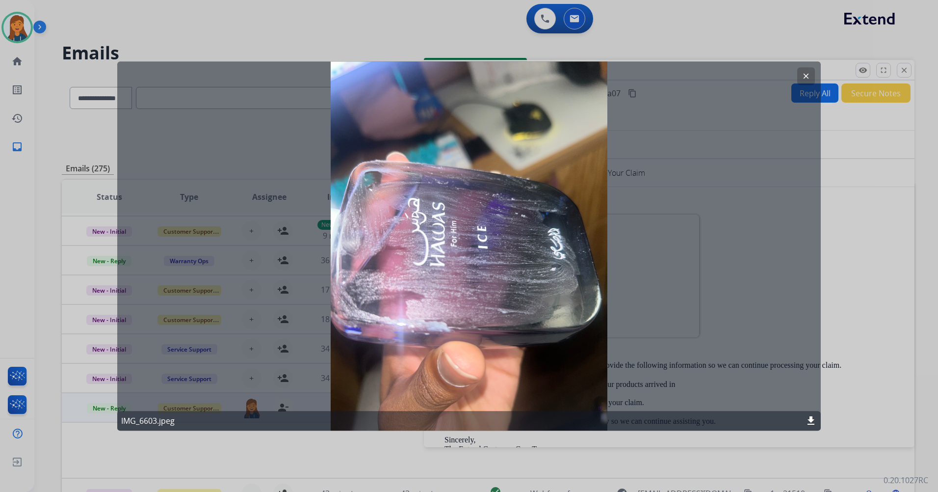
click at [810, 74] on mat-icon "clear" at bounding box center [806, 76] width 9 height 9
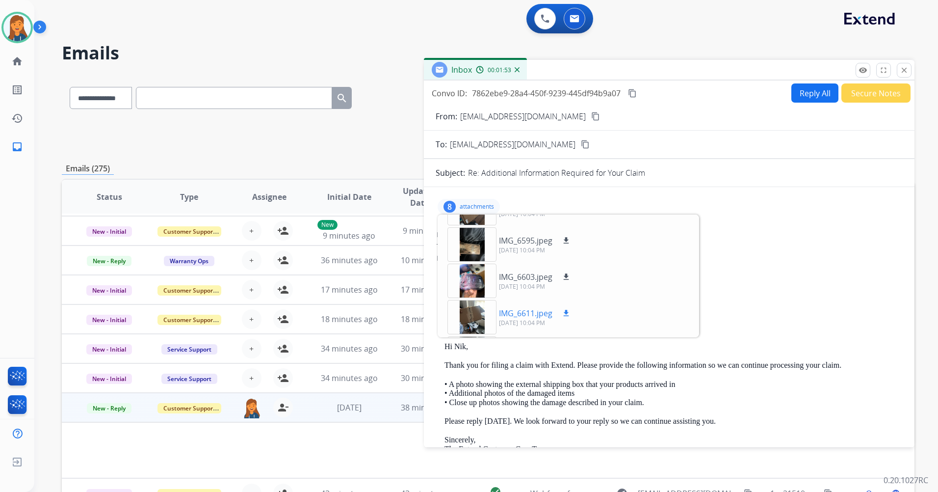
click at [471, 321] on div at bounding box center [472, 317] width 49 height 34
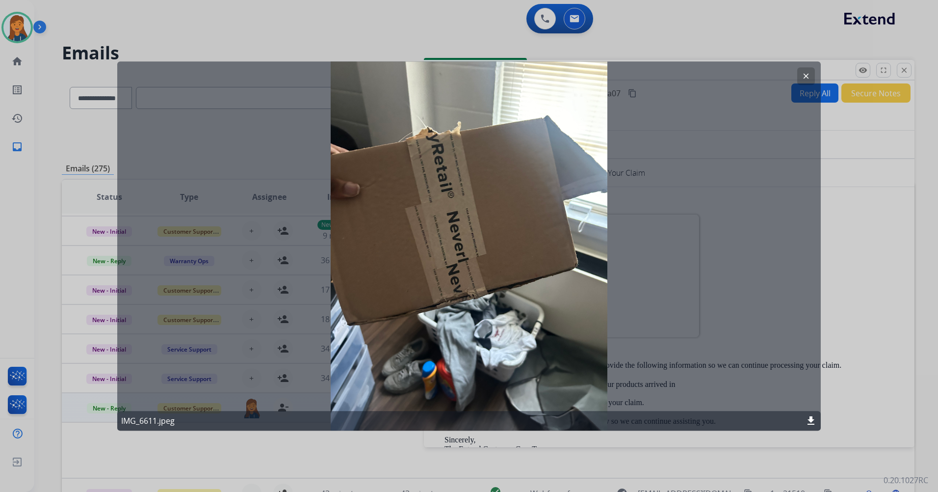
click at [807, 73] on mat-icon "clear" at bounding box center [806, 76] width 9 height 9
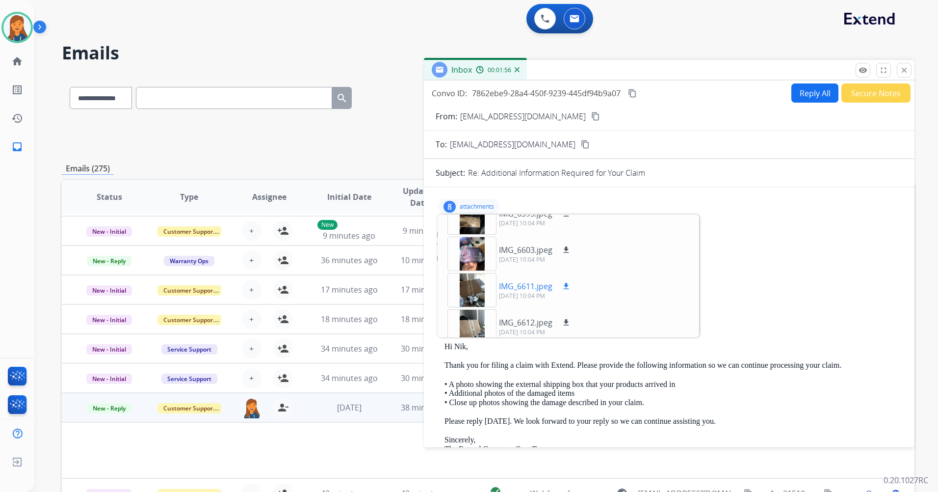
scroll to position [147, 0]
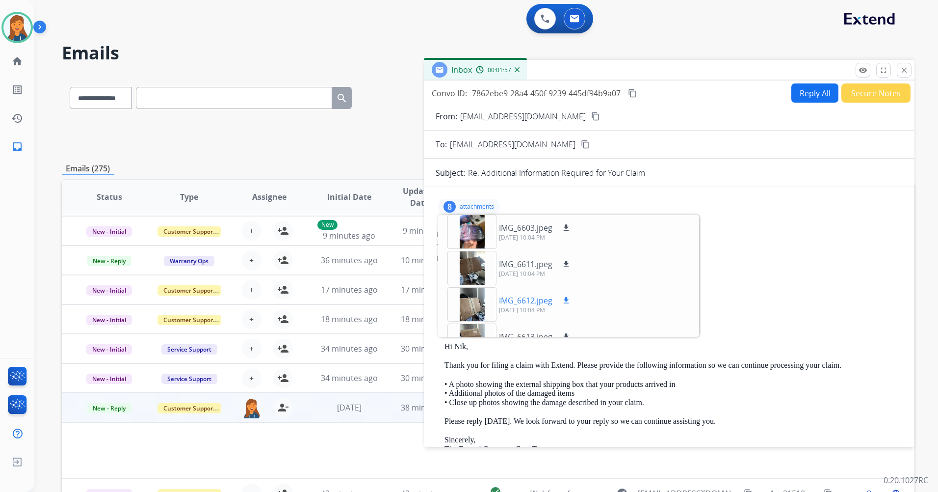
click at [466, 311] on div at bounding box center [472, 304] width 49 height 34
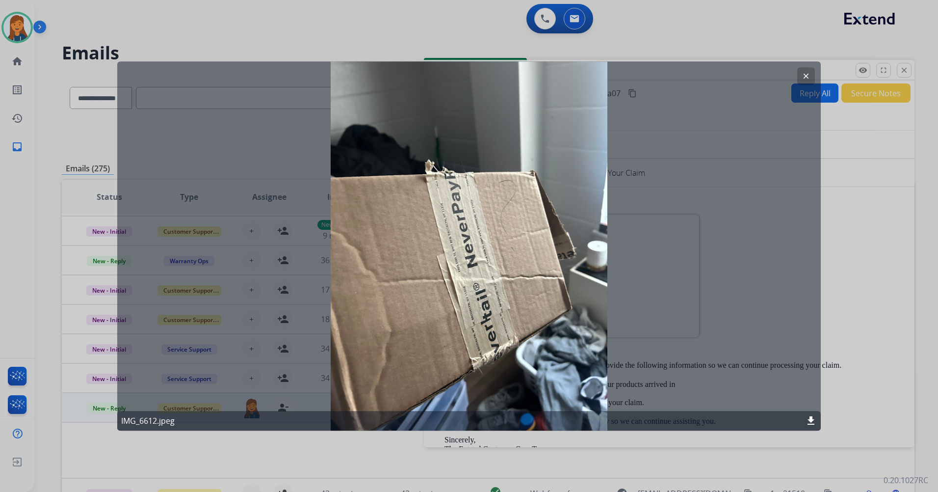
click at [802, 73] on button "clear" at bounding box center [807, 76] width 18 height 18
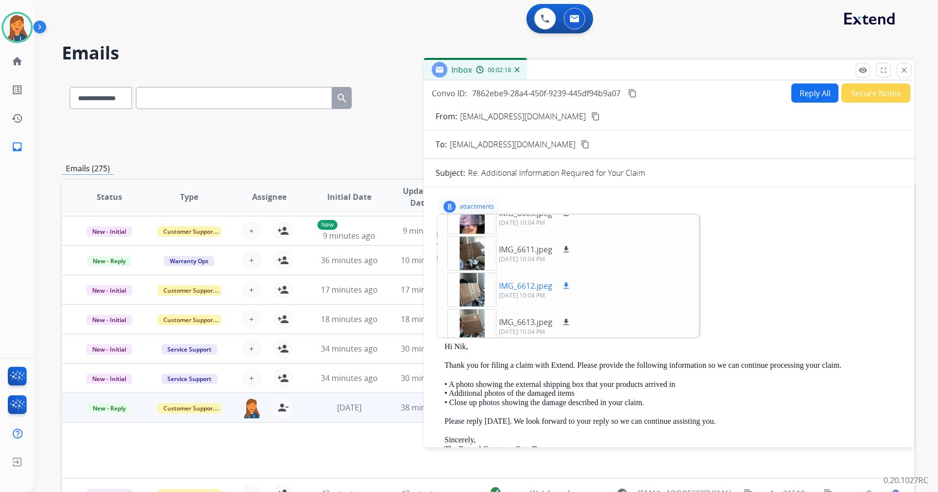
scroll to position [170, 0]
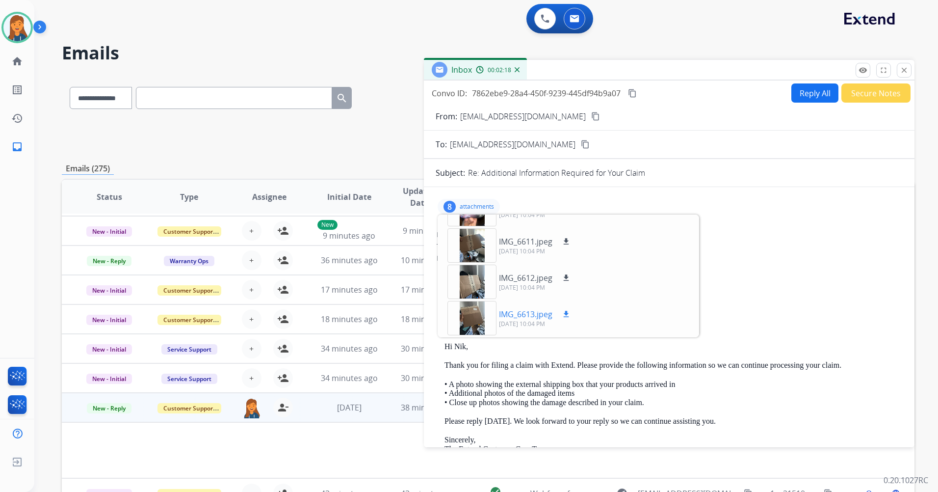
click at [477, 309] on div at bounding box center [472, 318] width 49 height 34
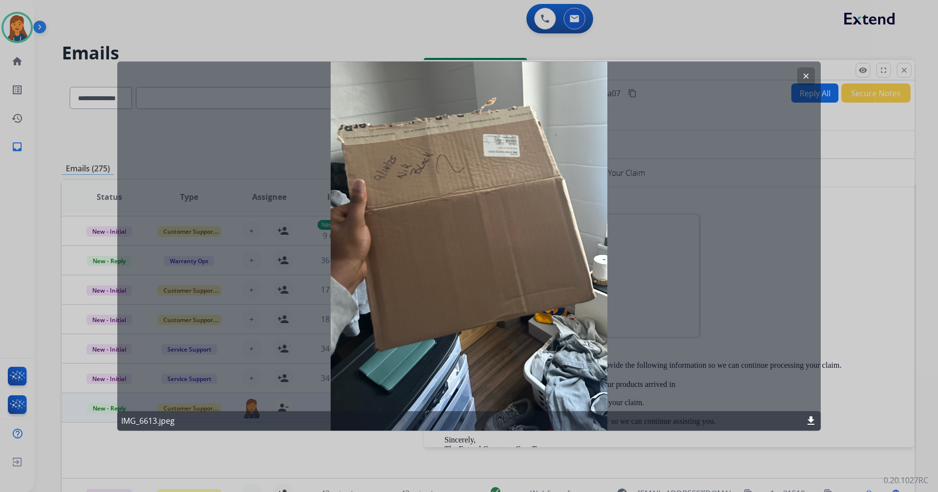
click at [806, 73] on mat-icon "clear" at bounding box center [806, 76] width 9 height 9
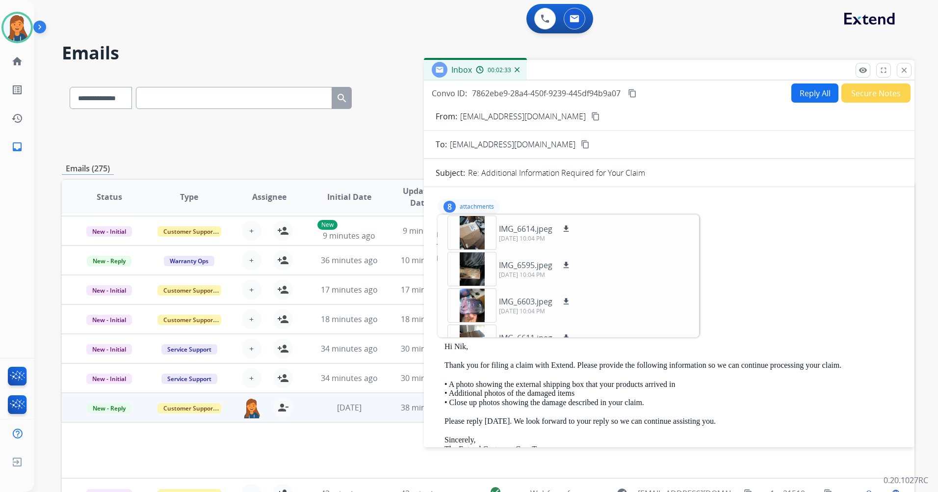
scroll to position [0, 0]
click at [468, 228] on div at bounding box center [472, 233] width 49 height 34
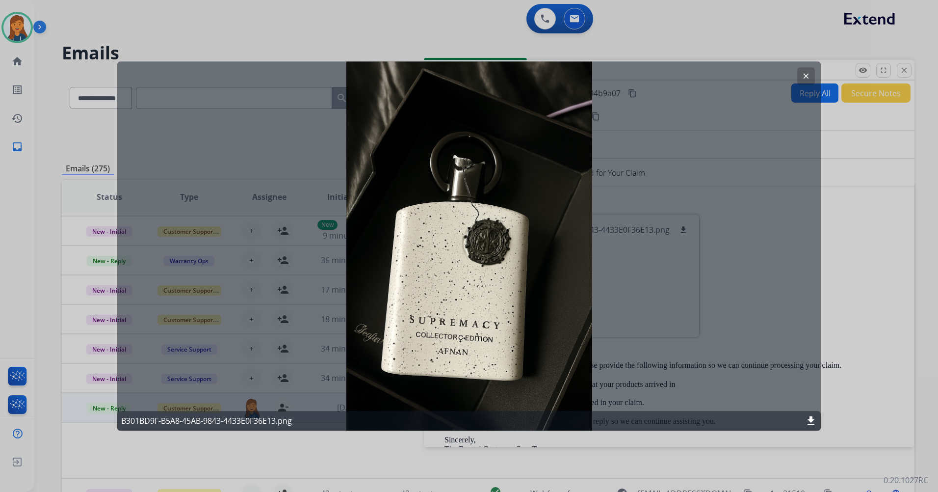
click at [805, 75] on mat-icon "clear" at bounding box center [806, 76] width 9 height 9
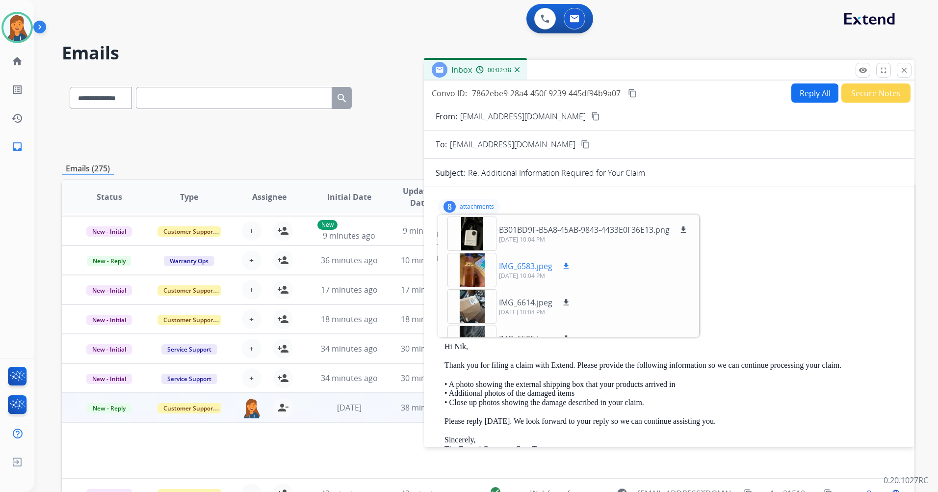
click at [475, 267] on div at bounding box center [472, 270] width 49 height 34
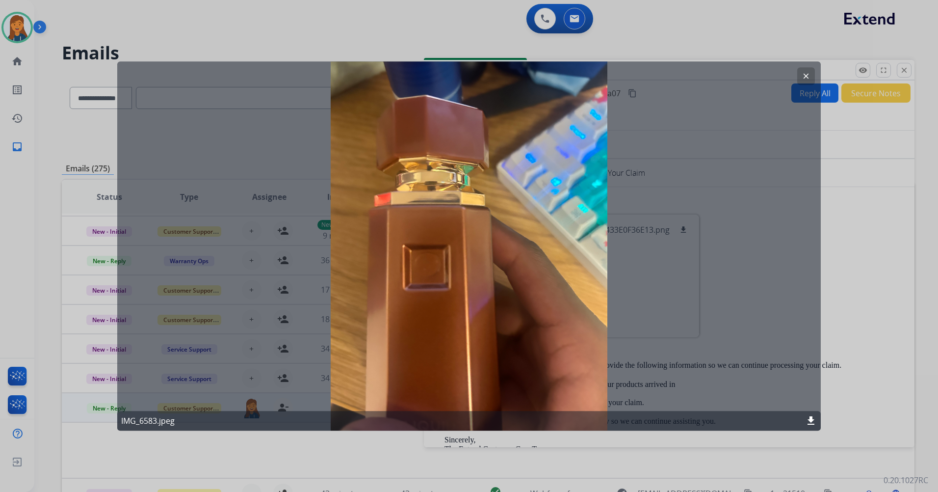
click at [807, 75] on mat-icon "clear" at bounding box center [806, 76] width 9 height 9
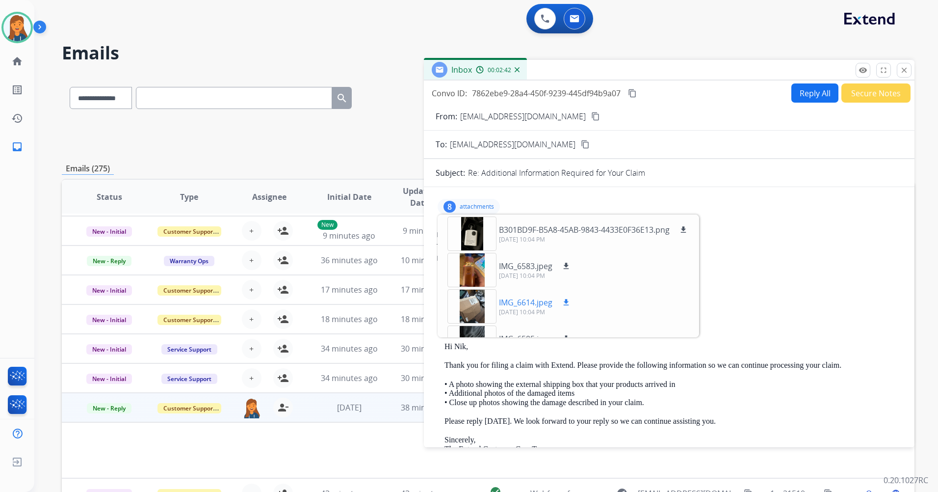
click at [465, 302] on div at bounding box center [472, 306] width 49 height 34
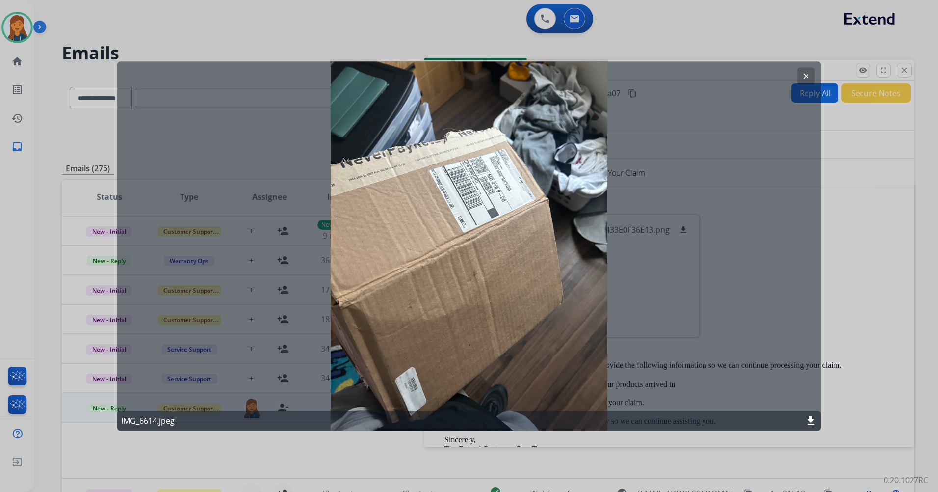
click at [802, 78] on button "clear" at bounding box center [807, 76] width 18 height 18
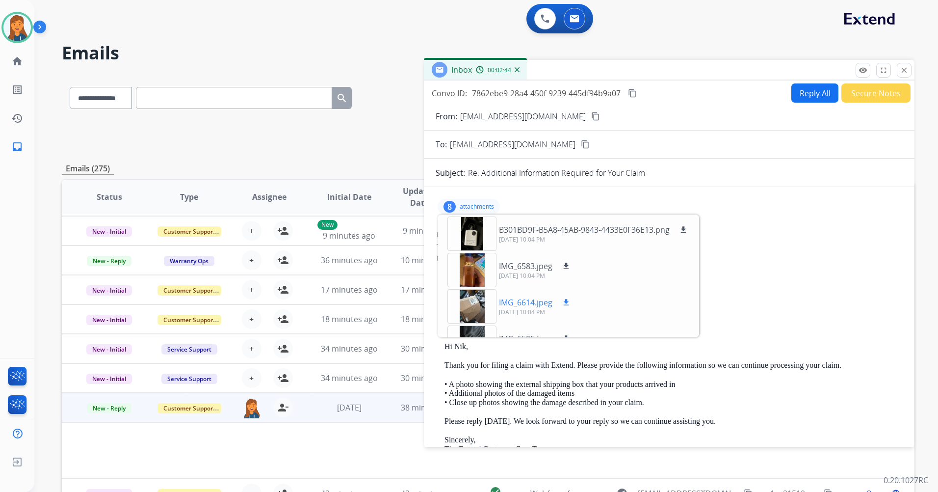
click at [454, 319] on div at bounding box center [472, 306] width 49 height 34
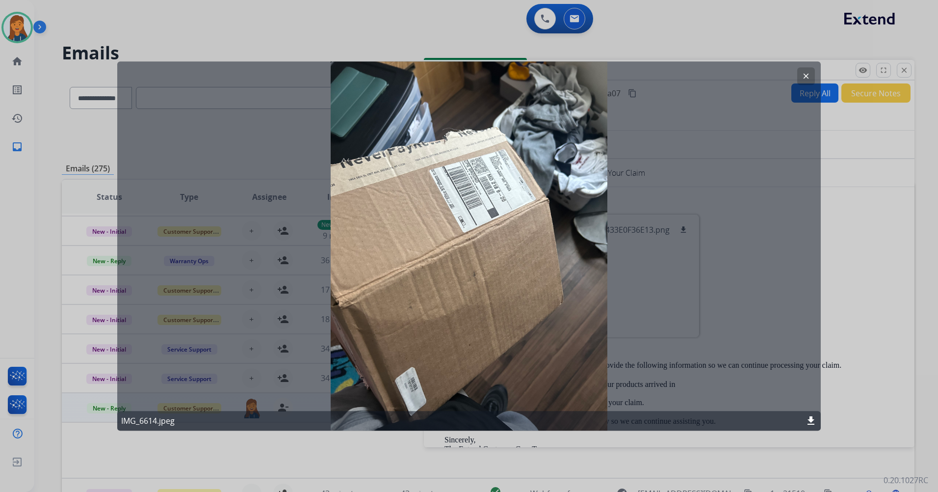
click at [804, 74] on mat-icon "clear" at bounding box center [806, 76] width 9 height 9
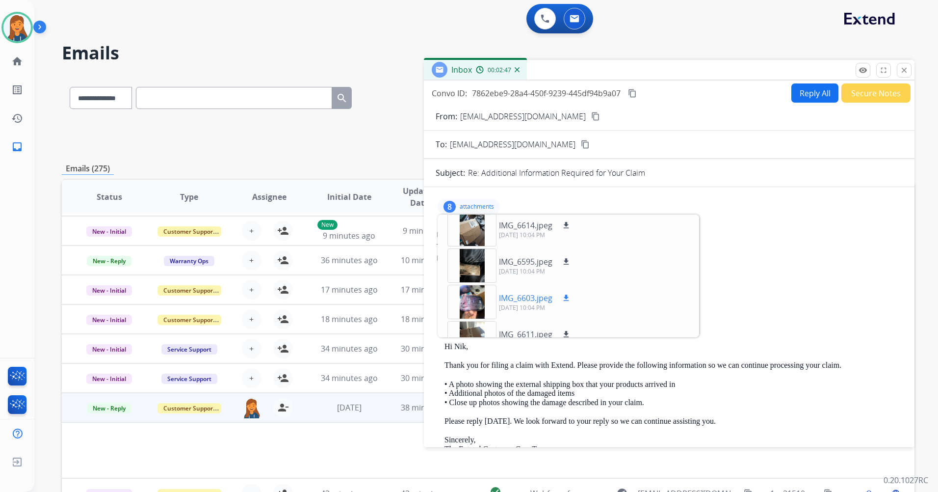
scroll to position [98, 0]
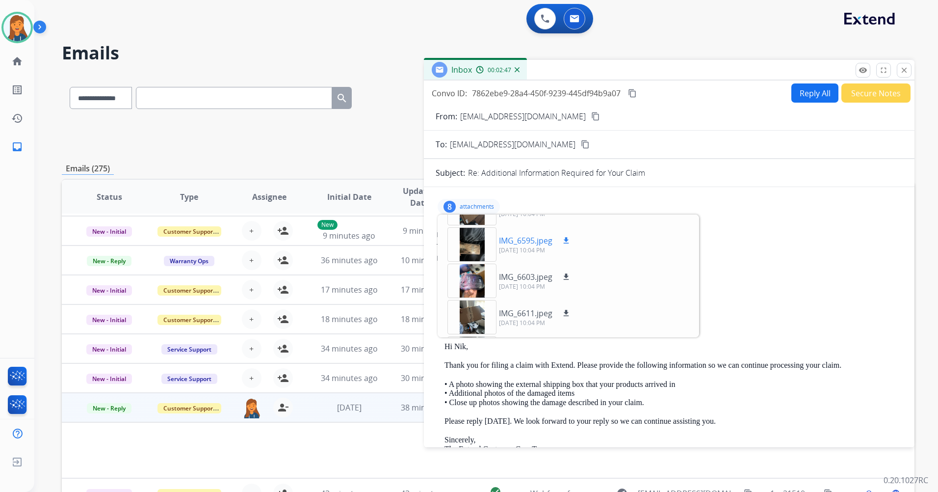
click at [477, 248] on div at bounding box center [472, 244] width 49 height 34
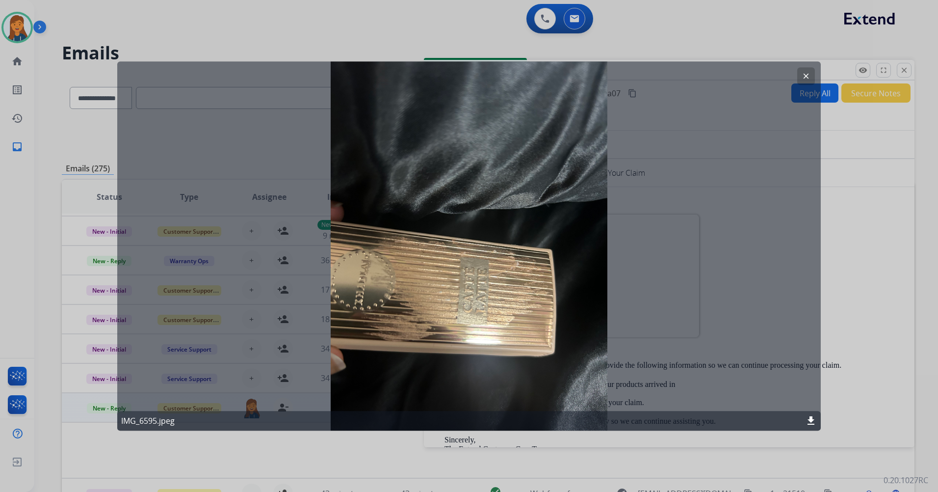
click at [801, 79] on button "clear" at bounding box center [807, 76] width 18 height 18
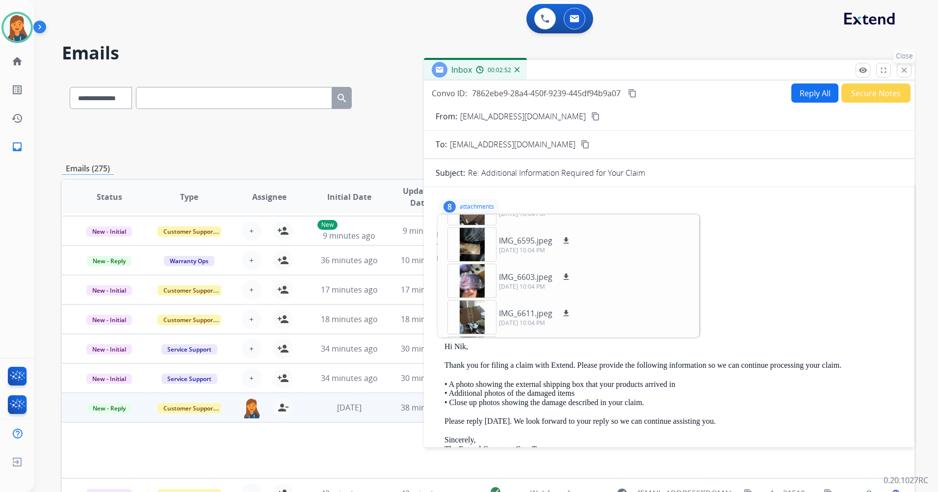
click at [901, 70] on mat-icon "close" at bounding box center [904, 70] width 9 height 9
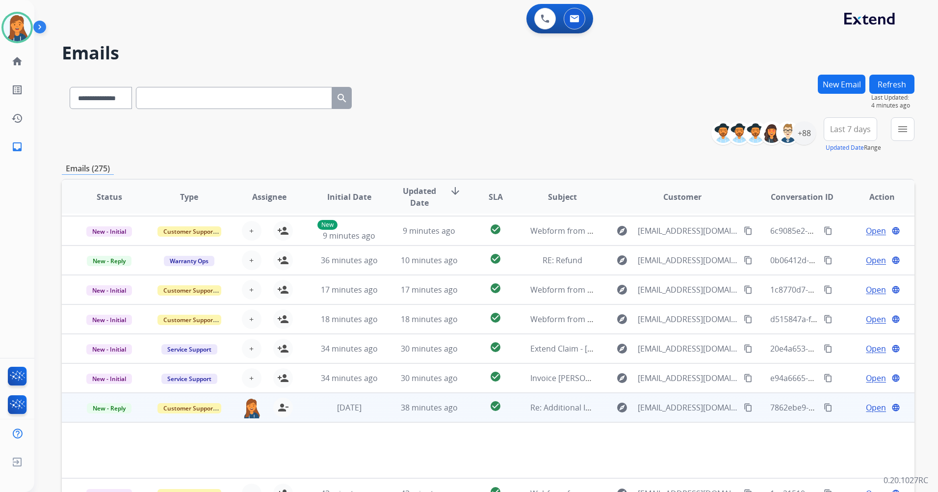
click at [824, 408] on mat-icon "content_copy" at bounding box center [828, 407] width 9 height 9
click at [874, 408] on span "Open" at bounding box center [876, 407] width 20 height 12
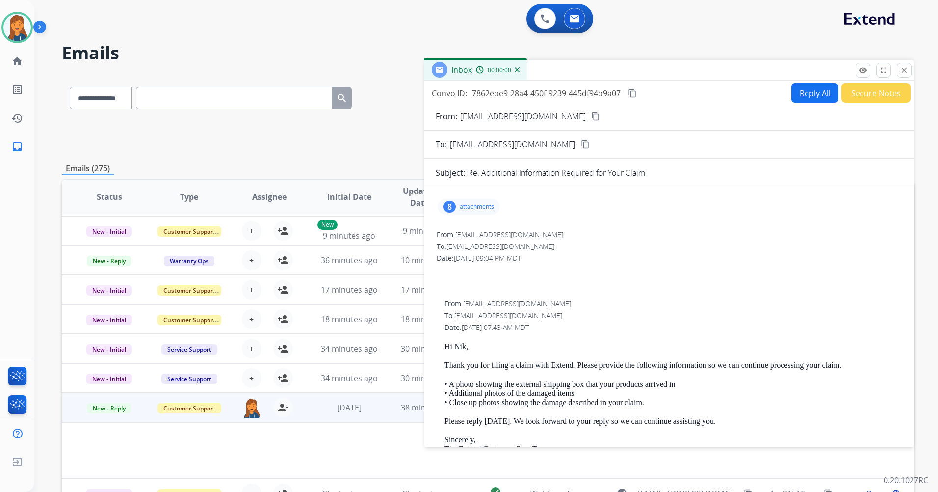
click at [817, 93] on button "Reply All" at bounding box center [815, 92] width 47 height 19
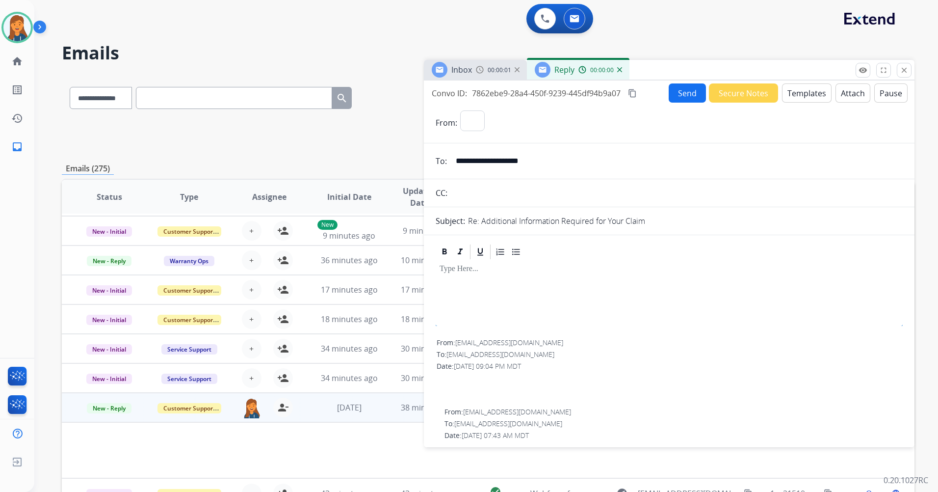
select select "**********"
click at [792, 95] on button "Templates" at bounding box center [807, 92] width 50 height 19
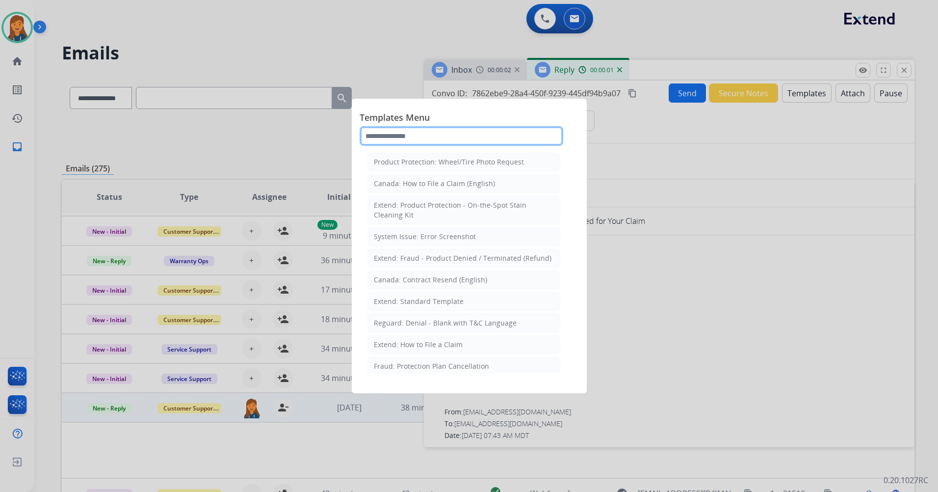
click at [447, 134] on input "text" at bounding box center [462, 136] width 204 height 20
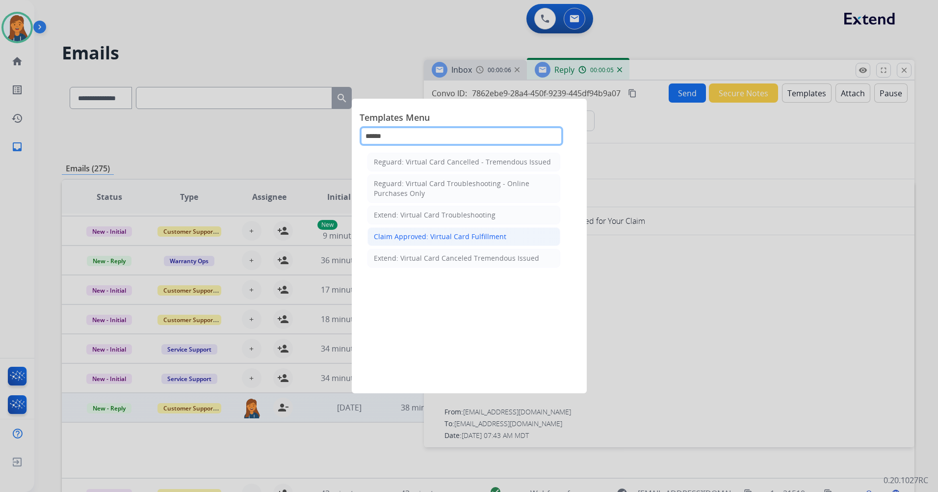
type input "******"
click at [446, 238] on div "Claim Approved: Virtual Card Fulfillment" at bounding box center [440, 237] width 133 height 10
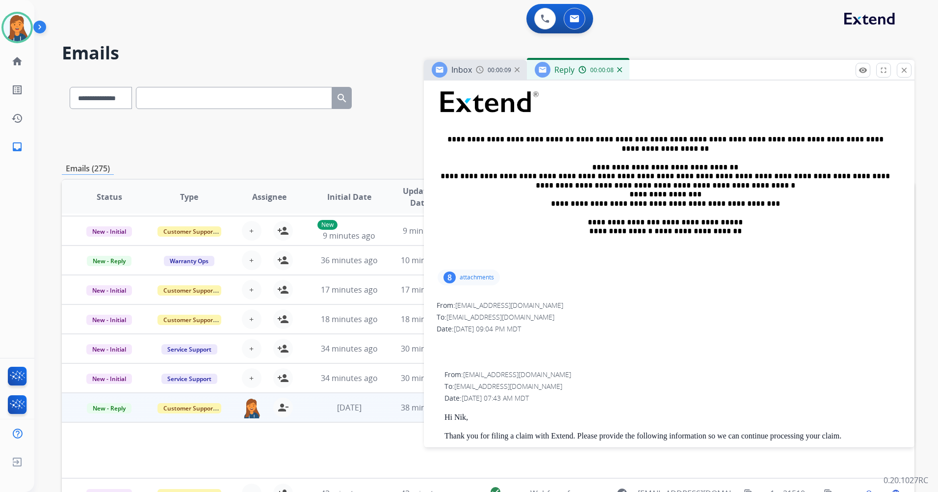
scroll to position [49, 0]
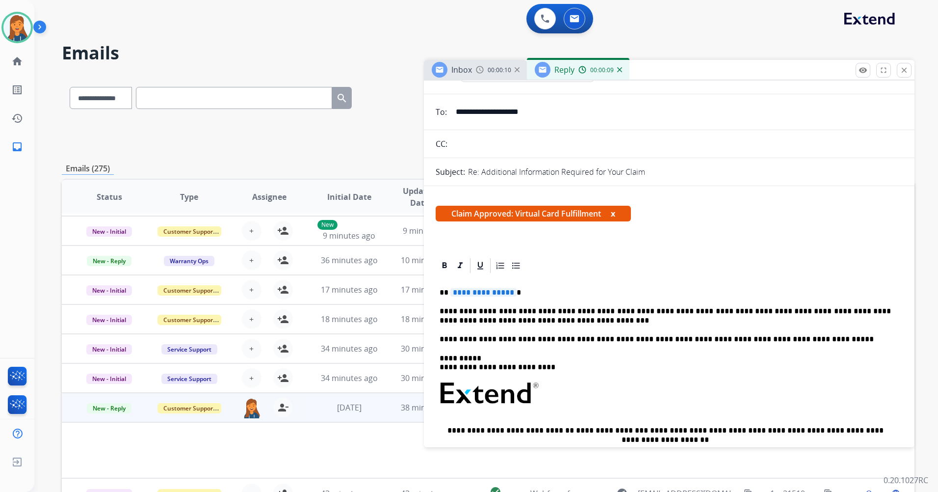
click at [472, 293] on span "**********" at bounding box center [484, 292] width 66 height 8
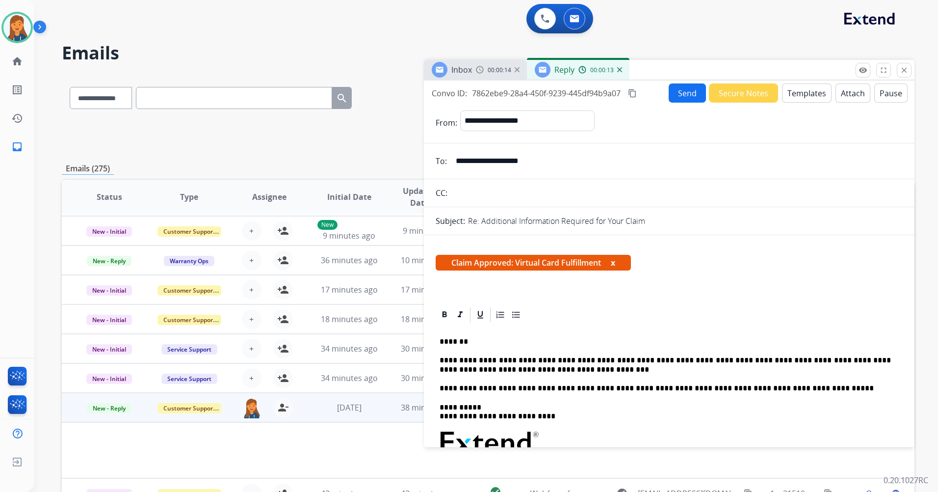
click at [674, 97] on button "Send" at bounding box center [687, 92] width 37 height 19
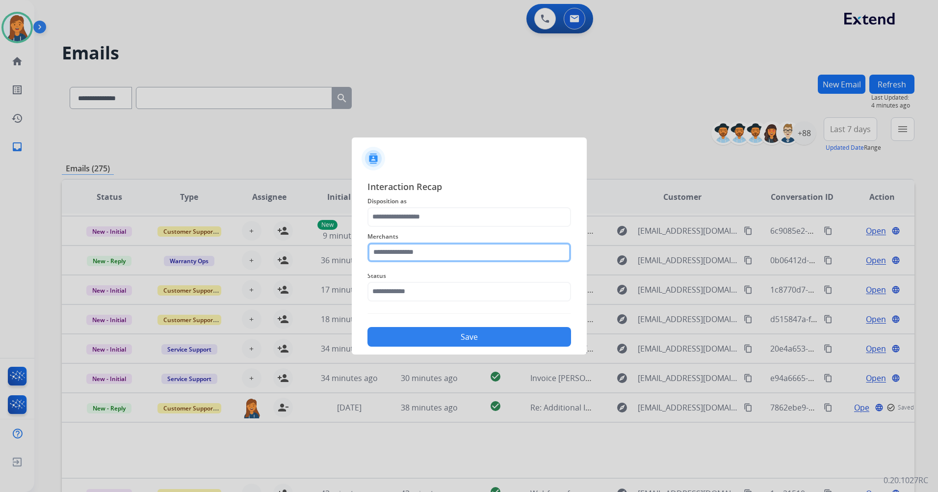
click at [429, 257] on input "text" at bounding box center [470, 252] width 204 height 20
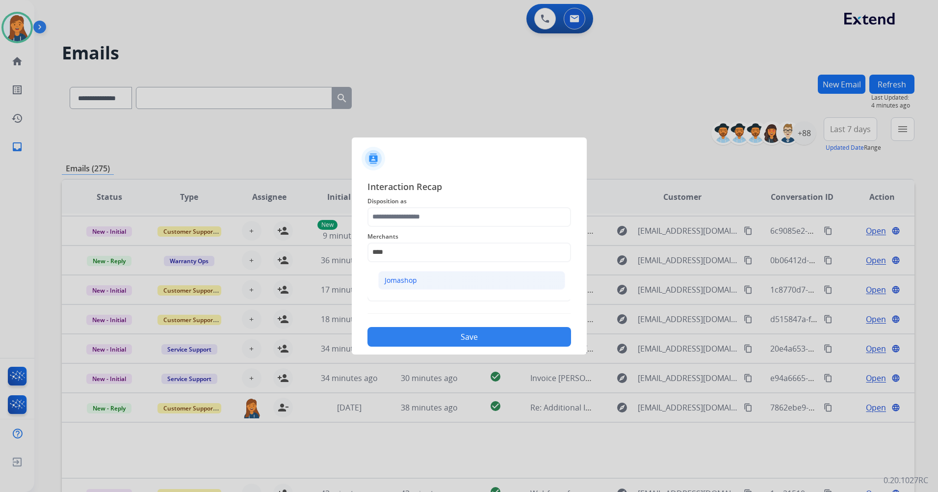
click at [402, 280] on div "Jomashop" at bounding box center [401, 280] width 32 height 10
type input "********"
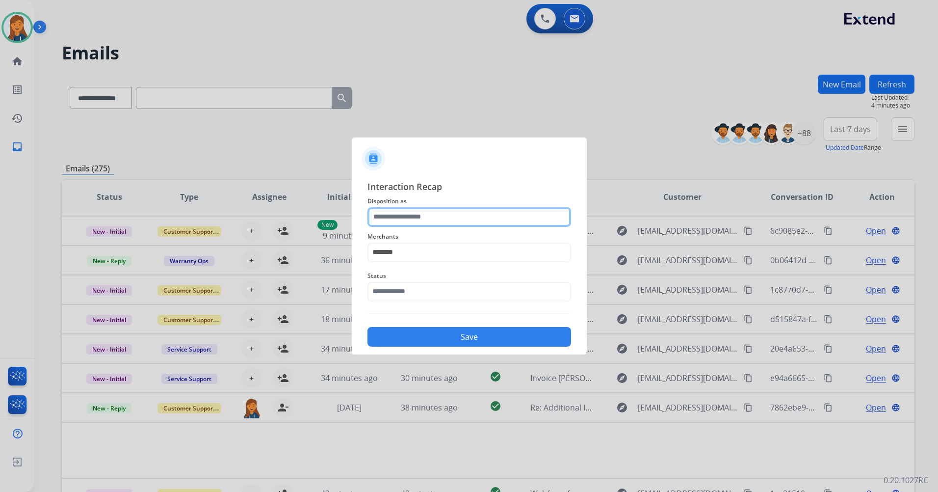
click at [399, 222] on input "text" at bounding box center [470, 217] width 204 height 20
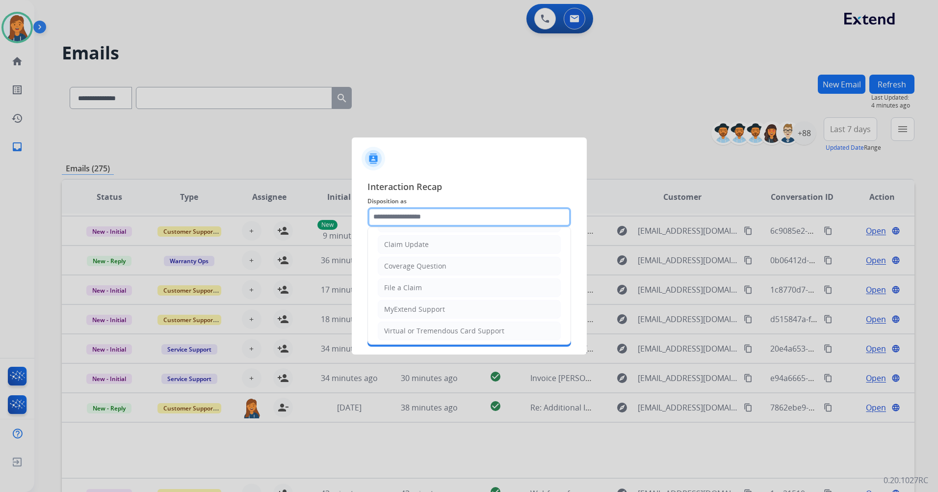
scroll to position [98, 0]
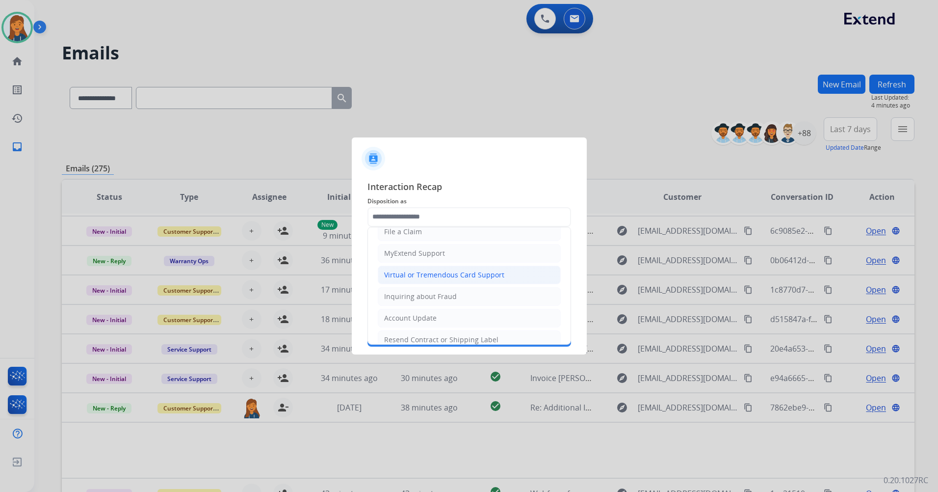
click at [394, 277] on div "Virtual or Tremendous Card Support" at bounding box center [444, 275] width 120 height 10
type input "**********"
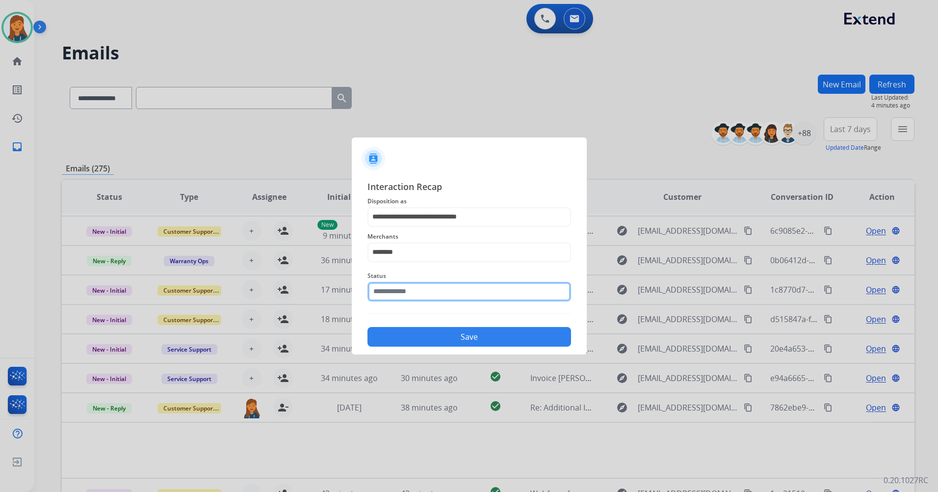
click at [406, 295] on input "text" at bounding box center [470, 292] width 204 height 20
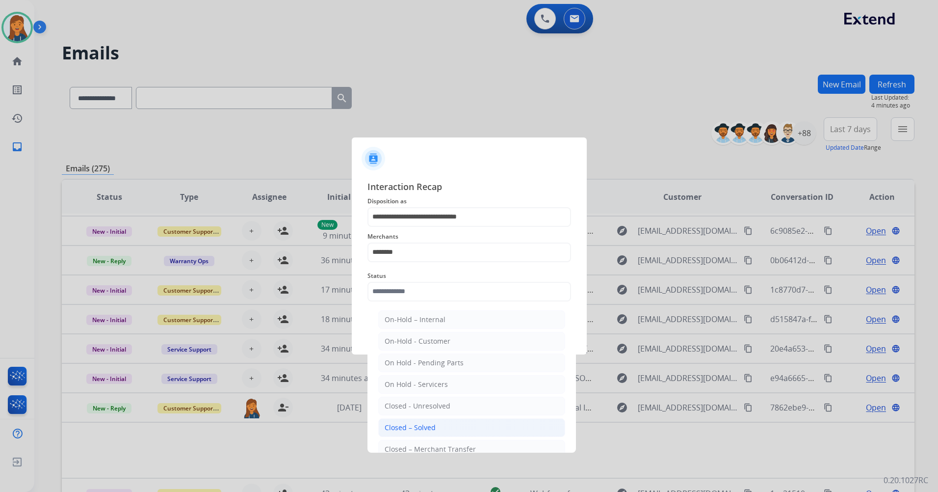
click at [387, 424] on div "Closed – Solved" at bounding box center [410, 428] width 51 height 10
type input "**********"
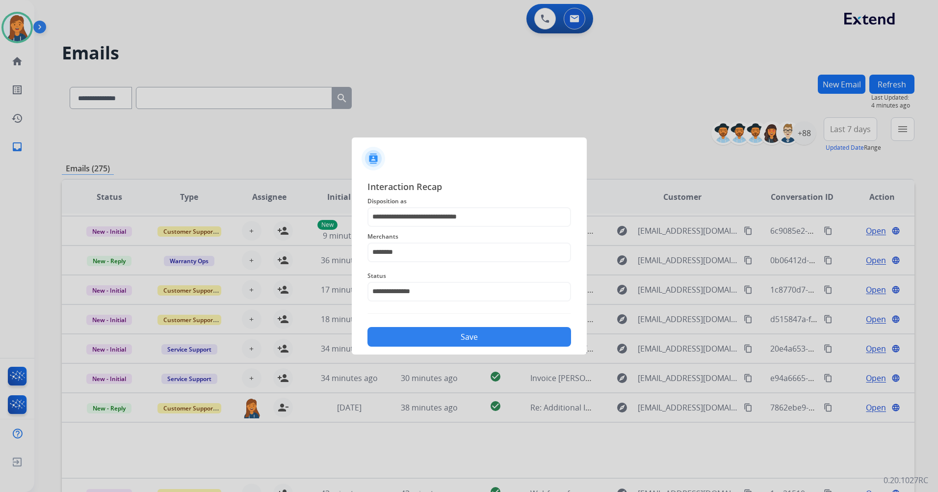
click at [426, 348] on div "**********" at bounding box center [469, 263] width 235 height 183
click at [410, 333] on button "Save" at bounding box center [470, 337] width 204 height 20
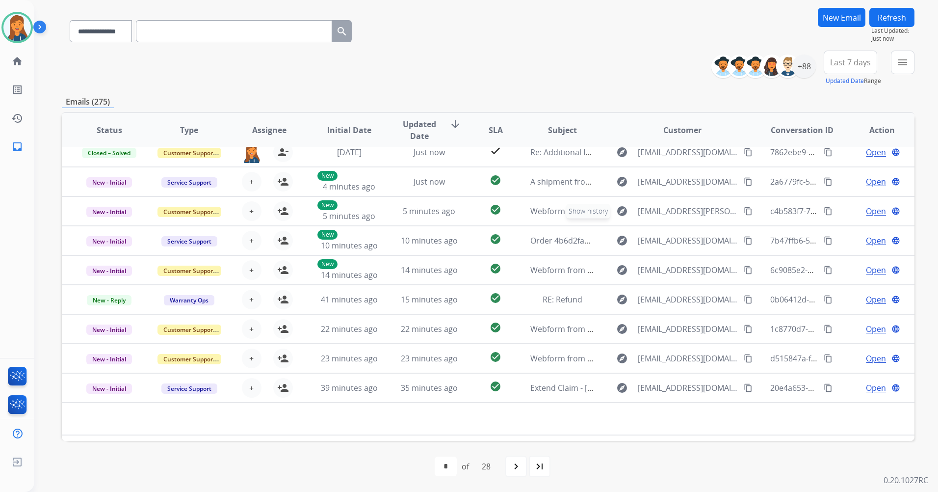
scroll to position [0, 0]
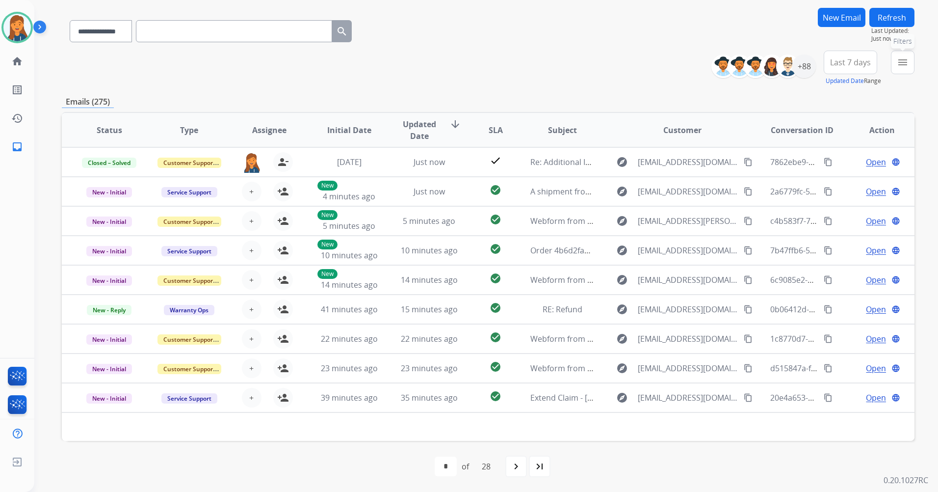
click at [909, 63] on button "menu Filters" at bounding box center [903, 63] width 24 height 24
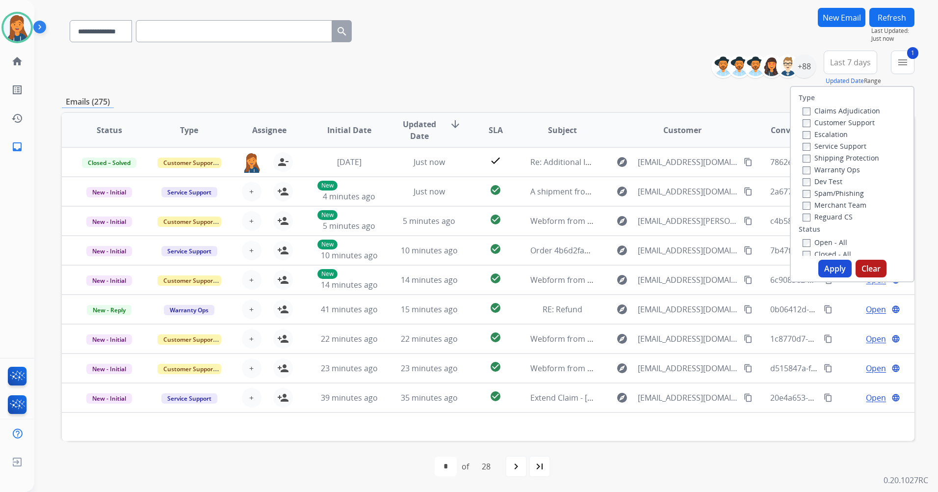
click at [830, 268] on button "Apply" at bounding box center [835, 269] width 33 height 18
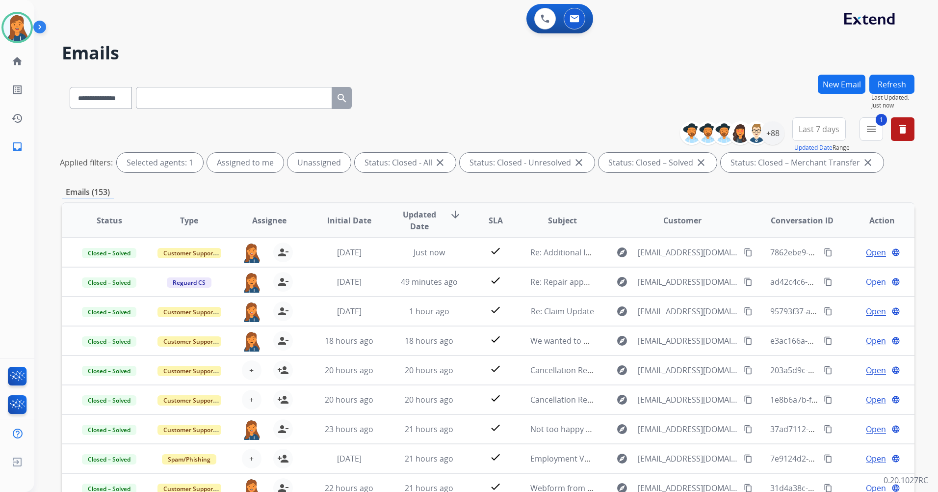
click at [215, 105] on input "text" at bounding box center [234, 98] width 196 height 22
paste input "**********"
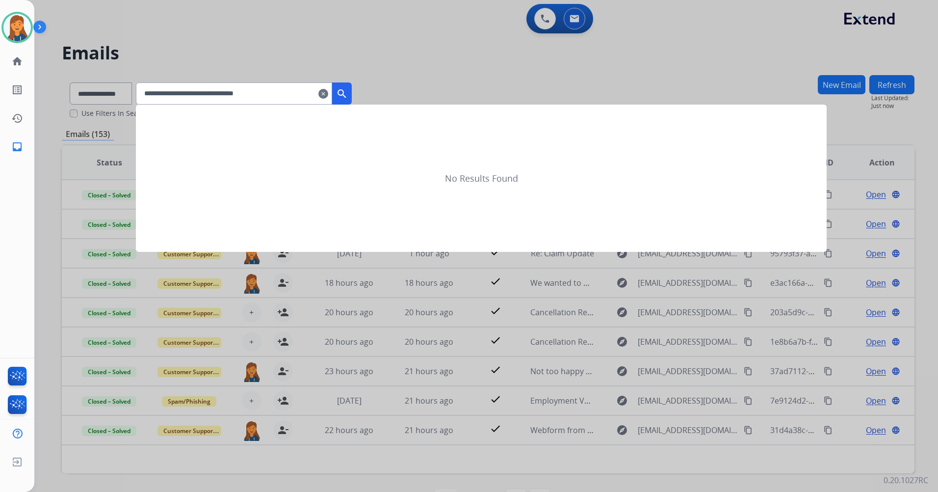
type input "**********"
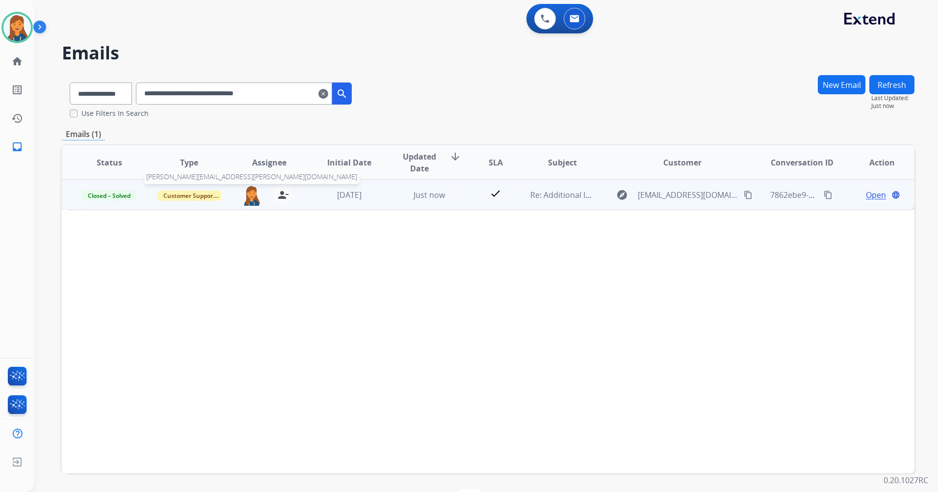
click at [255, 190] on img at bounding box center [252, 195] width 20 height 21
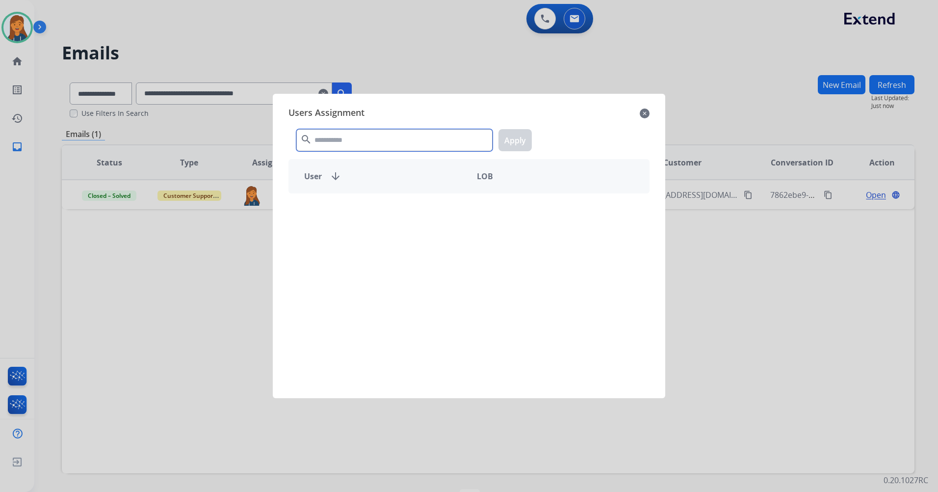
click at [321, 151] on div "search Apply" at bounding box center [469, 138] width 361 height 34
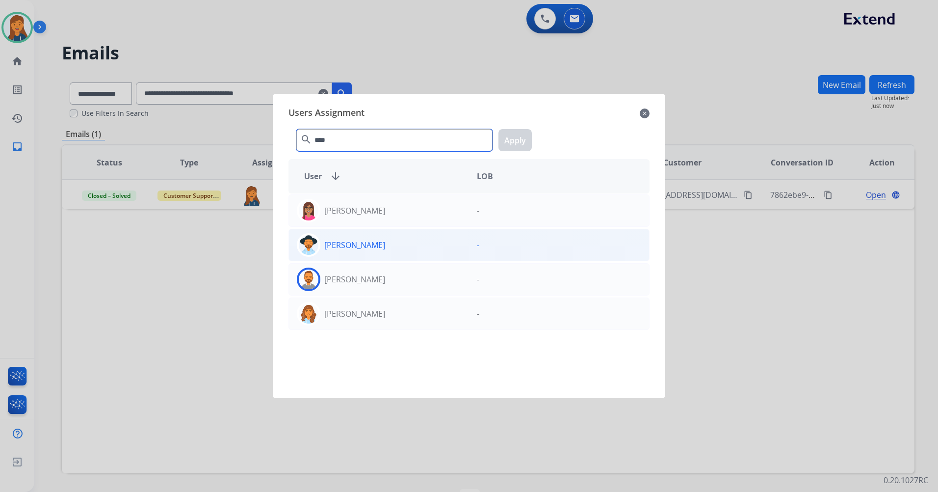
type input "****"
click at [348, 251] on div "Brandon Lettimore" at bounding box center [379, 245] width 180 height 24
click at [525, 127] on div "**** search Apply" at bounding box center [469, 138] width 361 height 34
click at [523, 137] on button "Apply" at bounding box center [515, 140] width 33 height 22
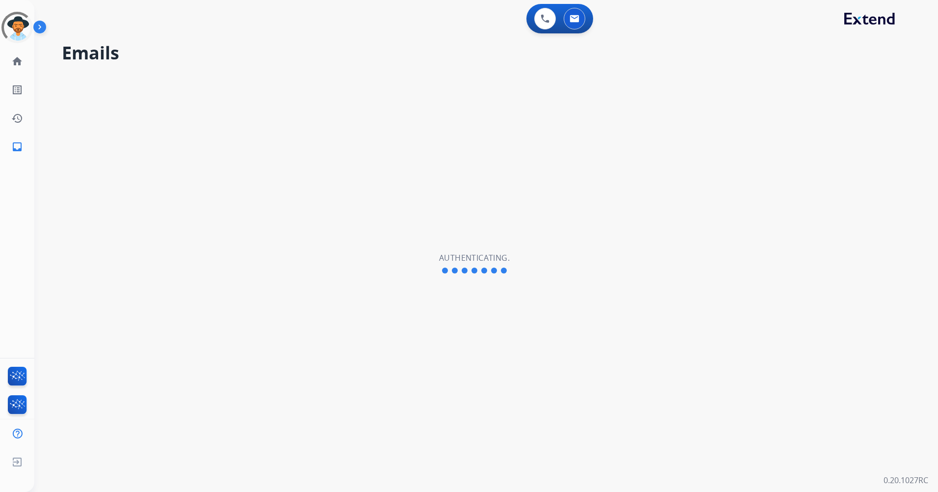
select select "**********"
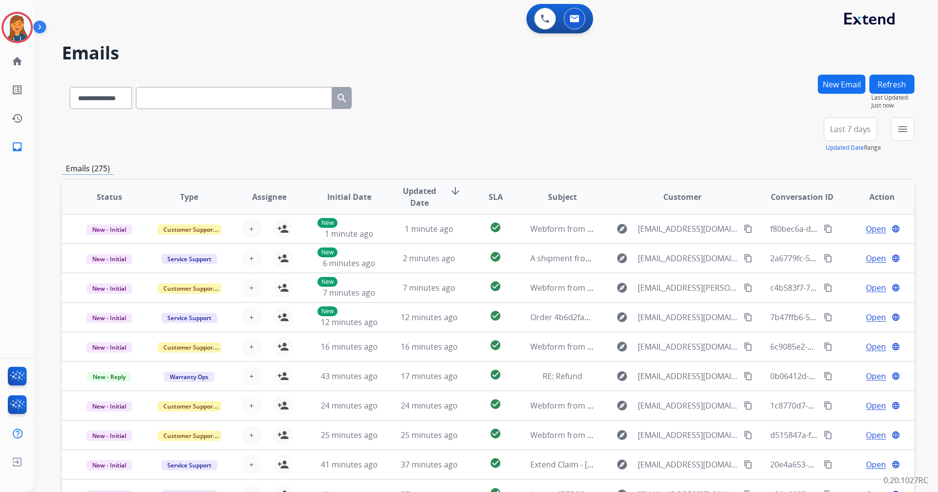
click at [843, 127] on span "Last 7 days" at bounding box center [850, 129] width 41 height 4
click at [849, 244] on div "Last 90 days" at bounding box center [848, 248] width 54 height 15
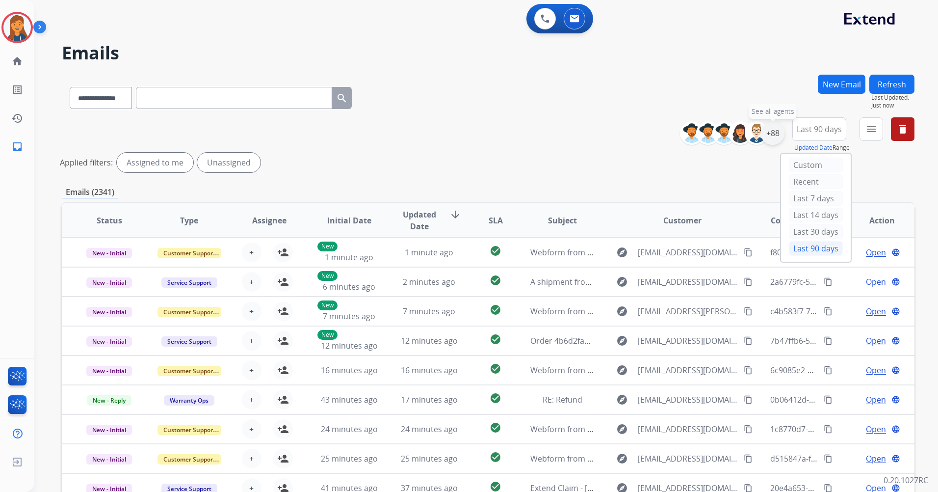
click at [771, 129] on div "+88" at bounding box center [773, 133] width 24 height 24
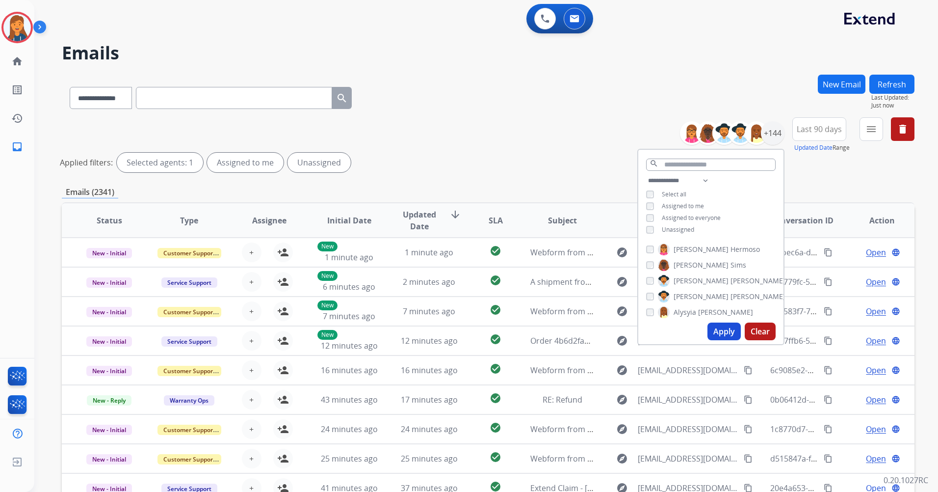
click at [649, 221] on div "**********" at bounding box center [711, 206] width 145 height 63
click at [728, 329] on button "Apply" at bounding box center [724, 331] width 33 height 18
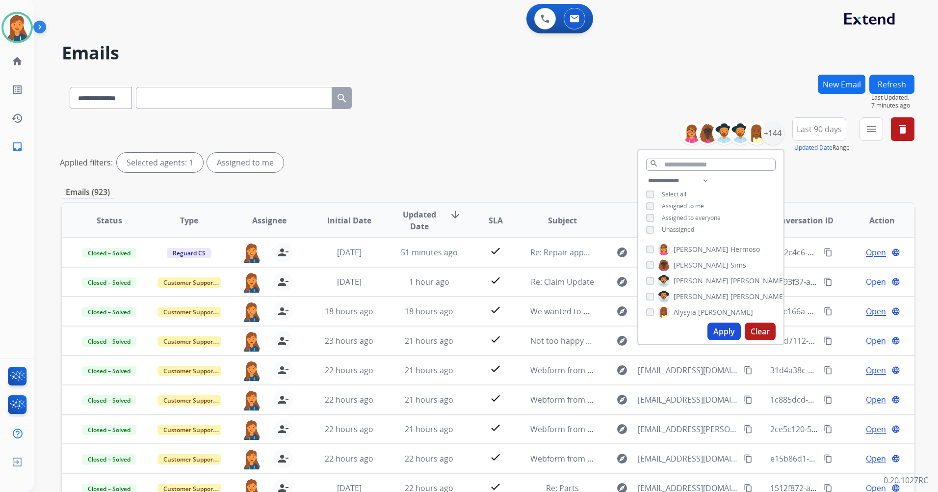
click at [374, 76] on div "**********" at bounding box center [488, 96] width 853 height 43
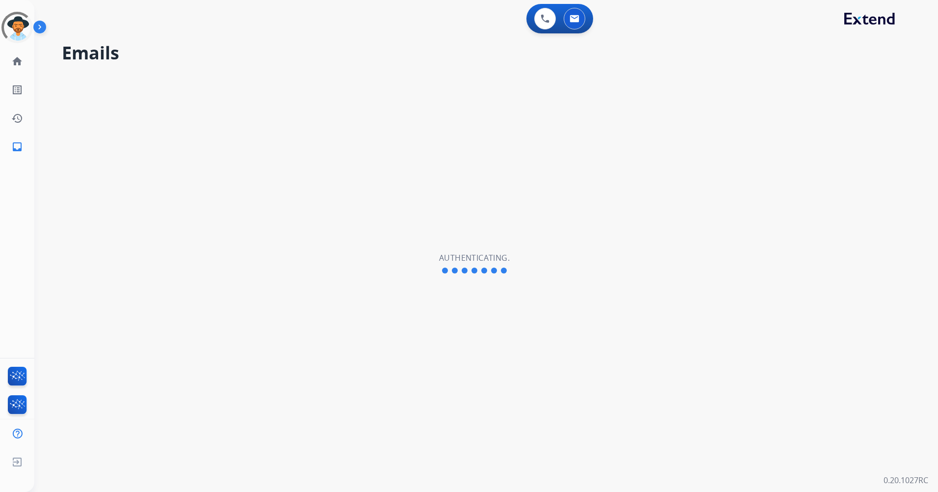
select select "**********"
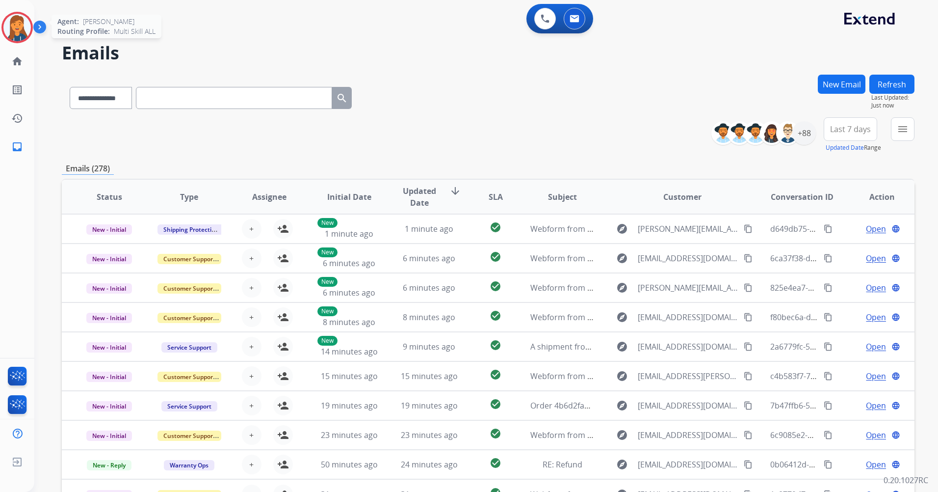
click at [26, 19] on img at bounding box center [16, 27] width 27 height 27
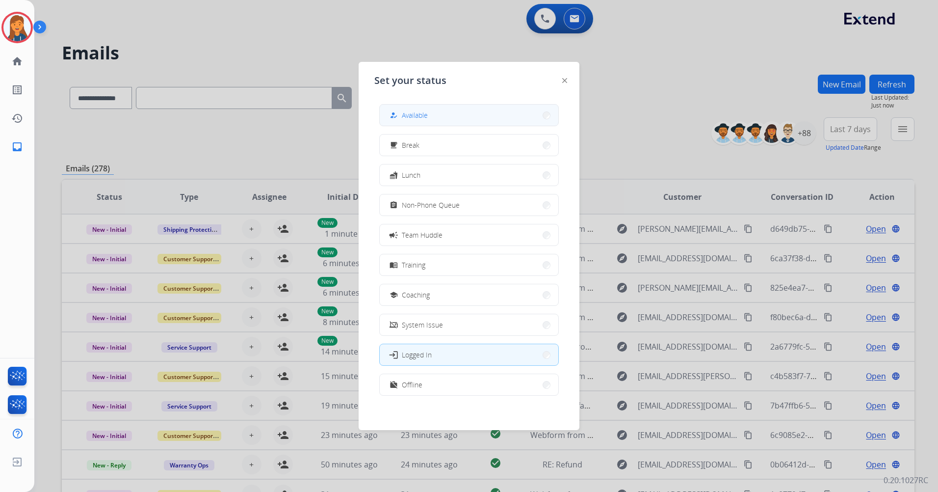
click at [415, 111] on span "Available" at bounding box center [415, 115] width 26 height 10
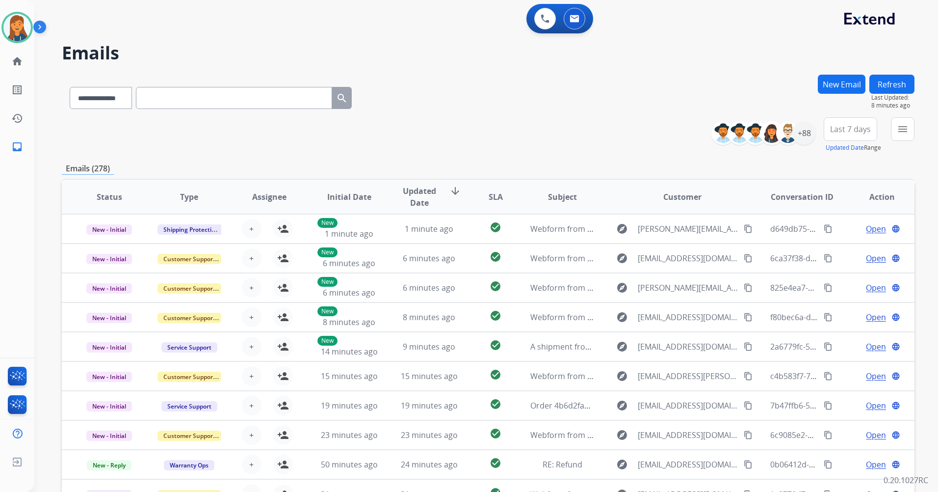
click at [154, 45] on h2 "Emails" at bounding box center [488, 53] width 853 height 20
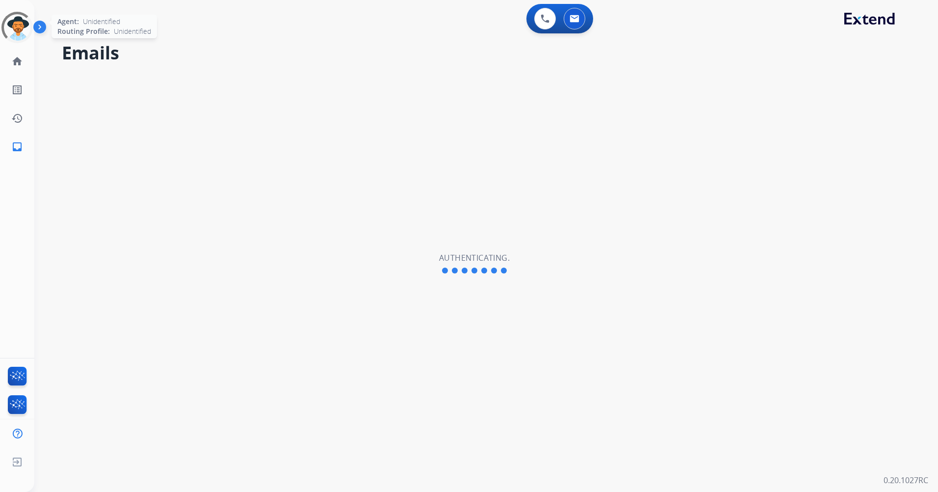
select select "**********"
click at [26, 34] on img at bounding box center [16, 27] width 27 height 27
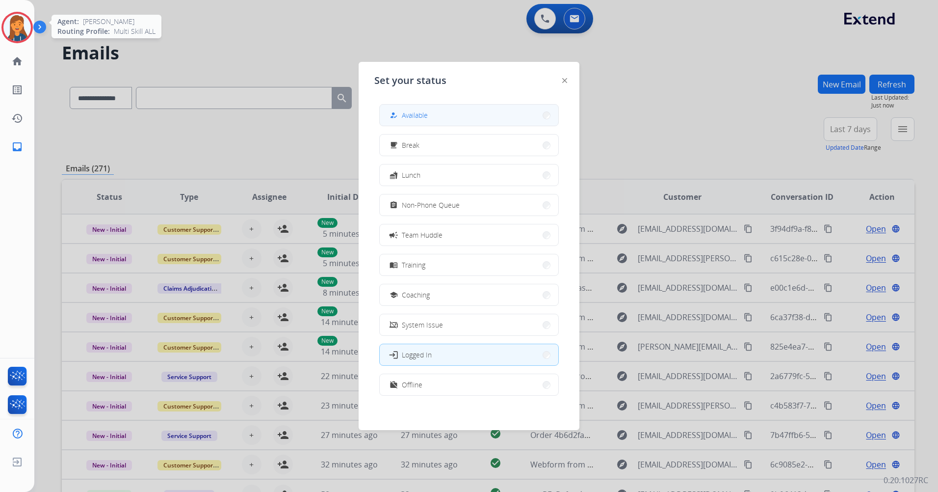
click at [479, 119] on button "how_to_reg Available" at bounding box center [469, 115] width 179 height 21
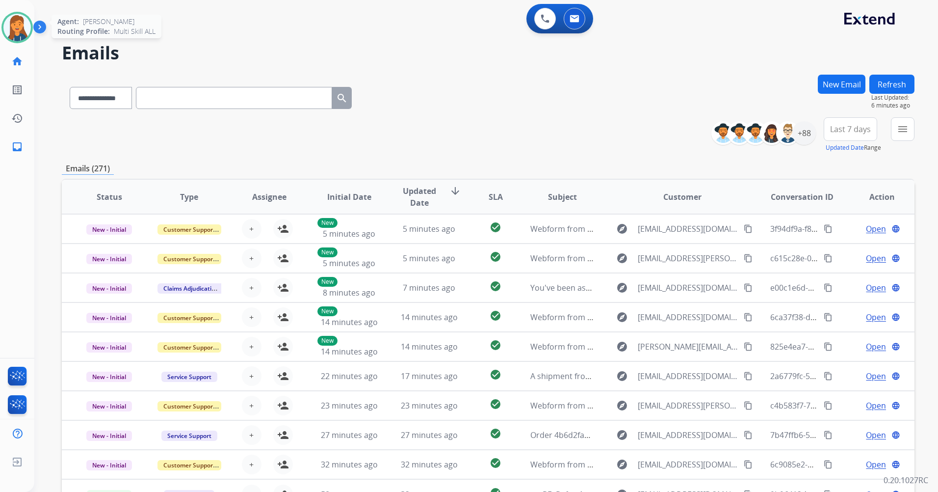
click at [21, 33] on img at bounding box center [16, 27] width 27 height 27
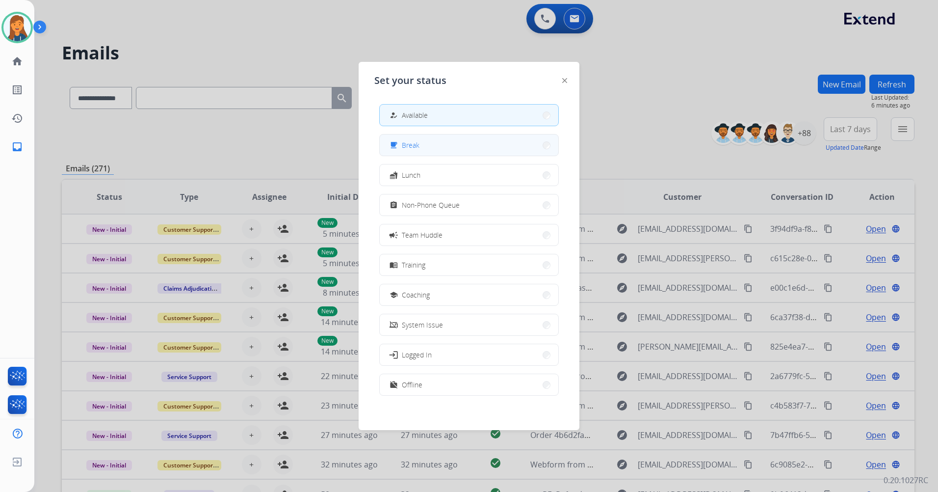
click at [437, 151] on button "free_breakfast Break" at bounding box center [469, 144] width 179 height 21
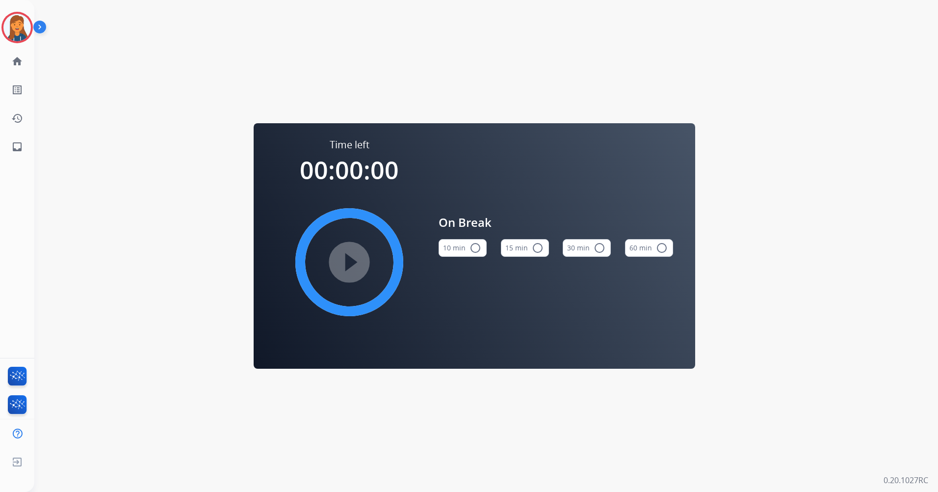
click at [534, 247] on mat-icon "radio_button_unchecked" at bounding box center [538, 248] width 12 height 12
click at [348, 265] on mat-icon "play_circle_filled" at bounding box center [350, 262] width 12 height 12
click at [17, 23] on img at bounding box center [16, 27] width 27 height 27
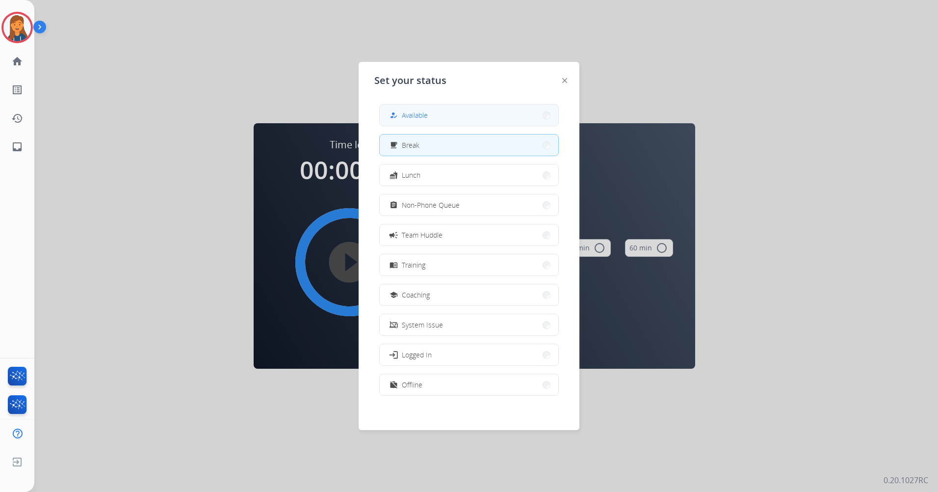
click at [466, 114] on button "how_to_reg Available" at bounding box center [469, 115] width 179 height 21
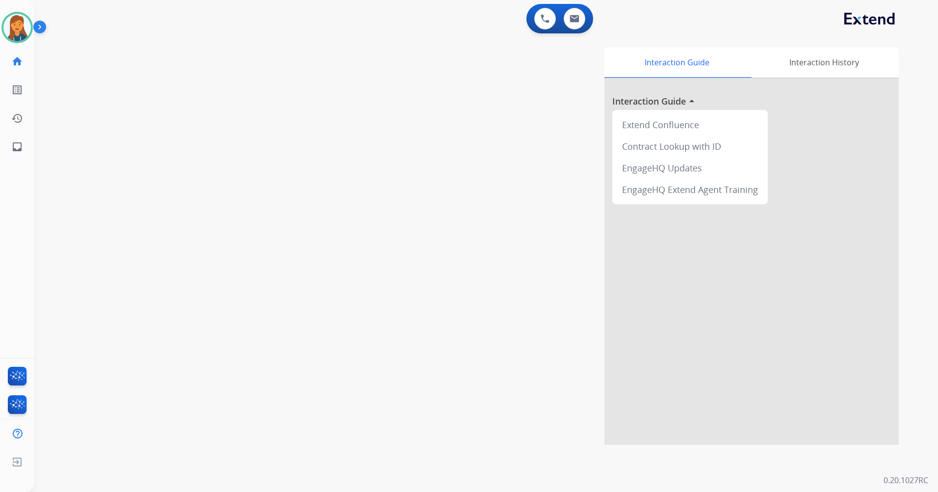
click at [306, 56] on div "swap_horiz Break voice bridge close_fullscreen Connect 3-Way Call merge_type Se…" at bounding box center [474, 239] width 881 height 409
click at [23, 28] on img at bounding box center [16, 27] width 27 height 27
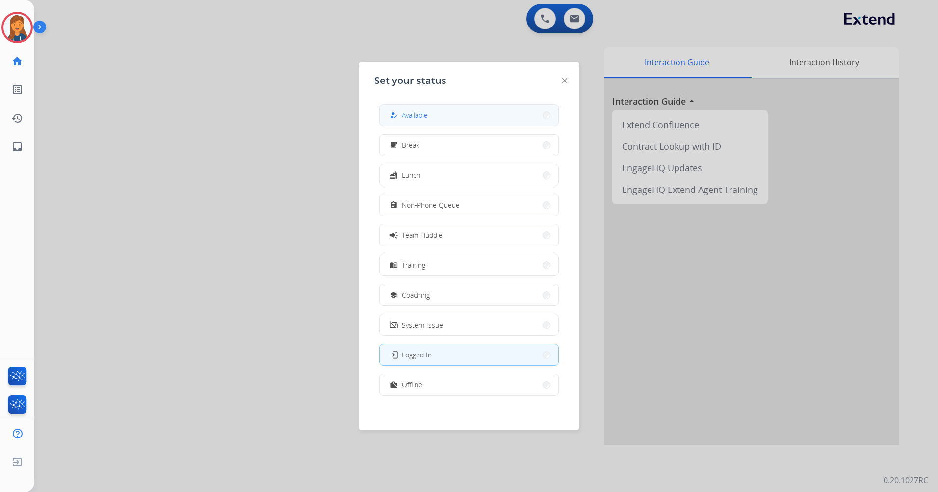
click at [428, 115] on span "Available" at bounding box center [415, 115] width 26 height 10
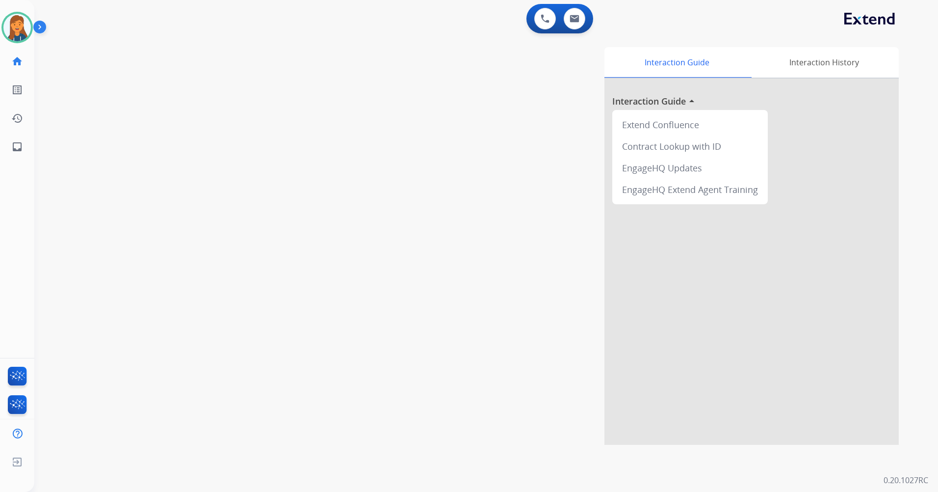
click at [152, 73] on div "swap_horiz Break voice bridge close_fullscreen Connect 3-Way Call merge_type Se…" at bounding box center [474, 239] width 881 height 409
drag, startPoint x: 26, startPoint y: 27, endPoint x: 49, endPoint y: 32, distance: 23.8
click at [26, 27] on img at bounding box center [16, 27] width 27 height 27
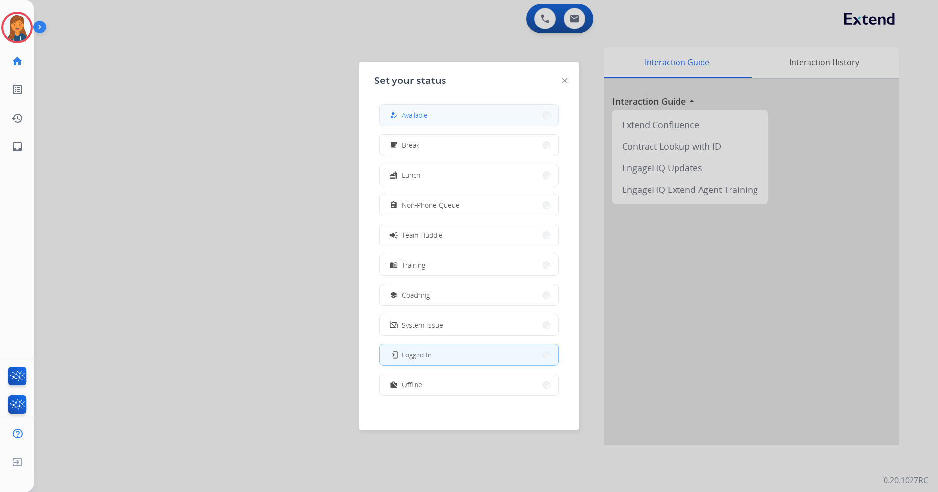
click at [450, 104] on div "how_to_reg Available free_breakfast Break fastfood Lunch assignment Non-Phone Q…" at bounding box center [468, 250] width 189 height 309
click at [462, 118] on button "how_to_reg Available" at bounding box center [469, 115] width 179 height 21
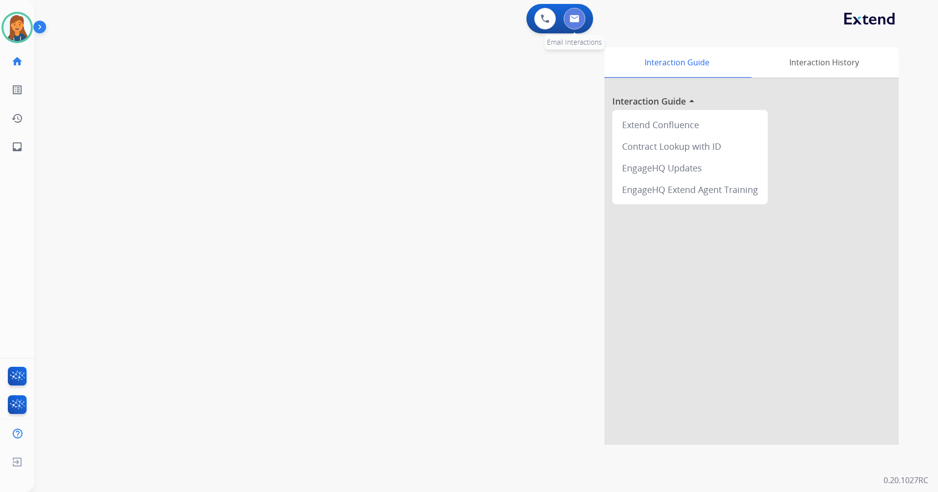
click at [578, 21] on img at bounding box center [575, 19] width 10 height 8
select select "**********"
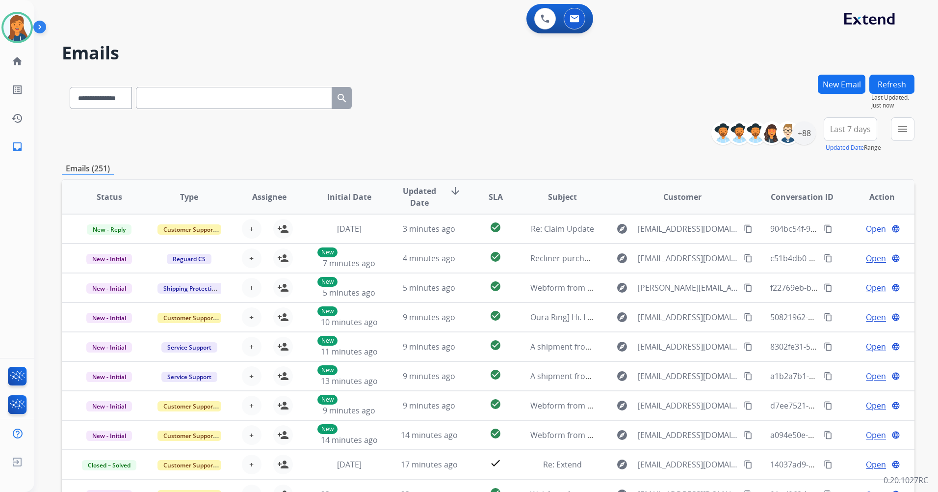
click at [849, 122] on button "Last 7 days" at bounding box center [850, 129] width 53 height 24
click at [821, 245] on div "Last 90 days" at bounding box center [848, 248] width 54 height 15
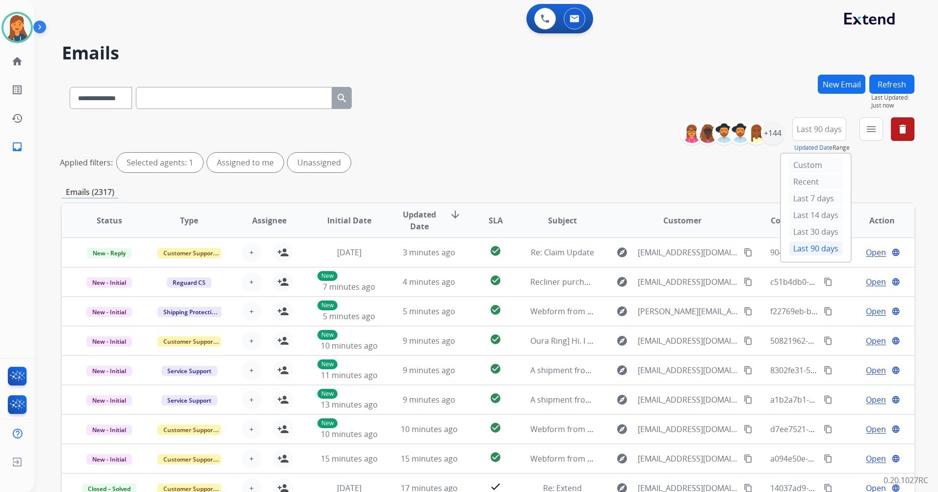
click at [423, 70] on div "**********" at bounding box center [474, 281] width 881 height 492
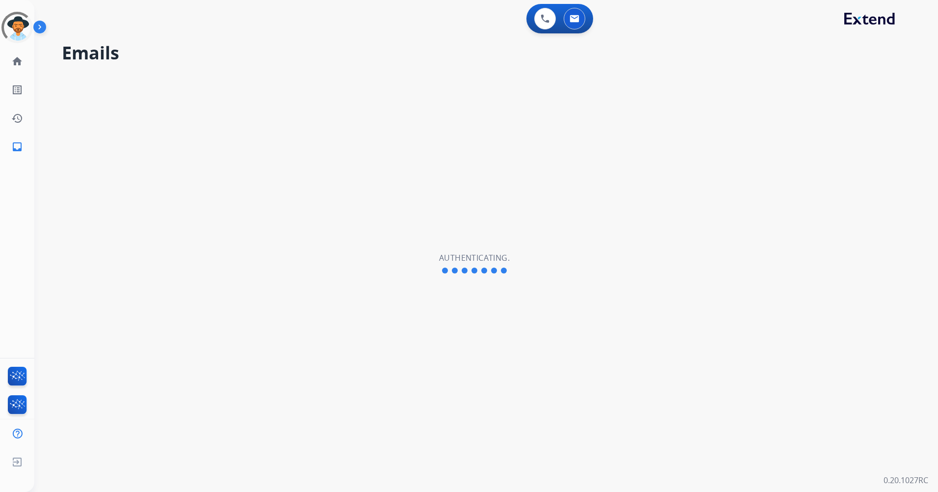
select select "**********"
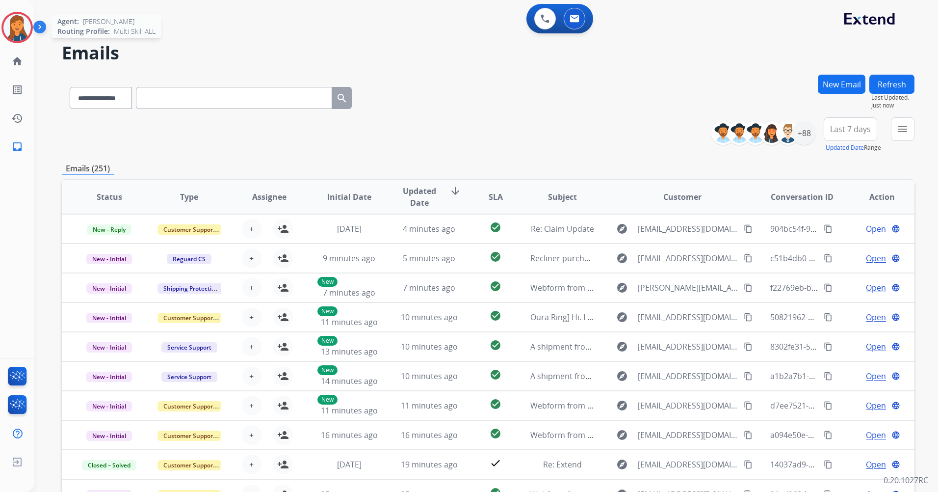
click at [31, 23] on div at bounding box center [16, 27] width 31 height 31
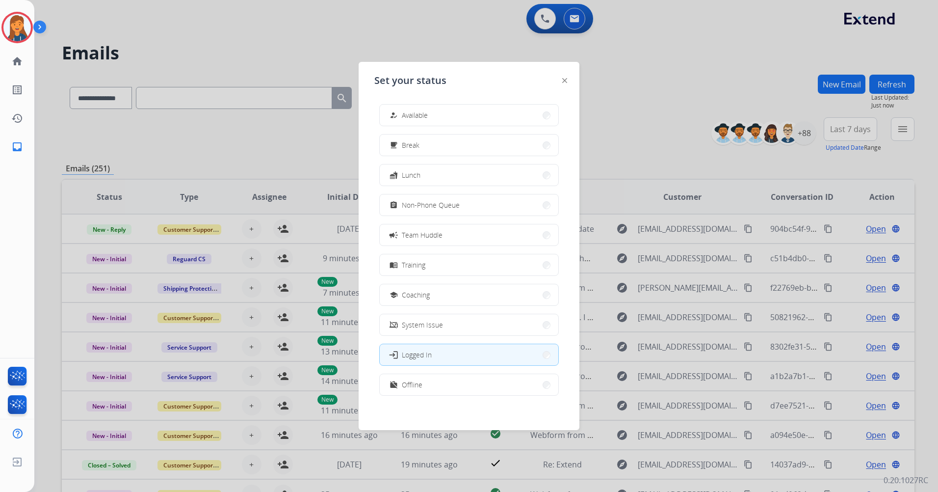
click at [469, 103] on div "how_to_reg Available free_breakfast Break fastfood Lunch assignment Non-Phone Q…" at bounding box center [468, 250] width 189 height 309
drag, startPoint x: 468, startPoint y: 104, endPoint x: 472, endPoint y: 107, distance: 5.2
click at [468, 105] on div "how_to_reg Available" at bounding box center [469, 115] width 180 height 22
click at [472, 108] on button "how_to_reg Available" at bounding box center [469, 115] width 179 height 21
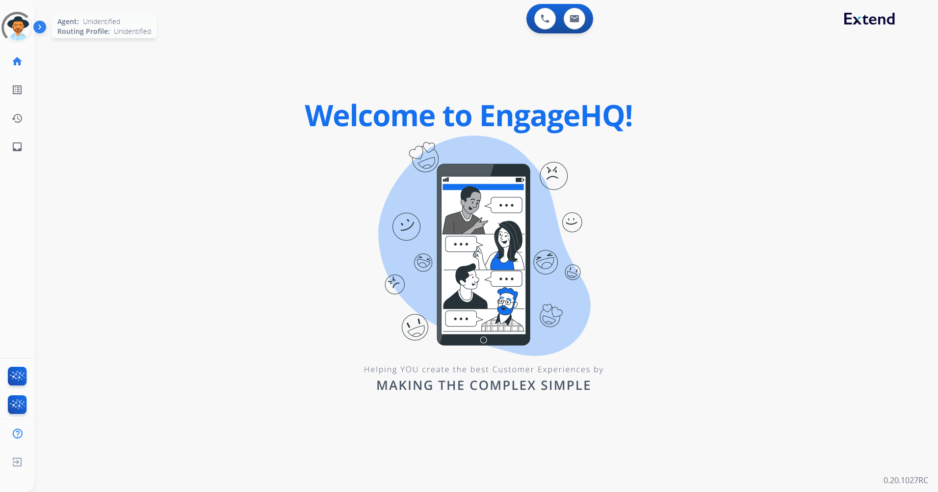
click at [14, 27] on div at bounding box center [17, 27] width 35 height 35
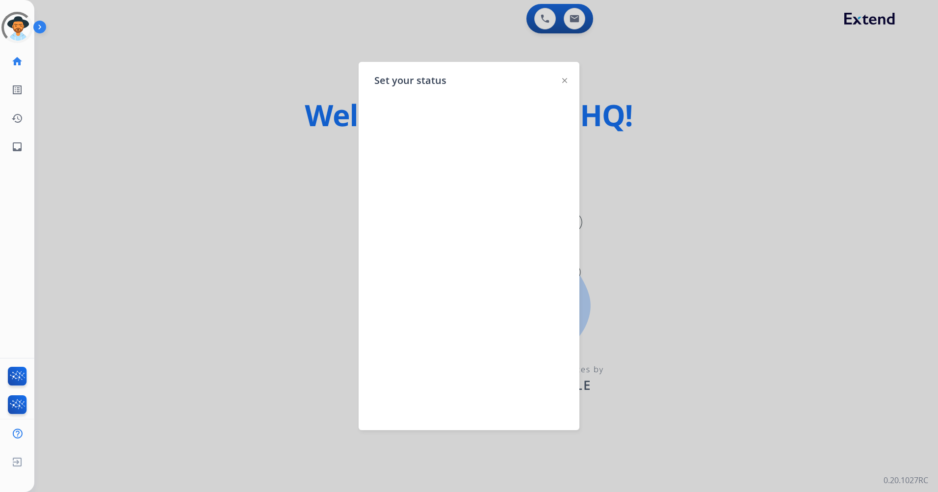
click at [153, 83] on div at bounding box center [469, 246] width 938 height 492
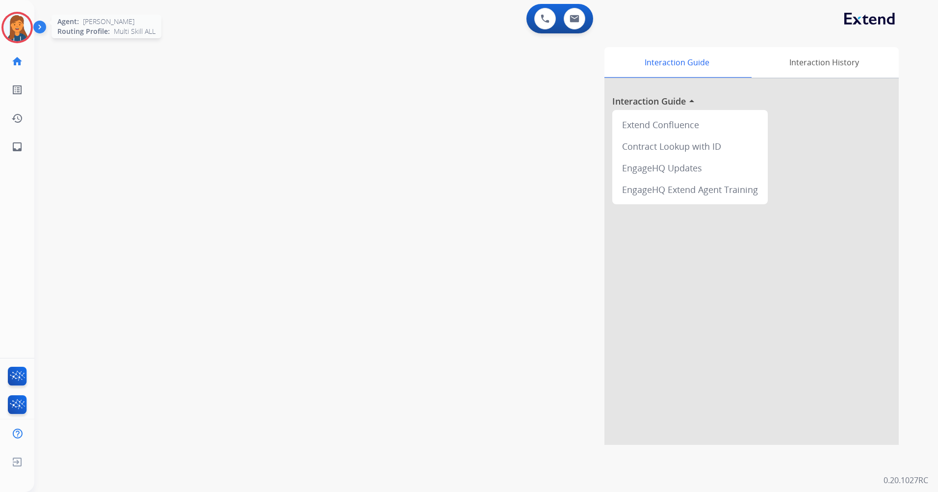
click at [22, 28] on img at bounding box center [16, 27] width 27 height 27
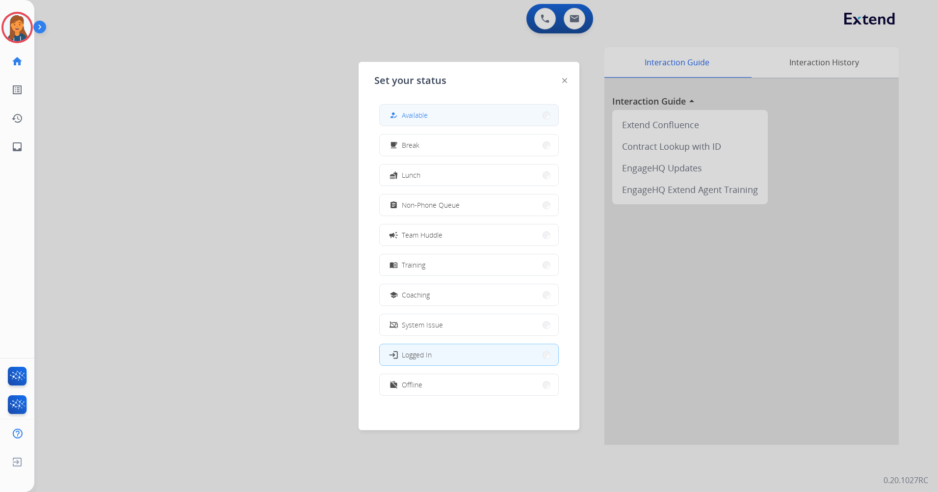
click at [448, 110] on button "how_to_reg Available" at bounding box center [469, 115] width 179 height 21
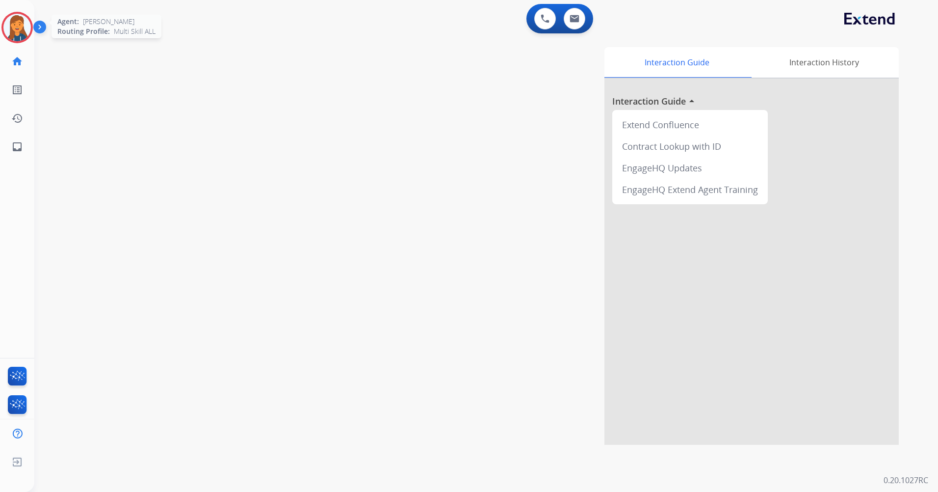
click at [27, 20] on img at bounding box center [16, 27] width 27 height 27
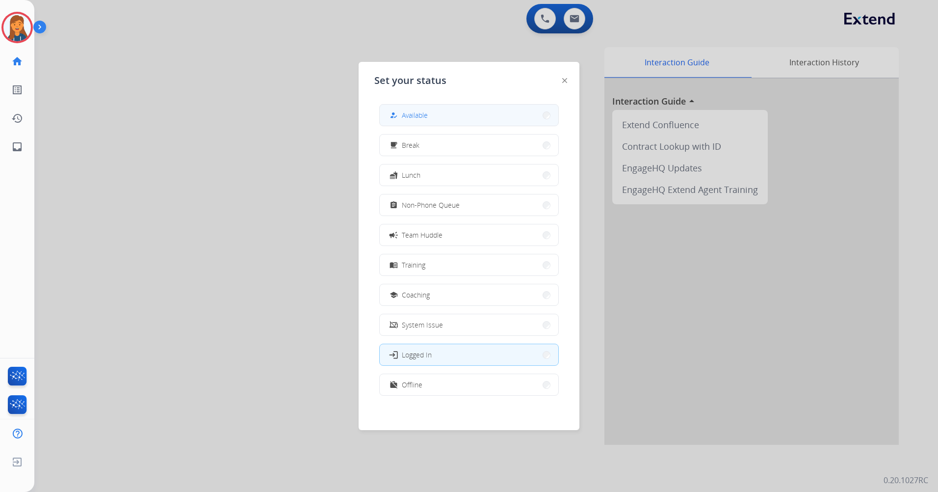
click at [435, 108] on button "how_to_reg Available" at bounding box center [469, 115] width 179 height 21
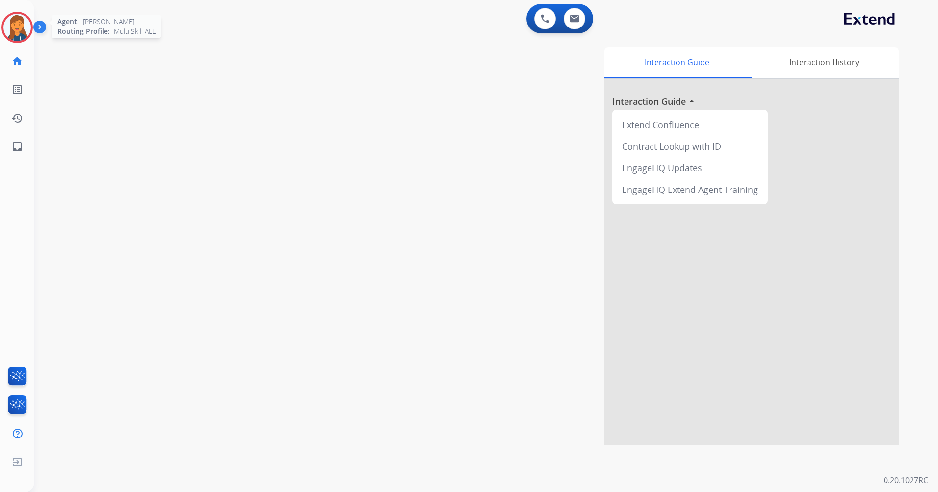
click at [16, 27] on img at bounding box center [16, 27] width 27 height 27
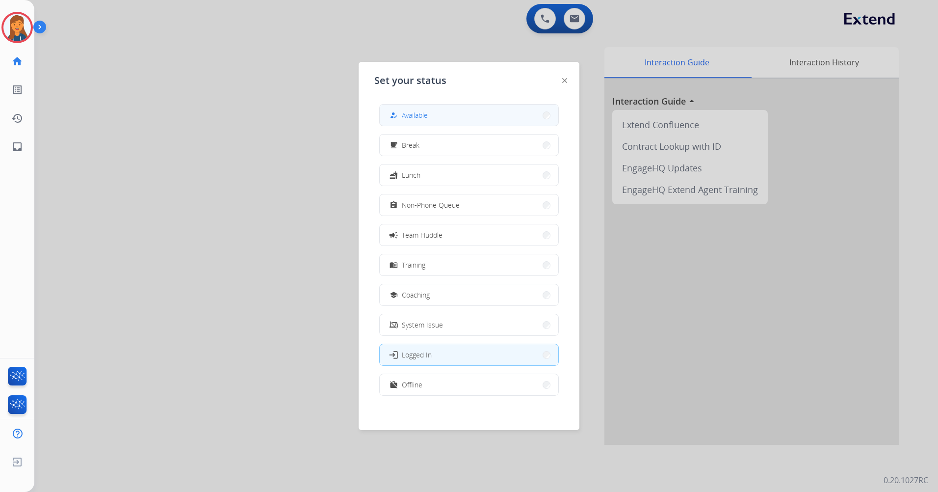
click at [489, 117] on button "how_to_reg Available" at bounding box center [469, 115] width 179 height 21
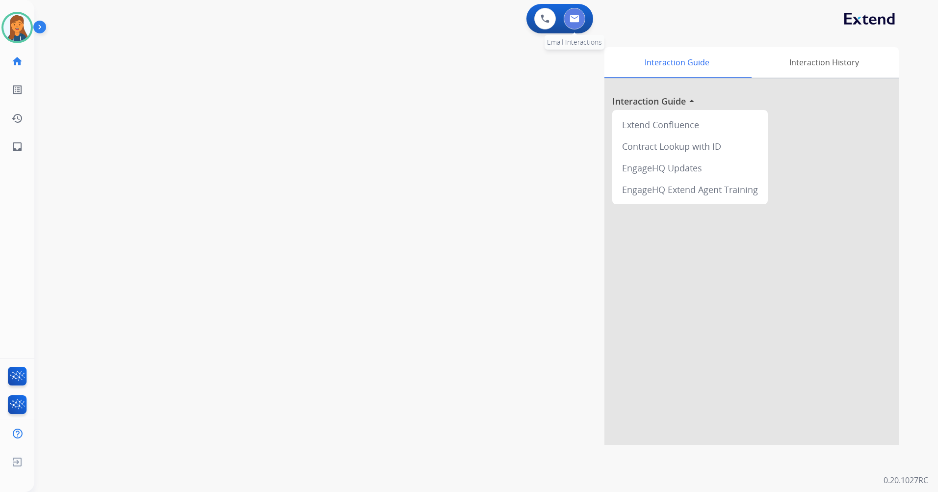
click at [573, 22] on img at bounding box center [575, 19] width 10 height 8
select select "**********"
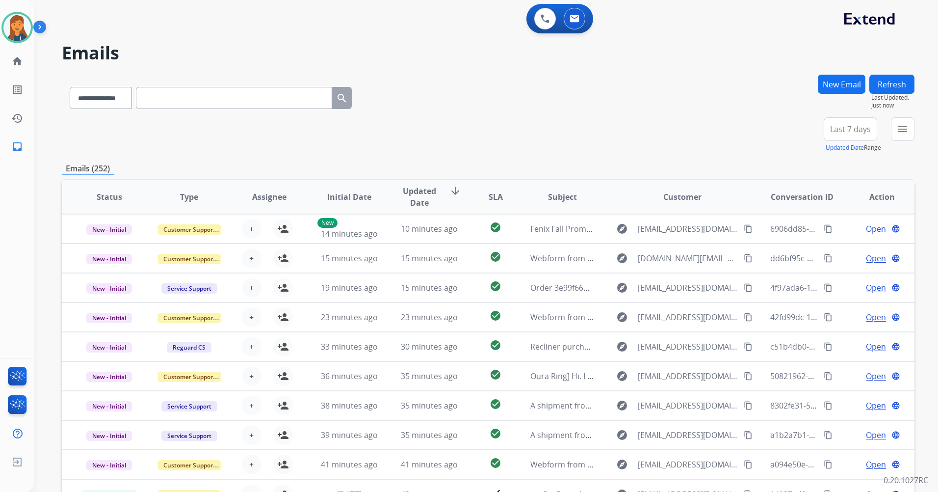
click at [847, 127] on span "Last 7 days" at bounding box center [850, 129] width 41 height 4
click at [838, 249] on div "Last 90 days" at bounding box center [848, 248] width 54 height 15
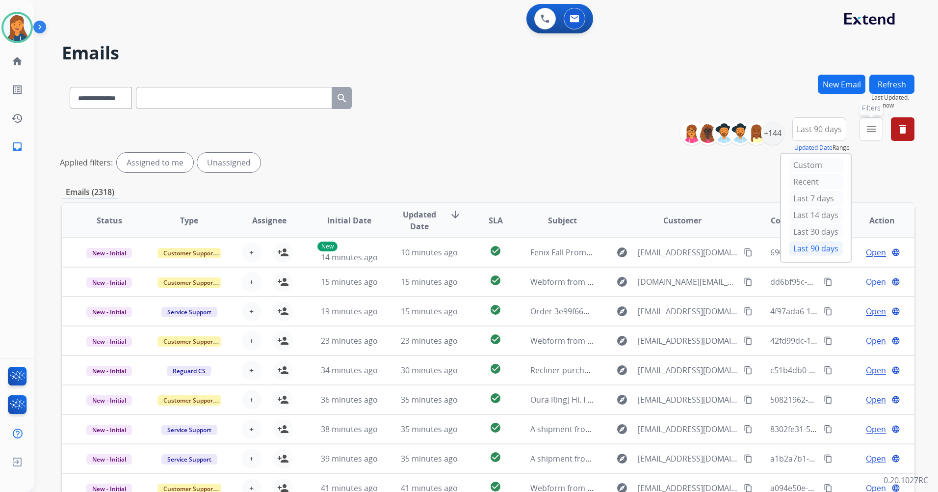
click at [865, 130] on button "menu Filters" at bounding box center [872, 129] width 24 height 24
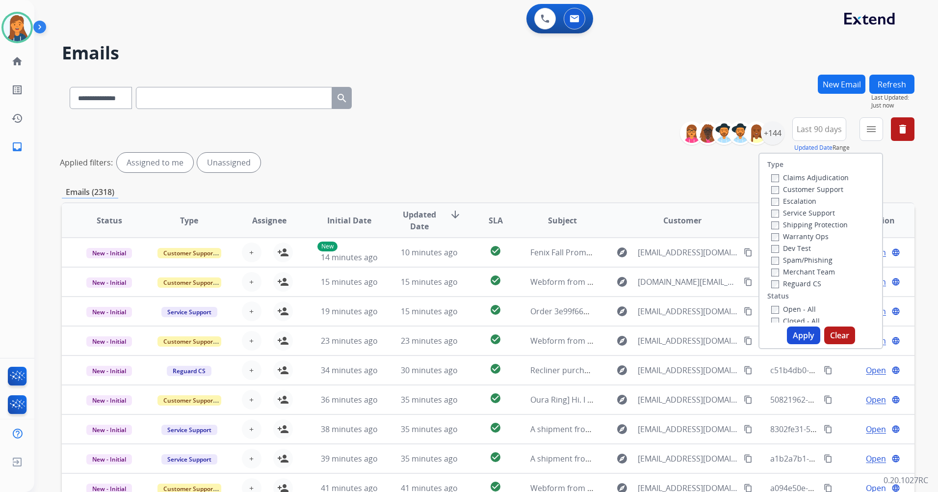
click at [807, 185] on label "Customer Support" at bounding box center [808, 189] width 72 height 9
click at [790, 224] on label "Shipping Protection" at bounding box center [810, 224] width 77 height 9
click at [788, 286] on label "Reguard CS" at bounding box center [797, 283] width 50 height 9
click at [790, 305] on label "Open - All" at bounding box center [794, 308] width 45 height 9
click at [787, 330] on button "Apply" at bounding box center [803, 335] width 33 height 18
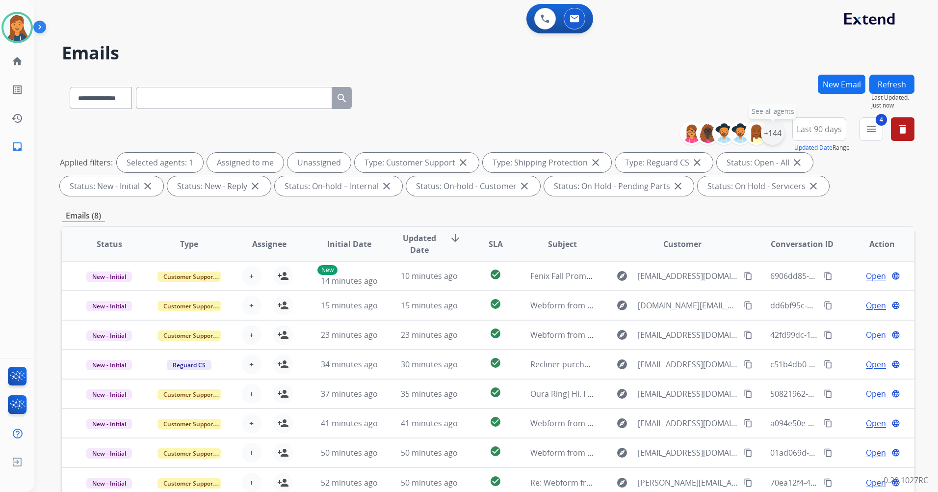
click at [773, 136] on div "+144" at bounding box center [773, 133] width 24 height 24
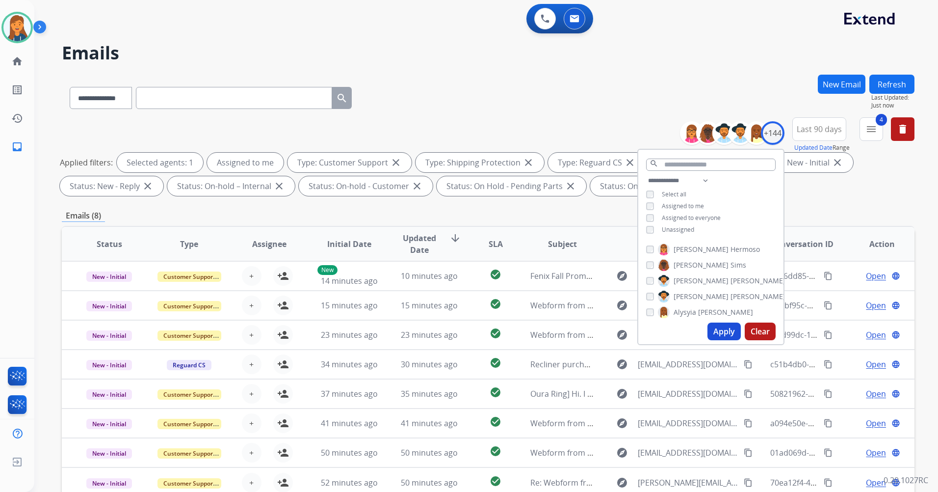
click at [730, 333] on button "Apply" at bounding box center [724, 331] width 33 height 18
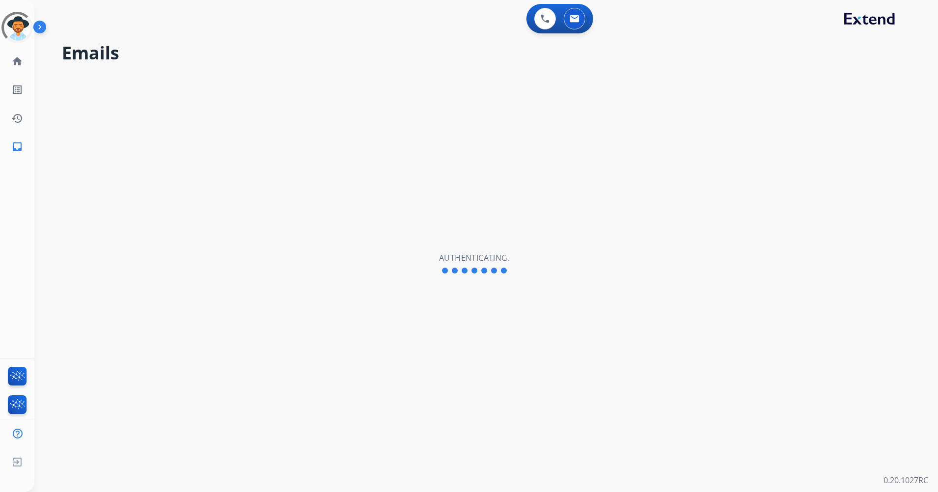
select select "**********"
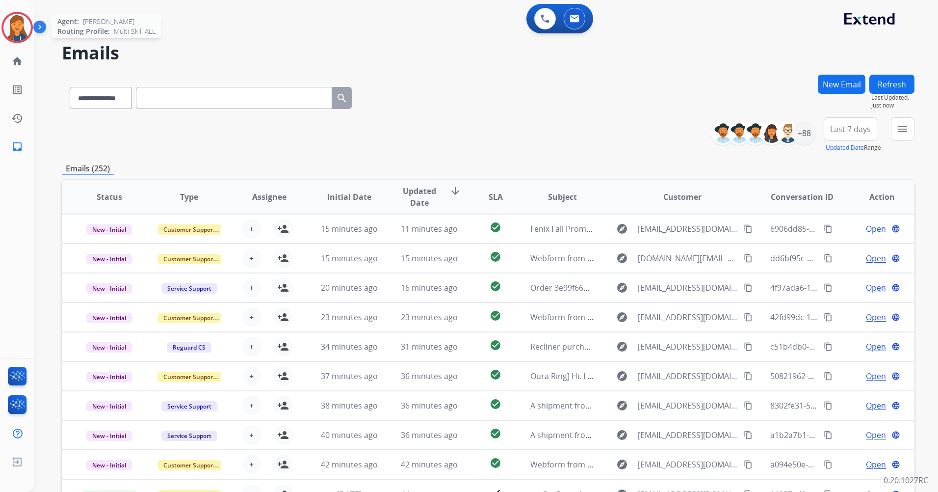
click at [15, 26] on img at bounding box center [16, 27] width 27 height 27
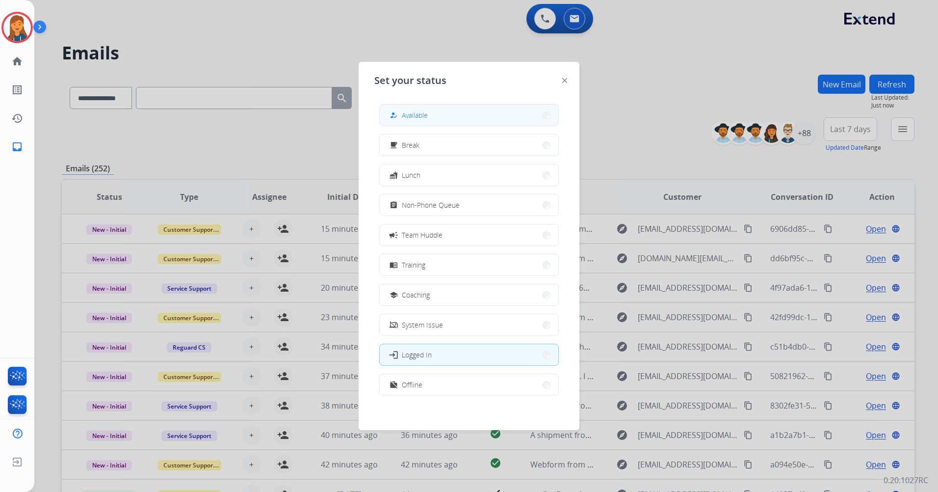
click at [422, 126] on div "how_to_reg Available" at bounding box center [469, 115] width 180 height 22
click at [447, 115] on button "how_to_reg Available" at bounding box center [469, 115] width 179 height 21
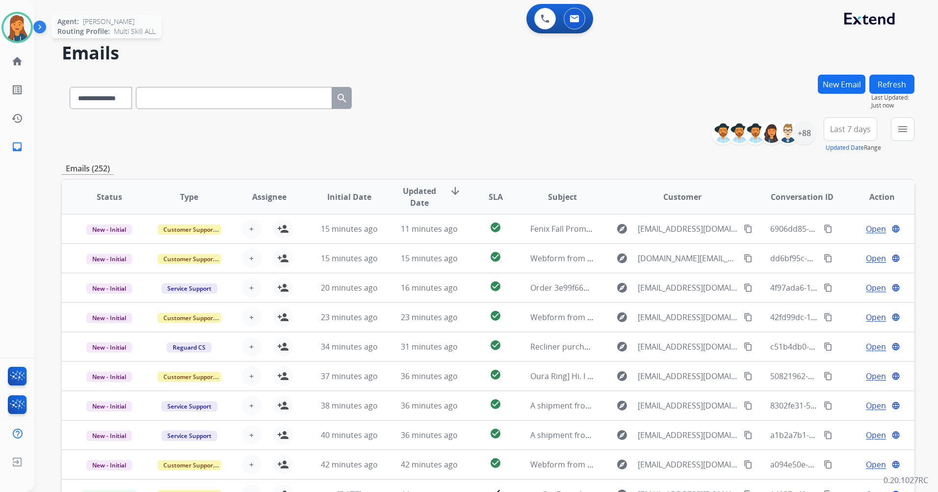
click at [27, 33] on img at bounding box center [16, 27] width 27 height 27
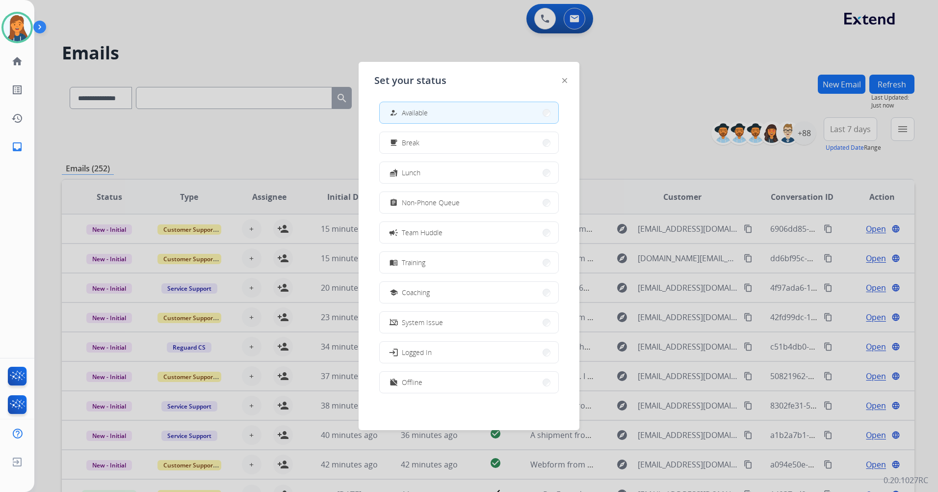
scroll to position [3, 0]
click at [432, 379] on button "work_off Offline" at bounding box center [469, 381] width 179 height 21
